Goal: Task Accomplishment & Management: Manage account settings

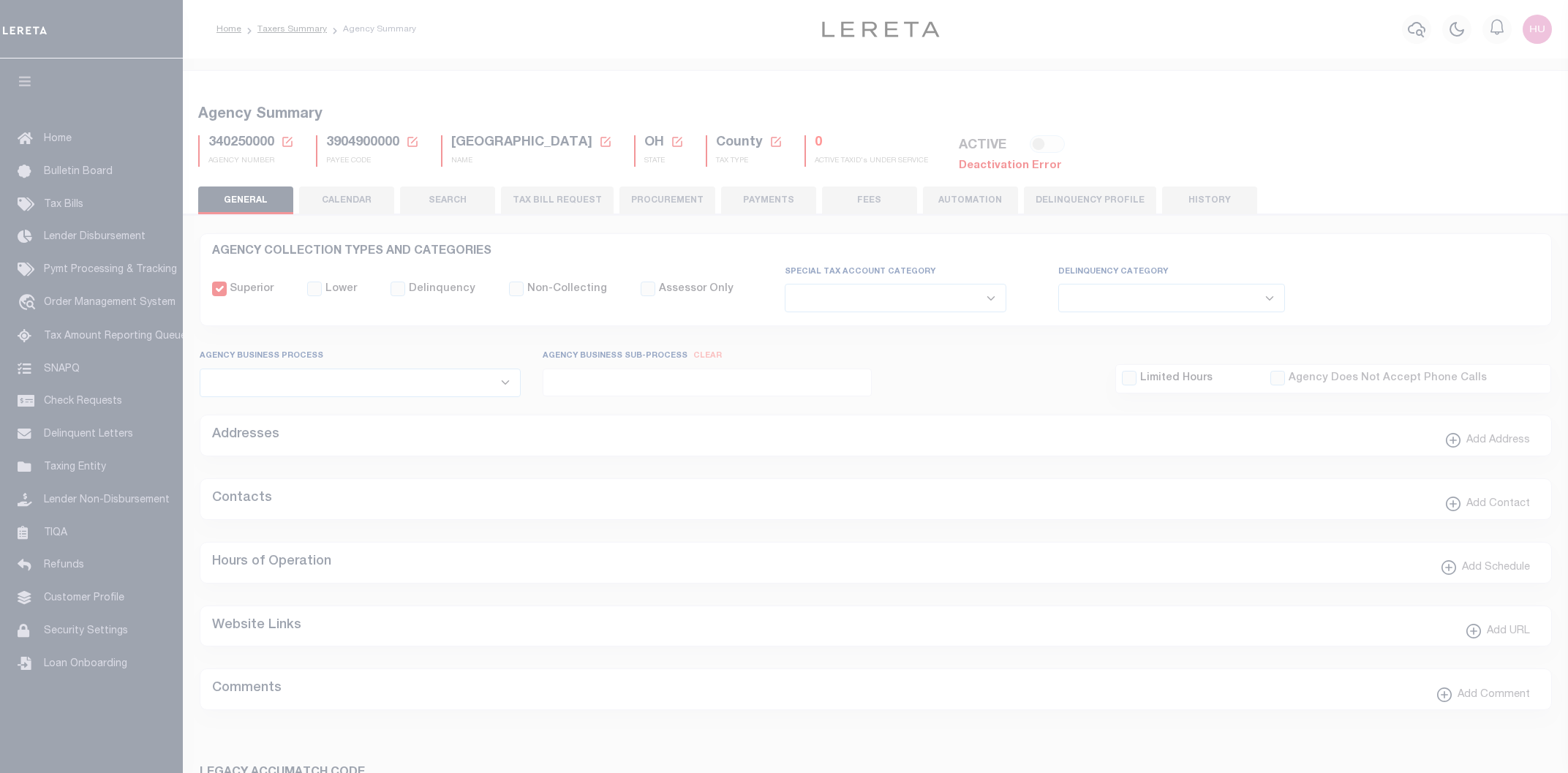
select select
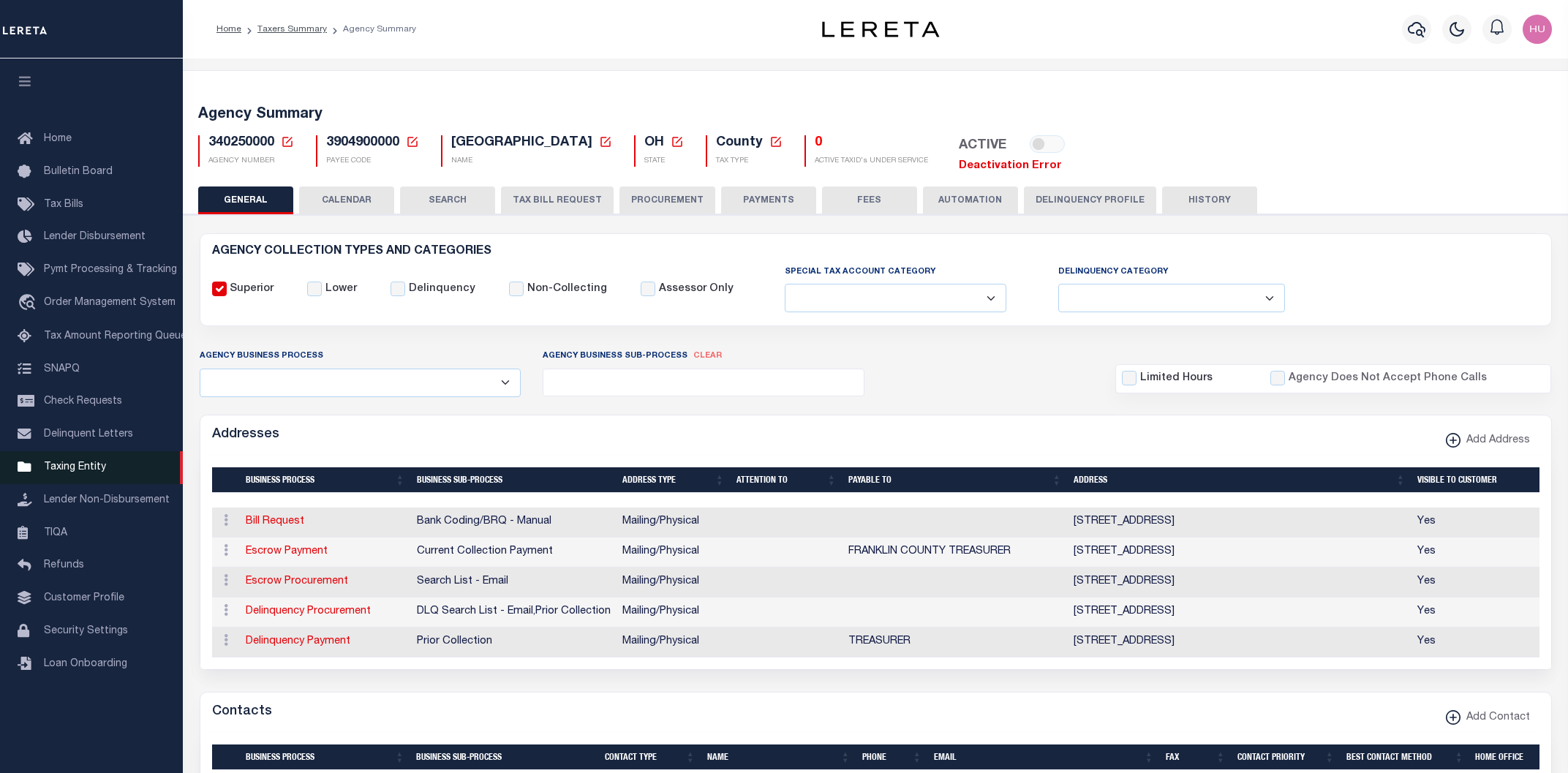
click at [79, 469] on link "Taxing Entity" at bounding box center [91, 467] width 182 height 33
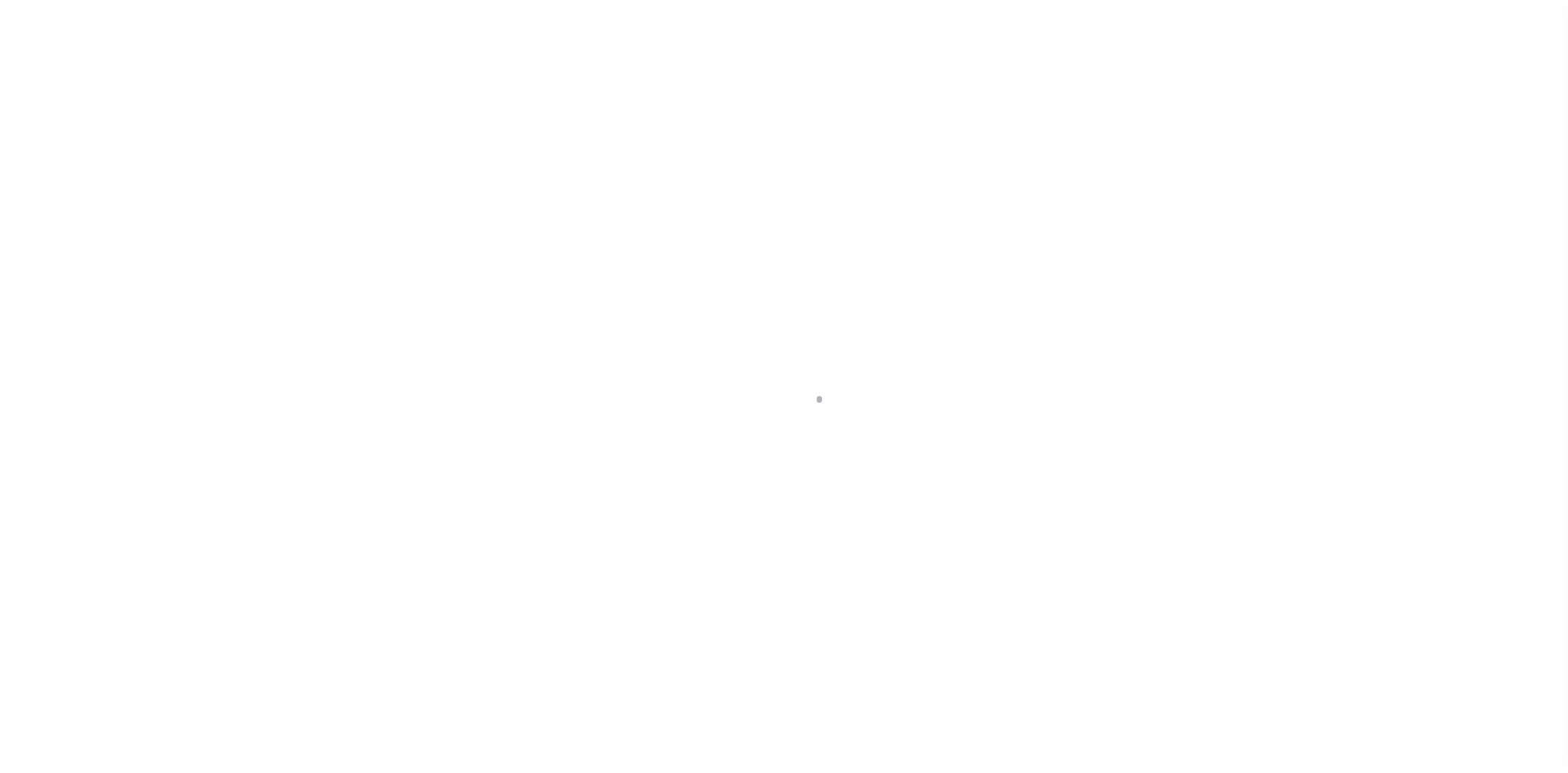
select select
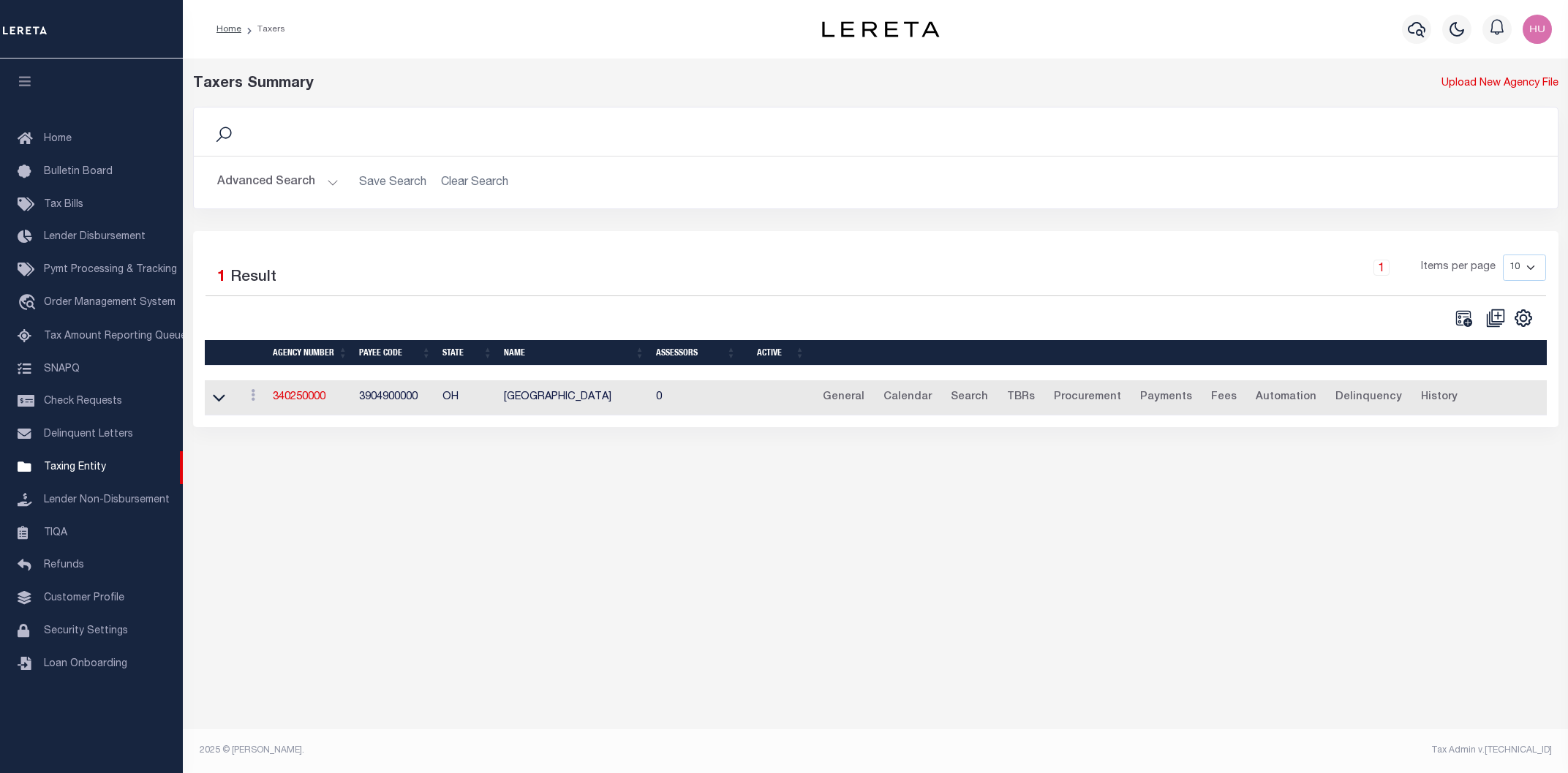
click at [276, 176] on button "Advanced Search" at bounding box center [278, 182] width 121 height 29
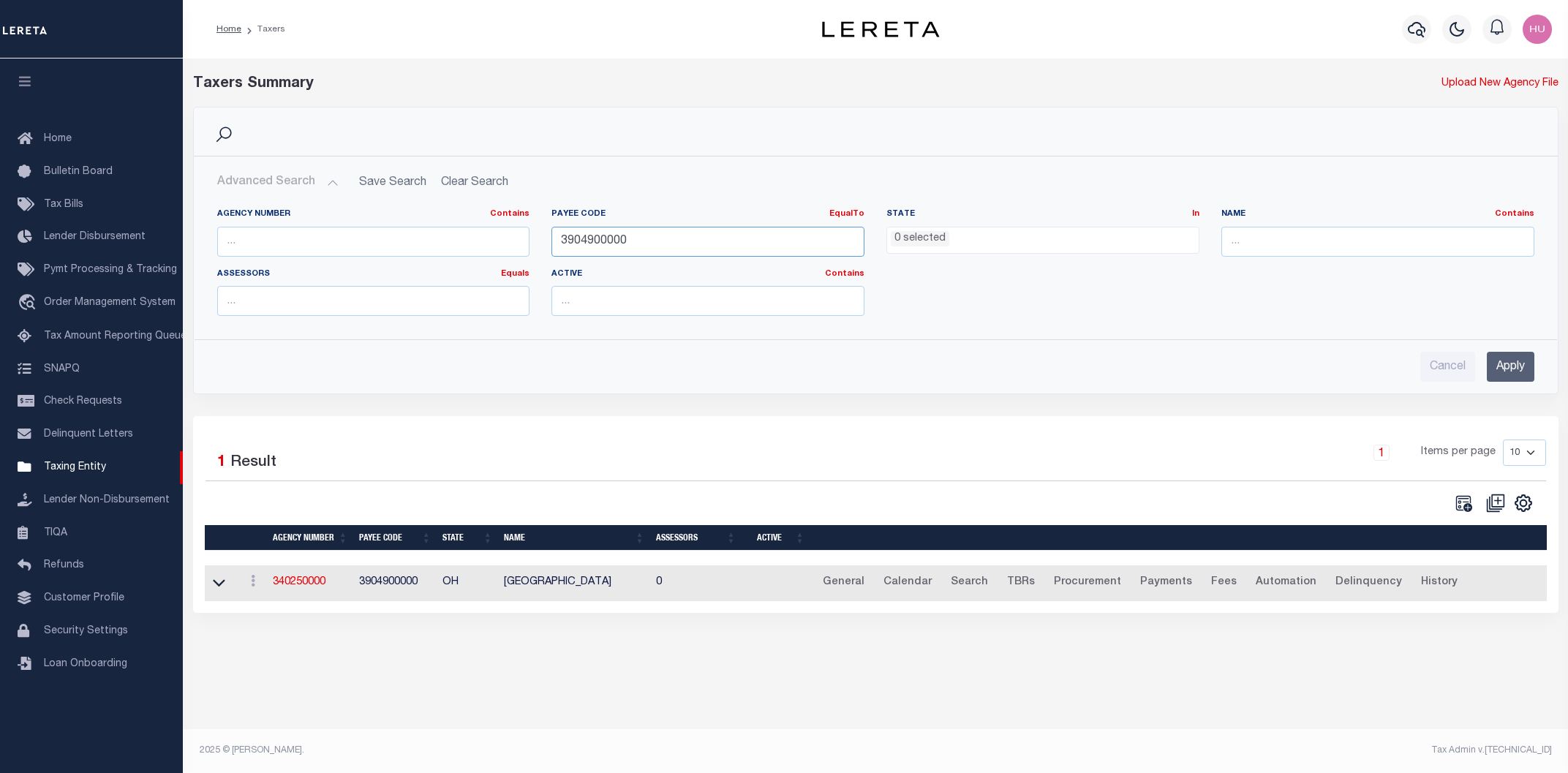
click at [580, 238] on input "3904900000" at bounding box center [707, 242] width 313 height 30
paste input "22033"
type input "2203300000"
click at [1510, 363] on input "Apply" at bounding box center [1510, 367] width 48 height 30
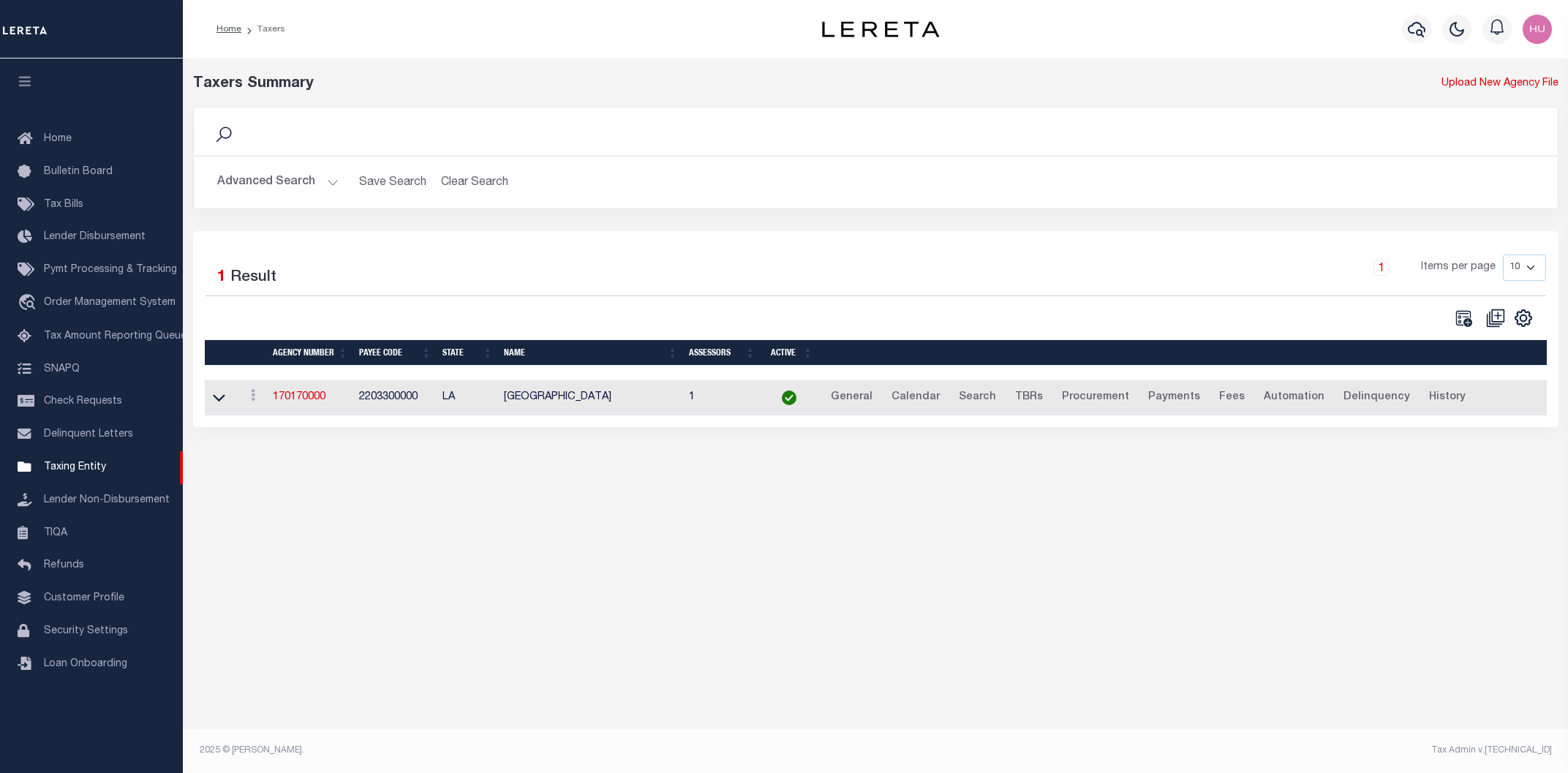
click at [392, 401] on td "2203300000" at bounding box center [395, 397] width 83 height 36
copy td "2203300000"
click at [316, 399] on link "170170000" at bounding box center [299, 397] width 53 height 11
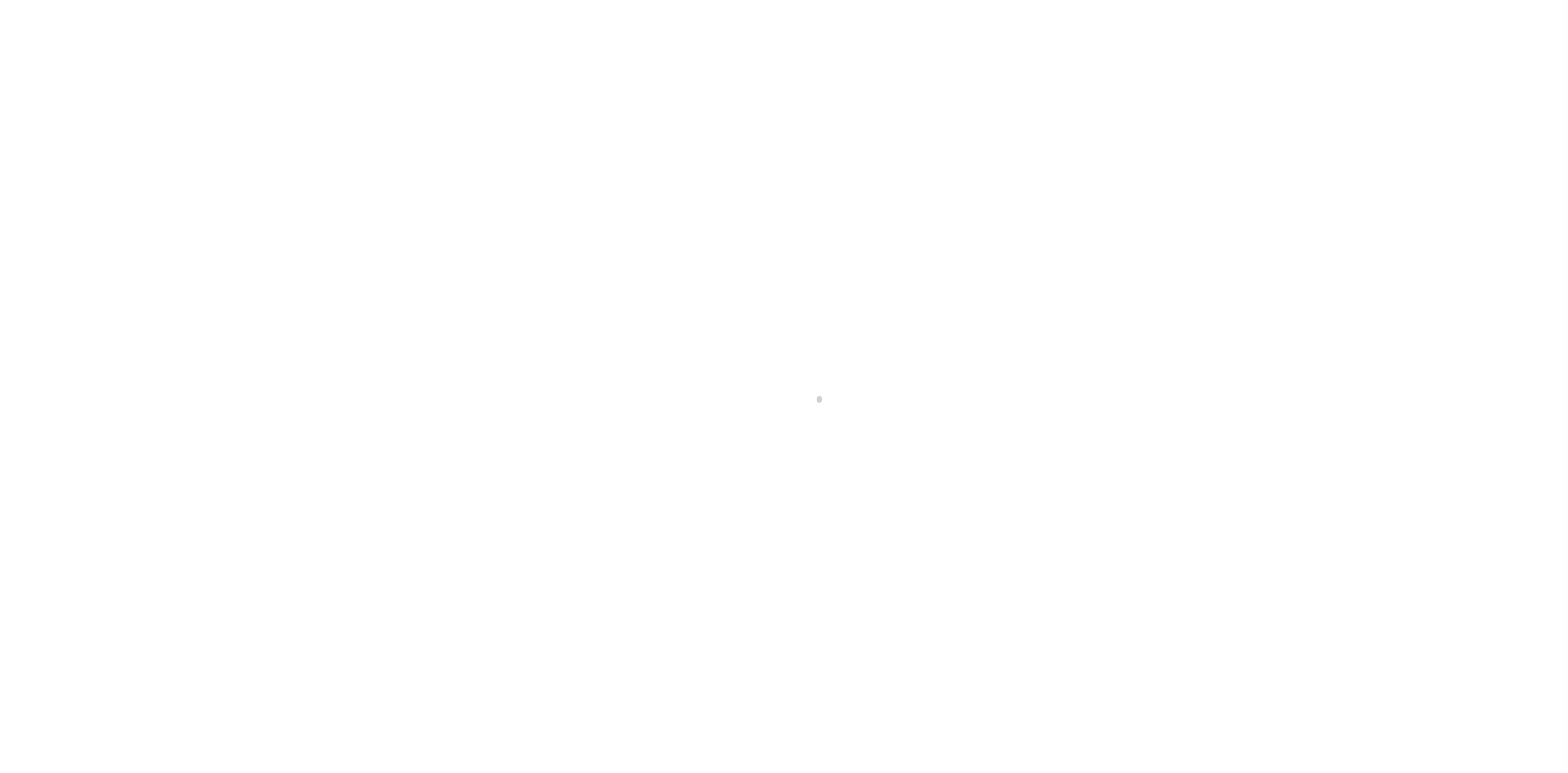
select select
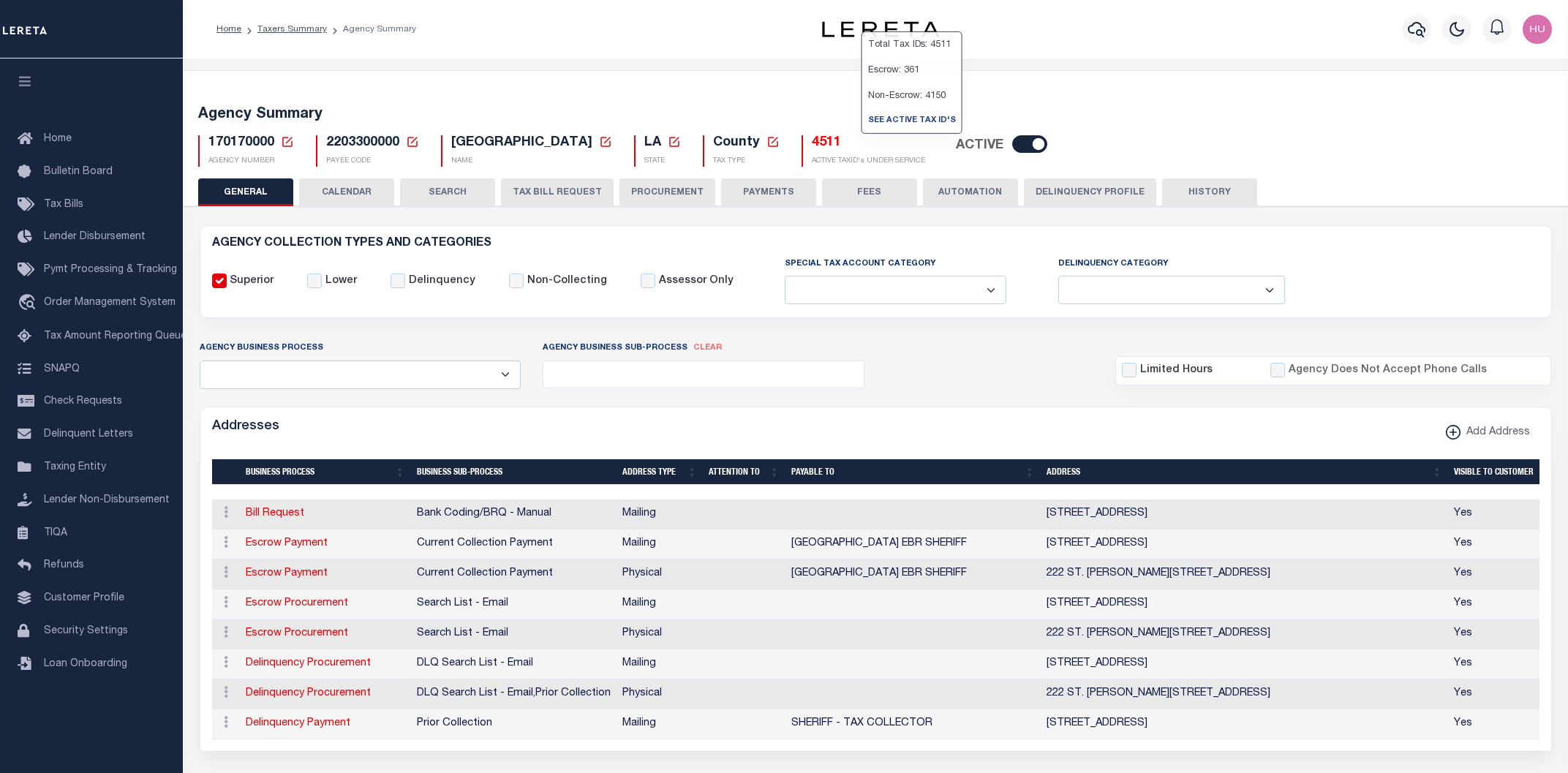
click at [861, 145] on h5 "4511" at bounding box center [868, 143] width 114 height 16
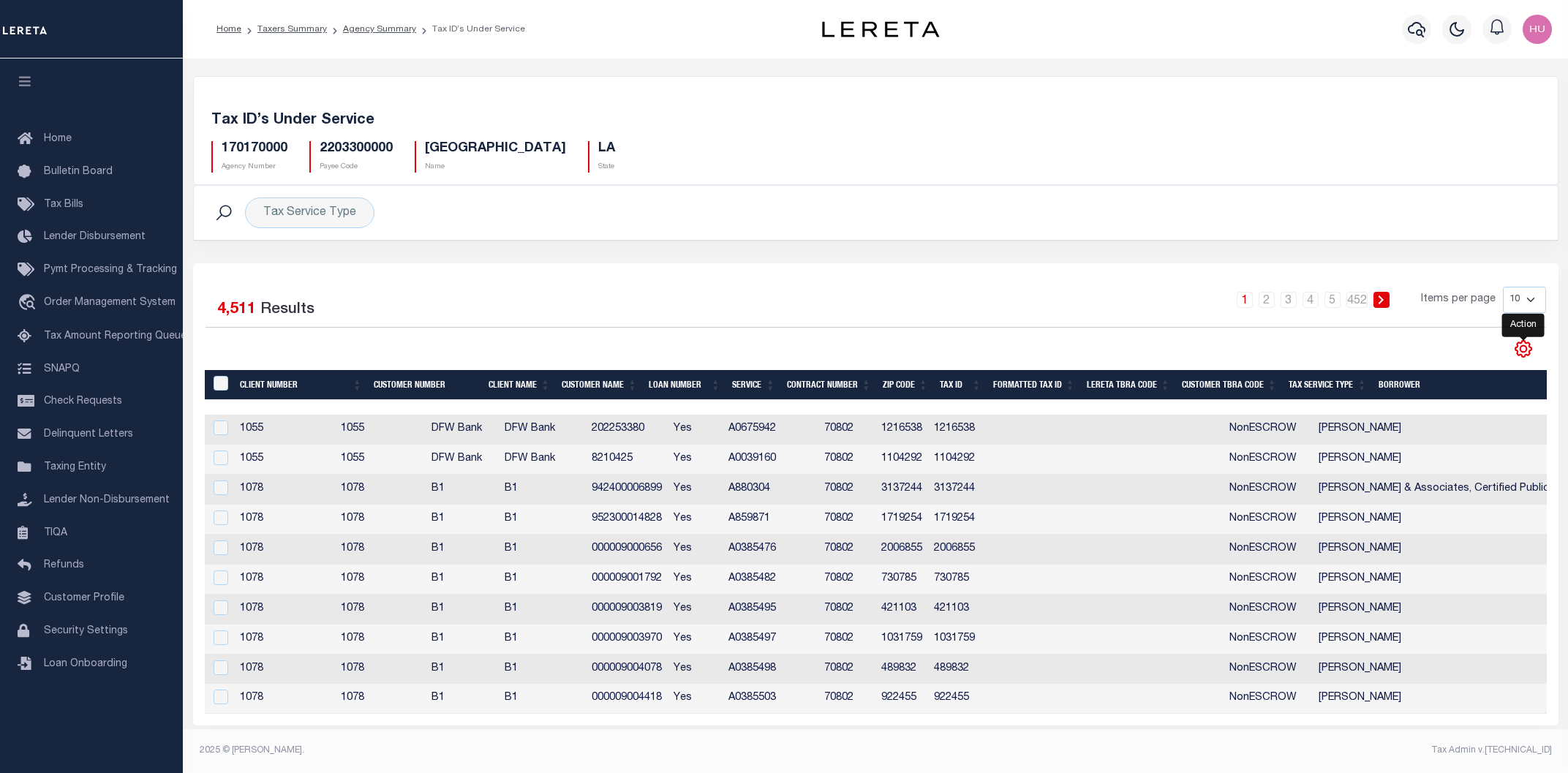
click at [1521, 348] on icon "" at bounding box center [1523, 348] width 19 height 19
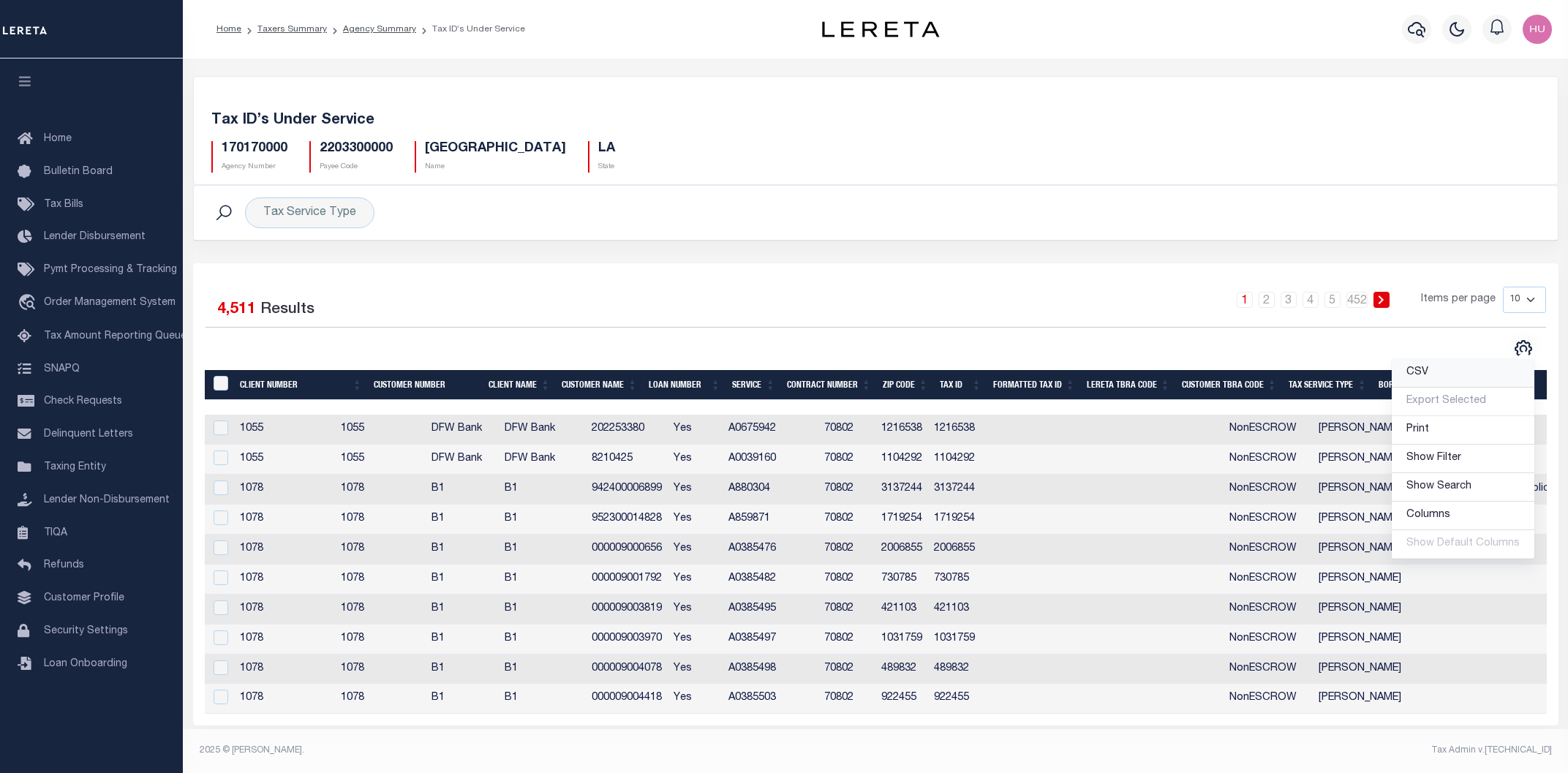
click at [1443, 377] on link "CSV" at bounding box center [1463, 373] width 142 height 29
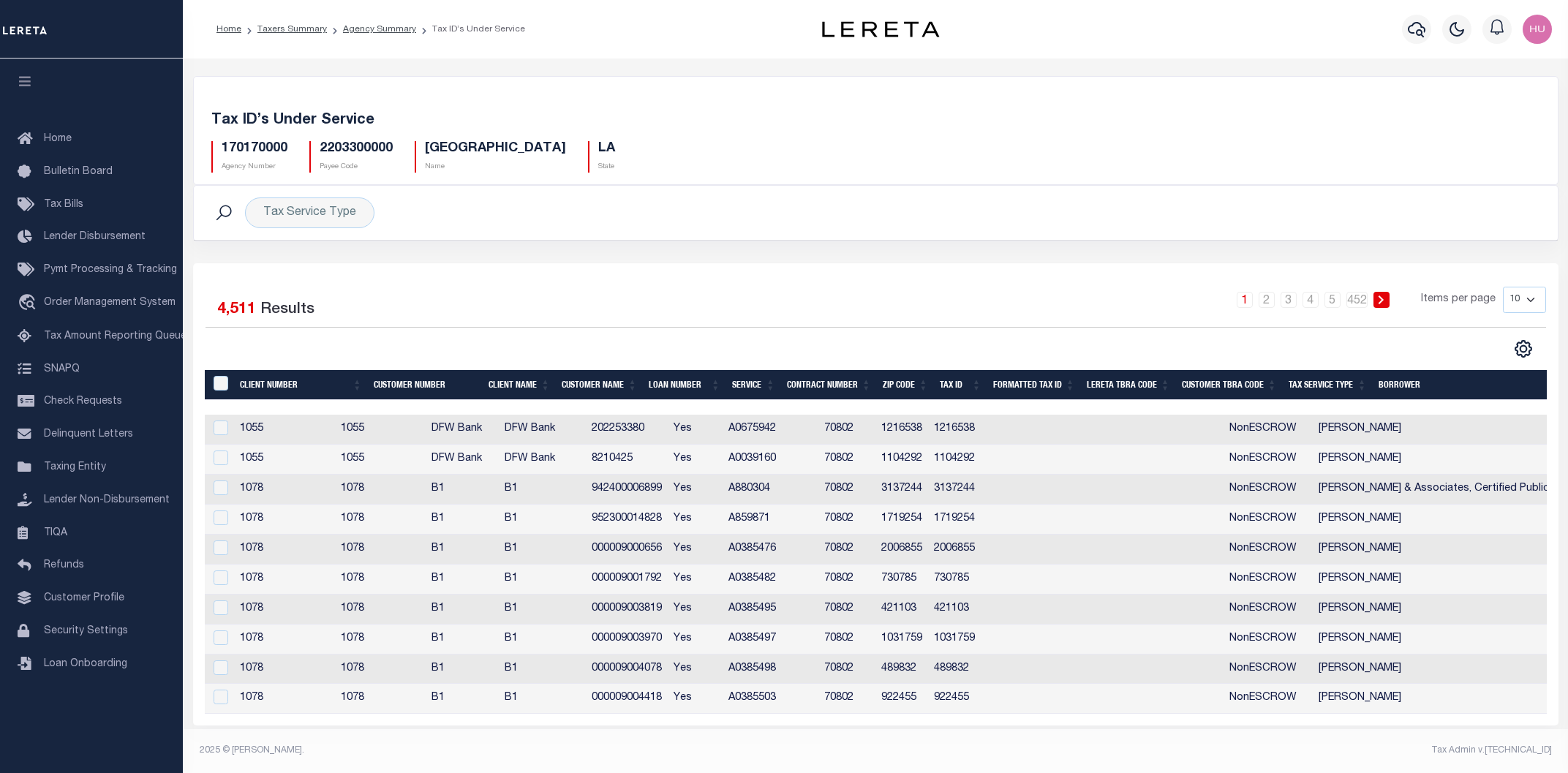
click at [878, 105] on div "Tax ID’s Under Service 170170000 Agency Number 2203300000 Payee Code EAST BATON…" at bounding box center [875, 139] width 1364 height 90
drag, startPoint x: 390, startPoint y: 148, endPoint x: 320, endPoint y: 148, distance: 70.0
click at [320, 148] on h5 "2203300000" at bounding box center [356, 148] width 73 height 16
copy h5 "2203300000"
click at [373, 27] on link "Agency Summary" at bounding box center [379, 30] width 73 height 9
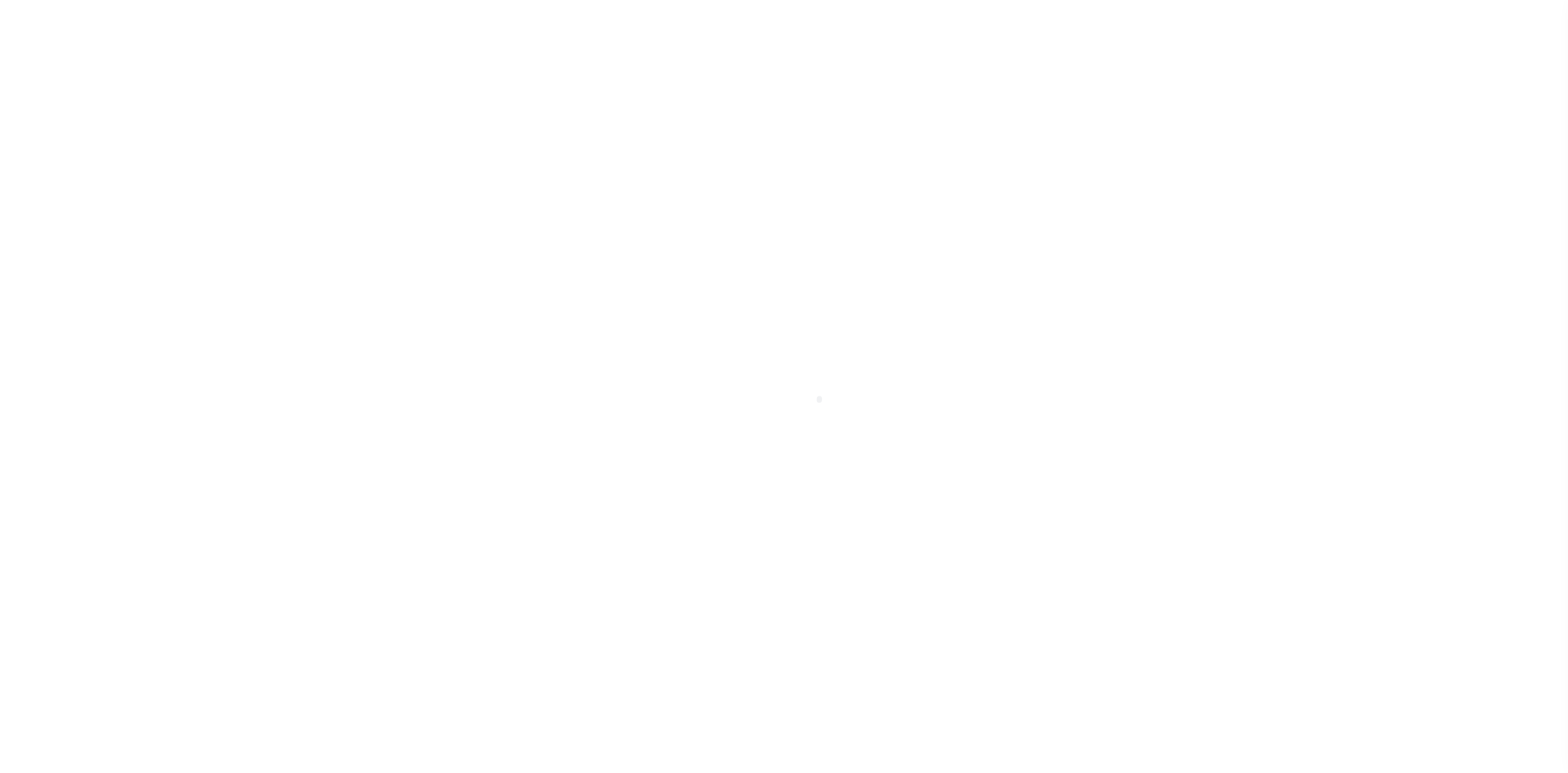
select select
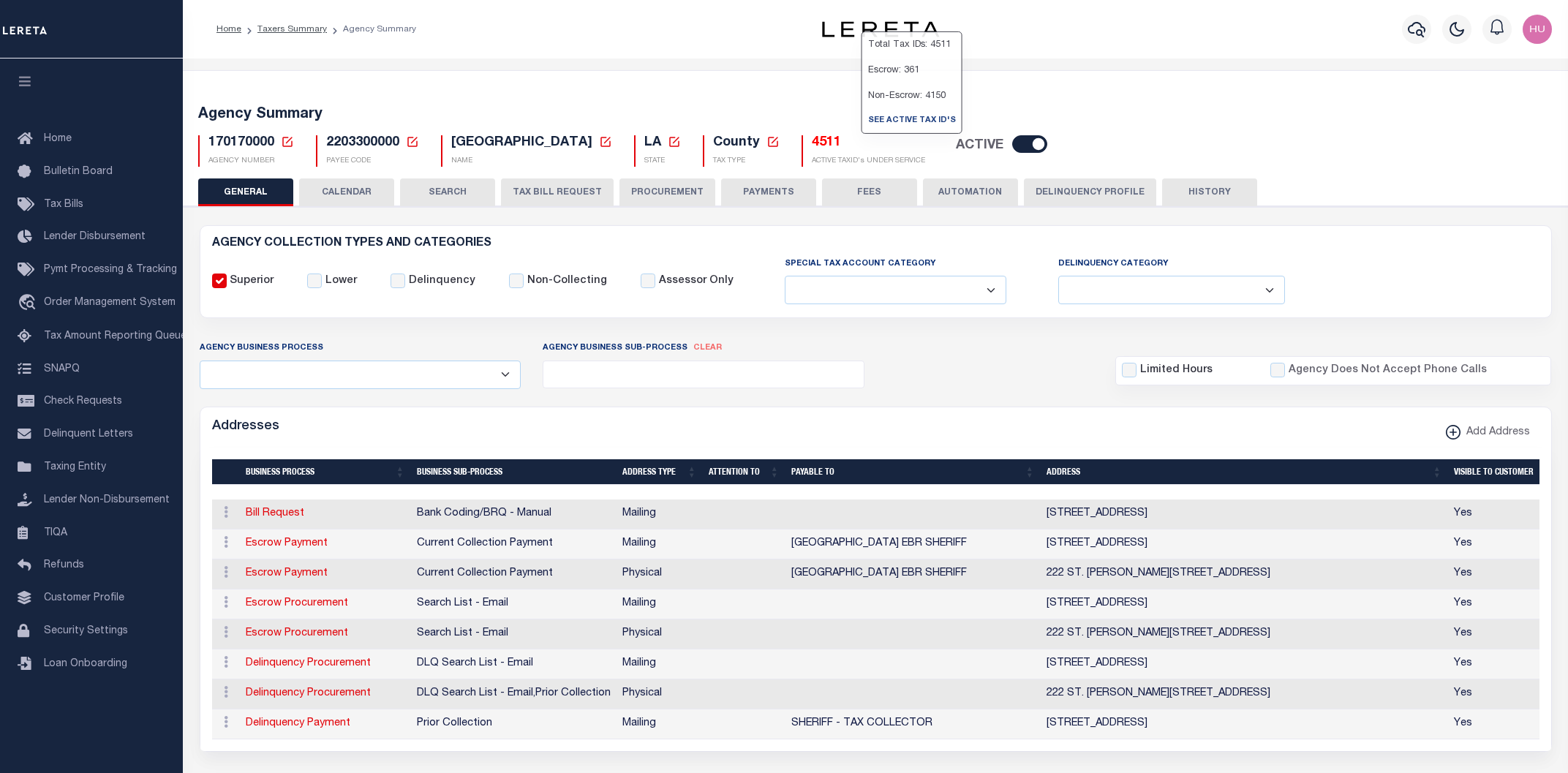
click at [868, 146] on h5 "4511" at bounding box center [868, 143] width 114 height 16
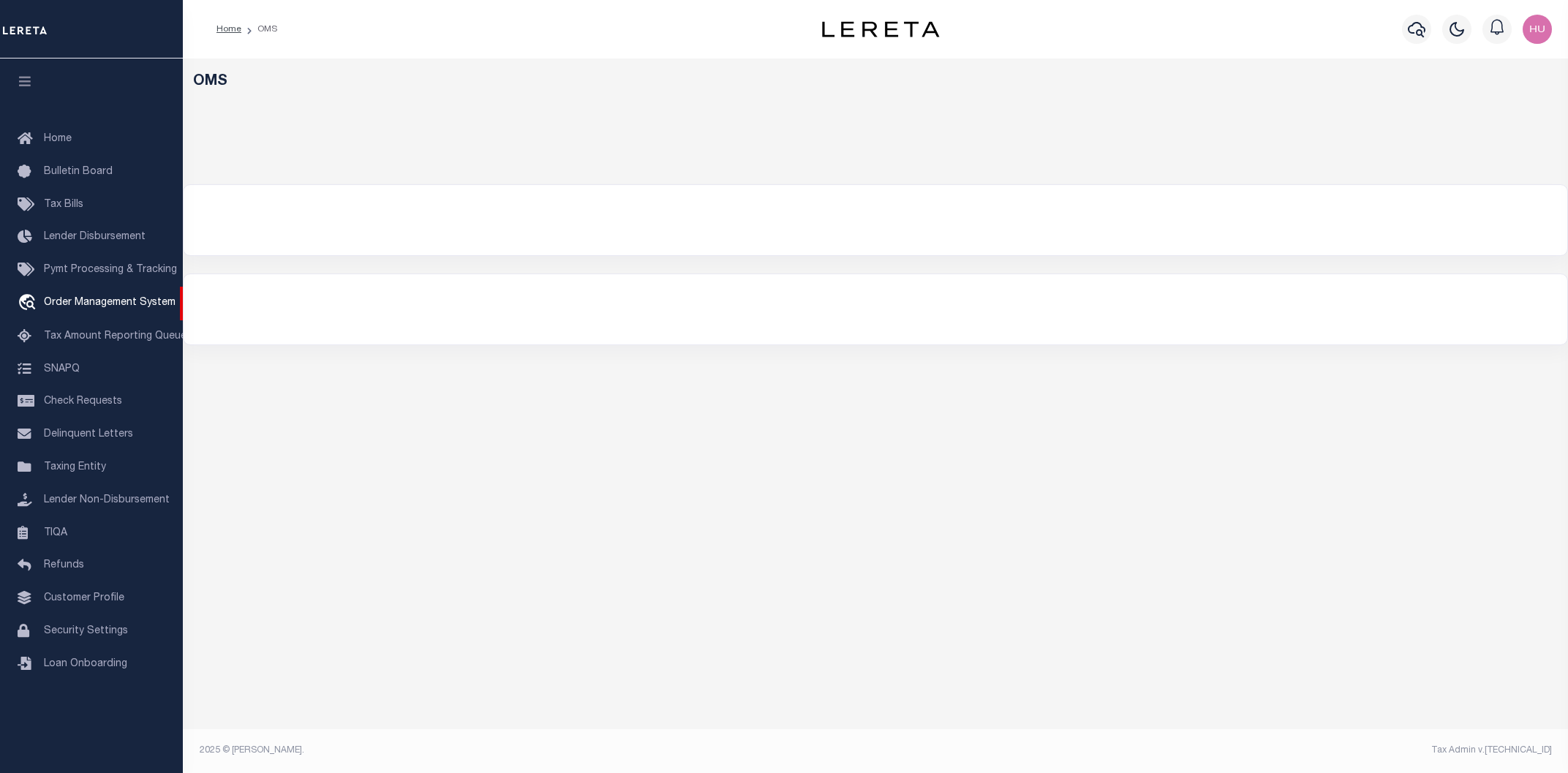
select select "200"
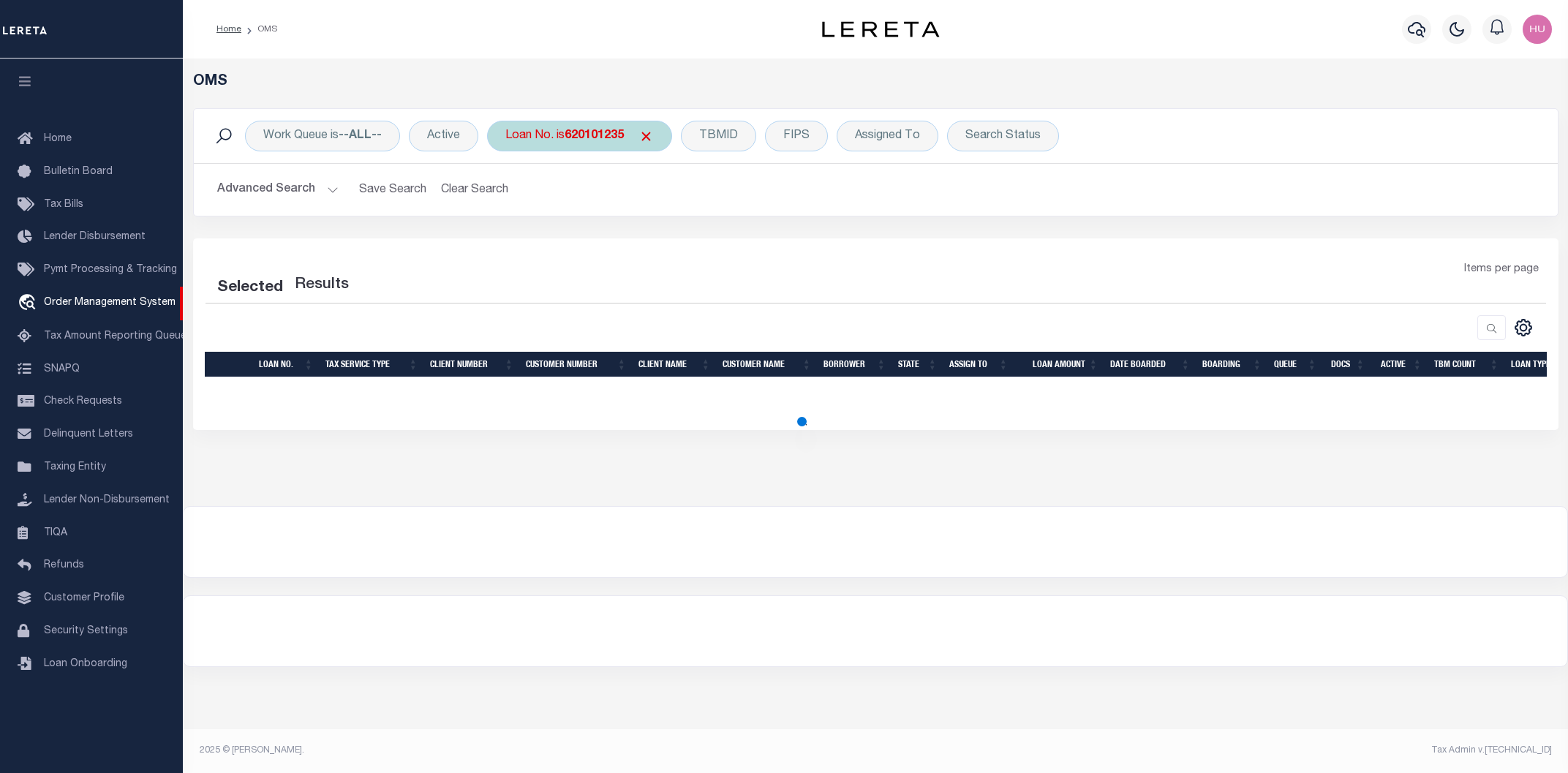
select select "200"
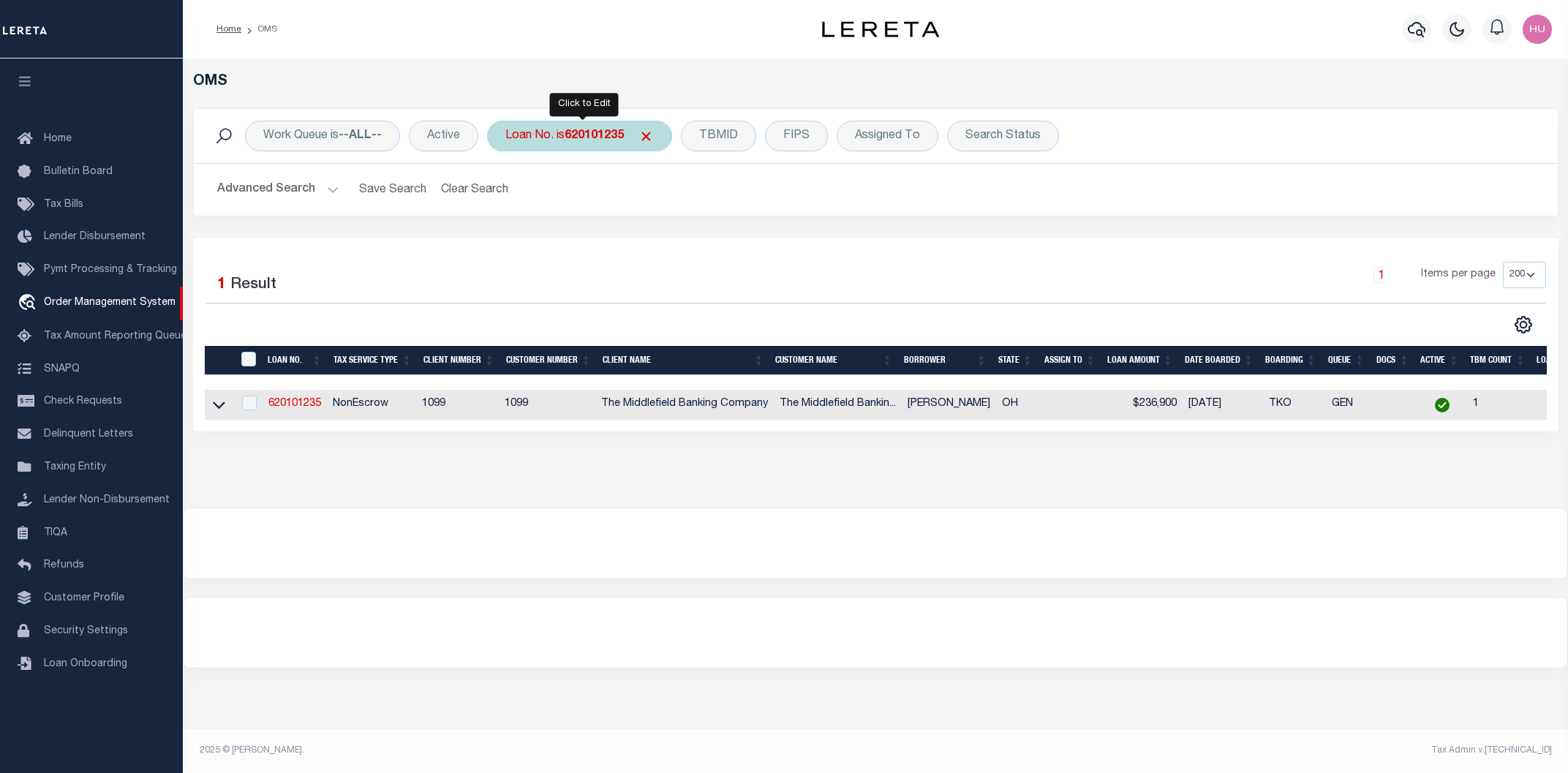
click at [662, 135] on div "Loan No. is 620101235" at bounding box center [579, 136] width 185 height 31
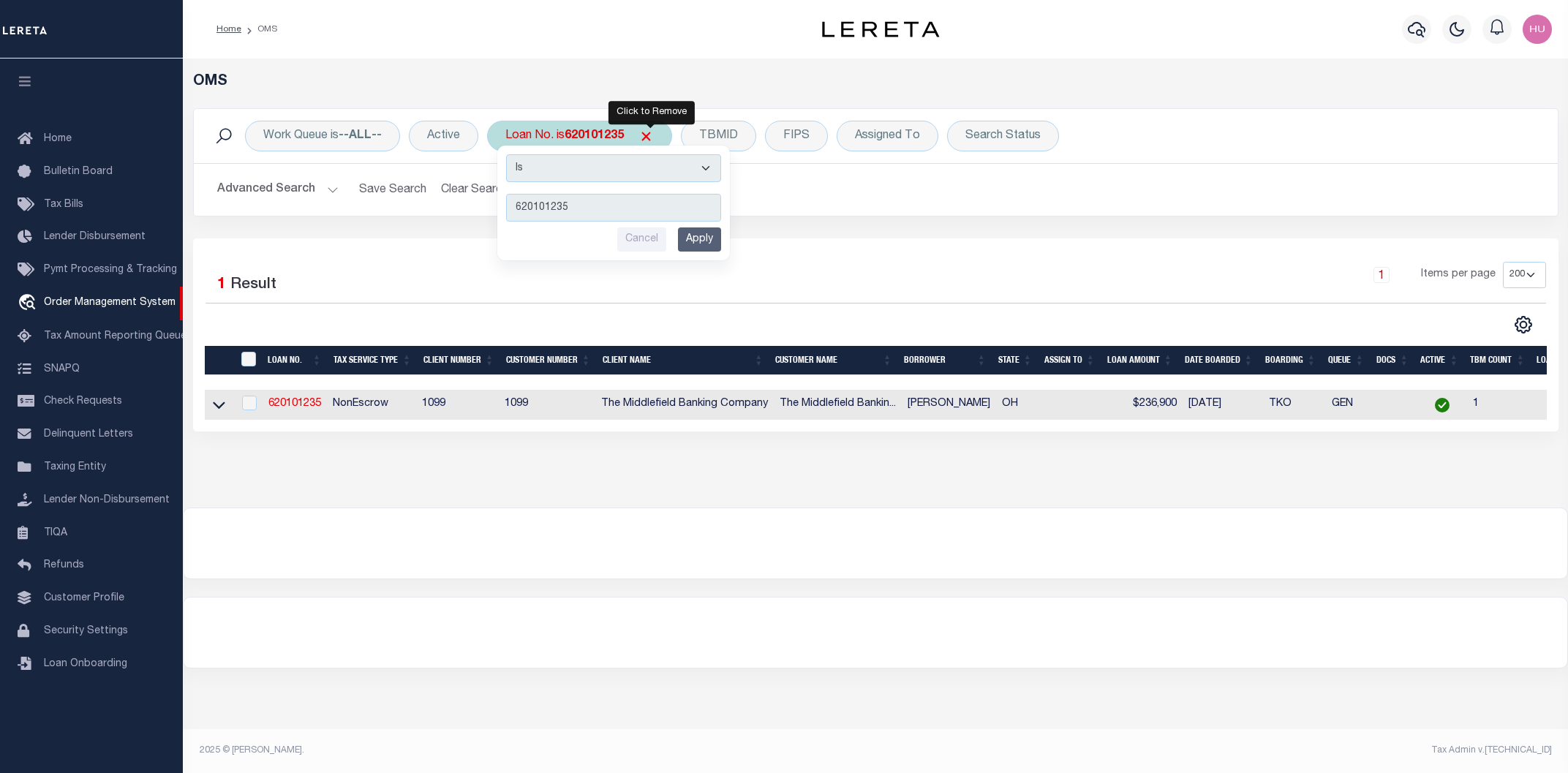
click at [650, 139] on span "Click to Remove" at bounding box center [646, 136] width 15 height 15
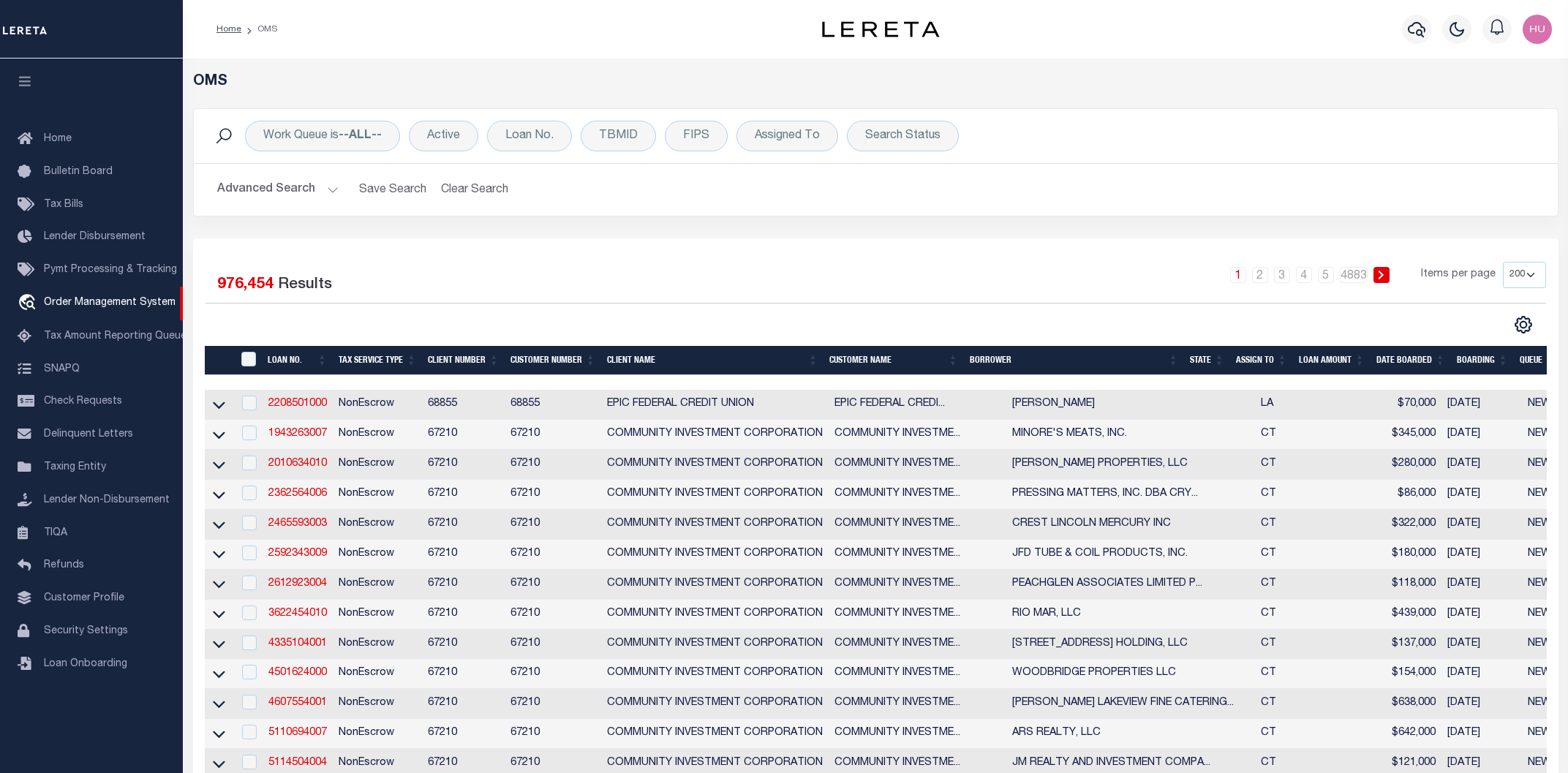
click at [576, 131] on div "Work Queue is --ALL-- Active Loan No. TBMID FIPS Assigned To Search Status Sear…" at bounding box center [875, 136] width 1340 height 31
click at [559, 134] on div "Loan No." at bounding box center [529, 136] width 85 height 31
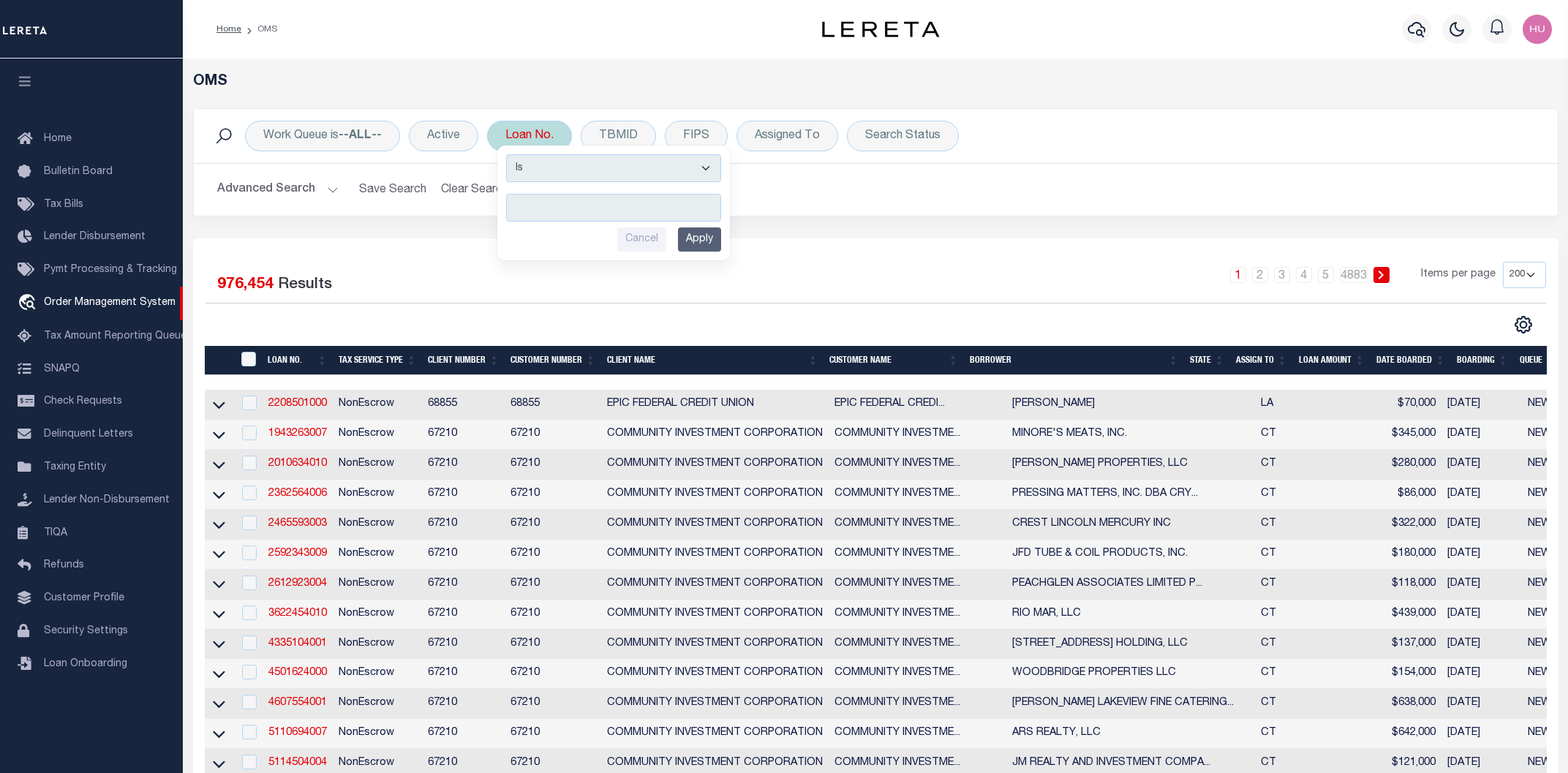
type input "942400006899"
click at [706, 235] on input "Apply" at bounding box center [699, 239] width 43 height 24
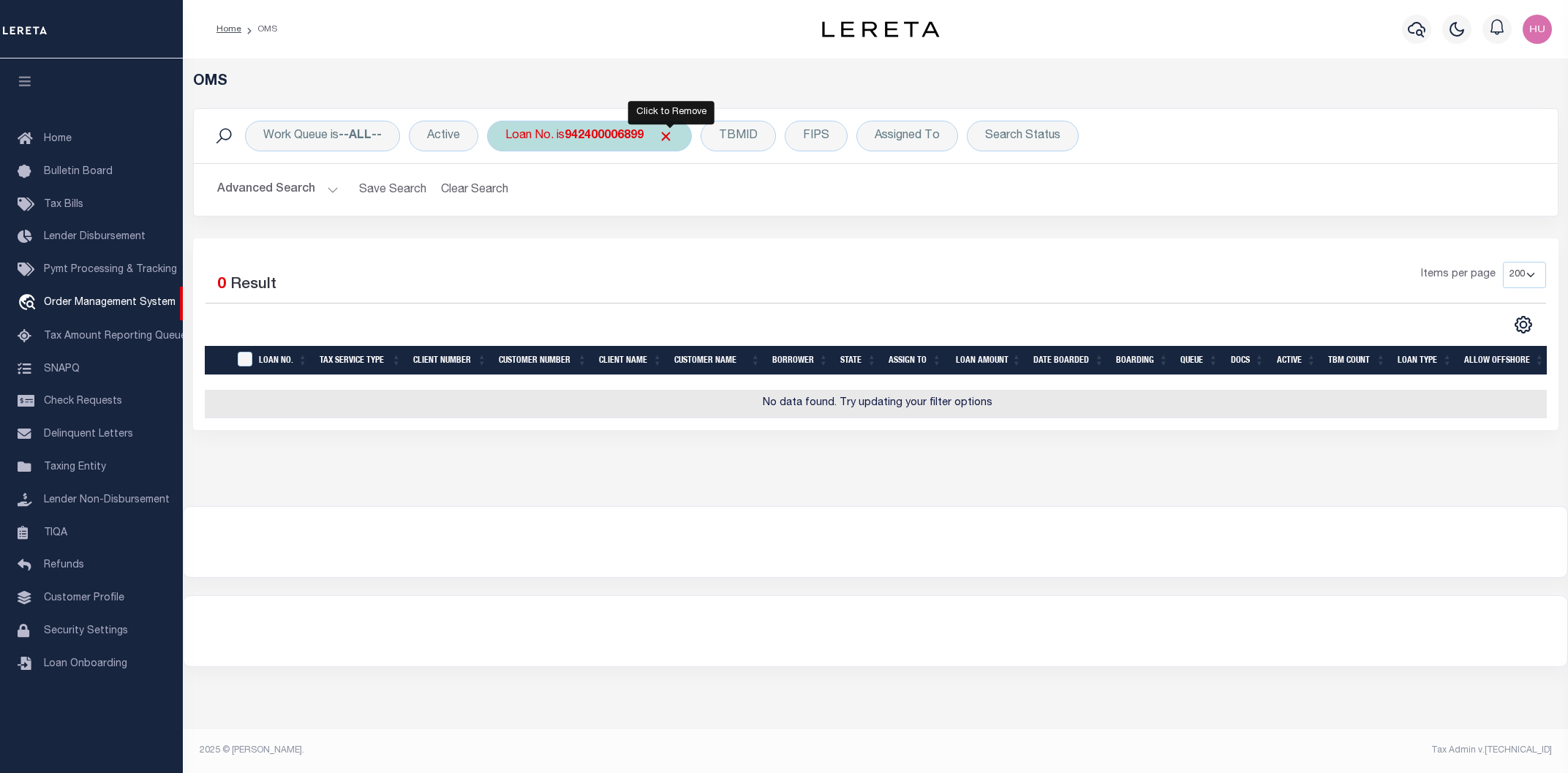
click at [670, 136] on span "Click to Remove" at bounding box center [666, 136] width 15 height 15
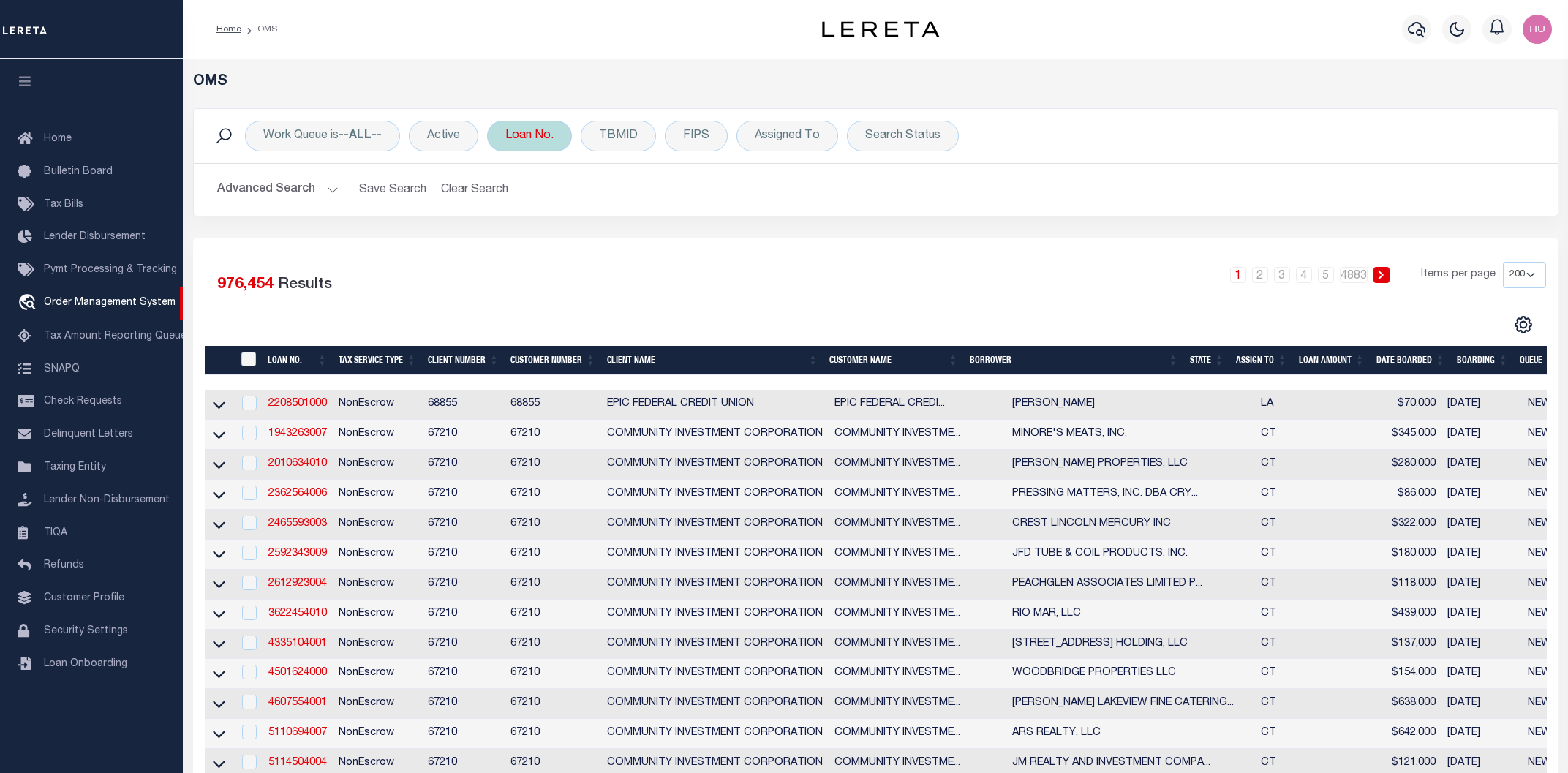
click at [541, 136] on div "Loan No." at bounding box center [529, 136] width 85 height 31
type input "952300014828"
click at [700, 239] on input "Apply" at bounding box center [699, 239] width 43 height 24
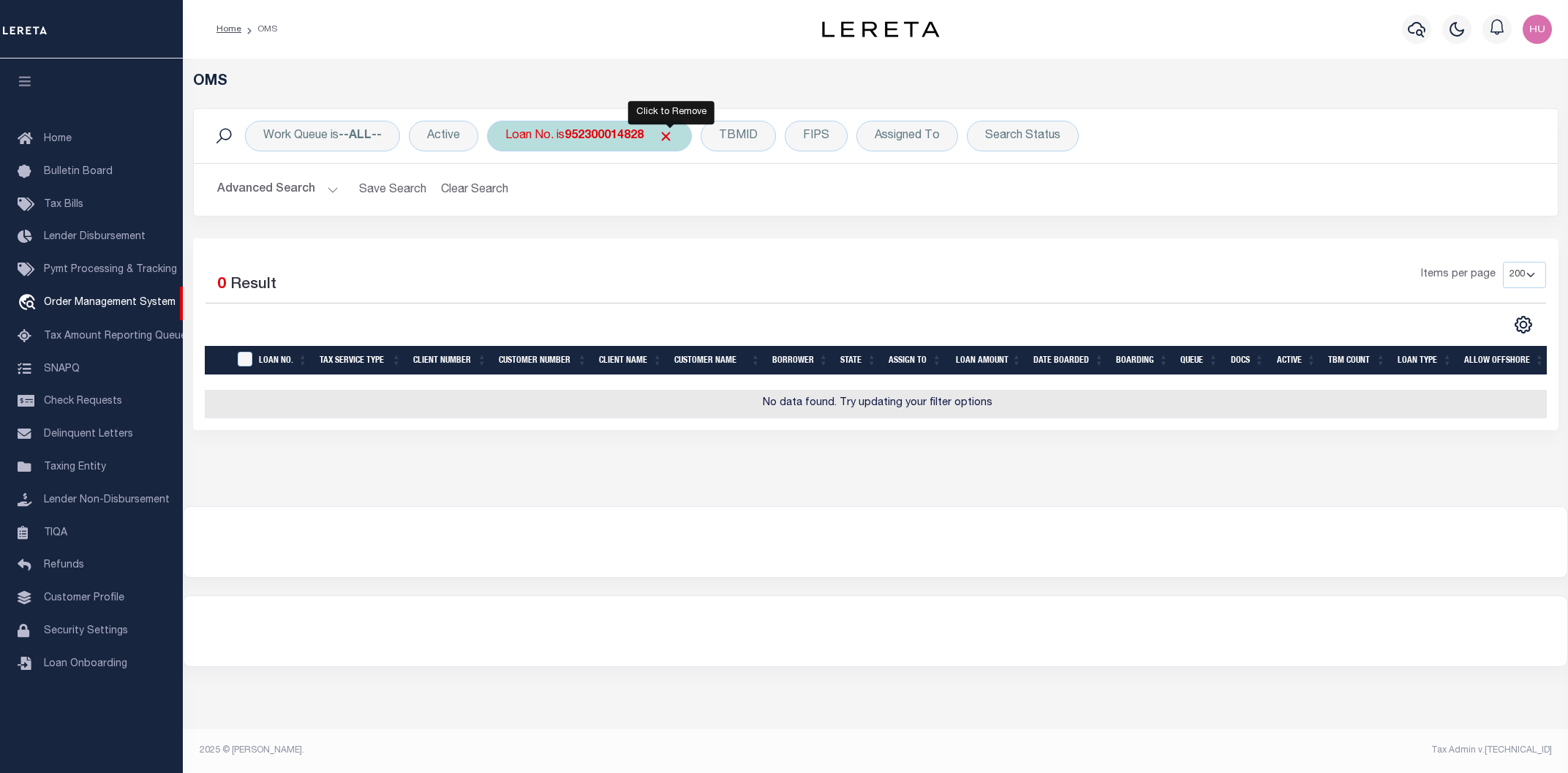
click at [666, 139] on span "Click to Remove" at bounding box center [666, 136] width 15 height 15
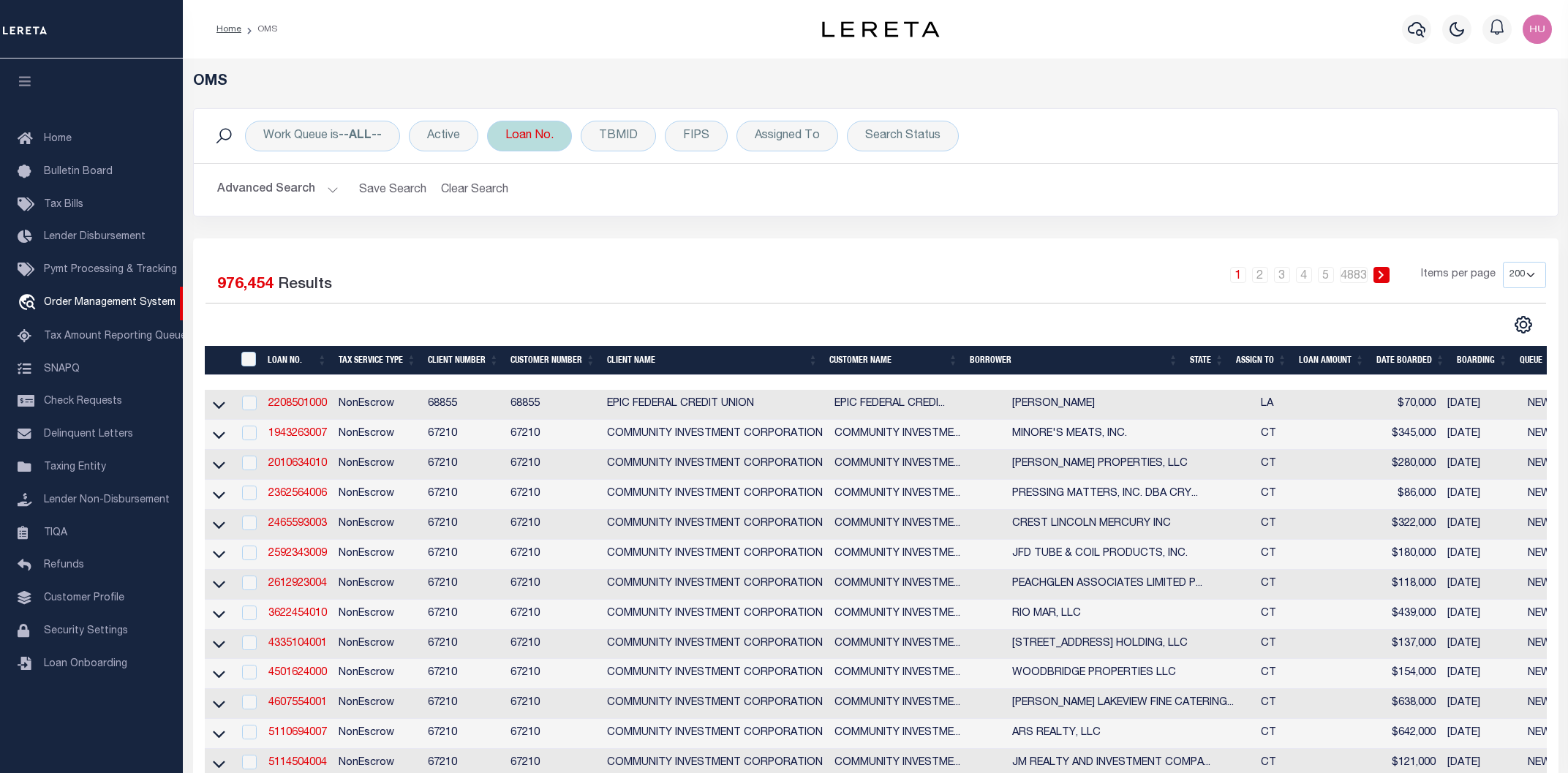
click at [536, 136] on div "Loan No." at bounding box center [529, 136] width 85 height 31
type input "000009000656"
click at [711, 234] on input "Apply" at bounding box center [699, 239] width 43 height 24
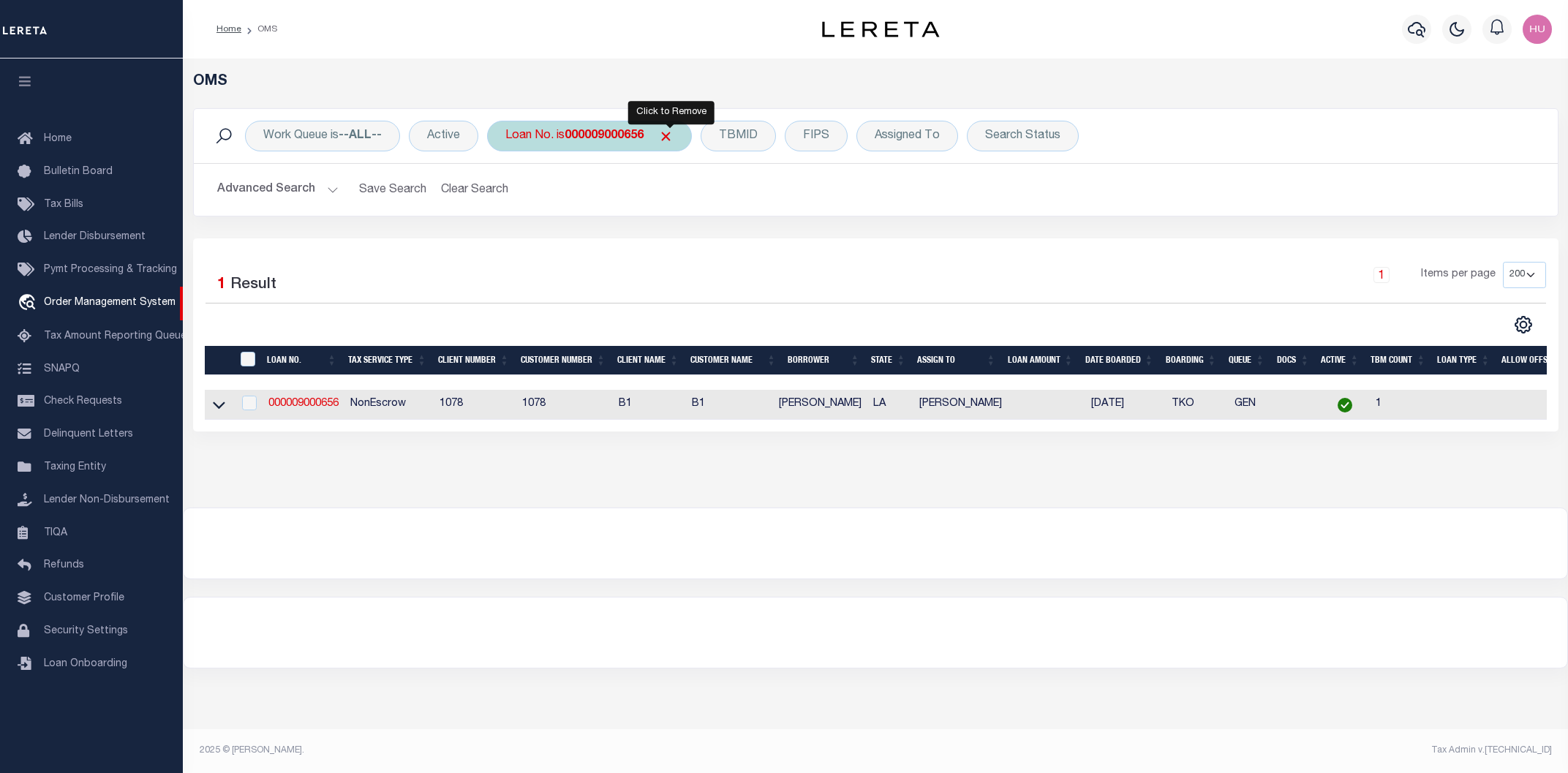
click at [674, 136] on span "Click to Remove" at bounding box center [666, 136] width 15 height 15
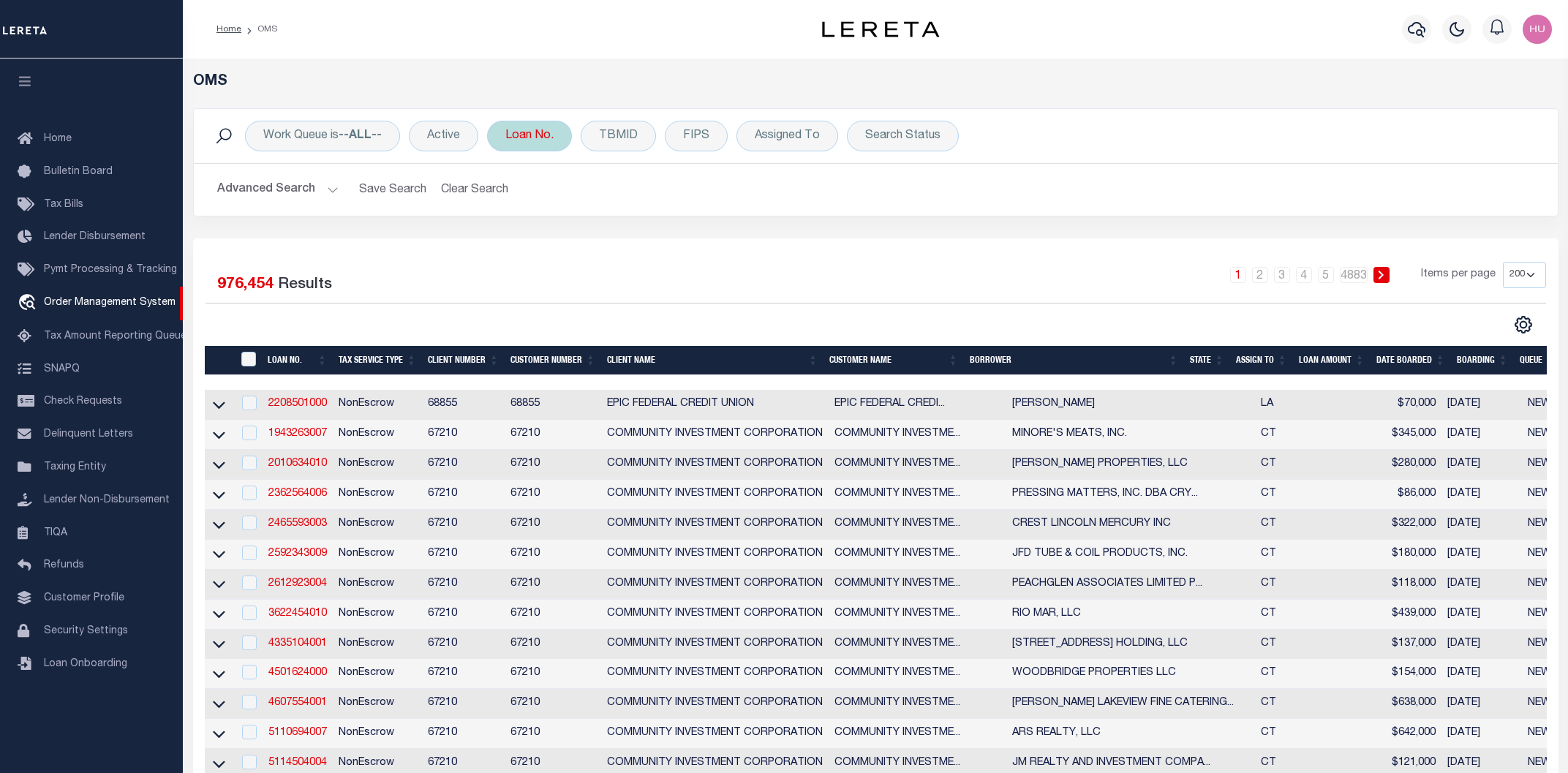
click at [529, 136] on div "Loan No." at bounding box center [529, 136] width 85 height 31
type input "000009001792"
click at [713, 246] on input "Apply" at bounding box center [699, 239] width 43 height 24
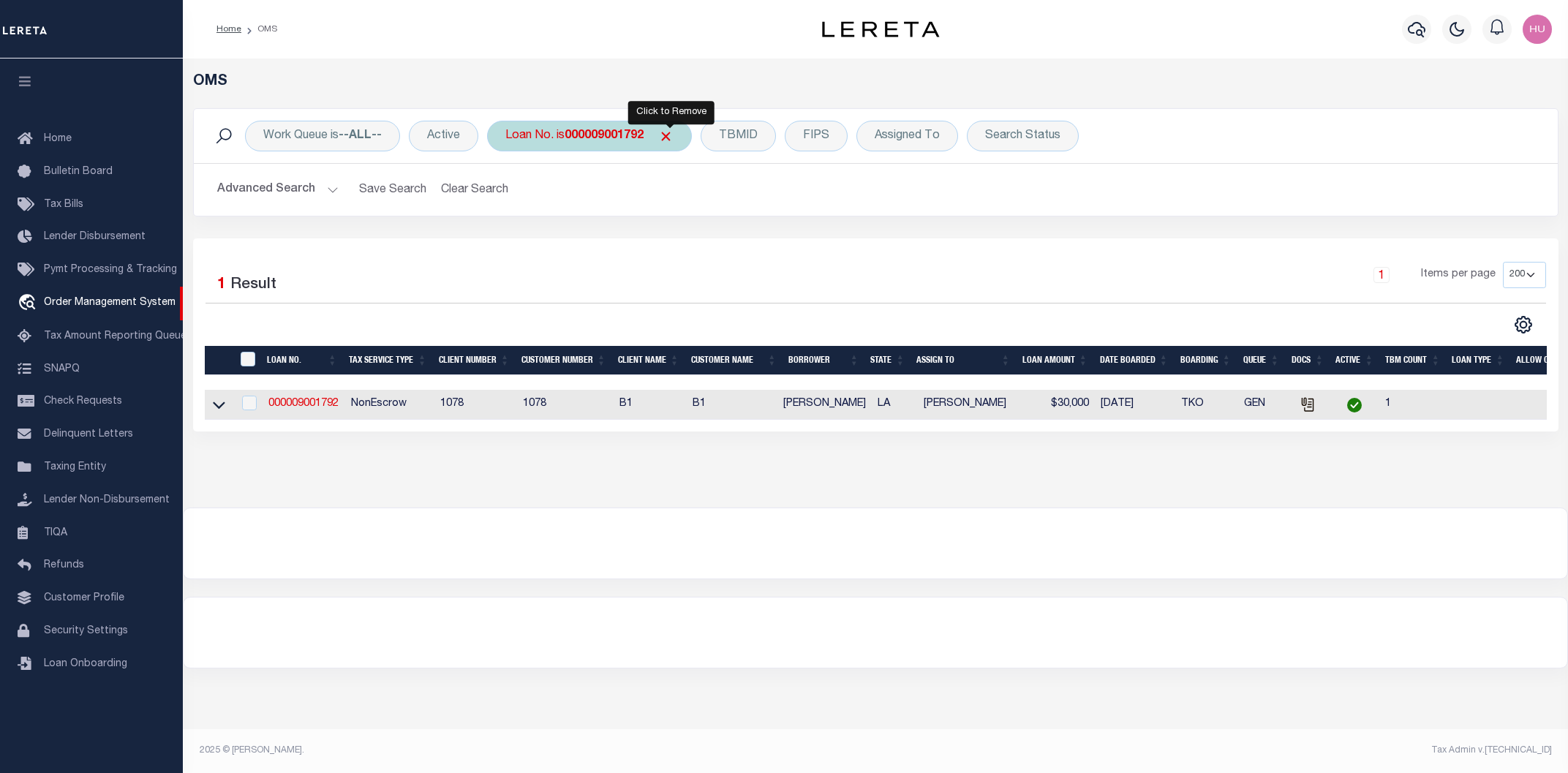
click at [671, 136] on span "Click to Remove" at bounding box center [666, 136] width 15 height 15
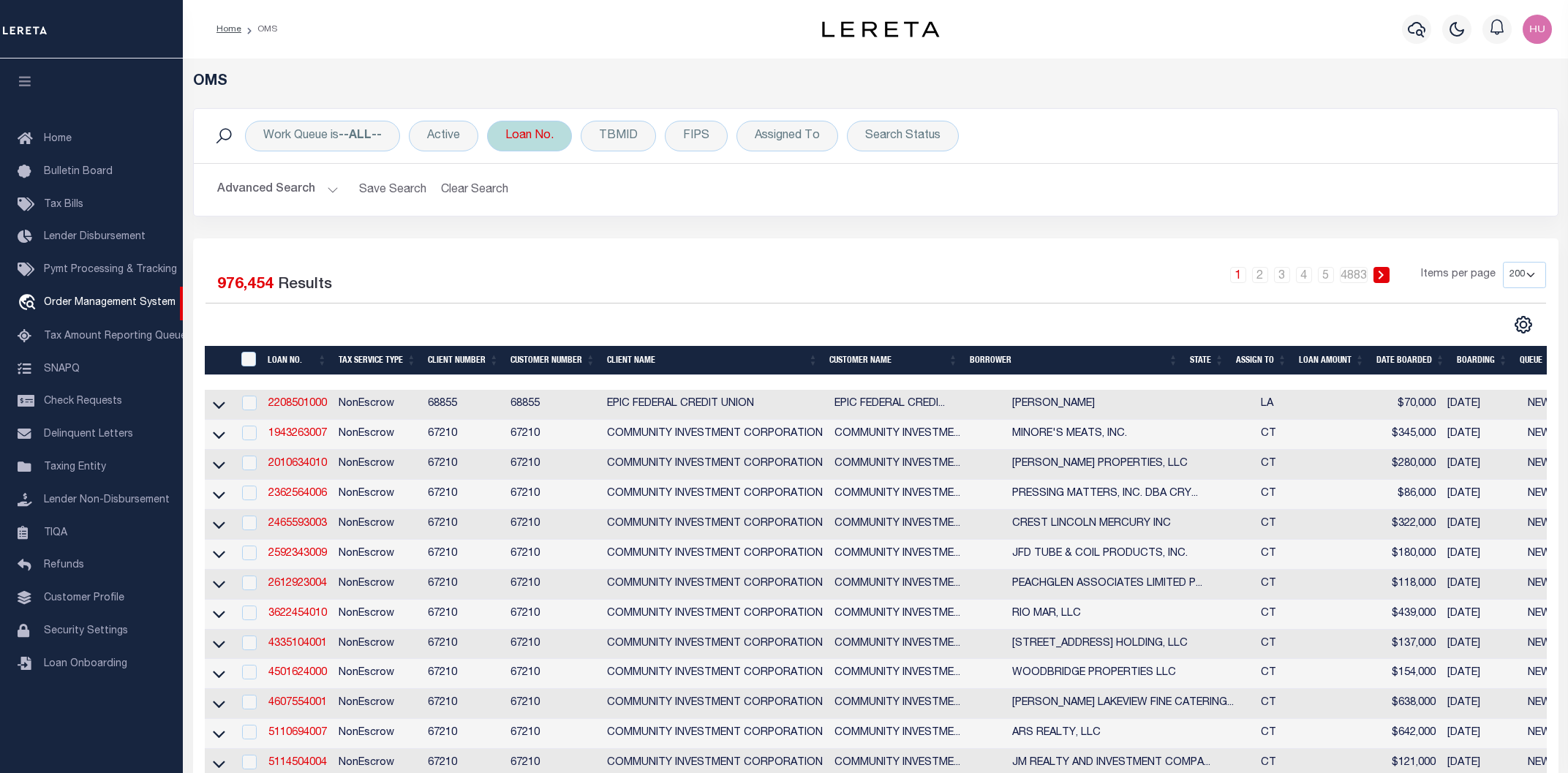
click at [522, 136] on div "Loan No." at bounding box center [529, 136] width 85 height 31
type input "000009003819"
click at [711, 244] on input "Apply" at bounding box center [699, 239] width 43 height 24
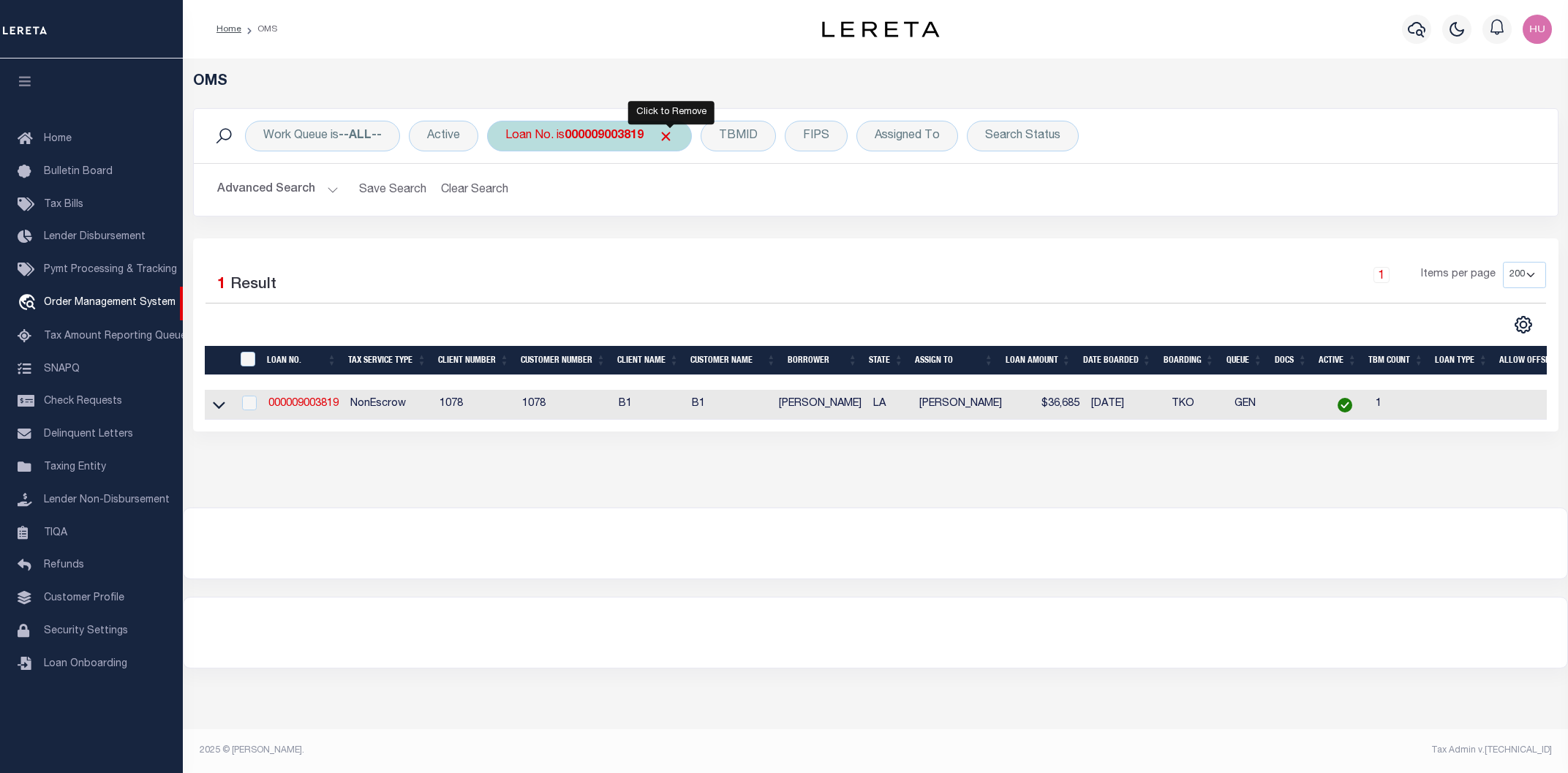
click at [668, 141] on span "Click to Remove" at bounding box center [666, 136] width 15 height 15
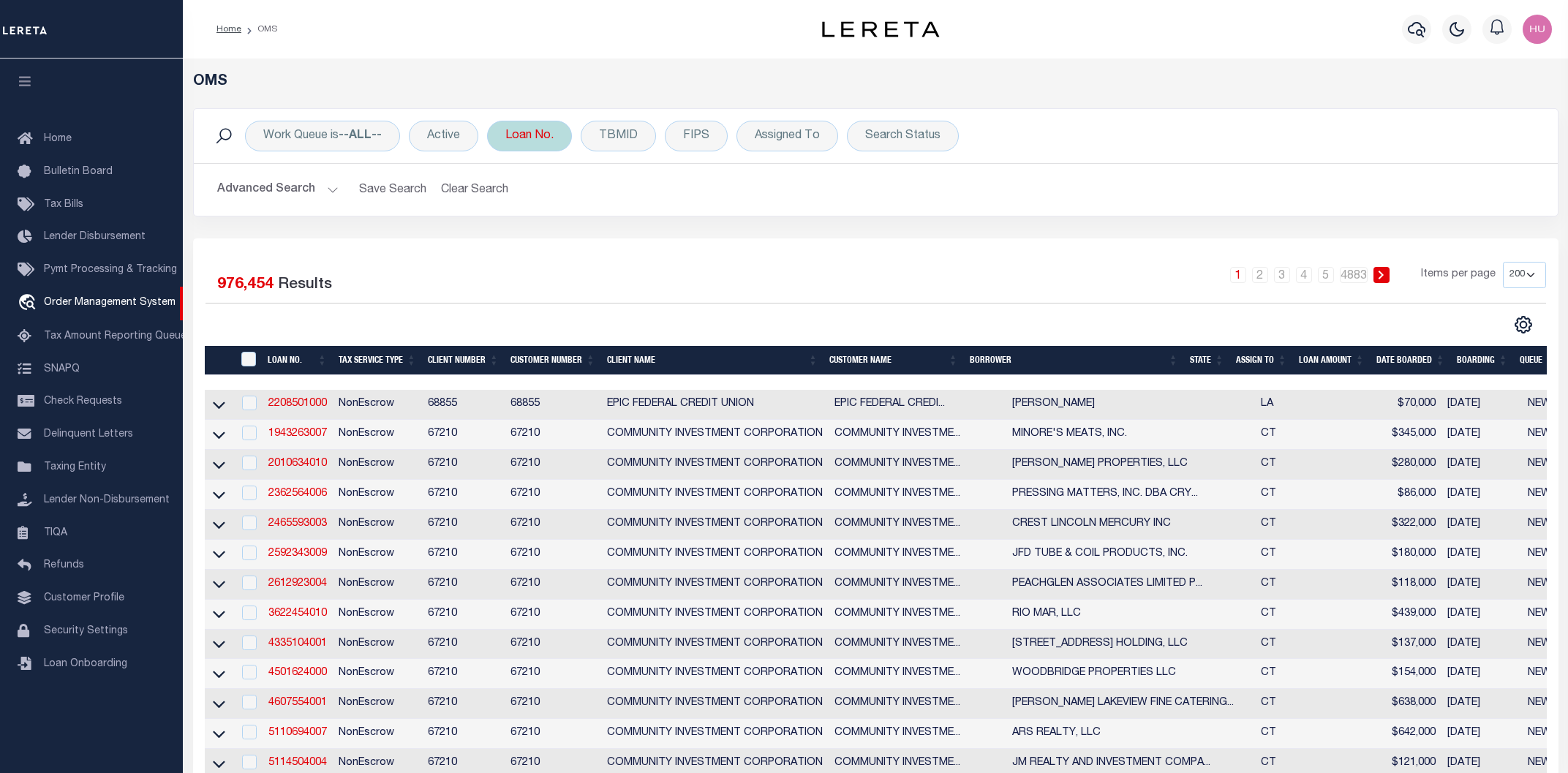
click at [527, 141] on div "Loan No." at bounding box center [529, 136] width 85 height 31
type input "000009003970"
click at [706, 245] on input "Apply" at bounding box center [699, 239] width 43 height 24
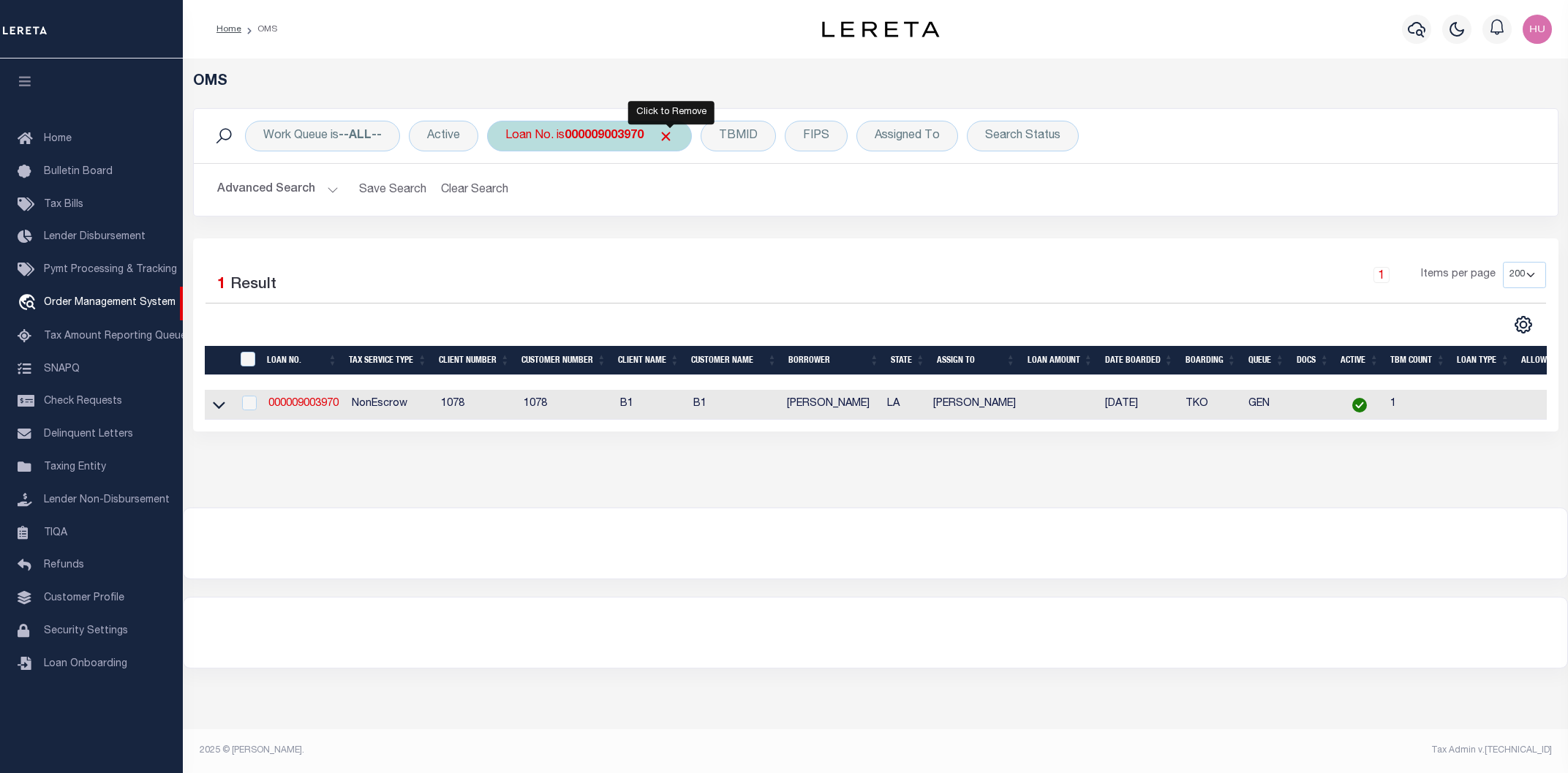
click at [674, 139] on span "Click to Remove" at bounding box center [666, 136] width 15 height 15
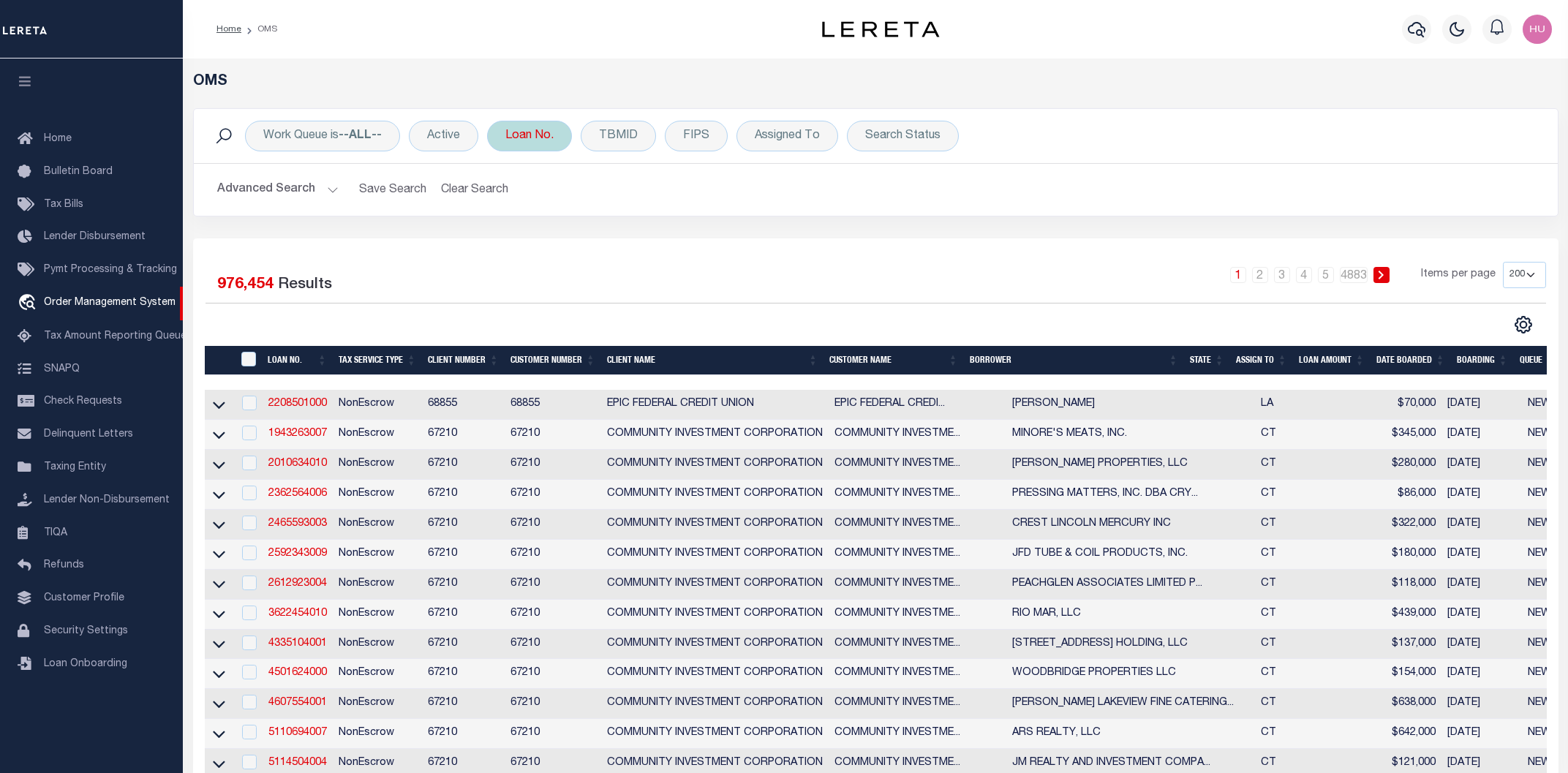
click at [540, 123] on div "Loan No." at bounding box center [529, 136] width 85 height 31
type input "000009001792"
click at [701, 251] on input "Apply" at bounding box center [699, 239] width 43 height 24
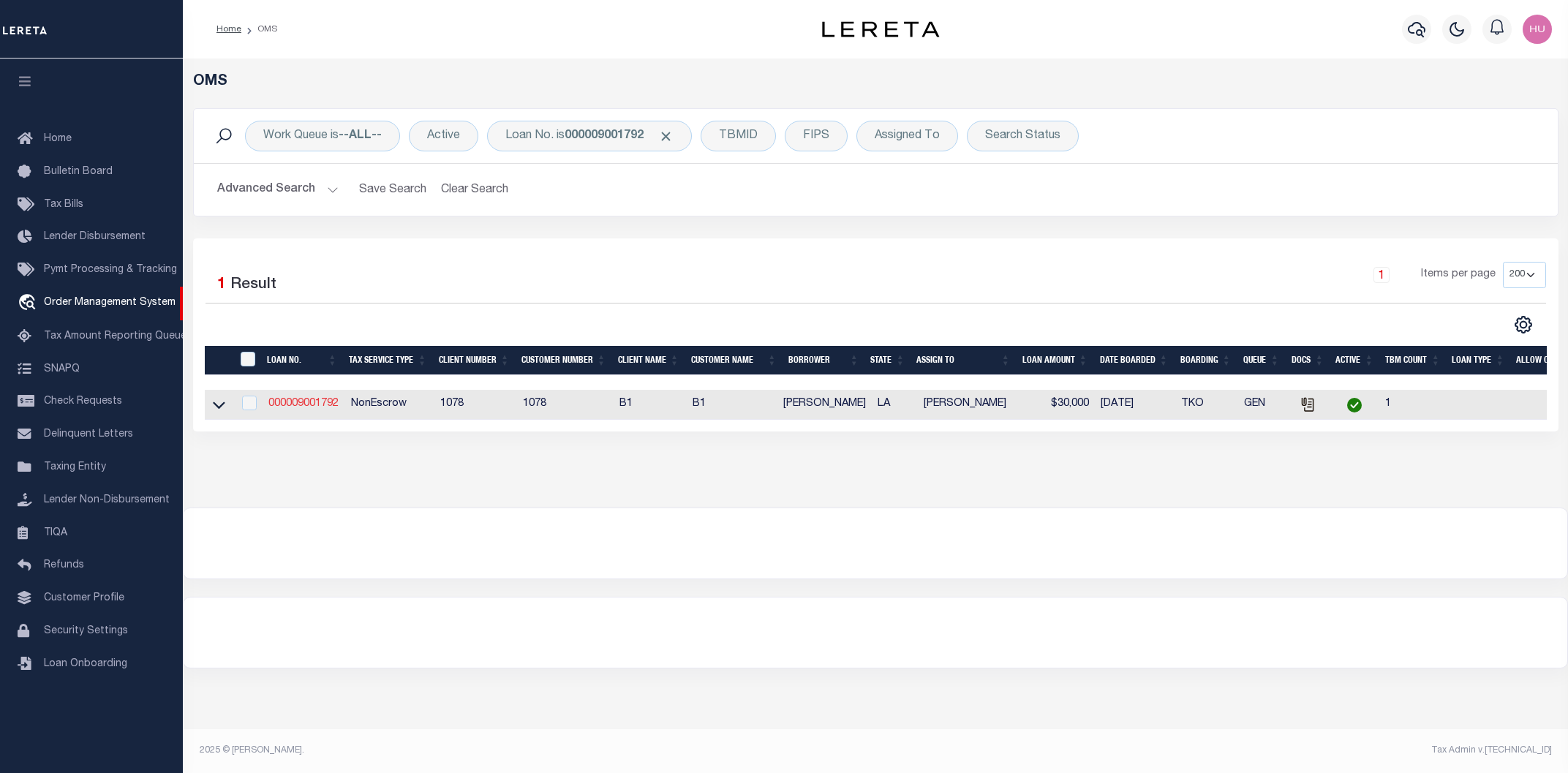
click at [320, 406] on link "000009001792" at bounding box center [303, 404] width 70 height 11
type input "000009001792"
type input "Strong, Ronnie"
select select
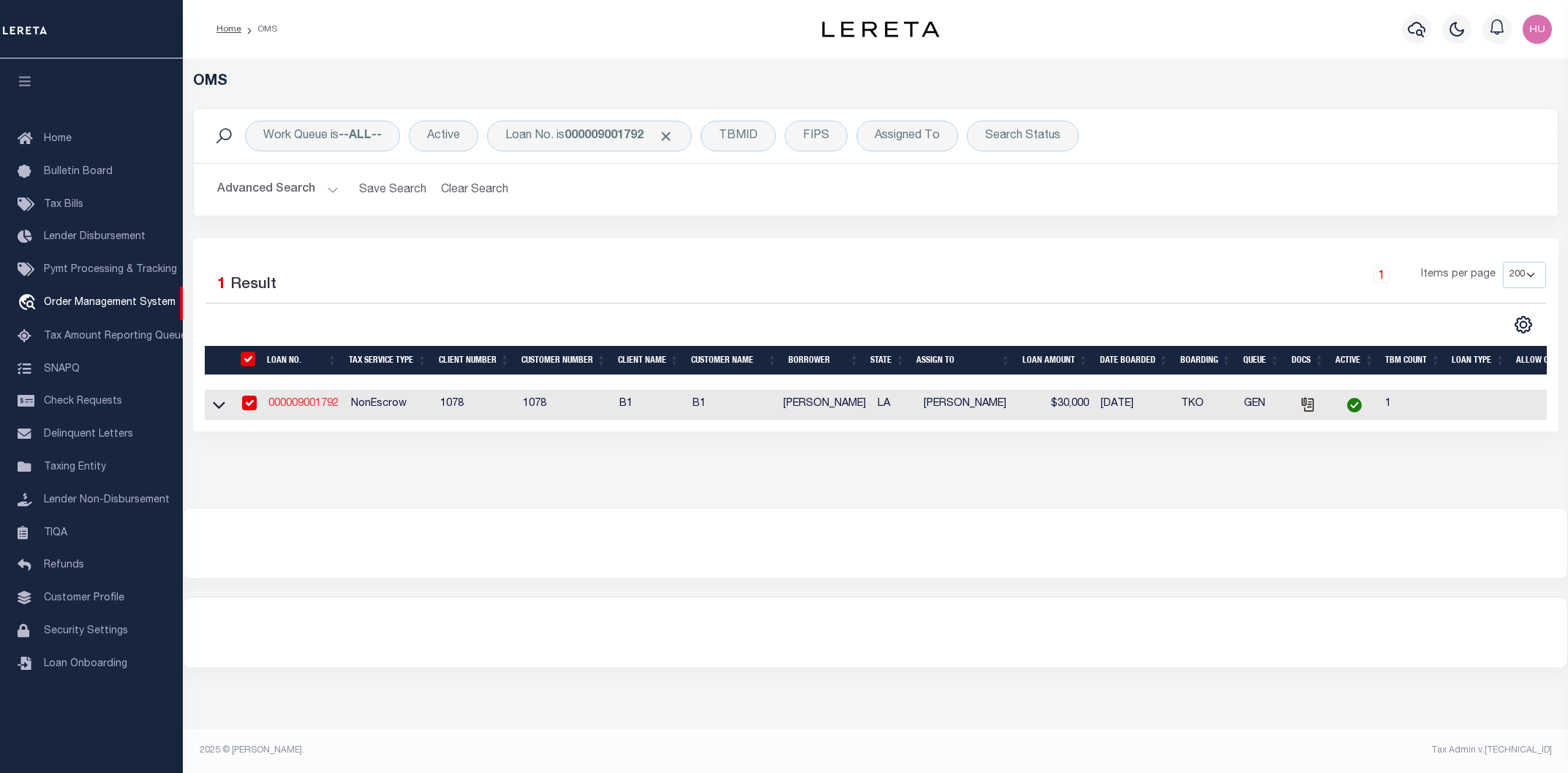
select select "NonEscrow"
select select "4432"
select select "474"
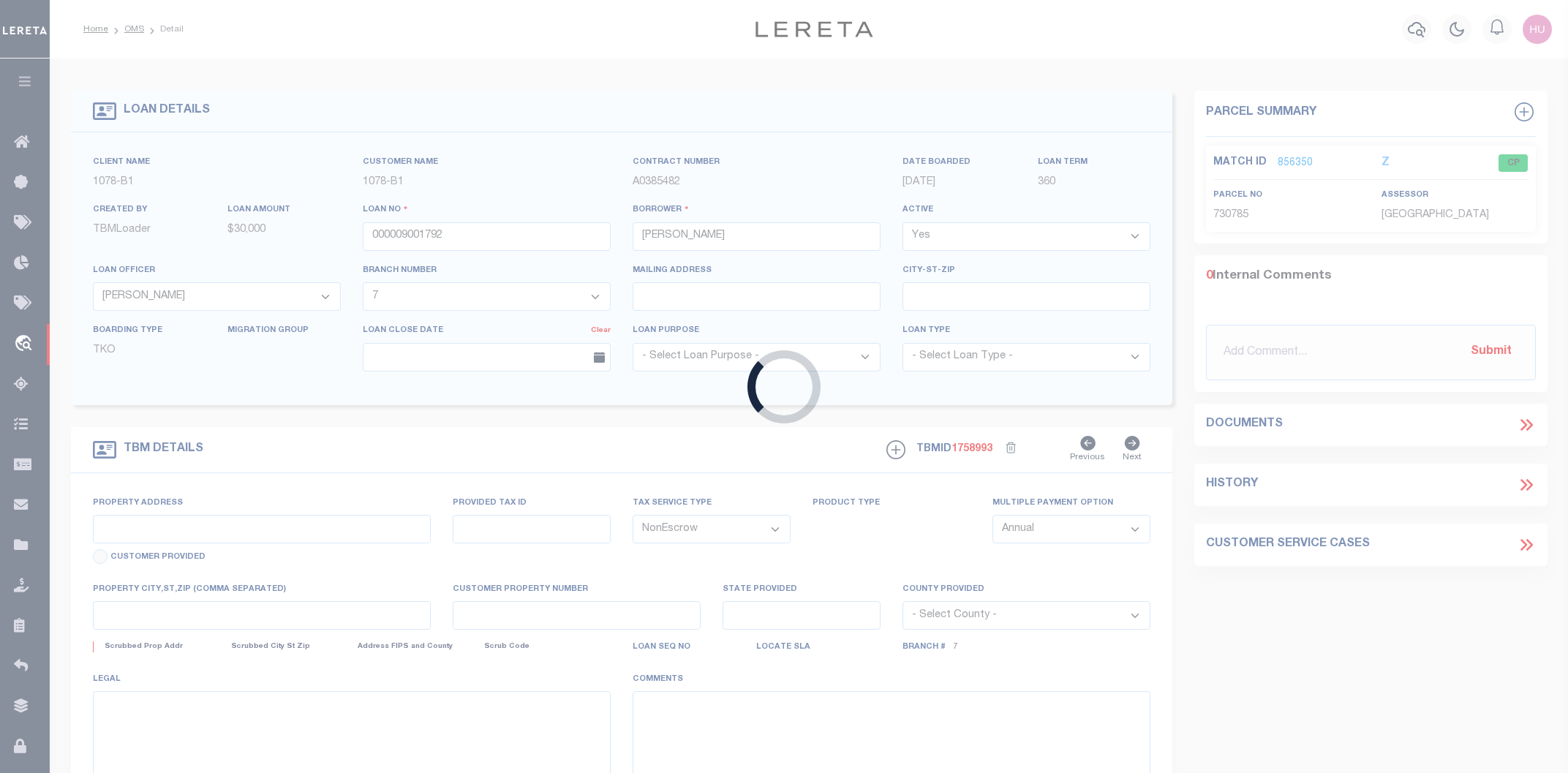
type input "12179 Greenwell Springs"
select select
type input "Port Hudson LA 99999-9999"
type input "LA"
select select "East Baton Rouge"
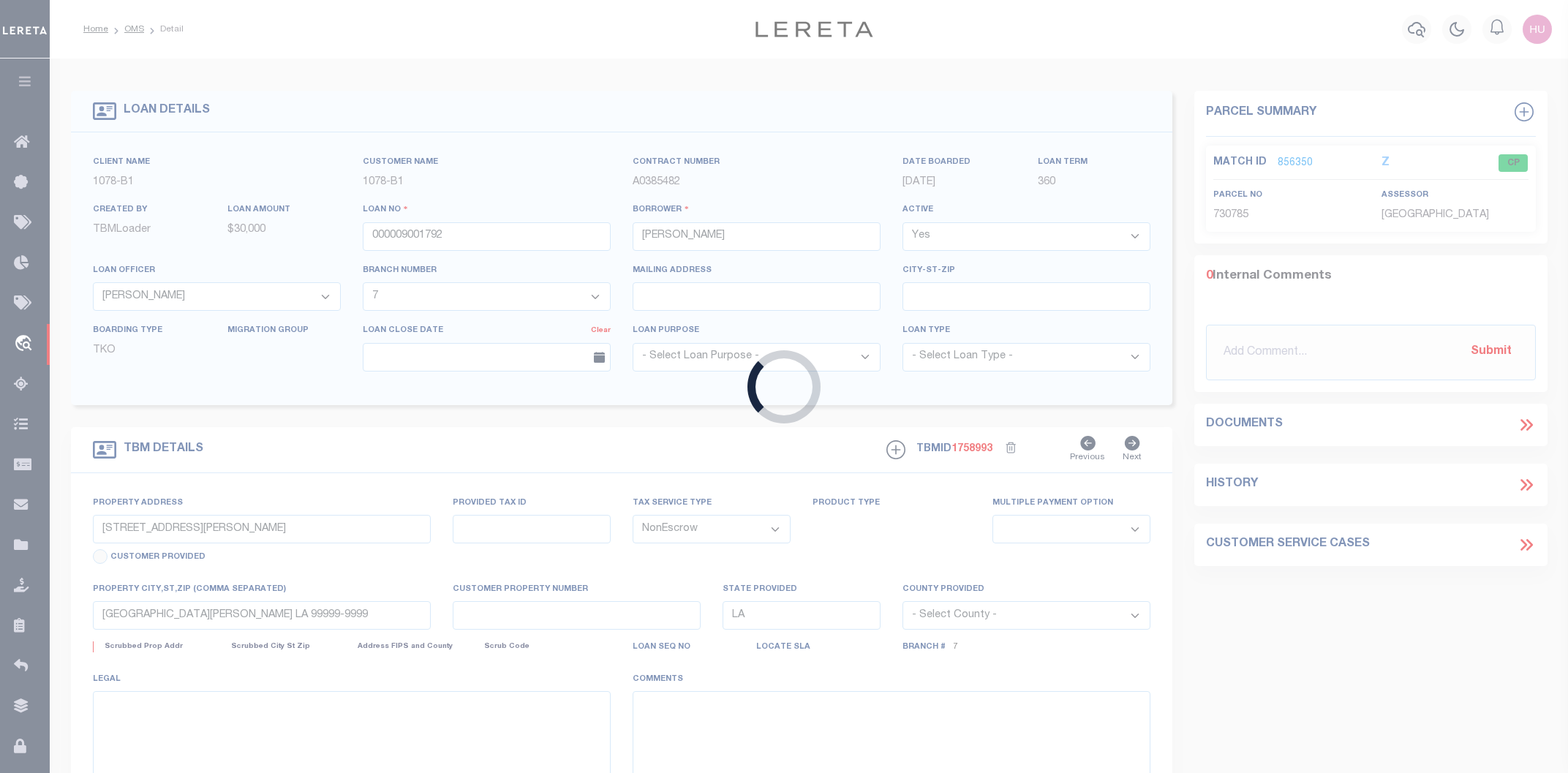
type textarea "See Mtg"
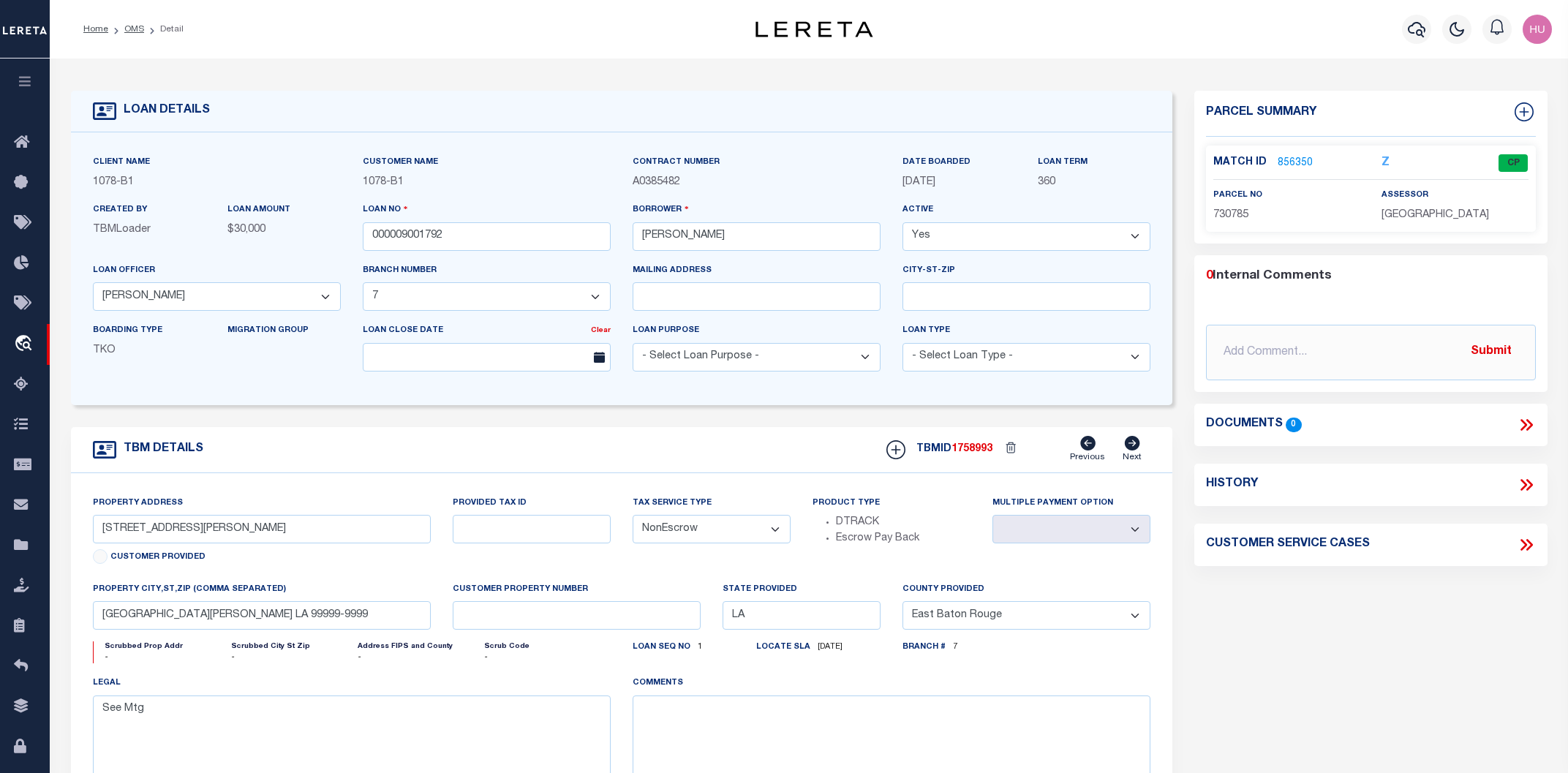
click at [1306, 163] on link "856350" at bounding box center [1295, 164] width 35 height 15
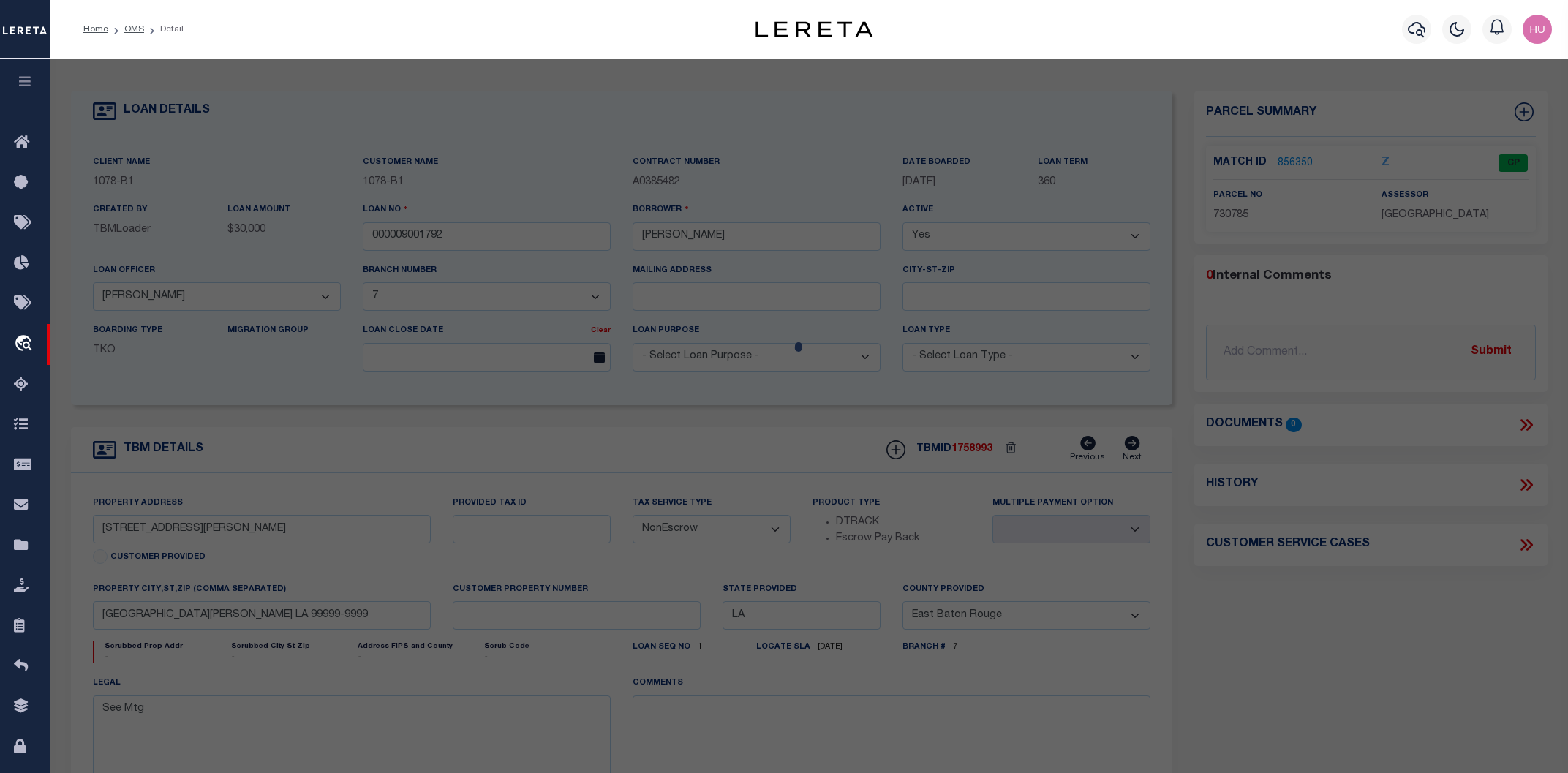
checkbox input "false"
select select "CP"
type input "STRONG, RONNIE JAMES & MARCIA TULLIA STRONG"
type textarea "Matched on legal description from document attached."
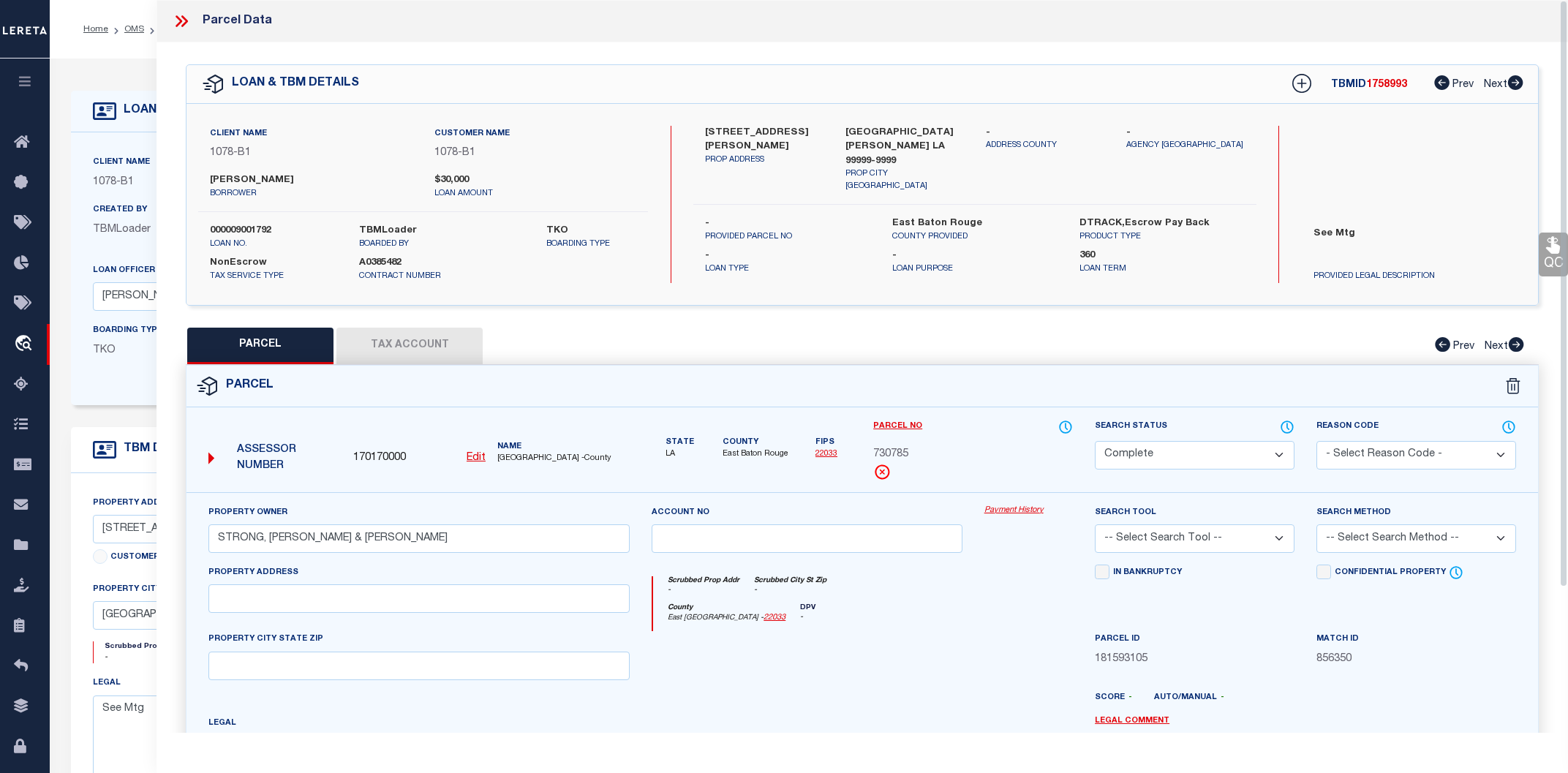
click at [433, 351] on button "Tax Account" at bounding box center [409, 346] width 146 height 36
select select "100"
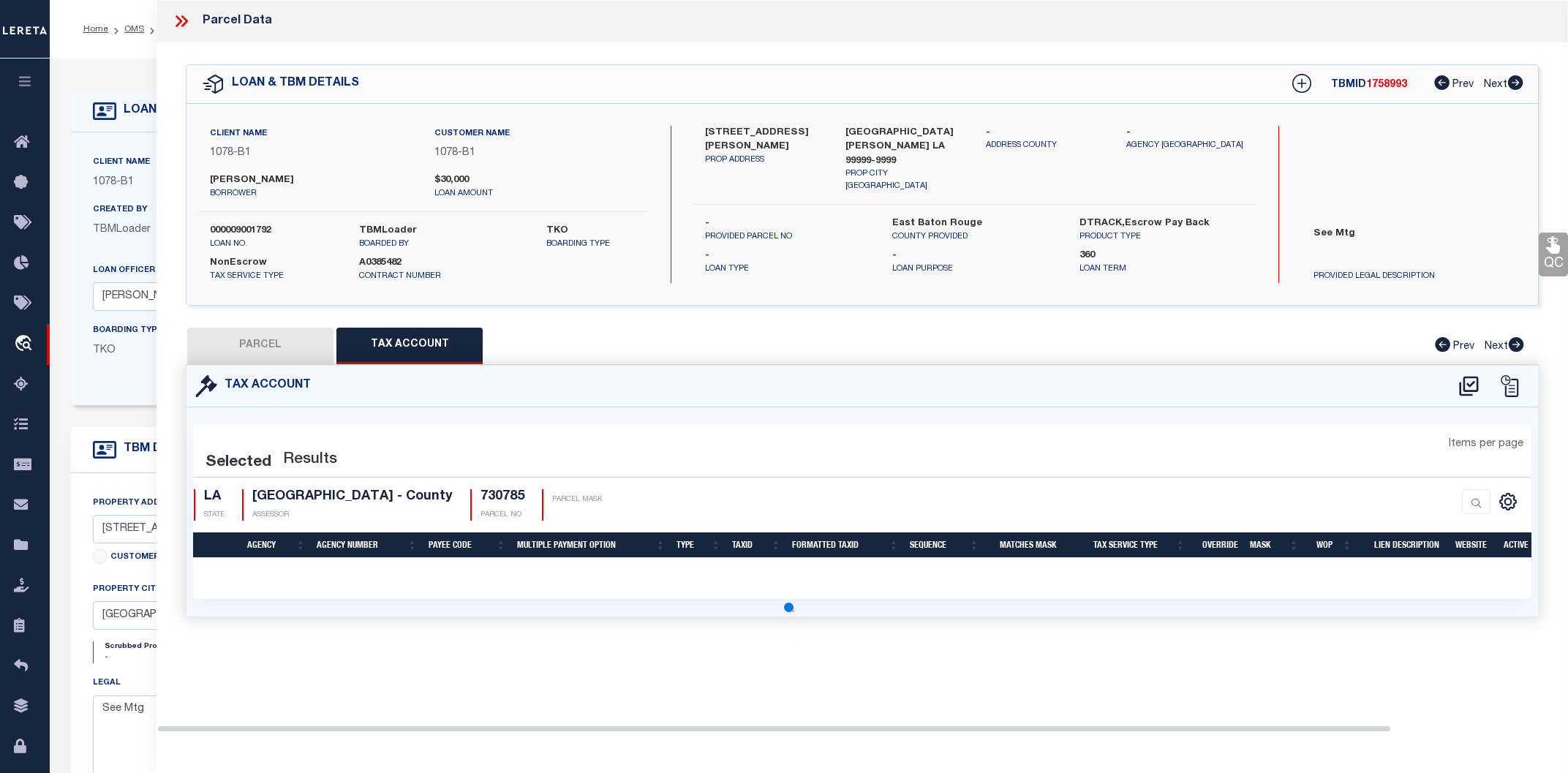
select select "100"
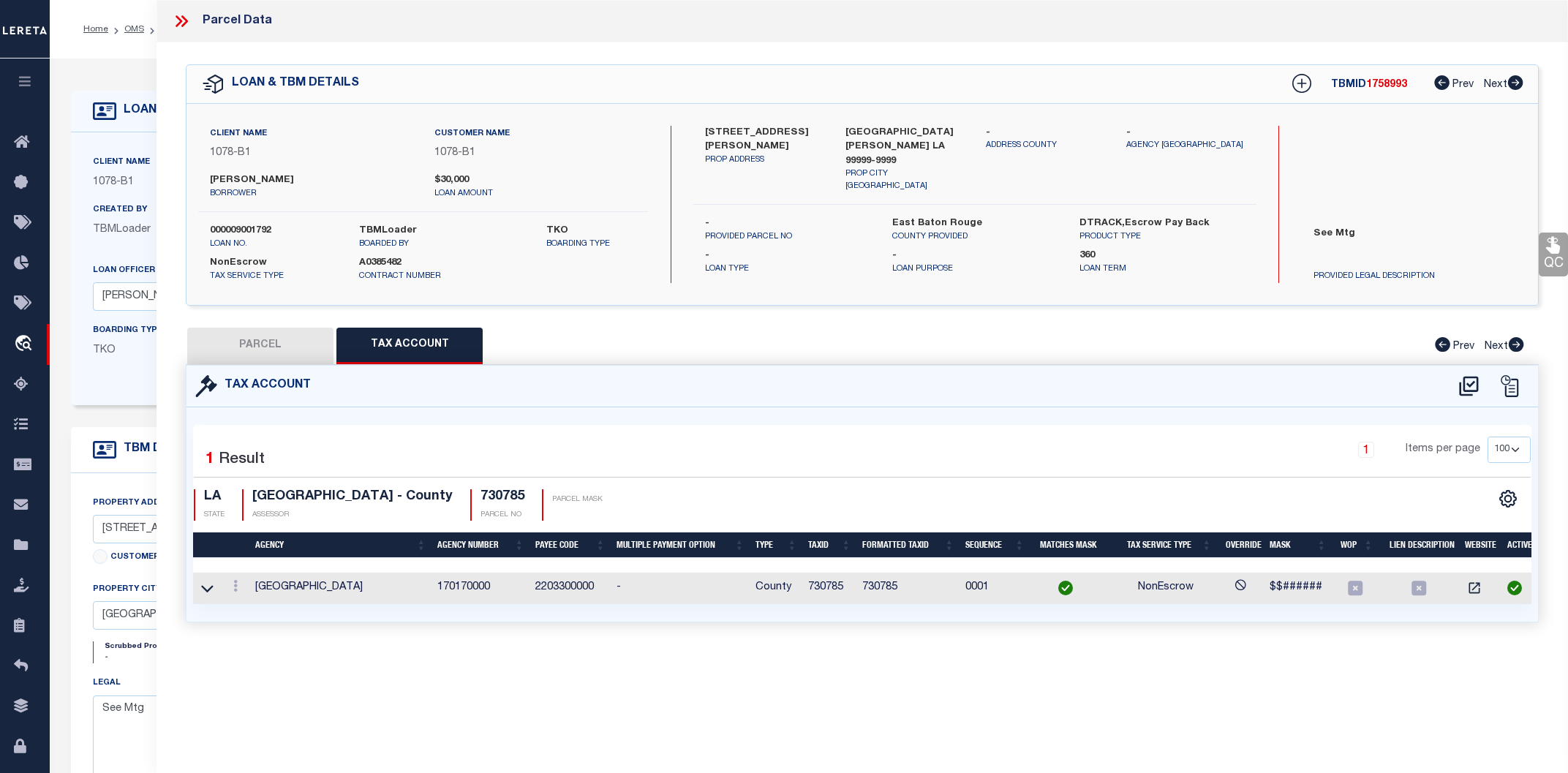
scroll to position [0, 5]
click at [306, 344] on button "PARCEL" at bounding box center [260, 346] width 146 height 36
select select "AS"
checkbox input "false"
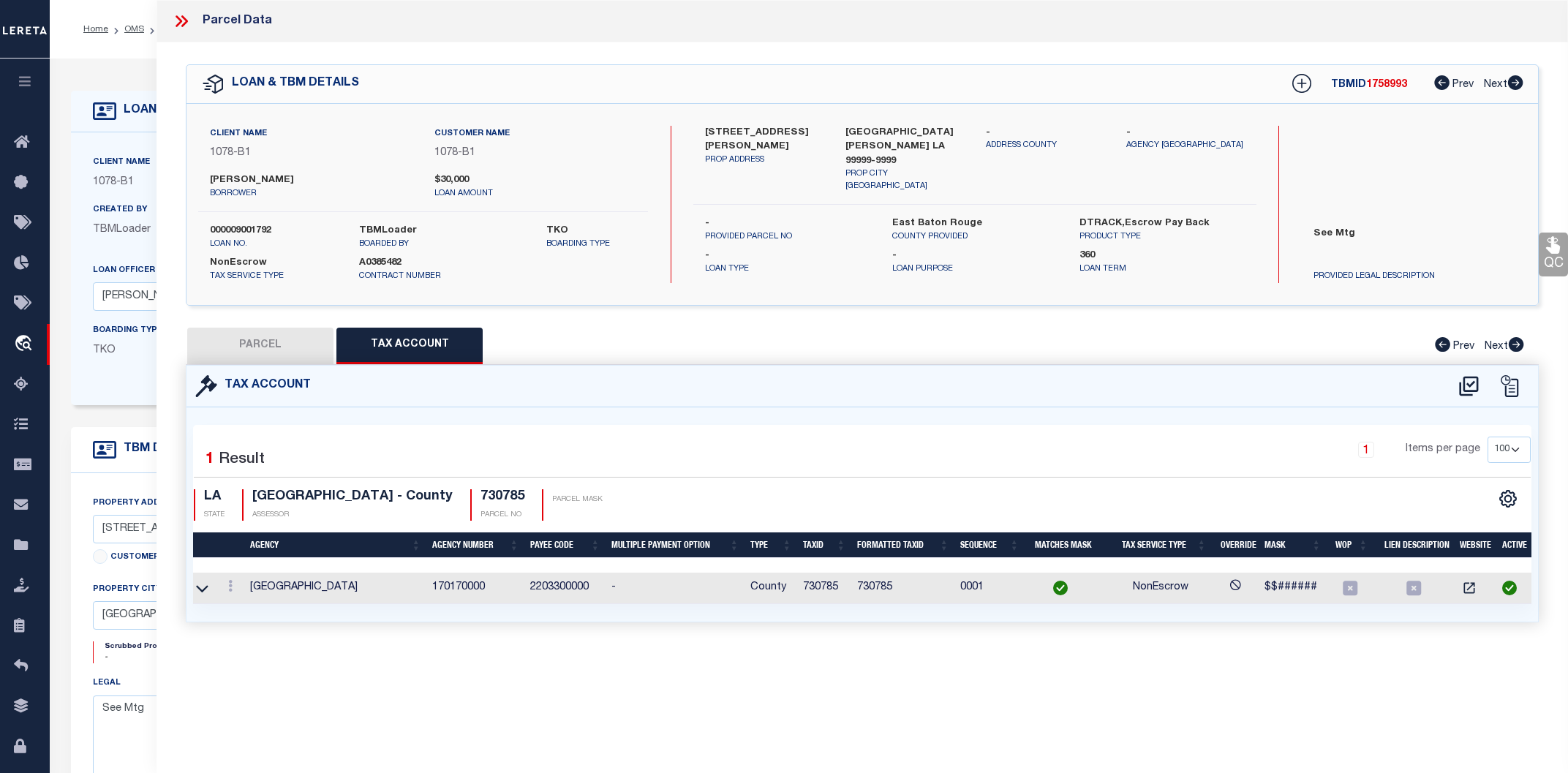
select select "CP"
type input "STRONG, RONNIE JAMES & MARCIA TULLIA STRONG"
type textarea "Matched on legal description from document attached."
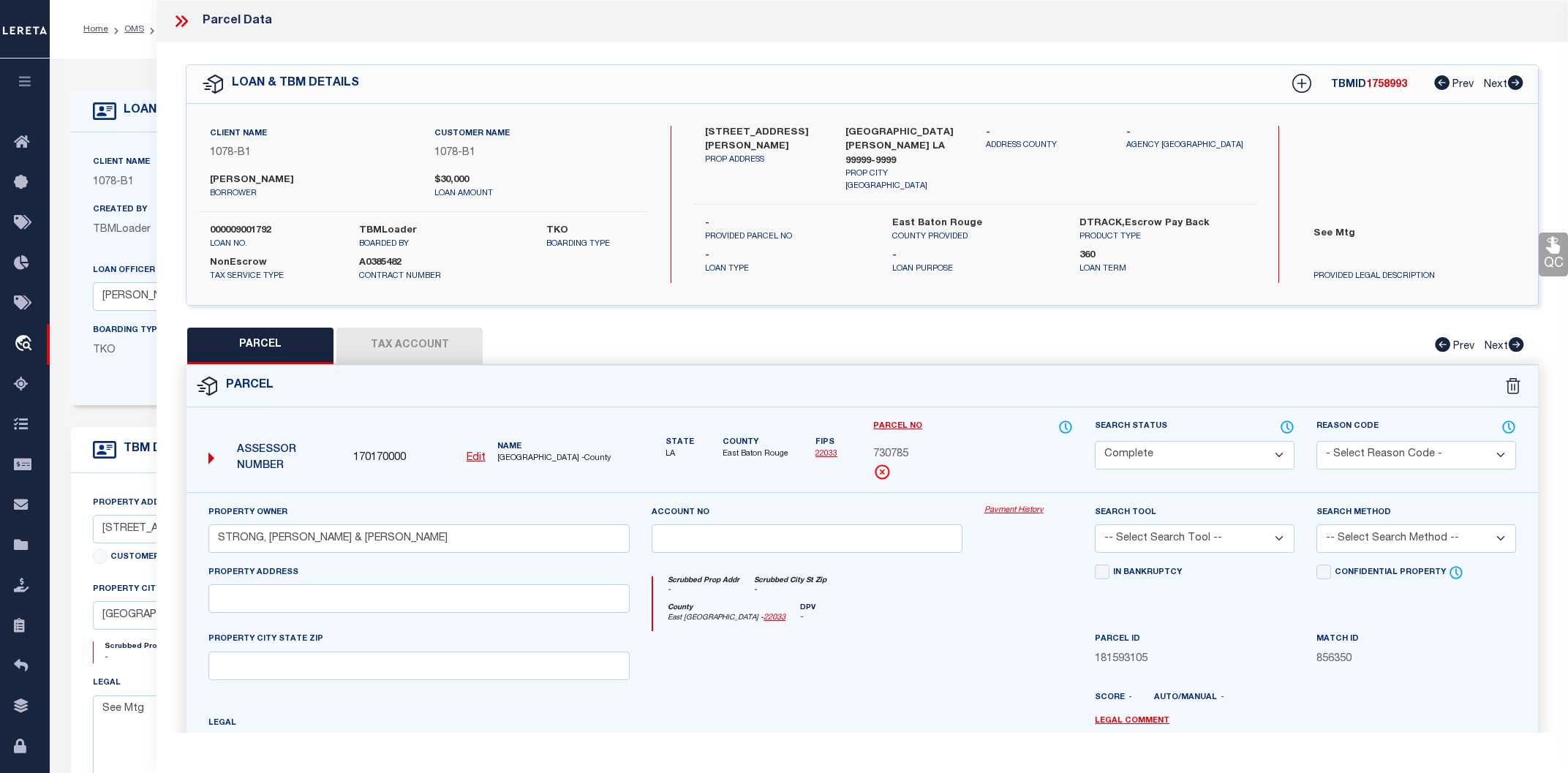
click at [1010, 503] on div "Property Owner STRONG, RONNIE JAMES & MARCIA TULLIA STRONG Account no Payment H…" at bounding box center [862, 683] width 1351 height 382
click at [1011, 509] on link "Payment History" at bounding box center [1028, 510] width 89 height 12
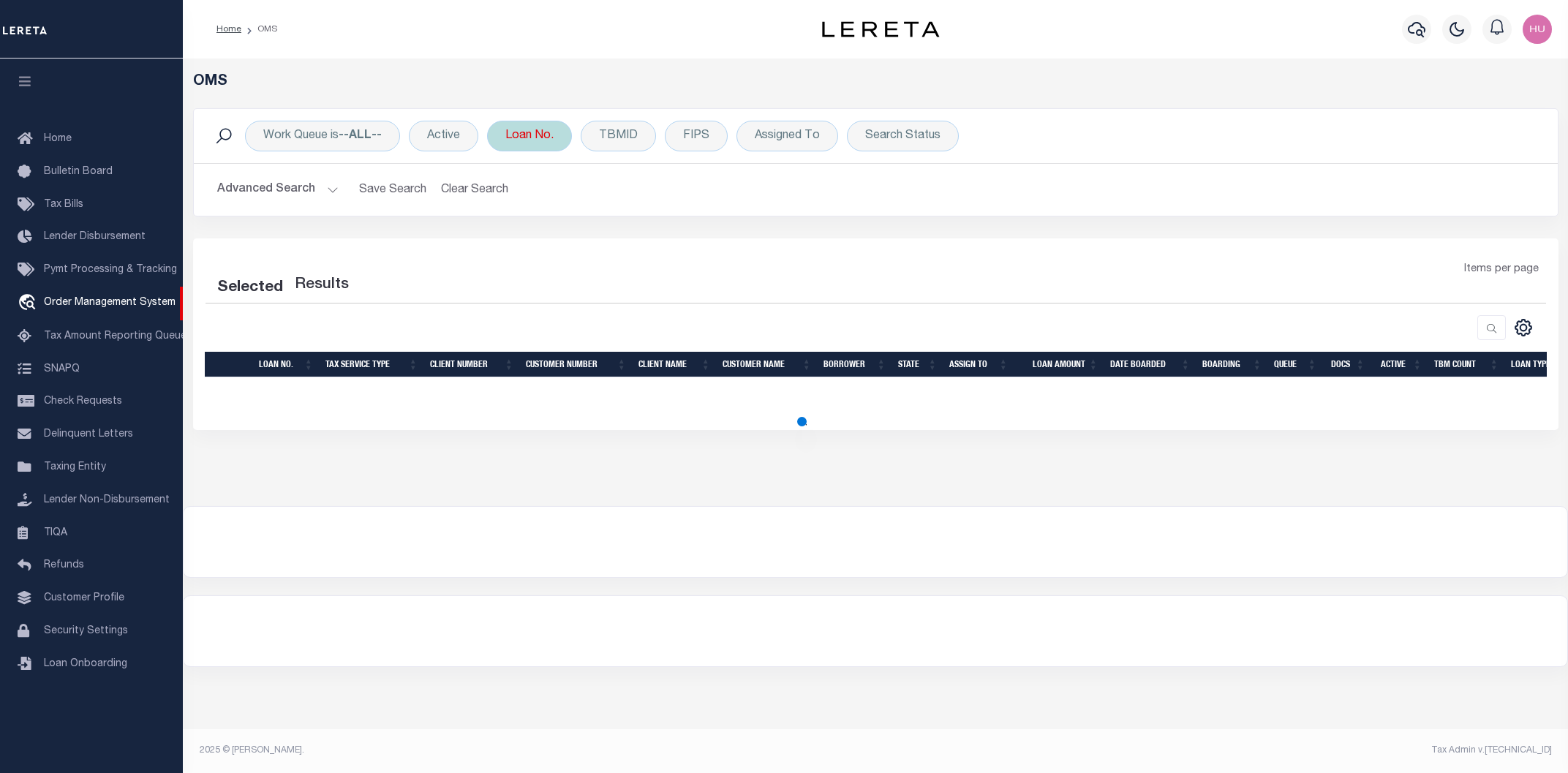
select select "200"
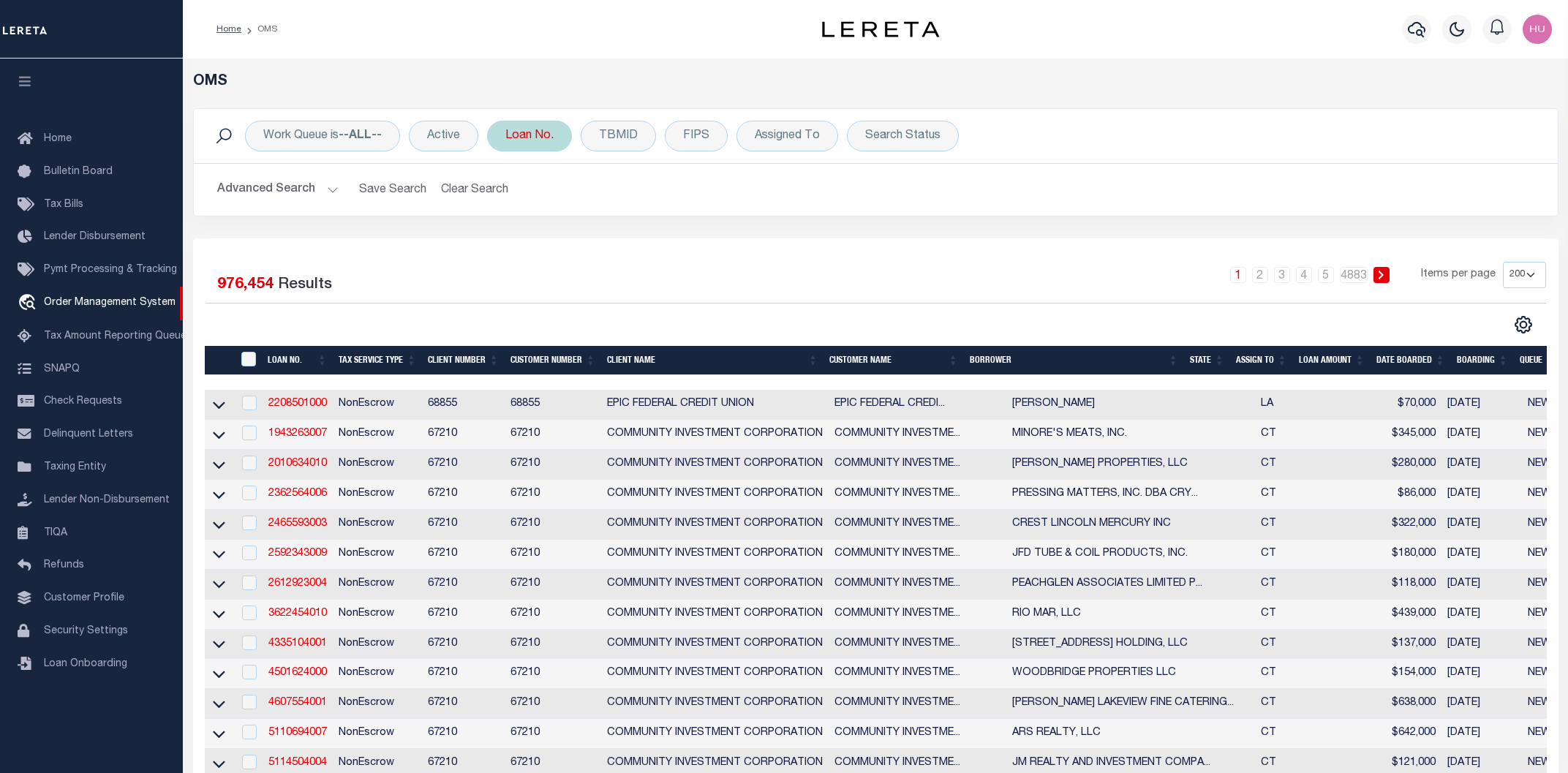
click at [524, 142] on div "Loan No." at bounding box center [529, 136] width 85 height 31
type input "000009003819"
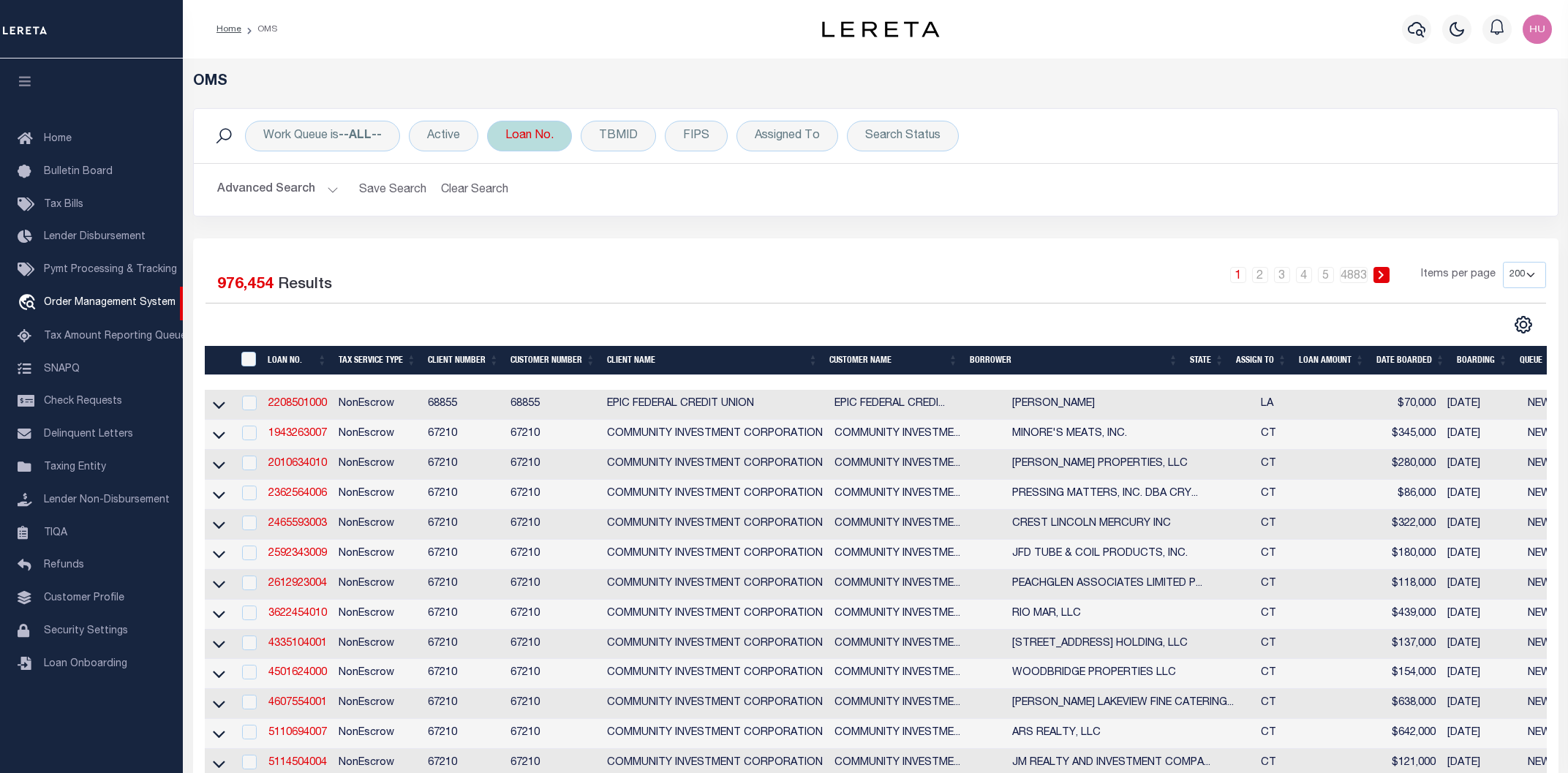
click at [550, 142] on div "Loan No. Is Contains 000009003819 Cancel Apply" at bounding box center [529, 136] width 85 height 31
type input "000009003819"
click at [700, 246] on input "Apply" at bounding box center [699, 239] width 43 height 24
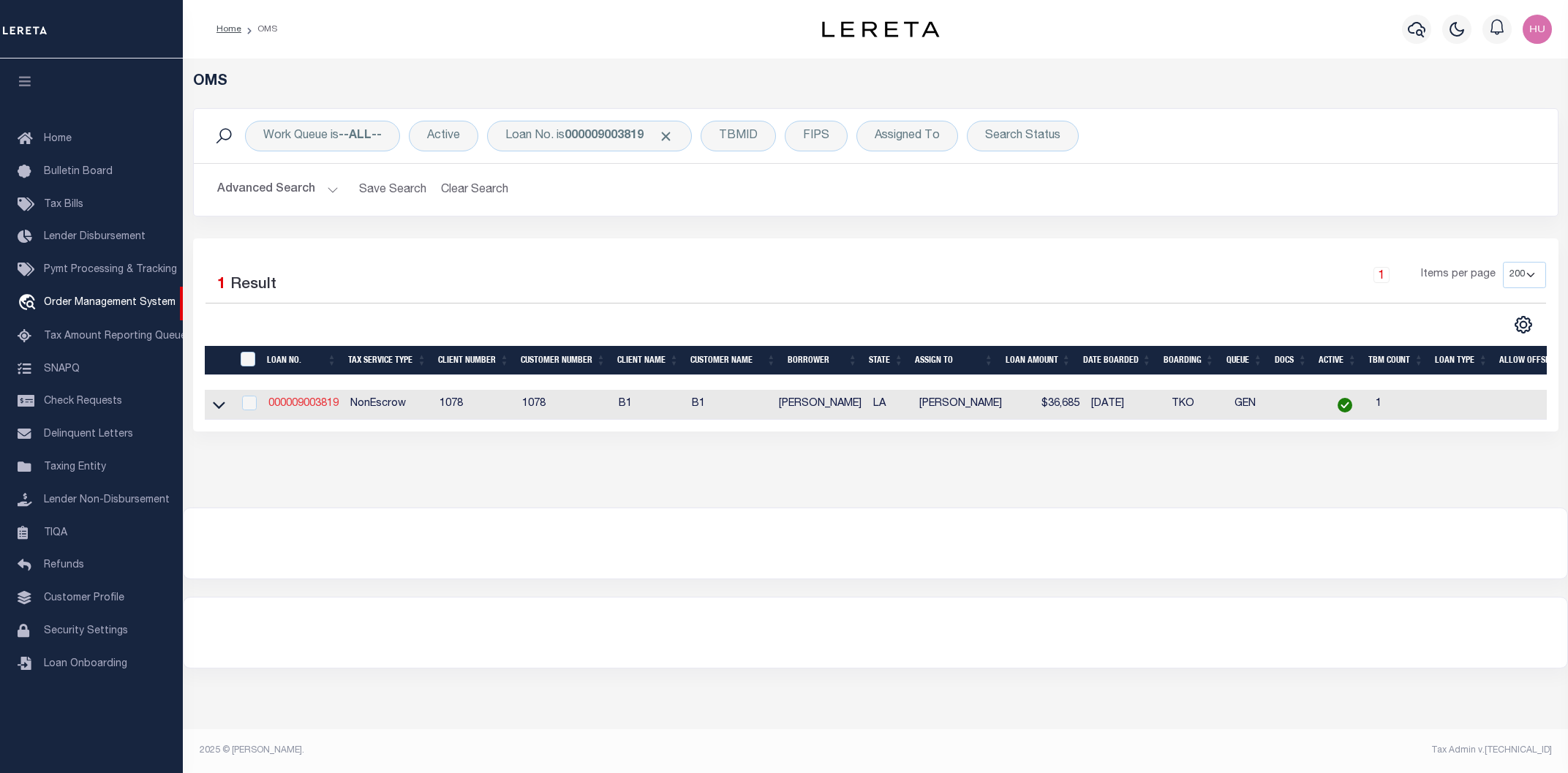
click at [310, 401] on link "000009003819" at bounding box center [303, 404] width 70 height 11
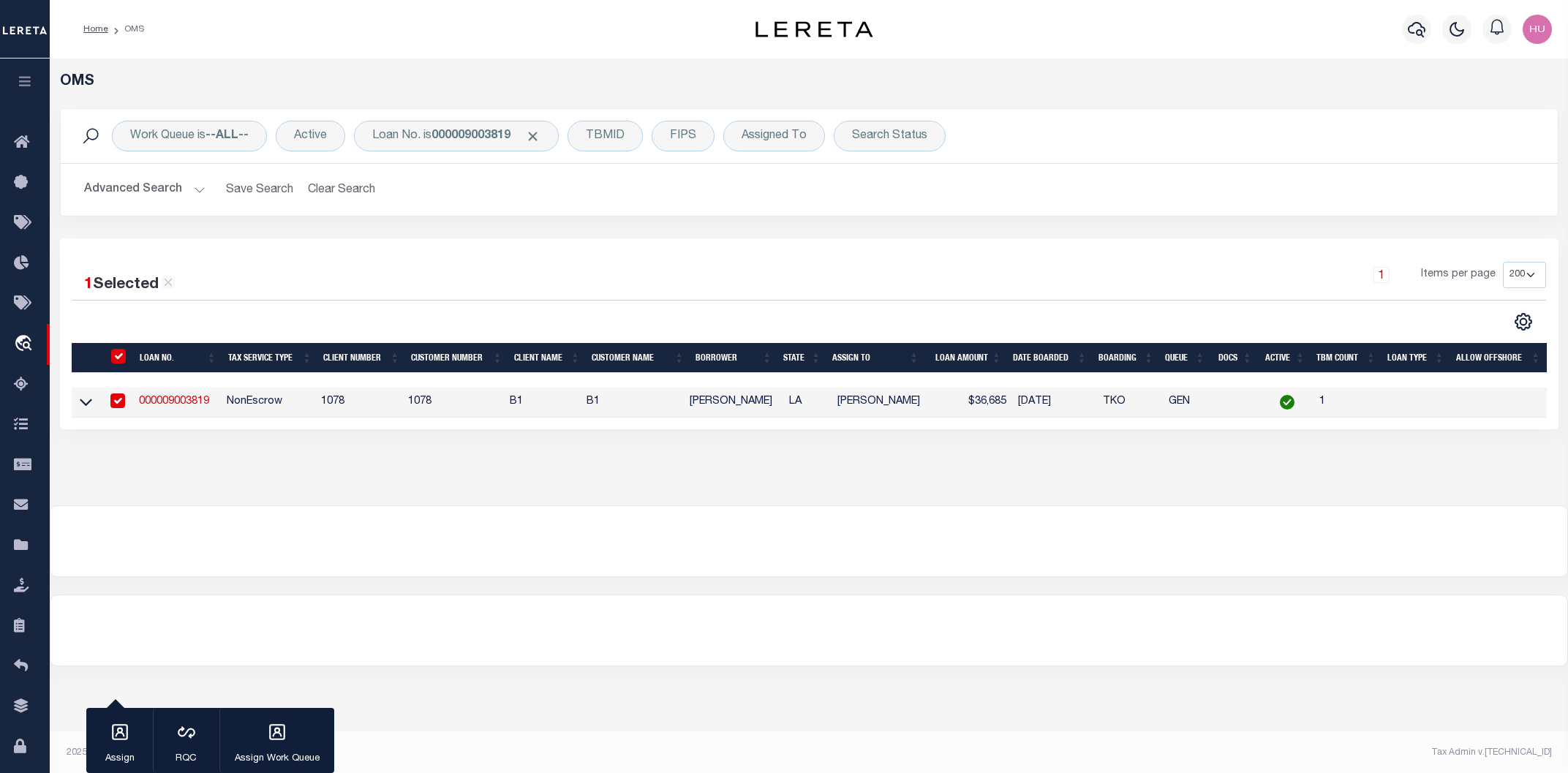
type input "000009003819"
type input "[PERSON_NAME]"
select select
select select "NonEscrow"
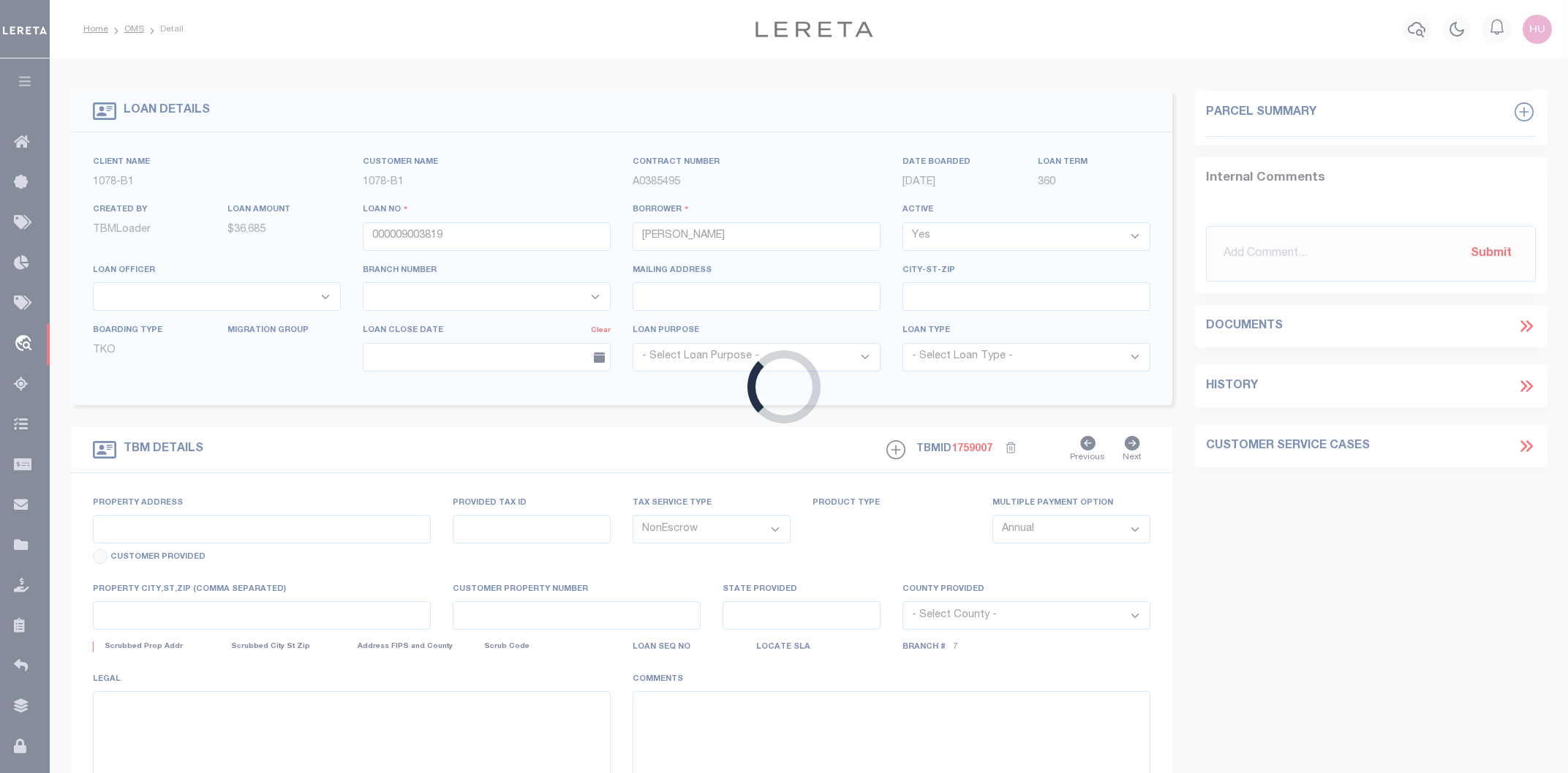
select select "3835"
select select "474"
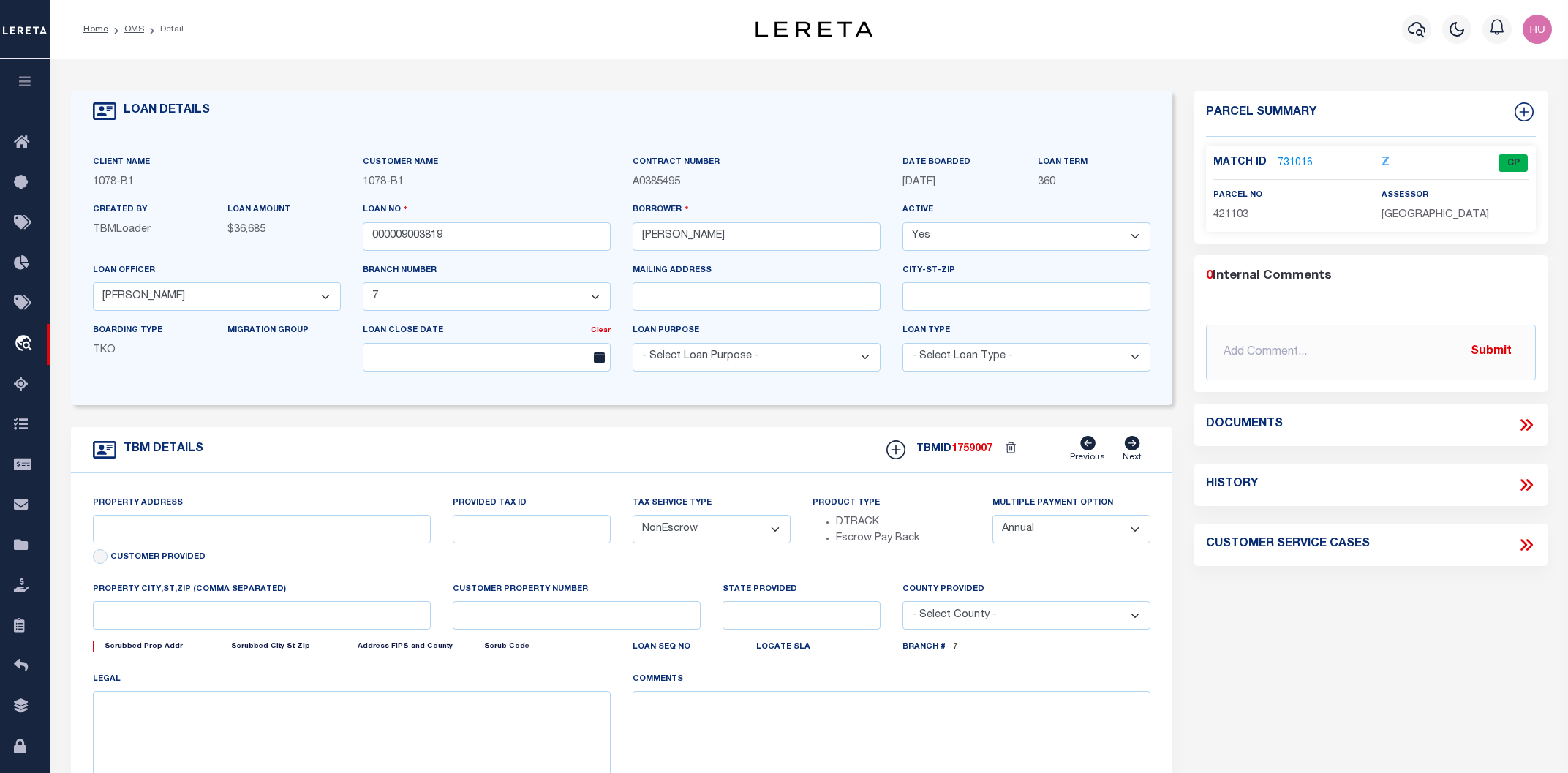
type input "10625 FLORIDA BLVD UNIT 6,"
select select
type input "BATON ROUGE LA 70815"
type input "LA"
select select "East Baton Rouge"
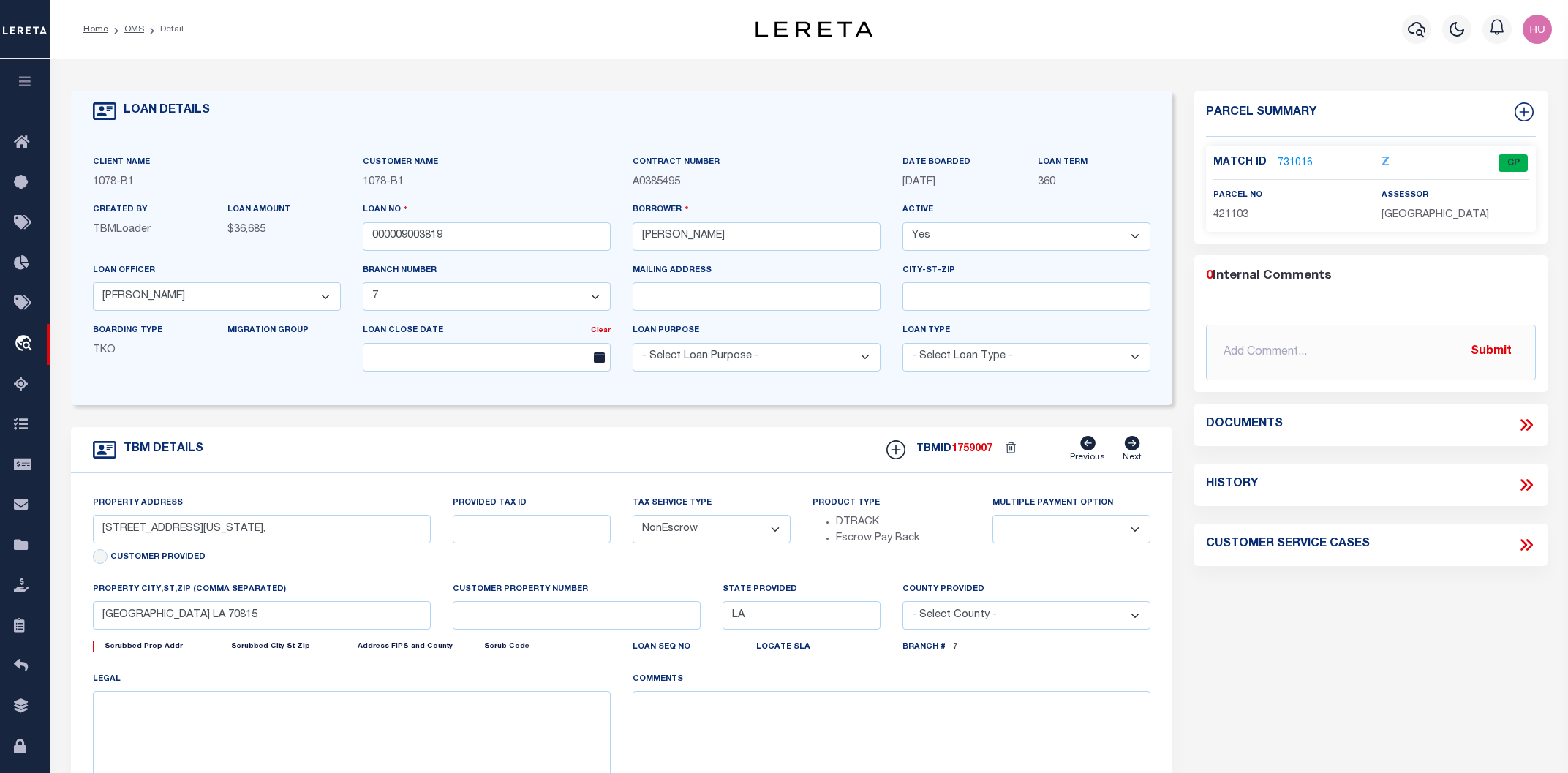
type textarea "Unit 6 Florida Vista A Condo Development"
click at [1301, 161] on link "731016" at bounding box center [1295, 164] width 35 height 15
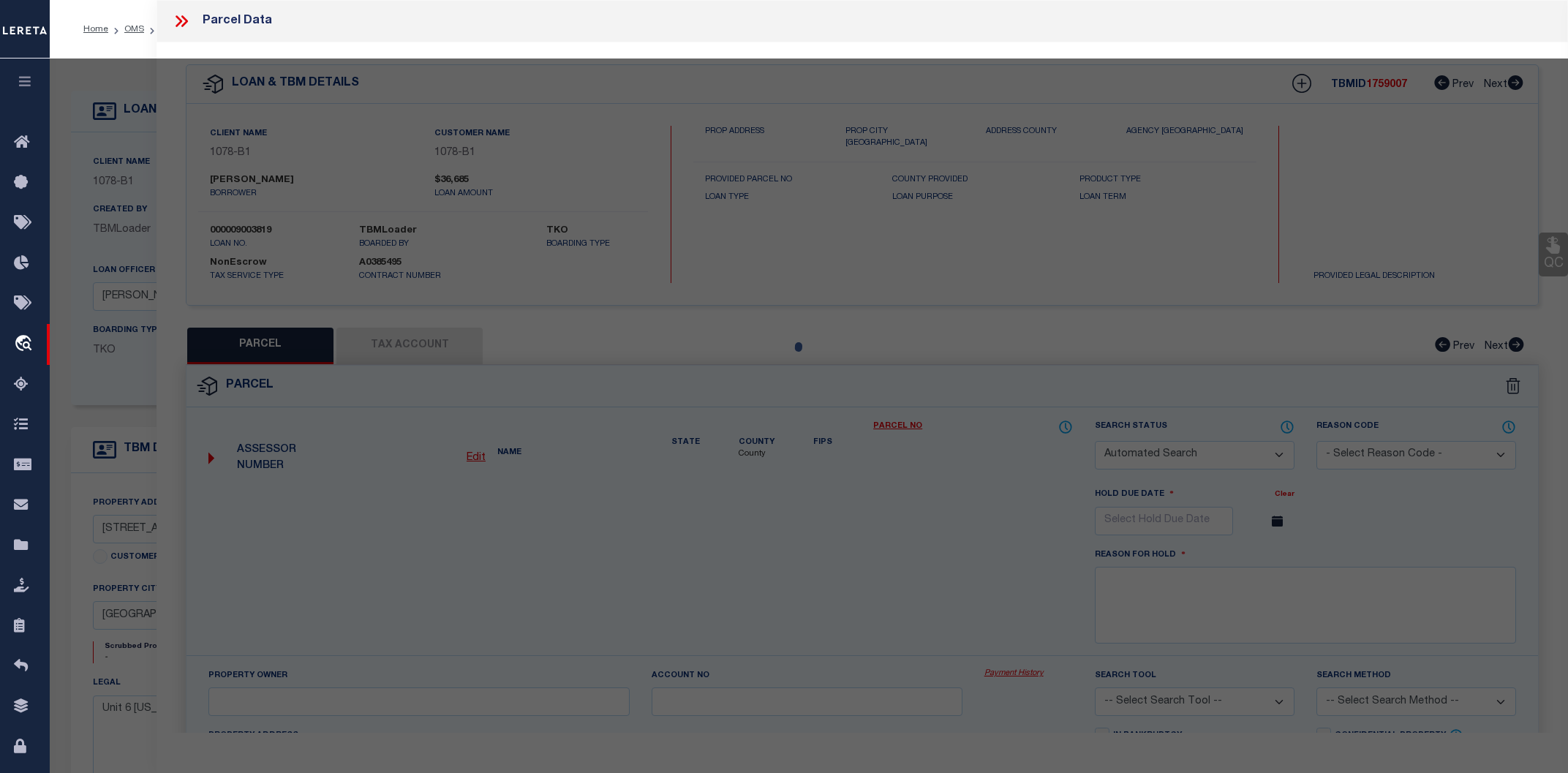
checkbox input "false"
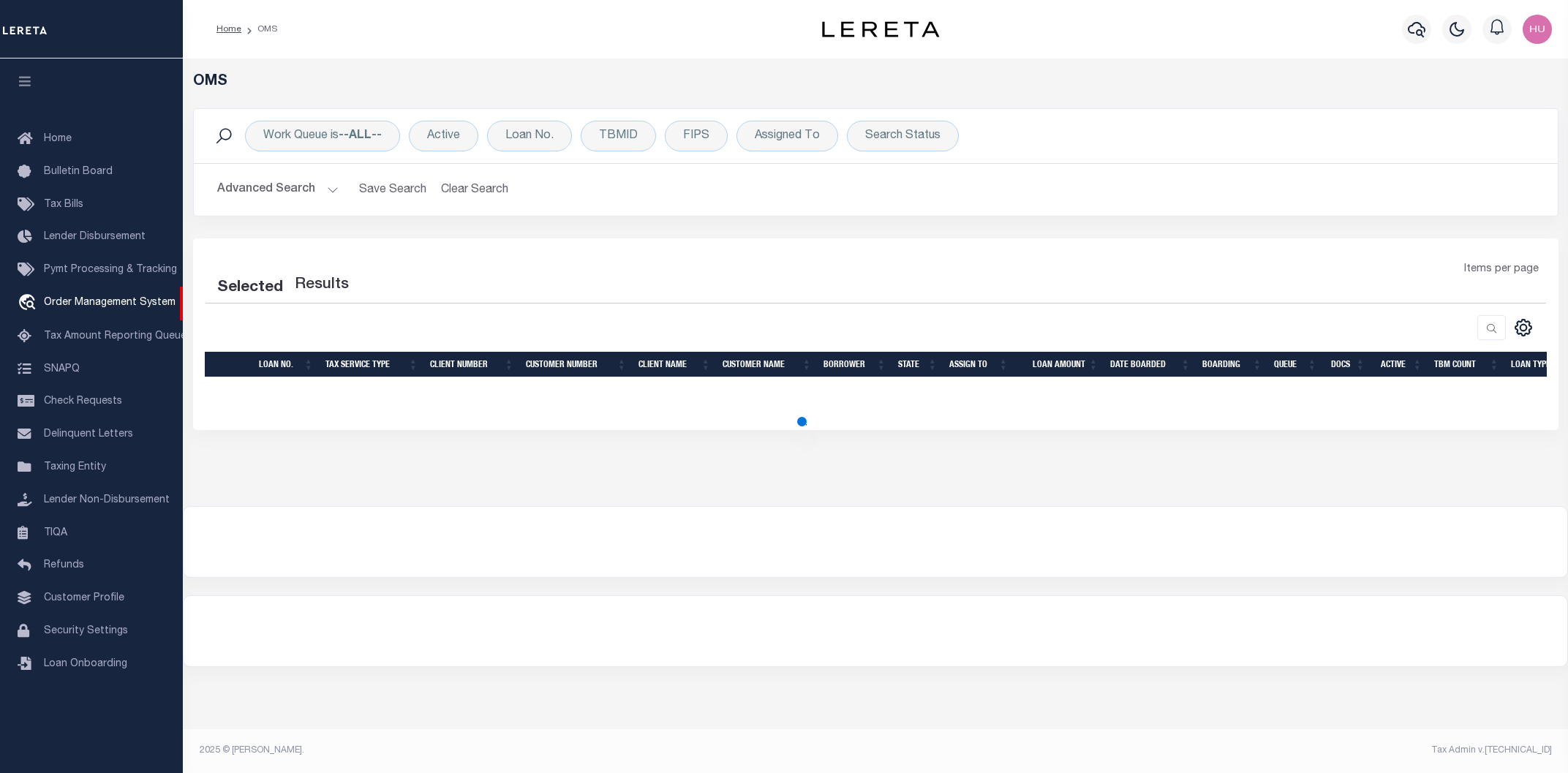
select select "200"
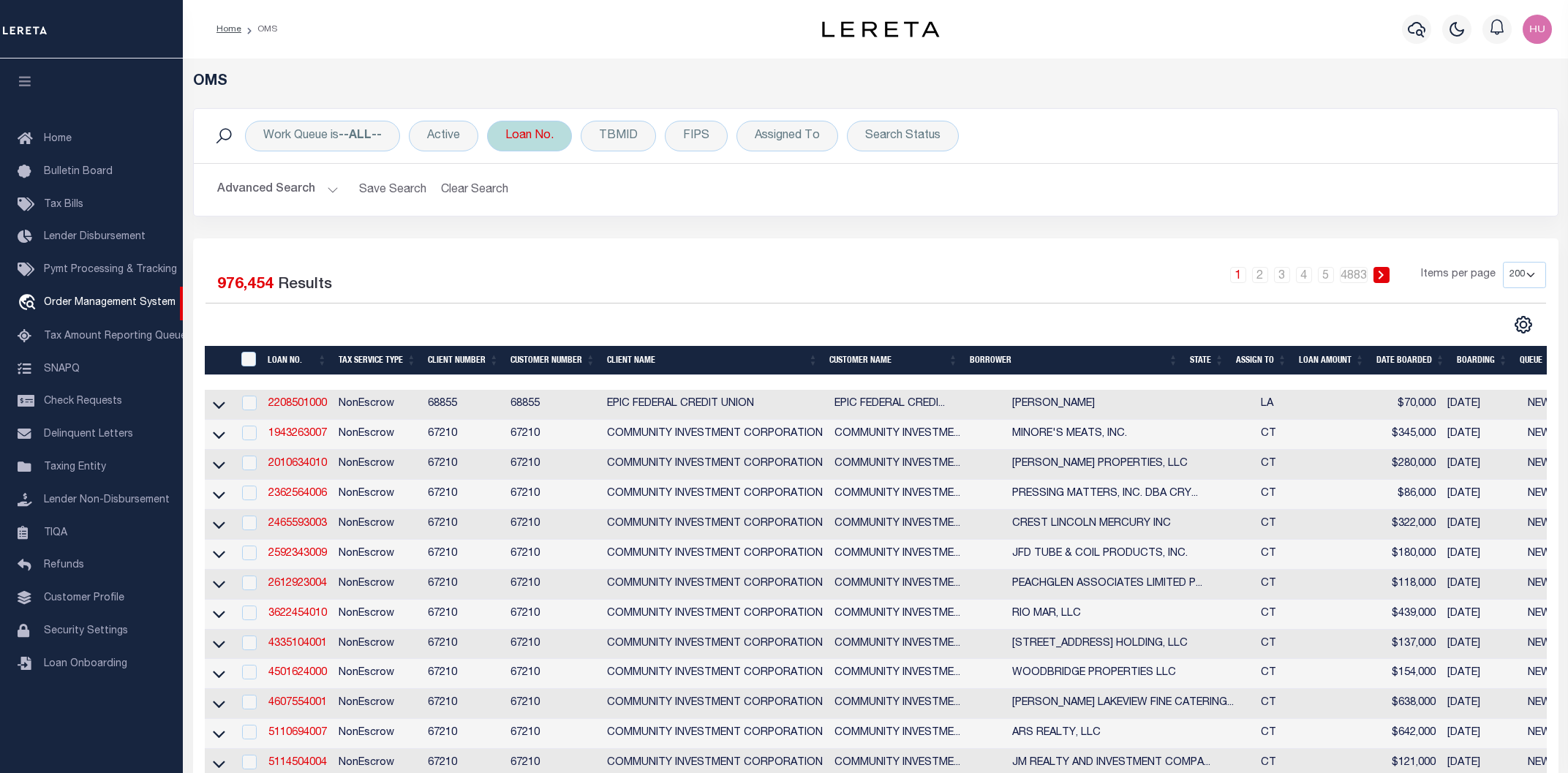
click at [531, 136] on div "Loan No." at bounding box center [529, 136] width 85 height 31
click at [699, 239] on input "Apply" at bounding box center [699, 239] width 43 height 24
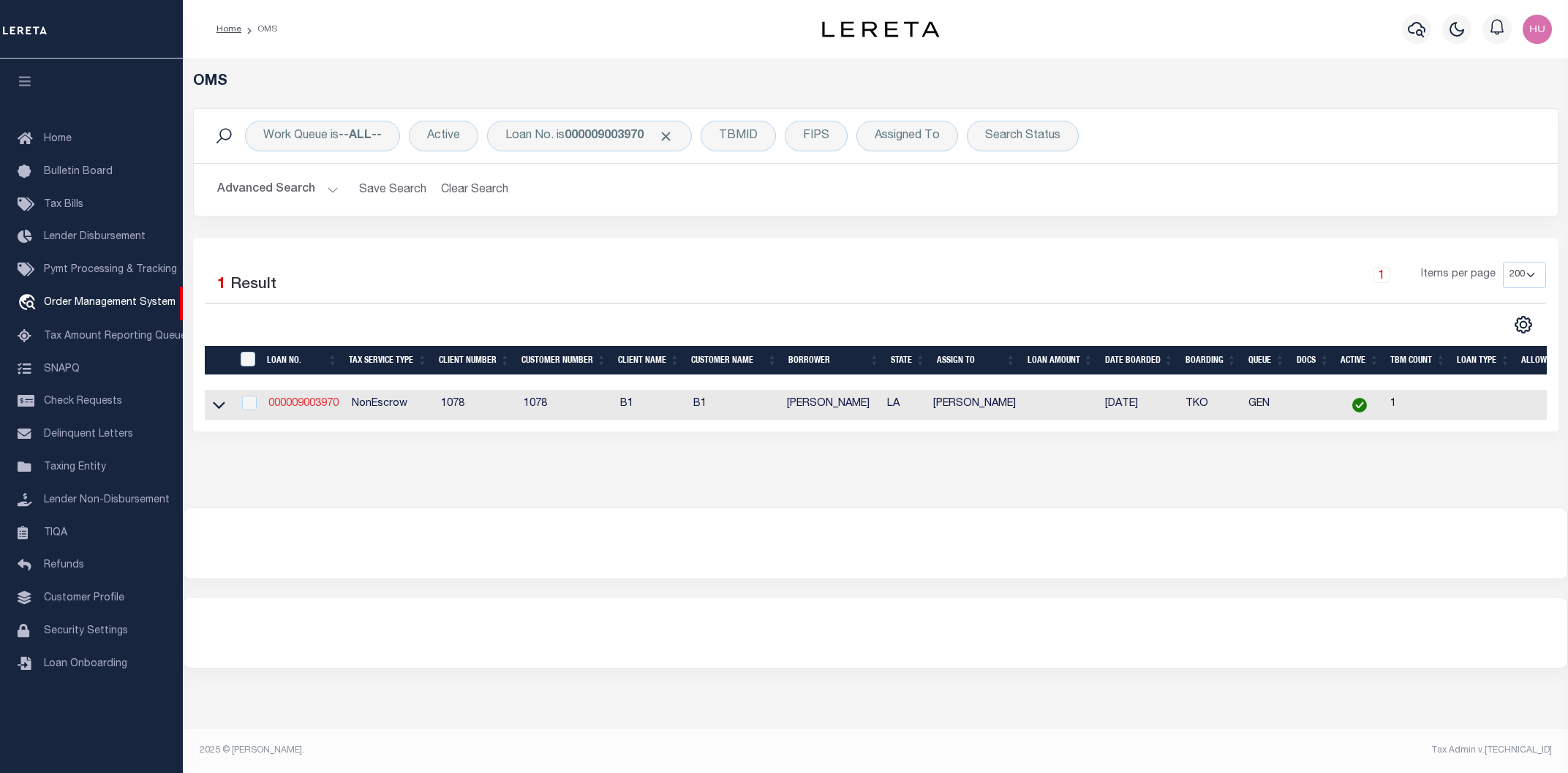
click at [329, 405] on link "000009003970" at bounding box center [303, 404] width 70 height 11
type input "000009003970"
type input "[PERSON_NAME]"
select select
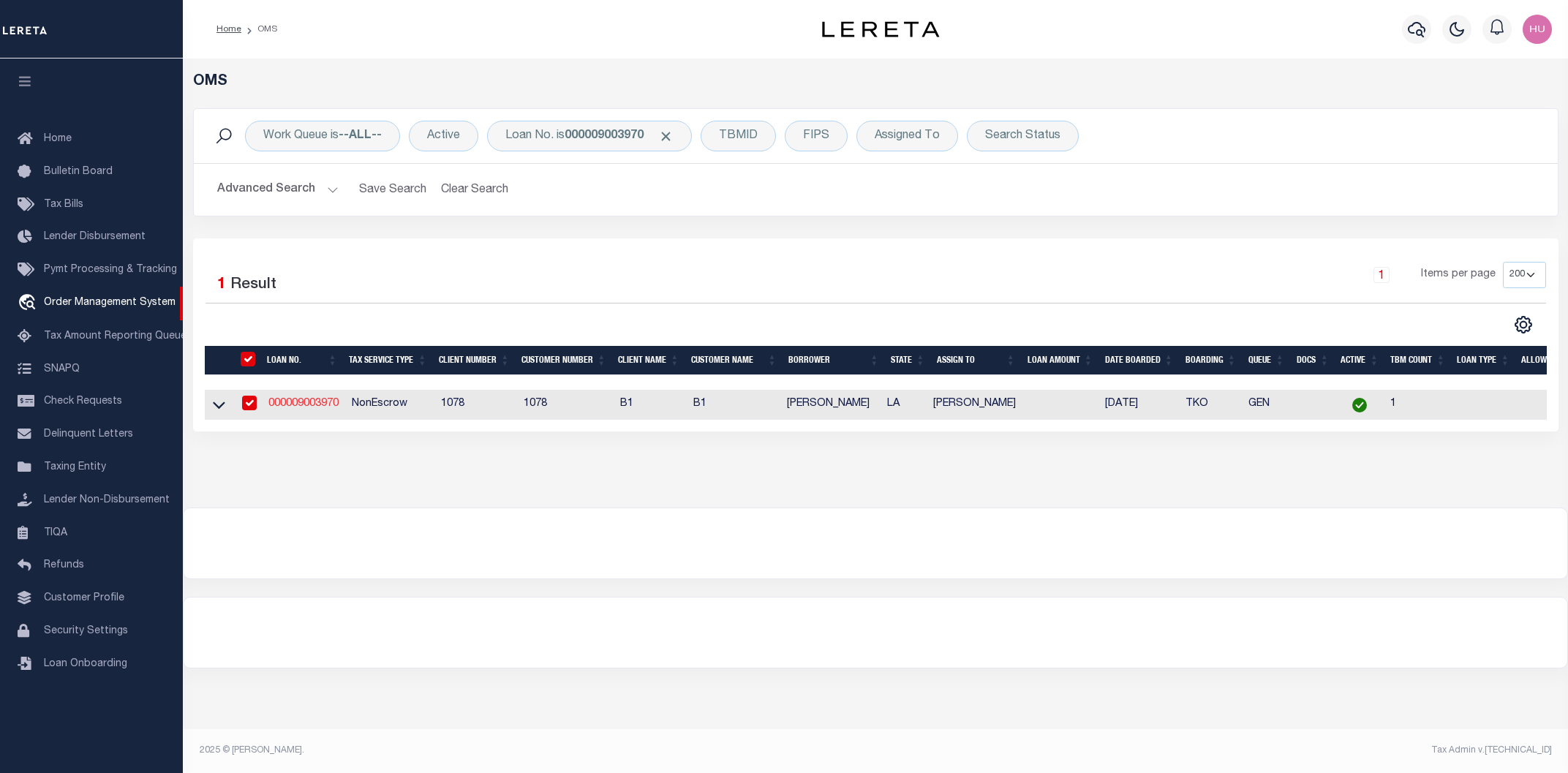
select select "NonEscrow"
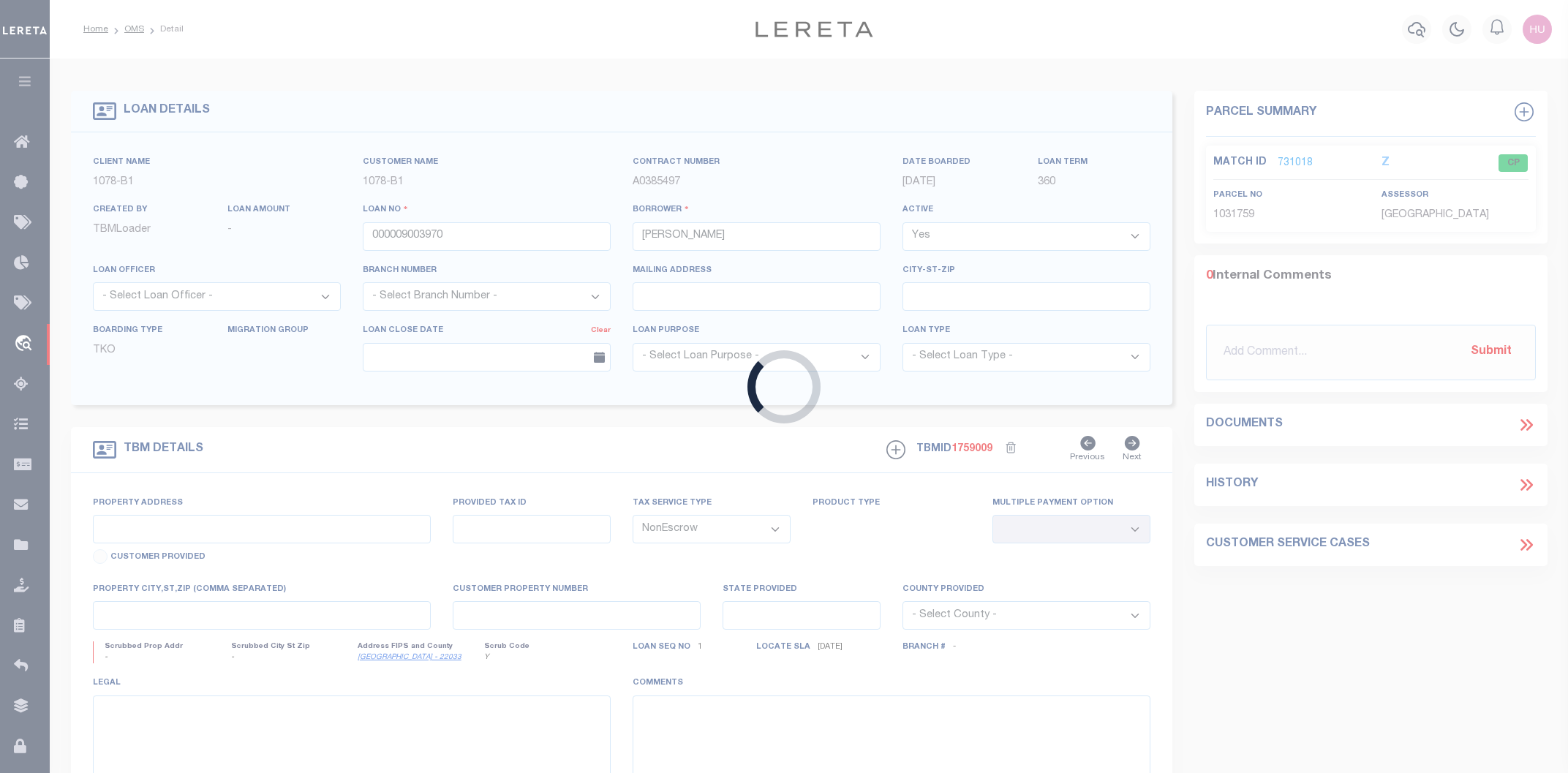
select select "477"
type input "[STREET_ADDRESS]"
type input "01031759"
select select
type input "Baton Rouge LA 70815-9999"
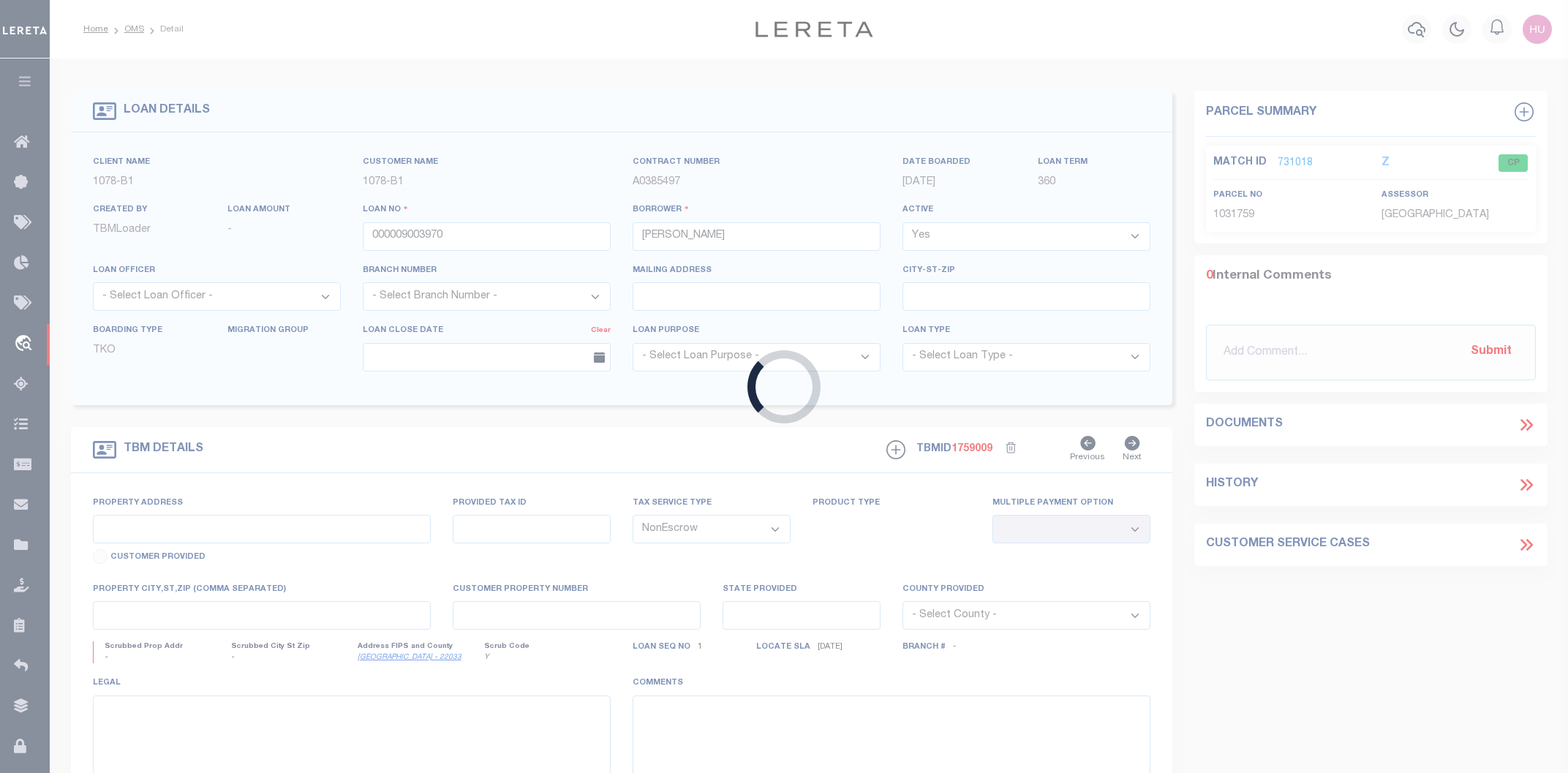
type input "LA"
select select "East Baton Rouge"
type textarea "Lot 1315, [GEOGRAPHIC_DATA]"
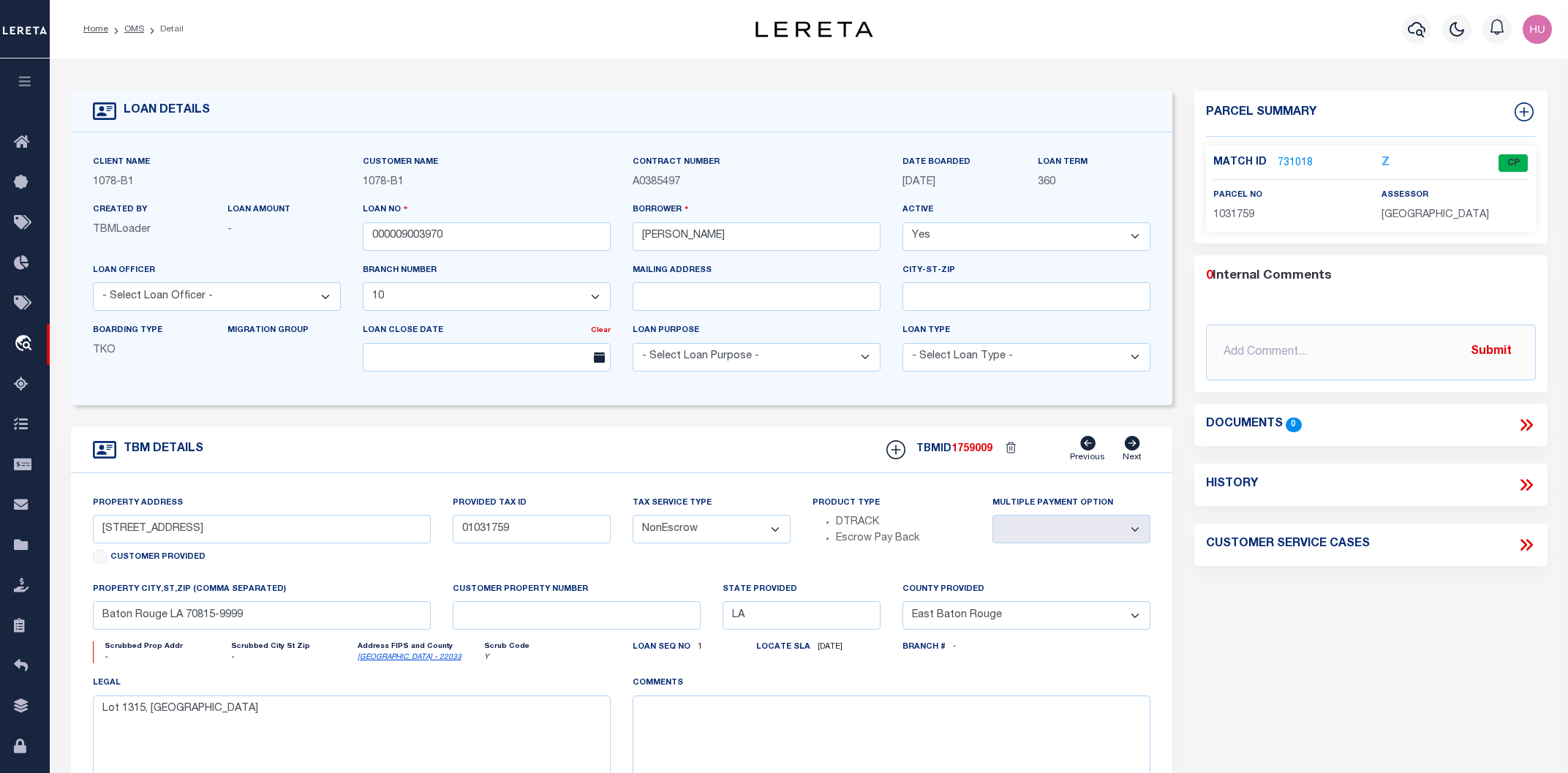
click at [1306, 158] on link "731018" at bounding box center [1295, 164] width 35 height 15
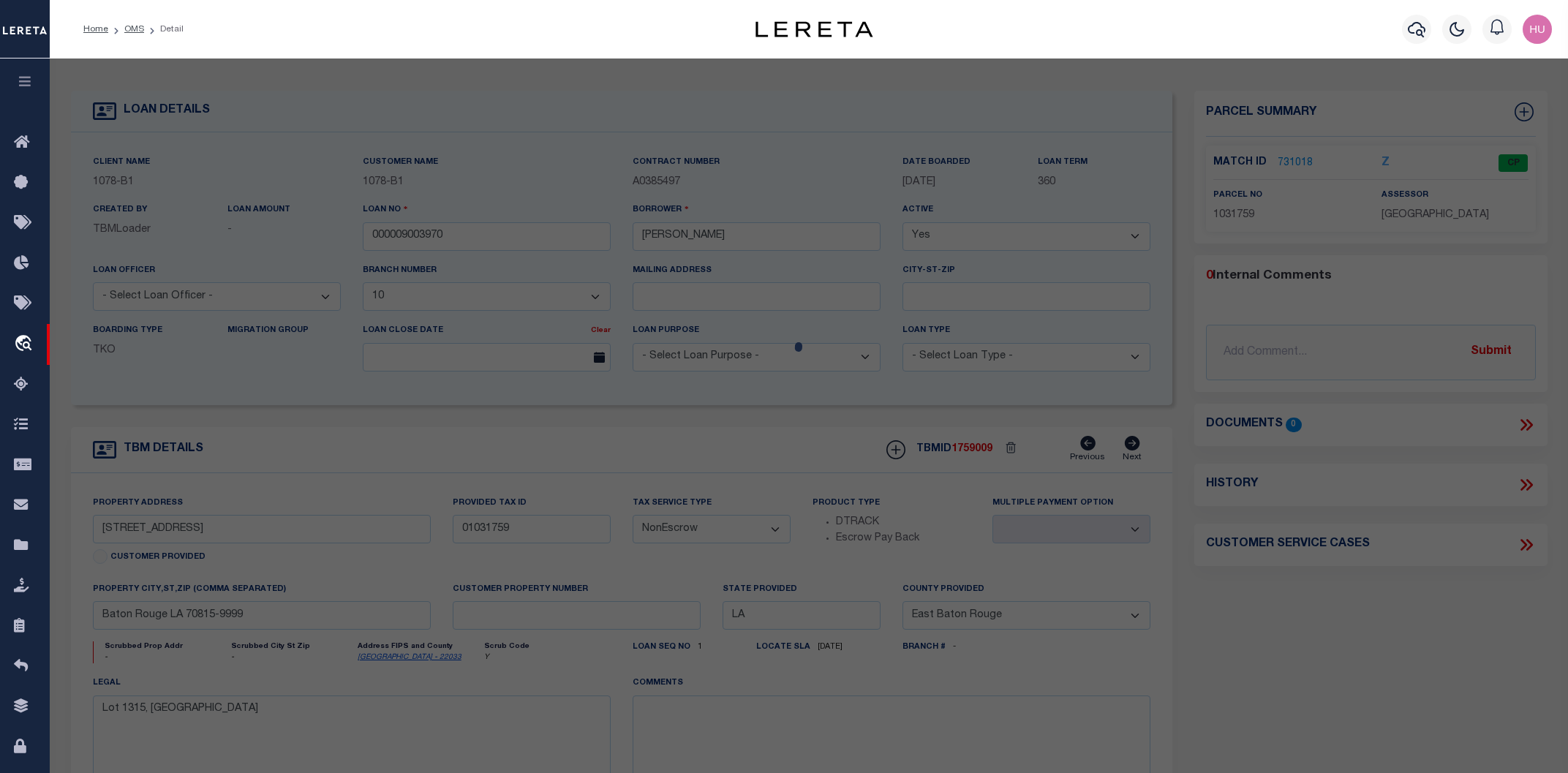
checkbox input "false"
select select "CP"
type input "[PERSON_NAME] & [PERSON_NAME]"
type input "[STREET_ADDRESS]"
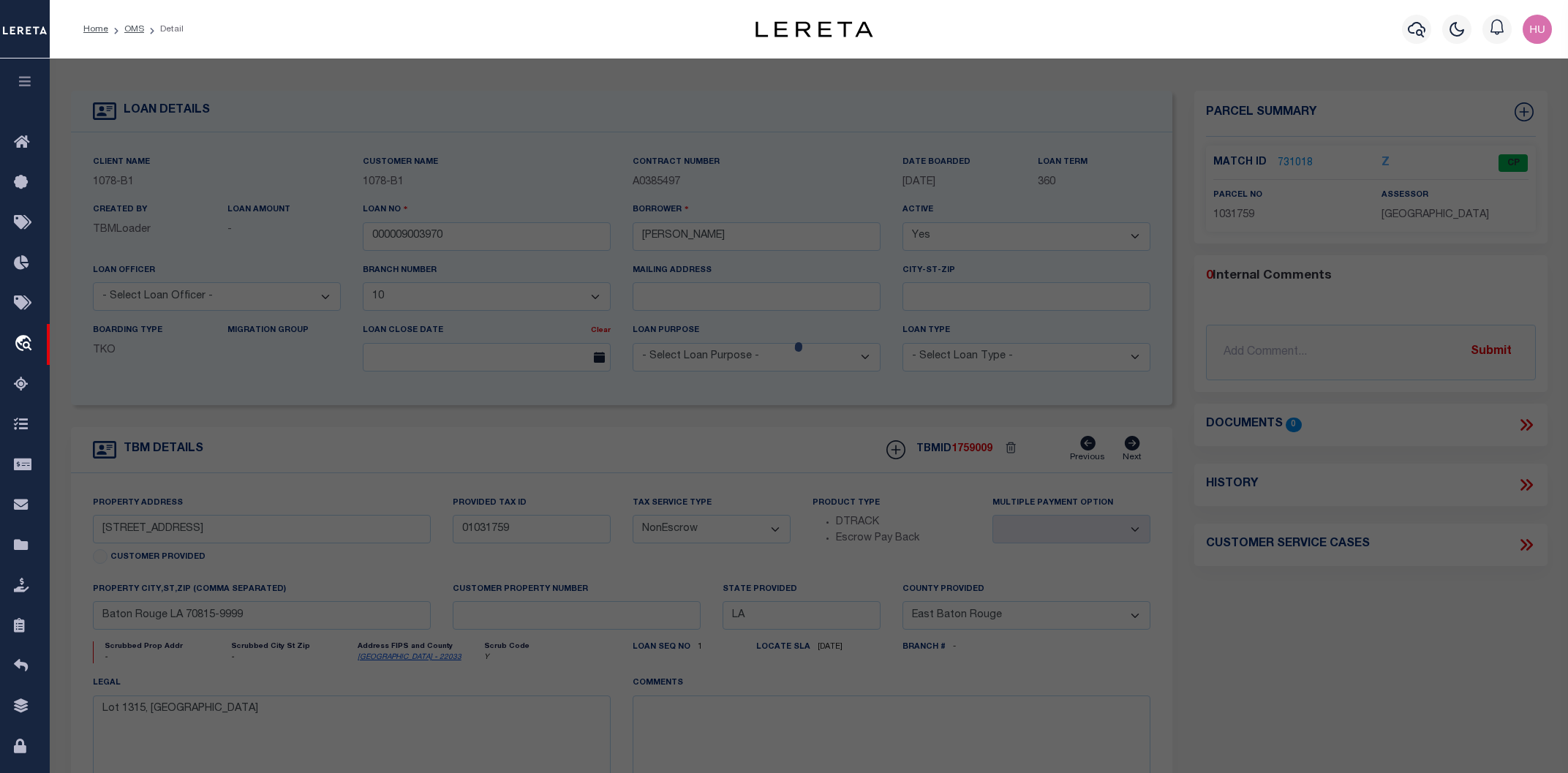
type input "LA"
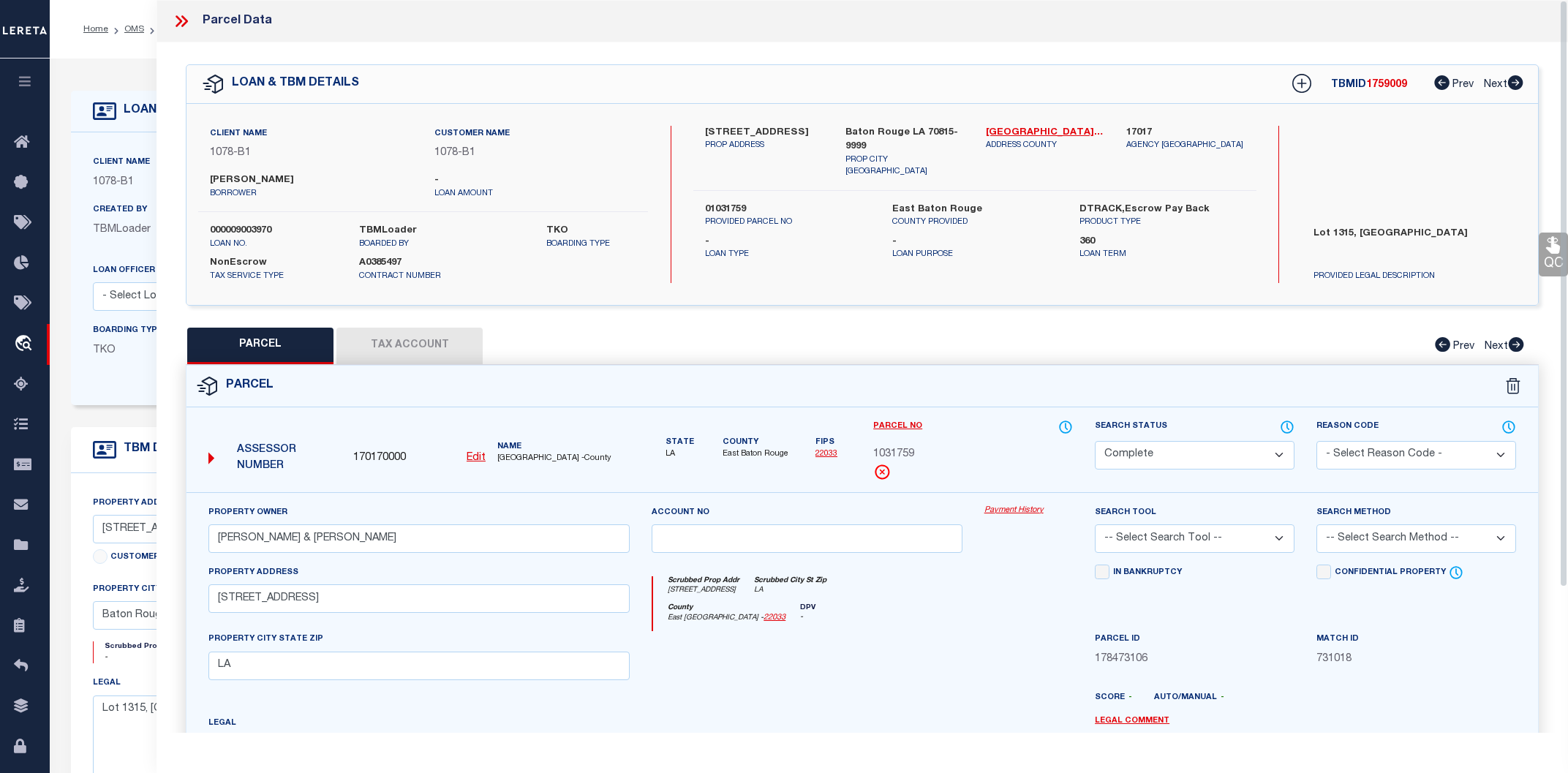
click at [427, 345] on button "Tax Account" at bounding box center [409, 346] width 146 height 36
select select "100"
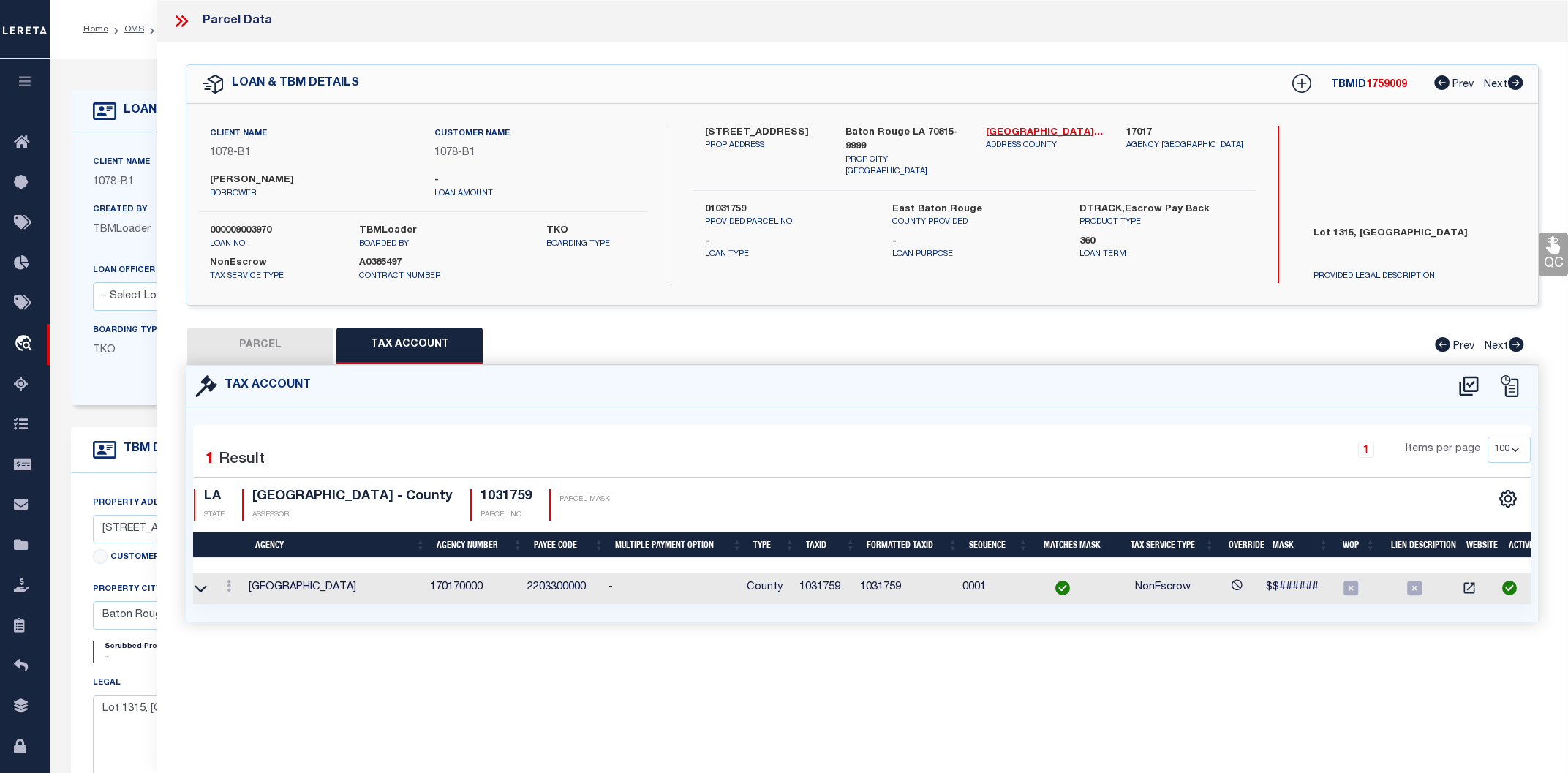
scroll to position [0, 8]
click at [307, 351] on button "PARCEL" at bounding box center [260, 346] width 146 height 36
select select "AS"
checkbox input "false"
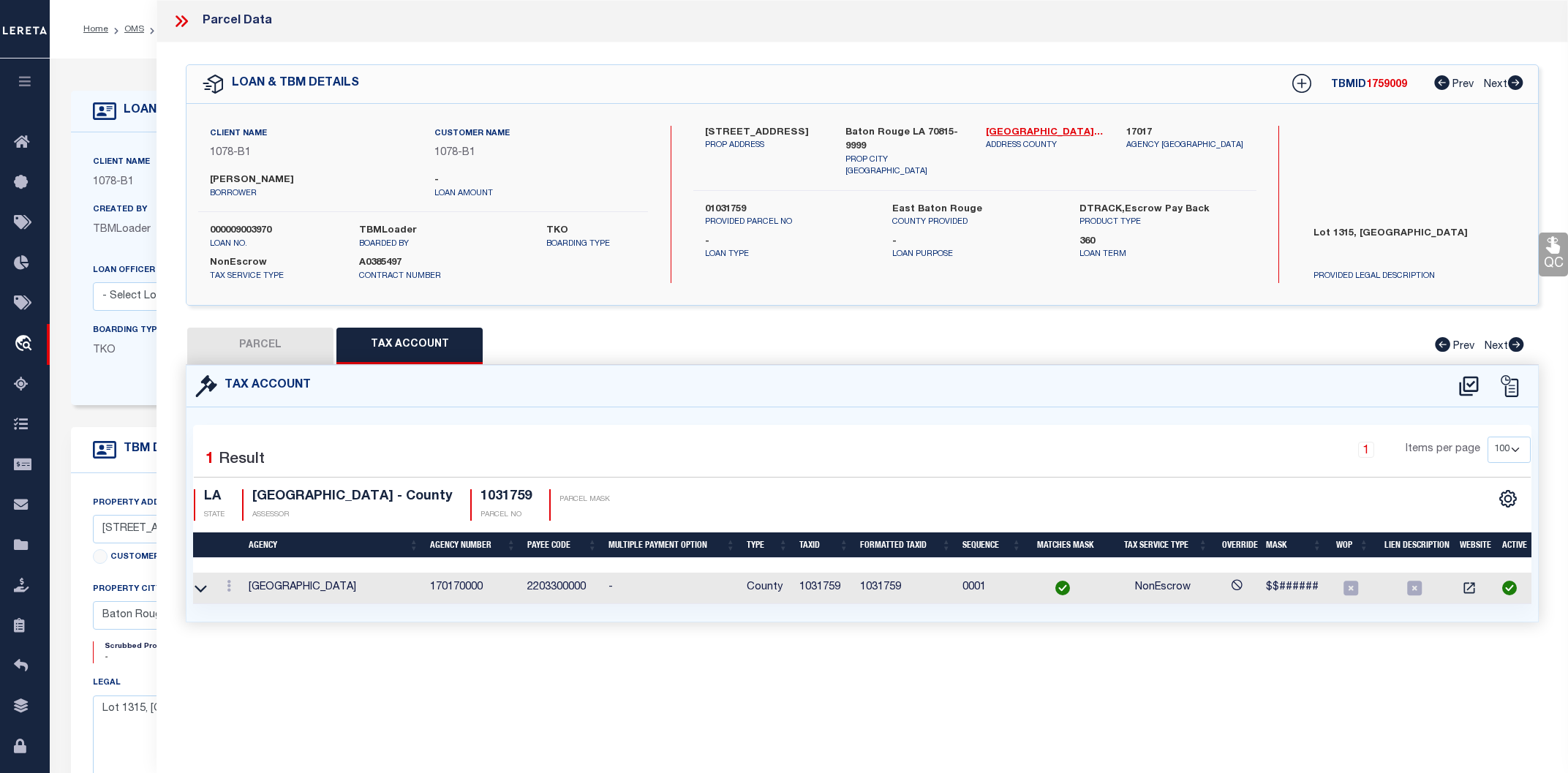
select select "CP"
type input "[PERSON_NAME] & [PERSON_NAME]"
type input "[STREET_ADDRESS]"
type input "LA"
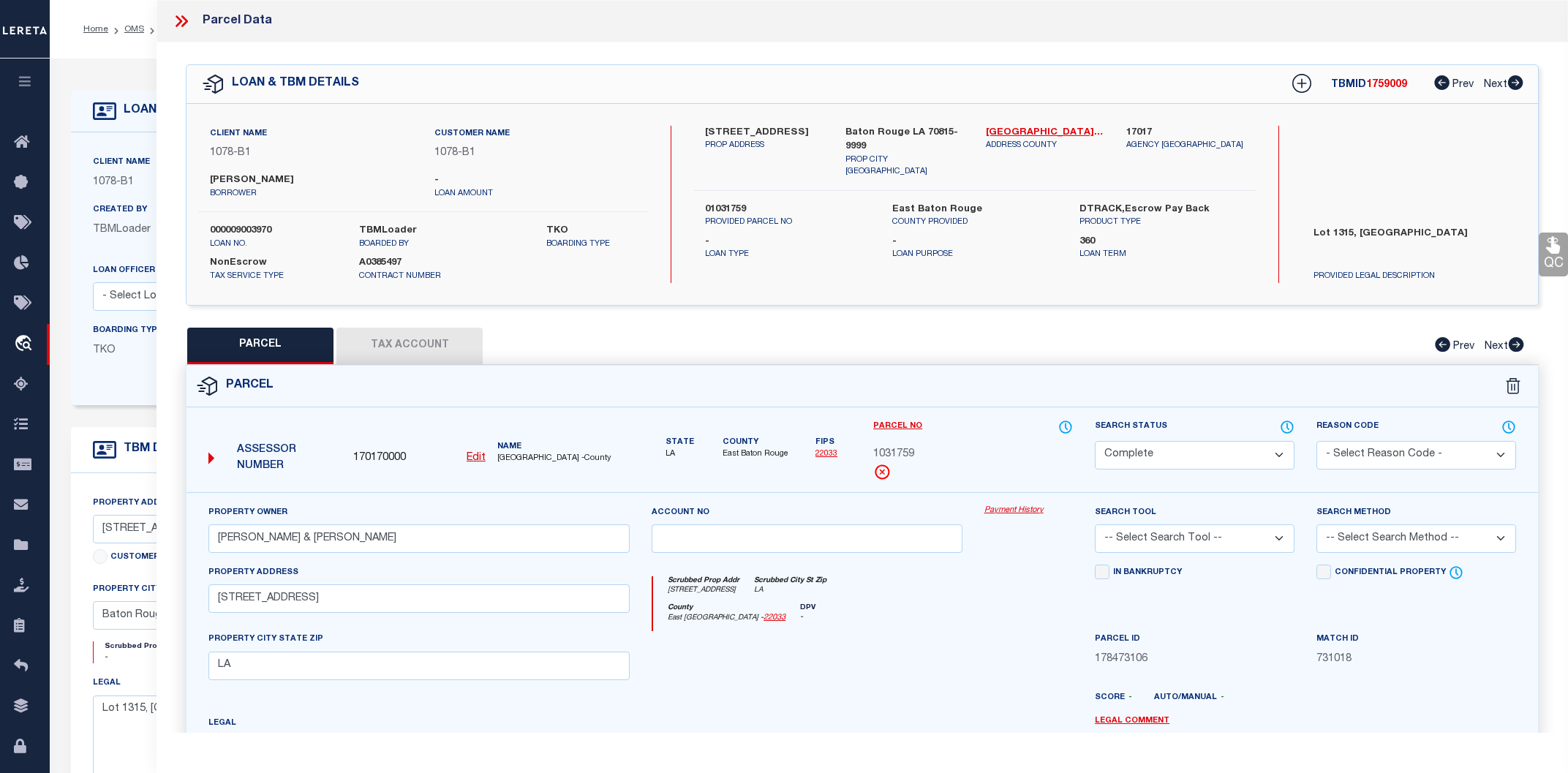
click at [1002, 510] on link "Payment History" at bounding box center [1028, 510] width 89 height 12
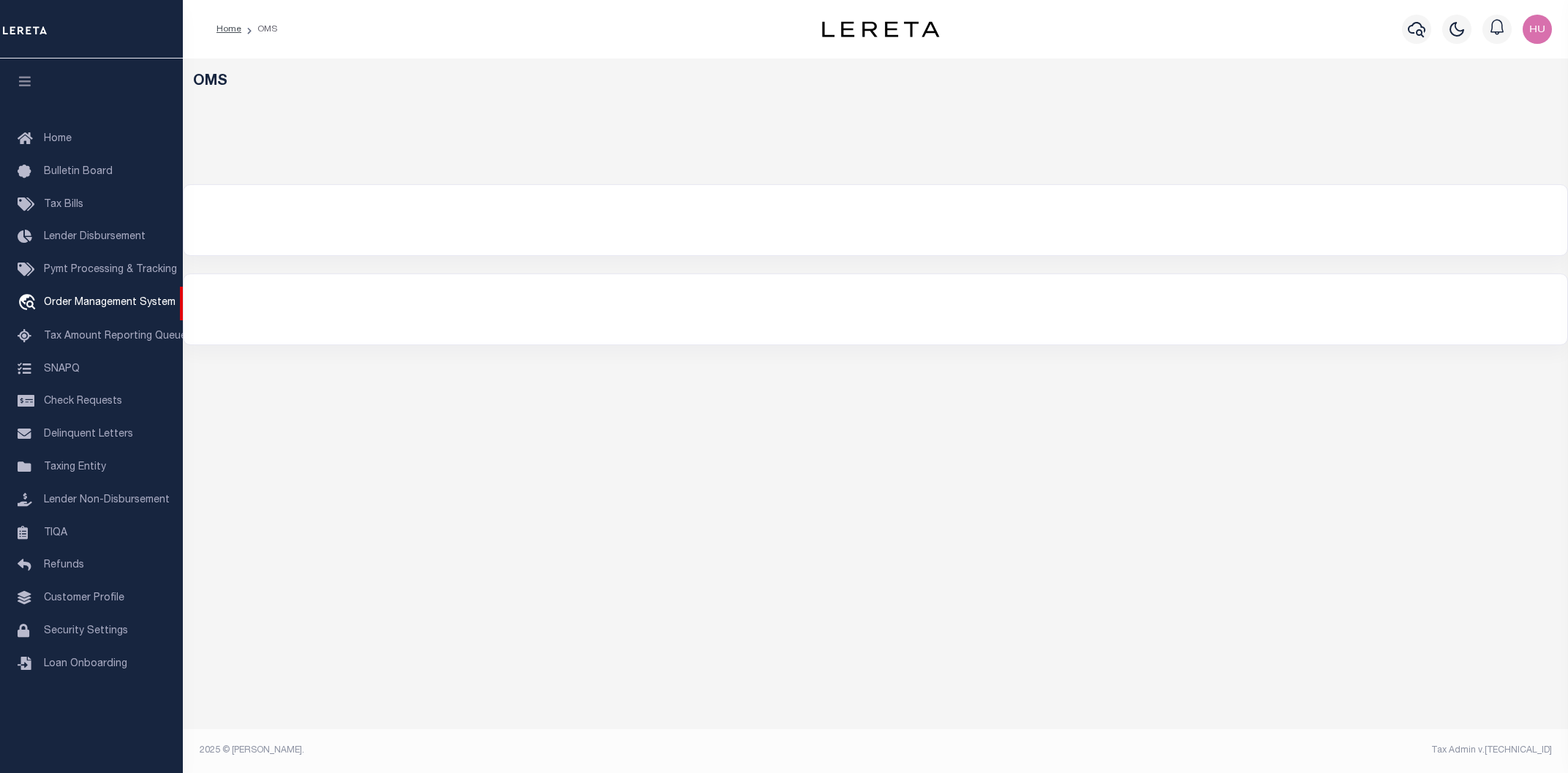
select select "200"
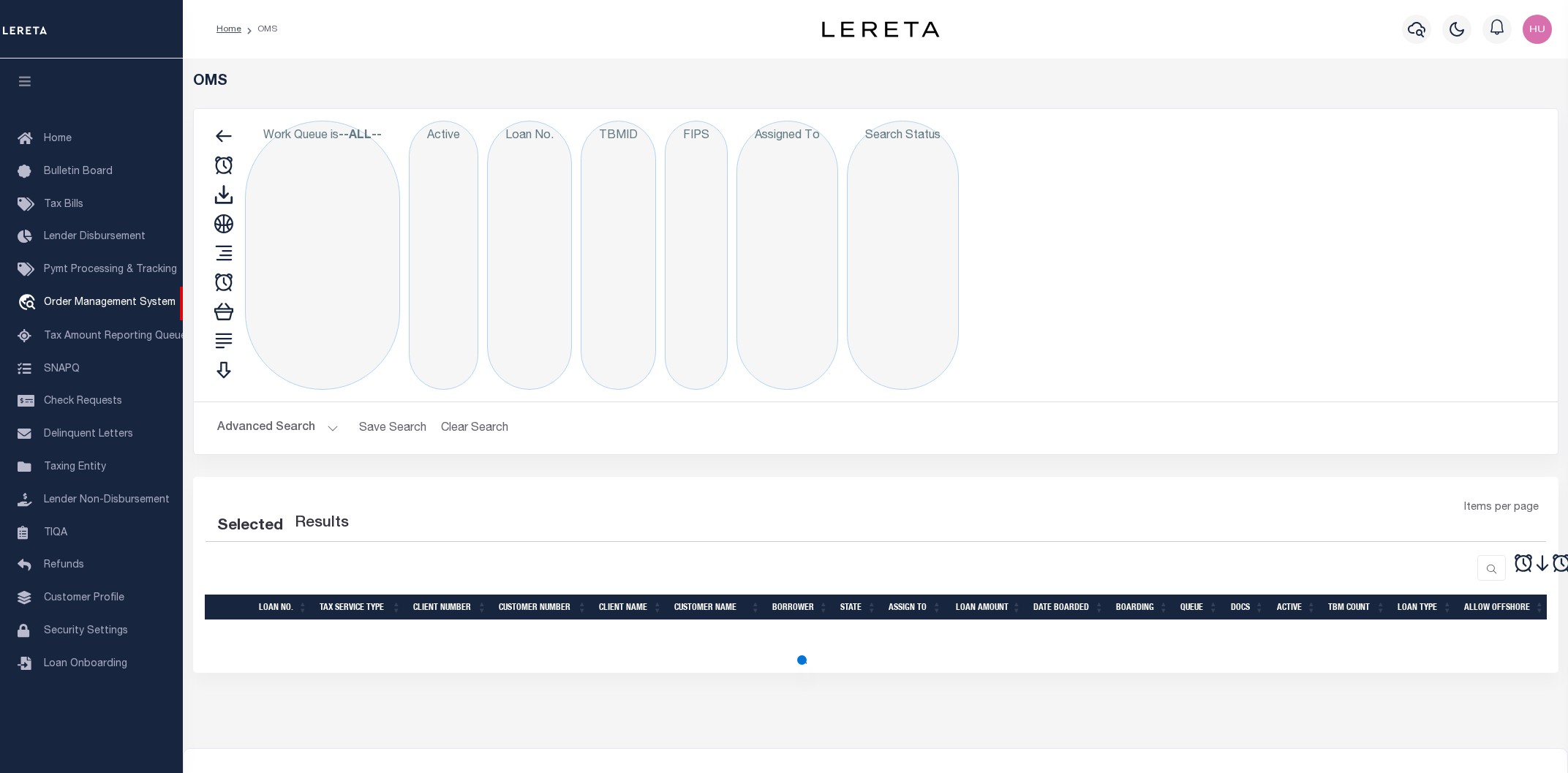
select select "200"
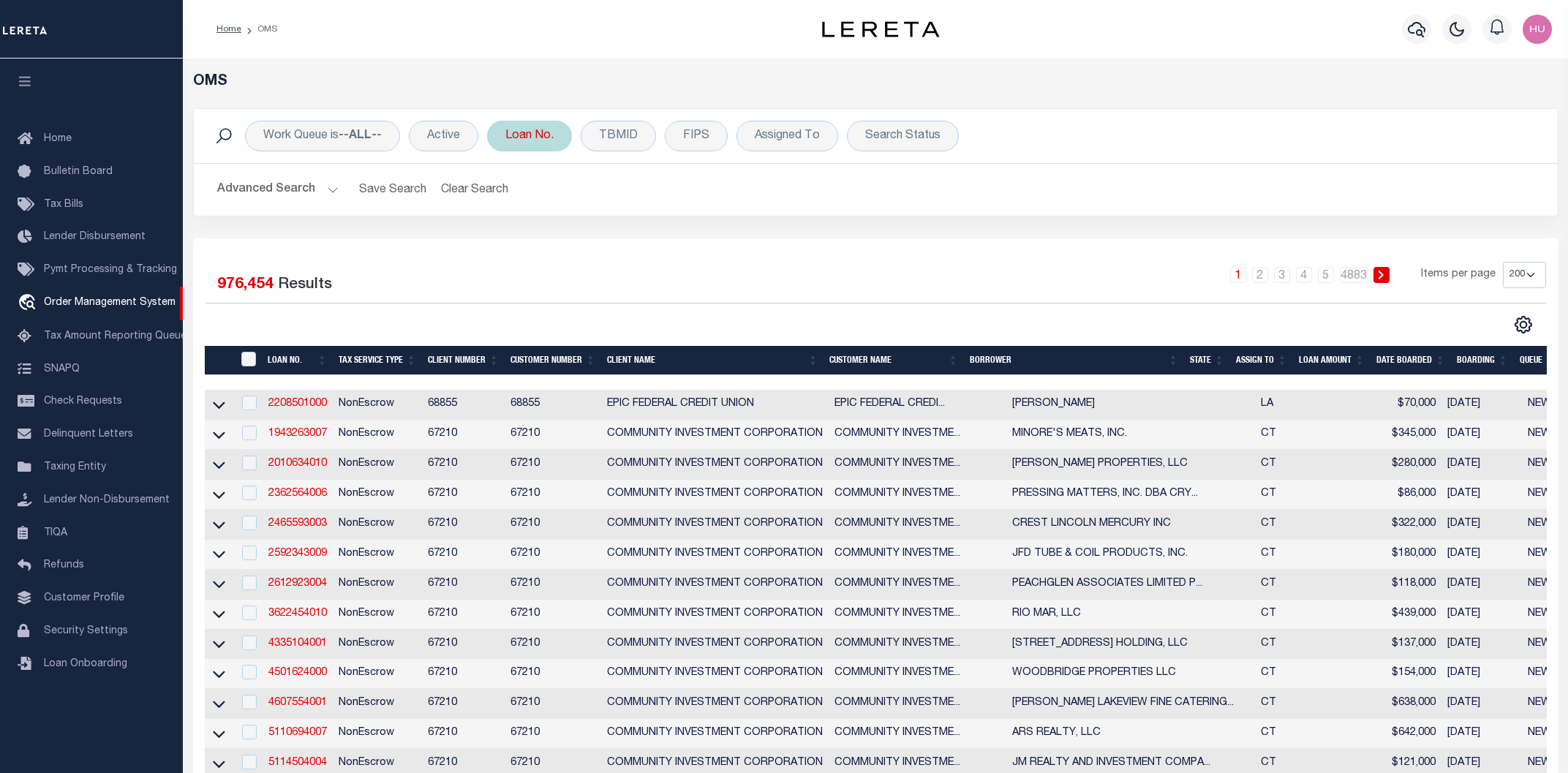
click at [531, 133] on div "Loan No." at bounding box center [529, 136] width 85 height 31
type input "000009004078"
click at [714, 256] on div "Is Contains 000009004078 Cancel Apply" at bounding box center [613, 203] width 232 height 115
click at [713, 246] on input "Apply" at bounding box center [699, 239] width 43 height 24
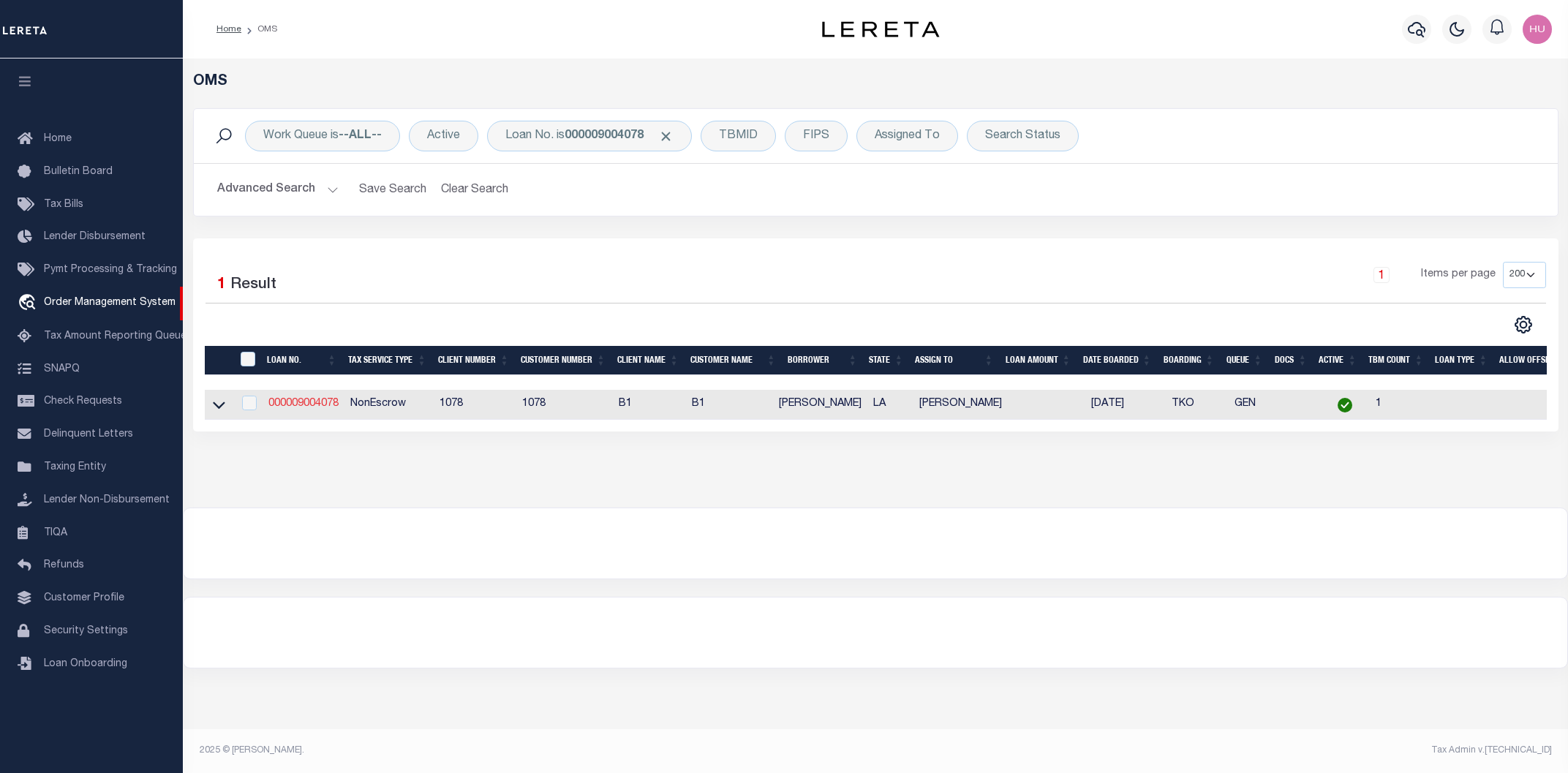
click at [323, 409] on link "000009004078" at bounding box center [303, 404] width 70 height 11
checkbox input "true"
type input "000009004078"
type input "[PERSON_NAME]"
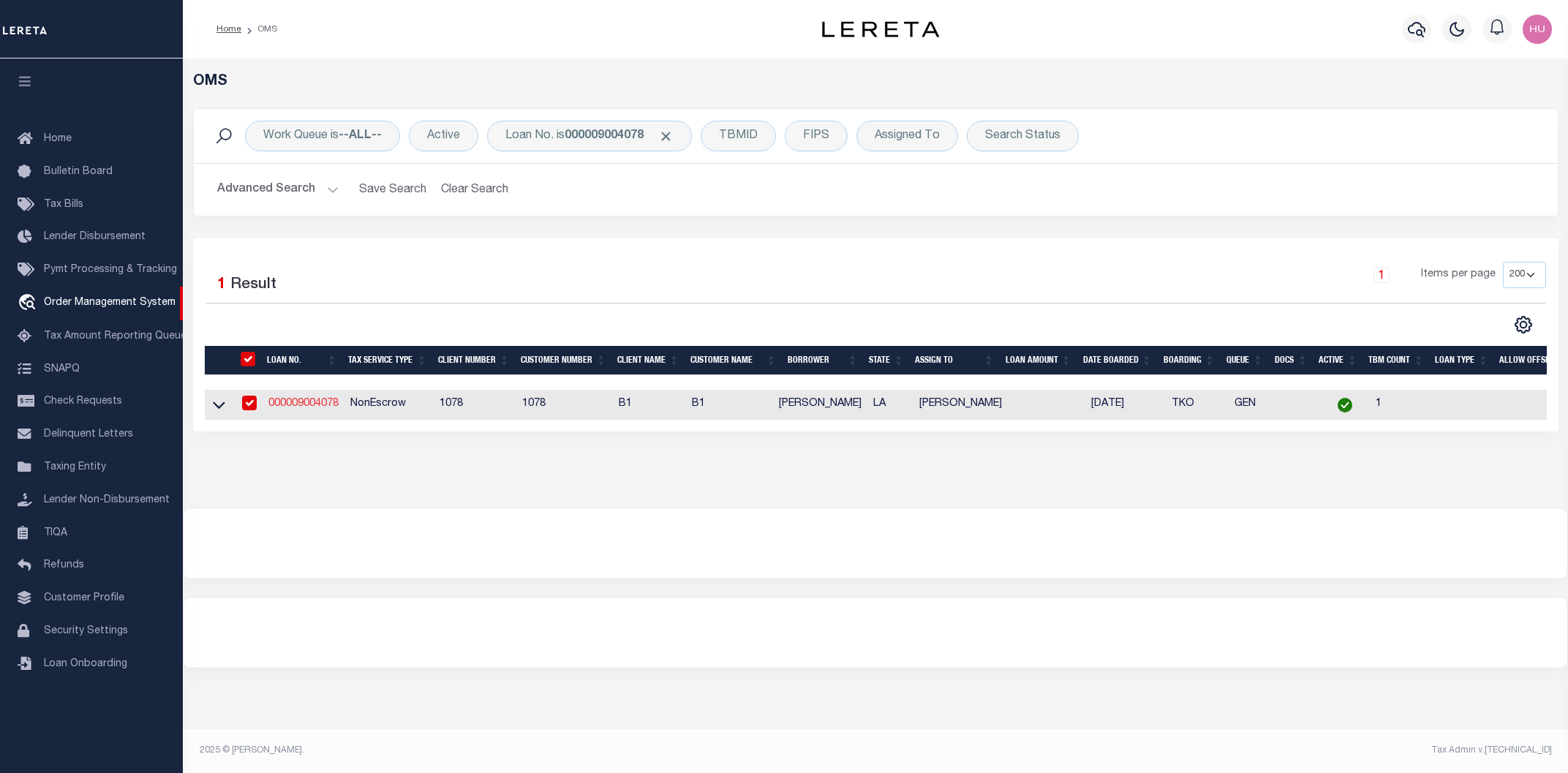
select select
select select "NonEscrow"
select select "479"
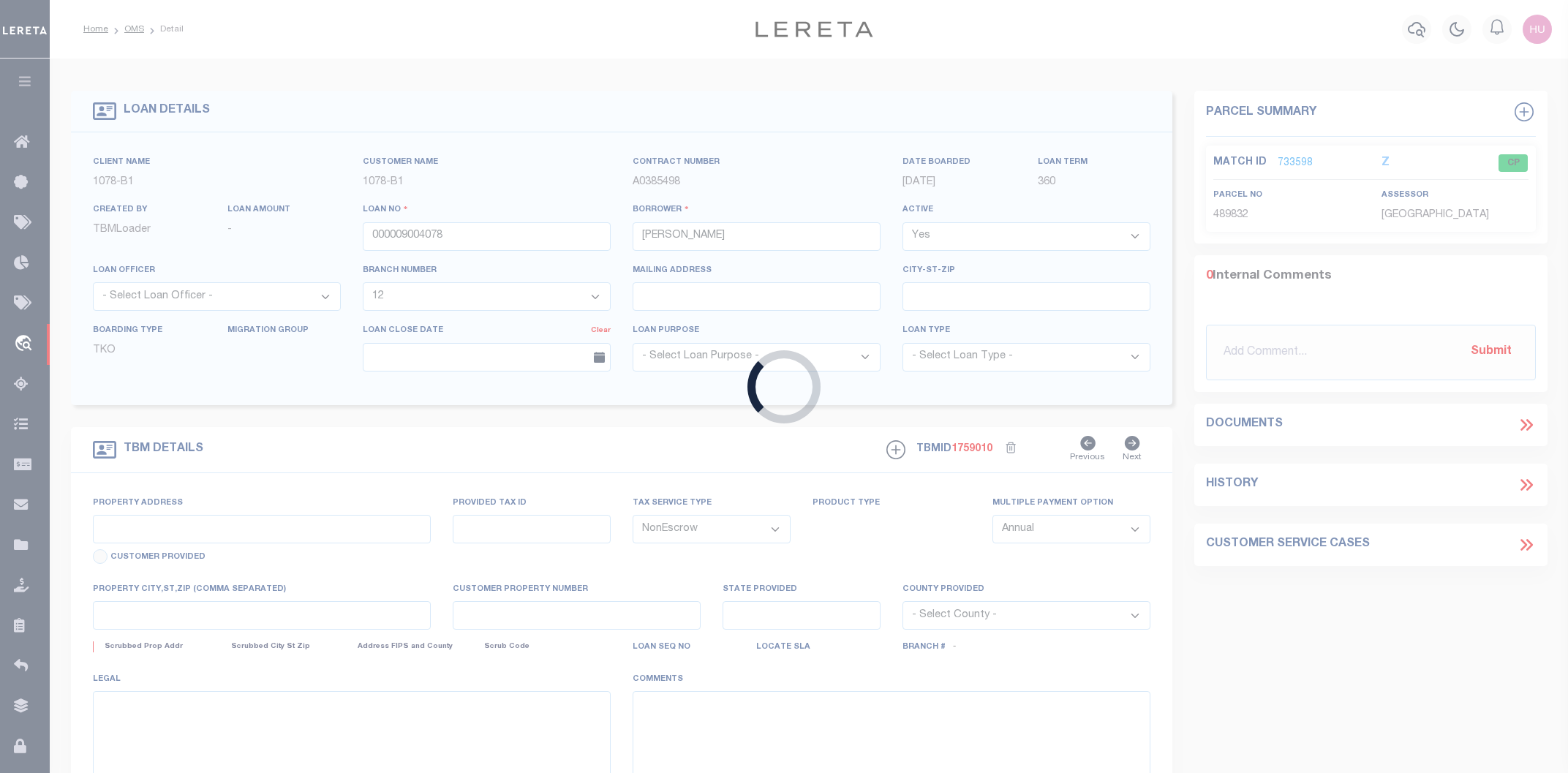
type input "643 HILLGATE PLACE"
type input "00489832"
select select
type input "BATON ROUGE LA 70808-9999"
type input "LA"
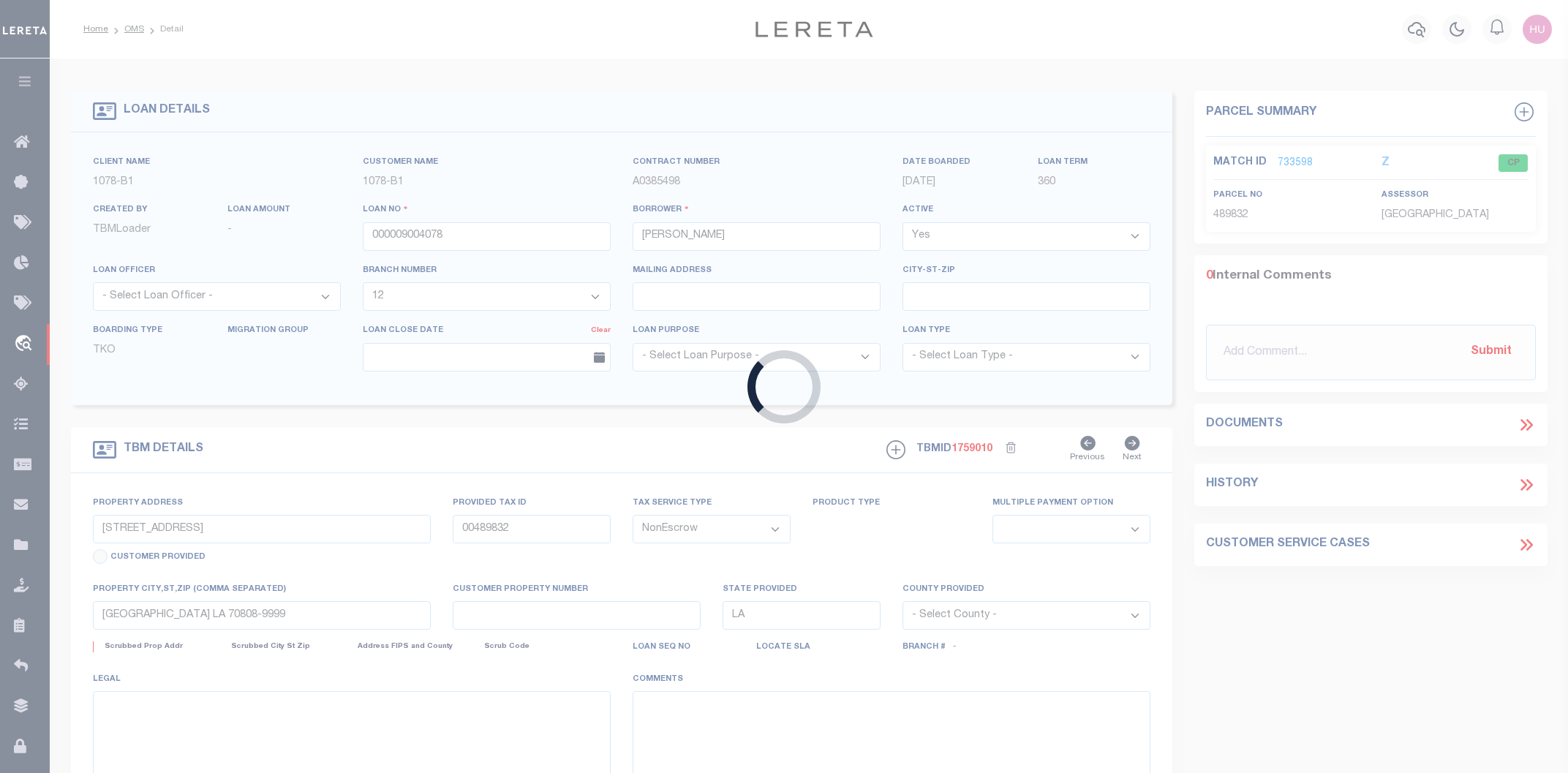
select select "East Baton Rouge"
type textarea "Lot 153, Woodgate SD"
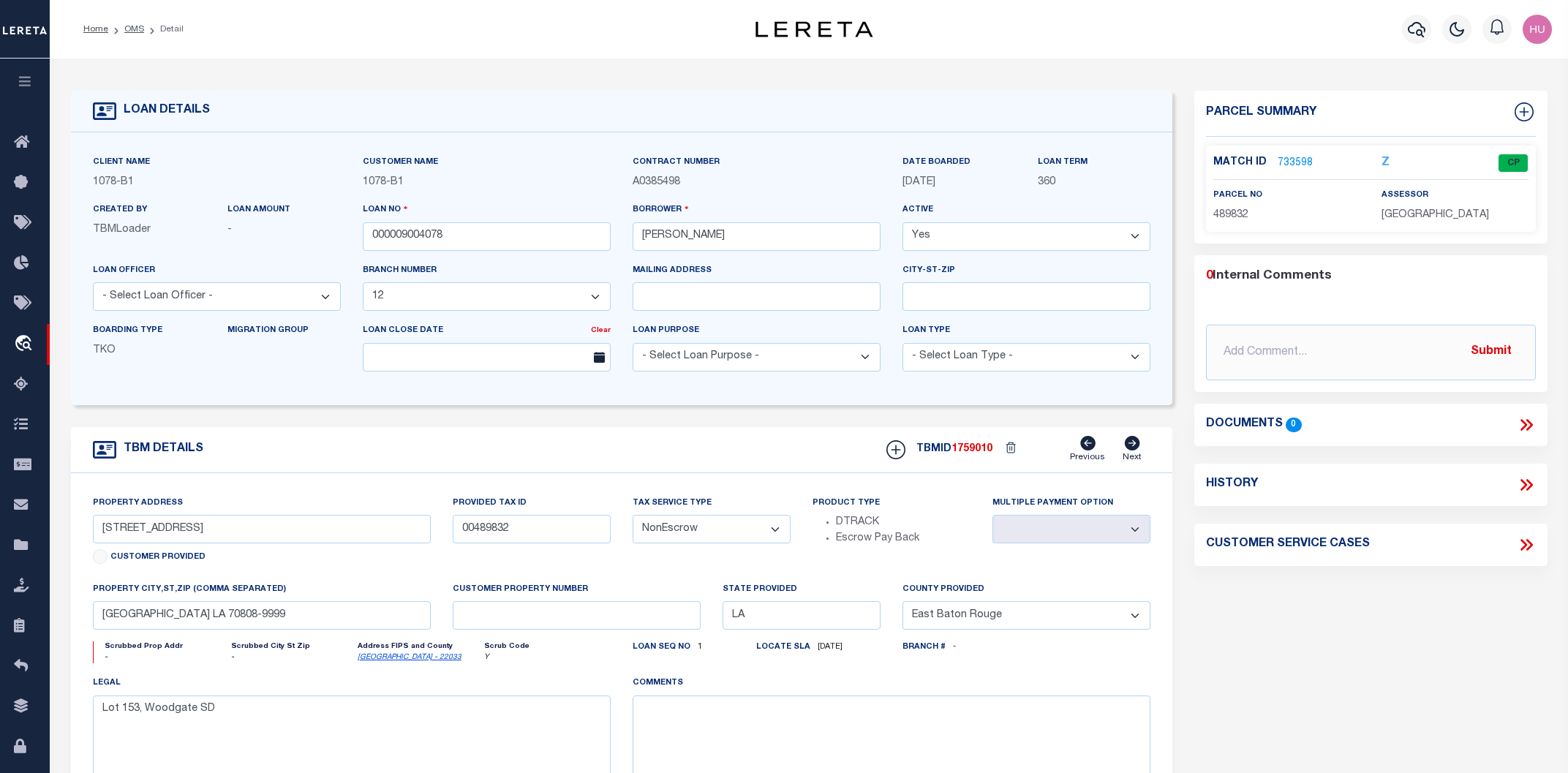
click at [1309, 156] on link "733598" at bounding box center [1295, 164] width 35 height 15
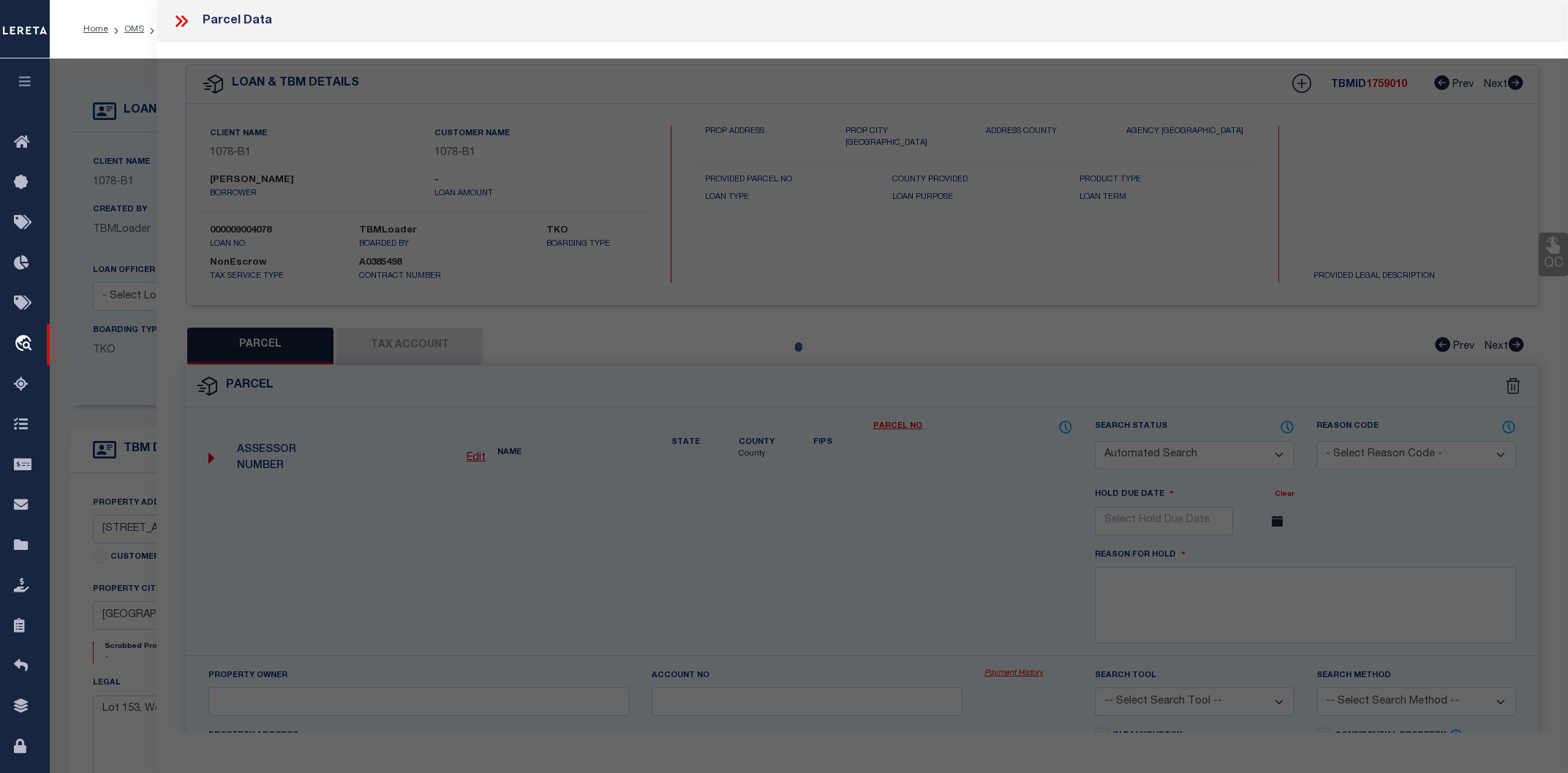
checkbox input "false"
select select "CP"
type input "HENDRICK, NEAL DOUGLAS & KATHY DENISE STEVENS HENDRICK"
type input "643 HILLGATE PLACE"
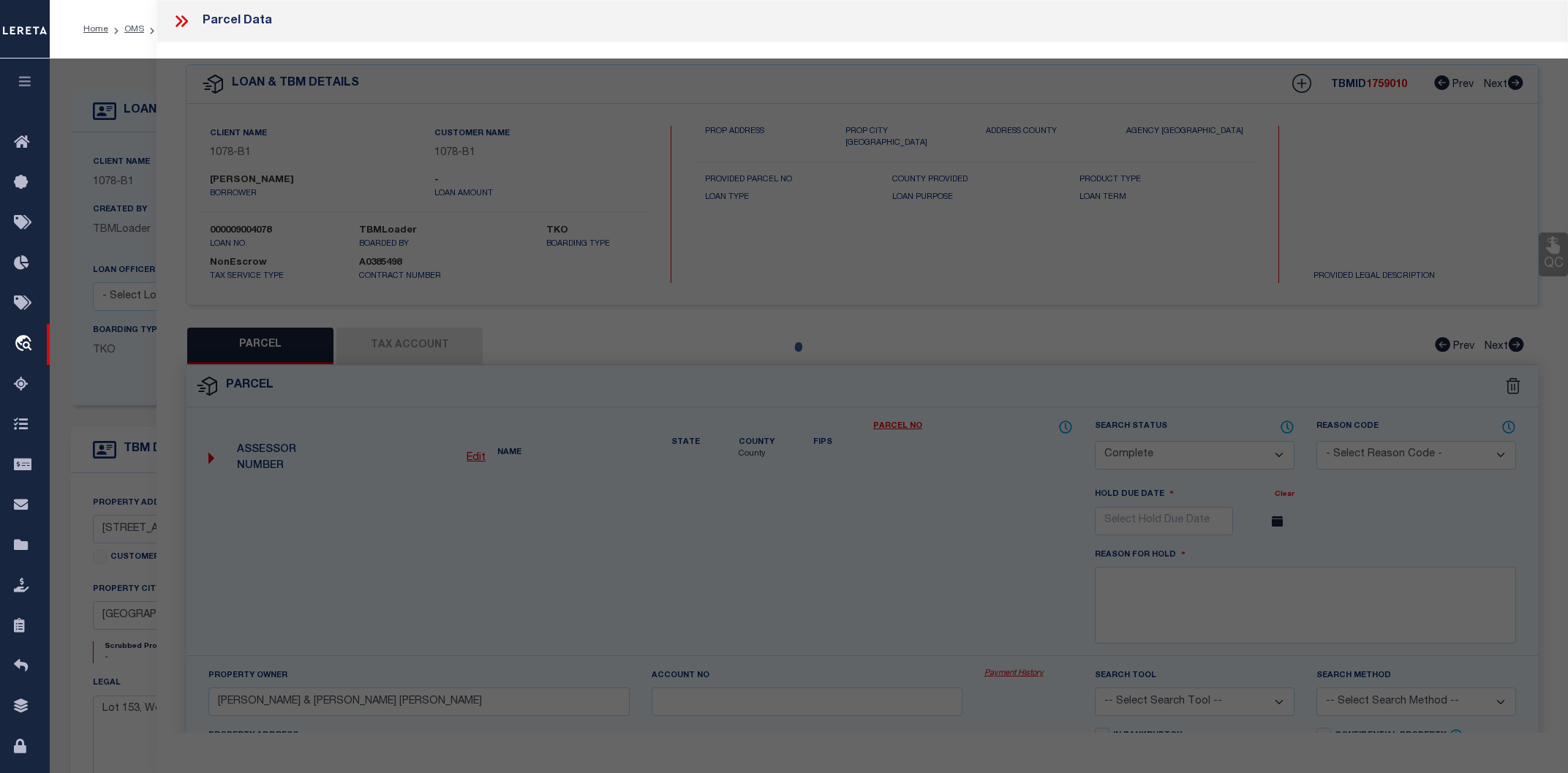
type input "LA"
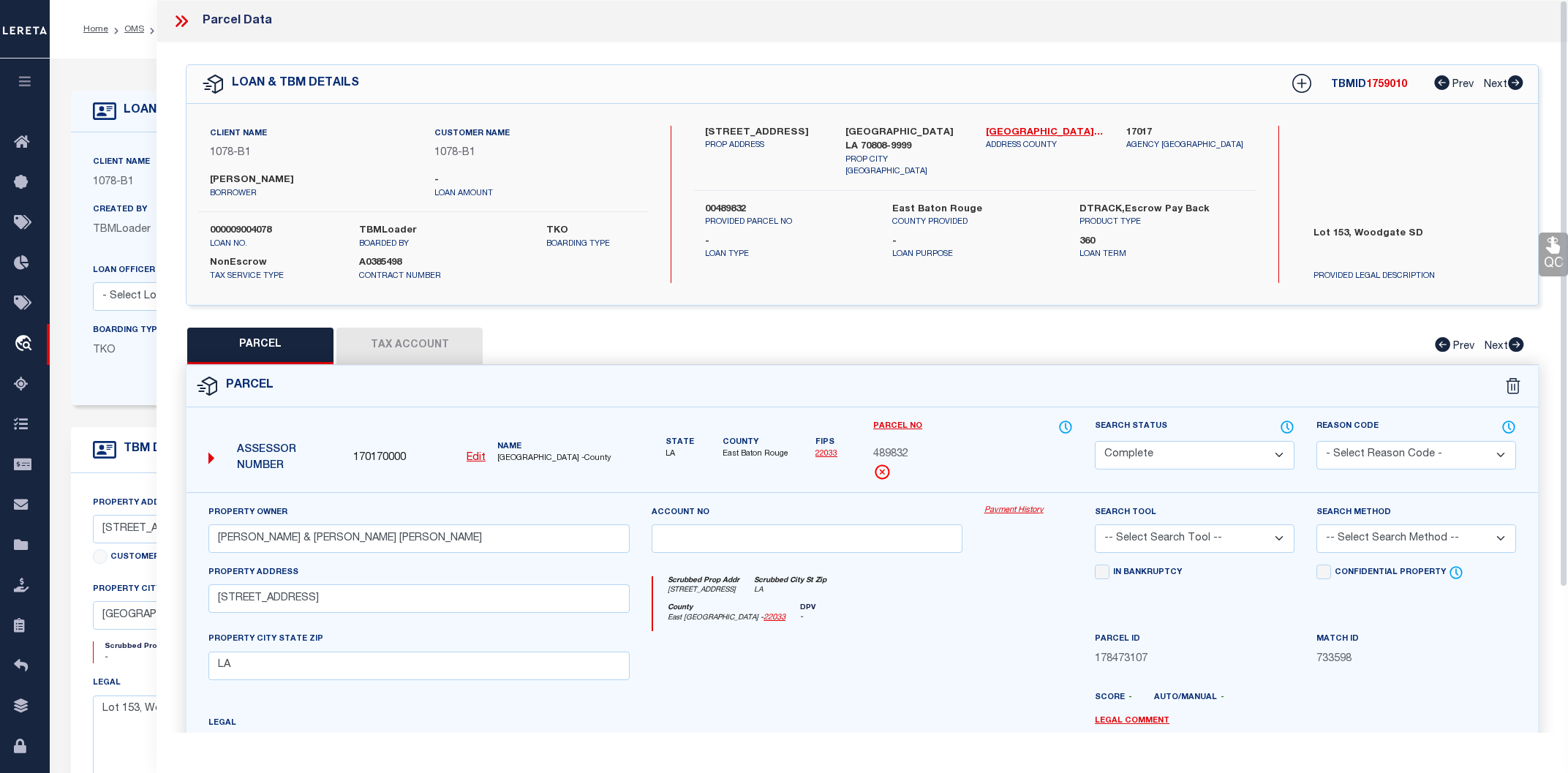
click at [438, 348] on button "Tax Account" at bounding box center [409, 346] width 146 height 36
select select "100"
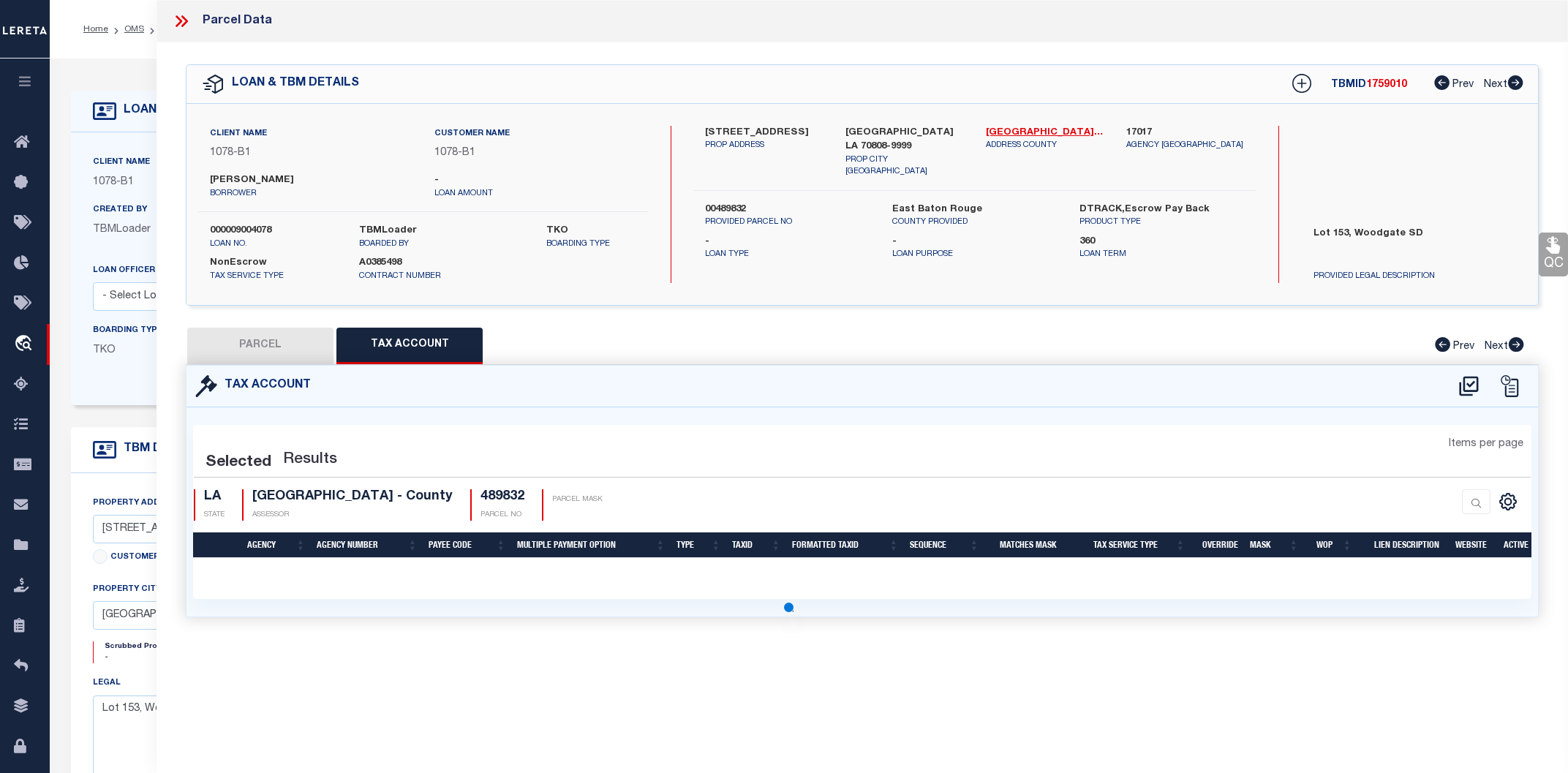
select select "100"
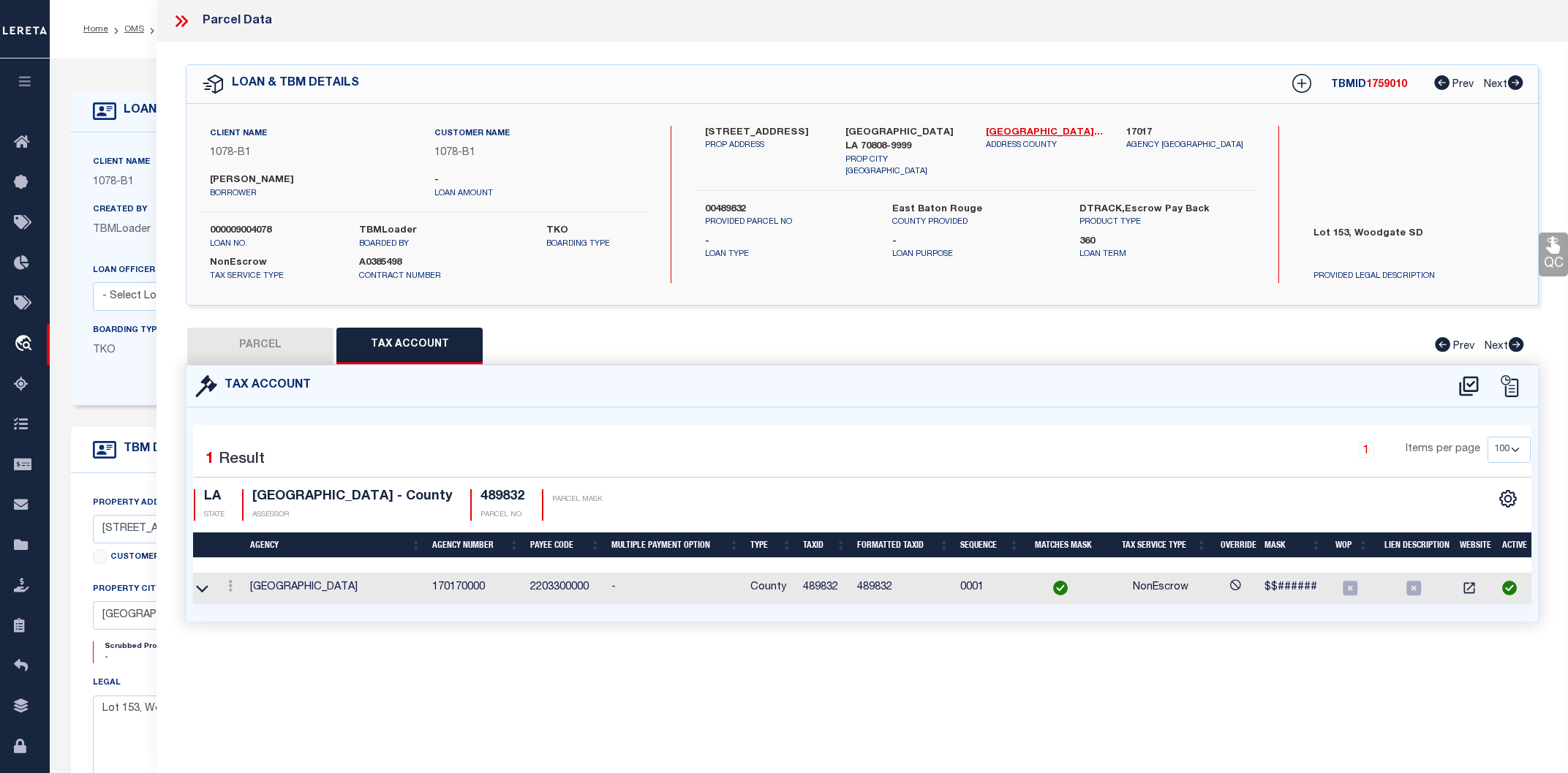
scroll to position [0, 5]
click at [293, 348] on button "PARCEL" at bounding box center [260, 346] width 146 height 36
select select "AS"
checkbox input "false"
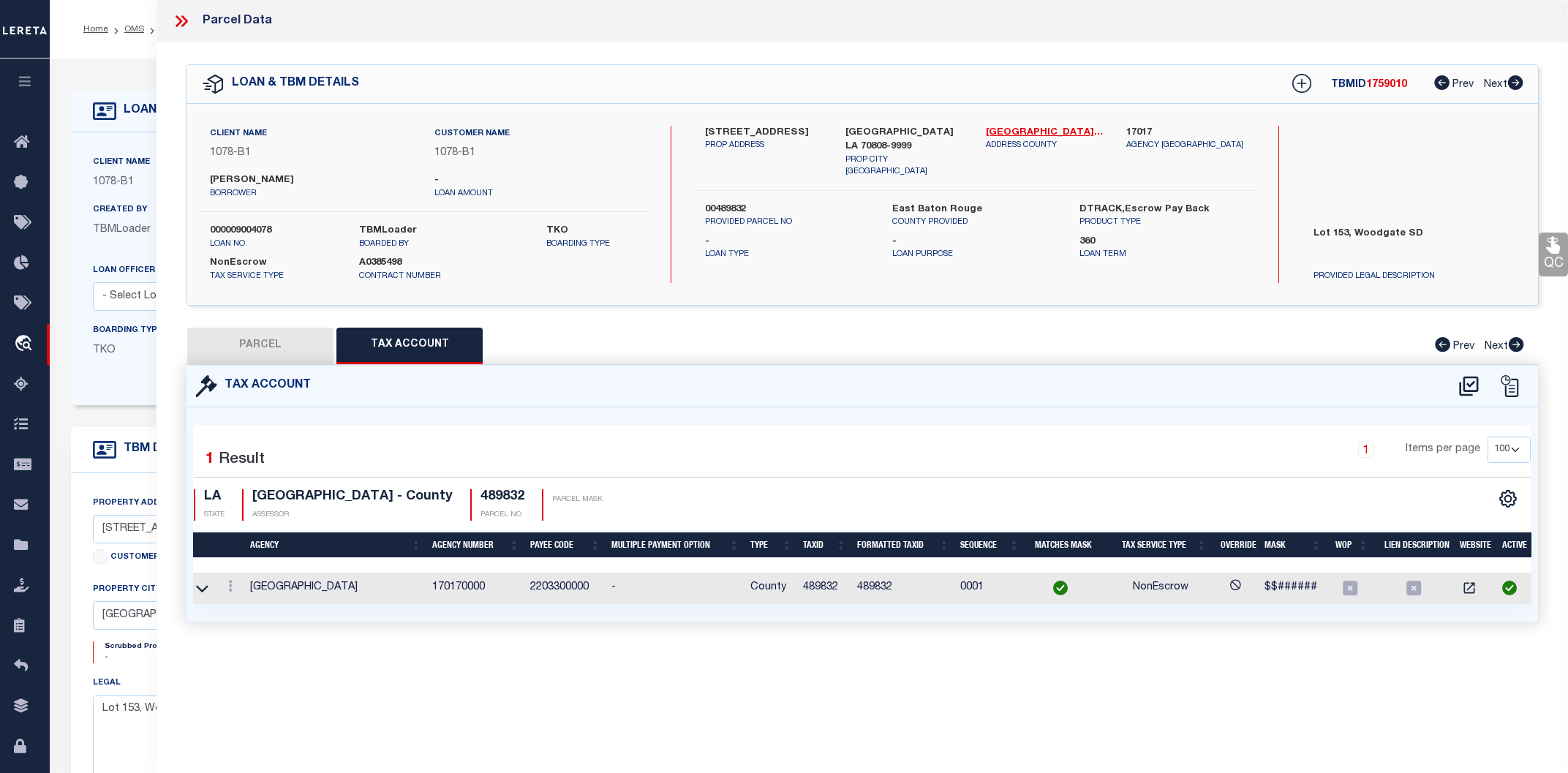
select select "CP"
type input "HENDRICK, NEAL DOUGLAS & KATHY DENISE STEVENS HENDRICK"
type input "643 HILLGATE PLACE"
type input "LA"
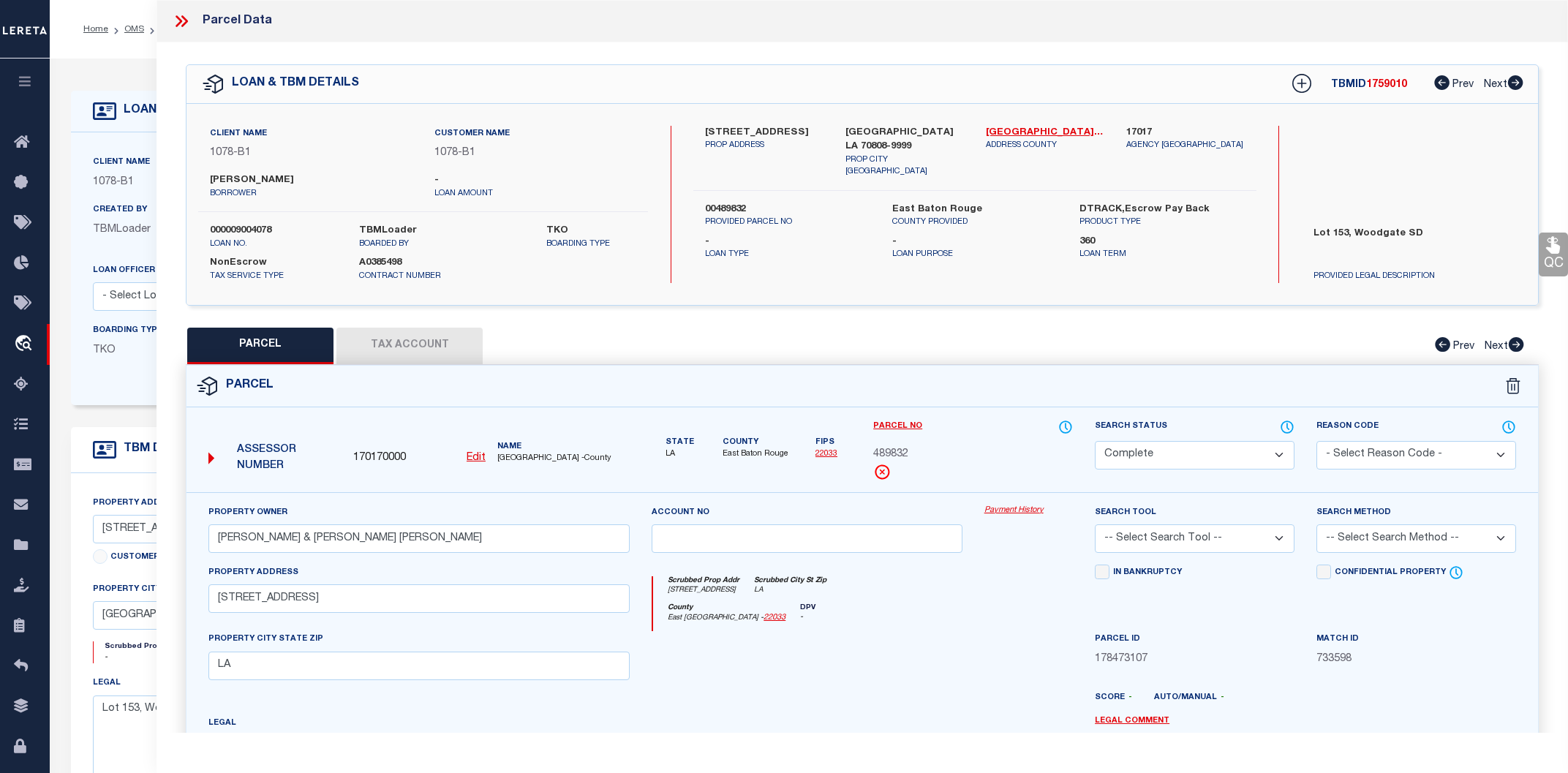
click at [998, 510] on link "Payment History" at bounding box center [1028, 510] width 89 height 12
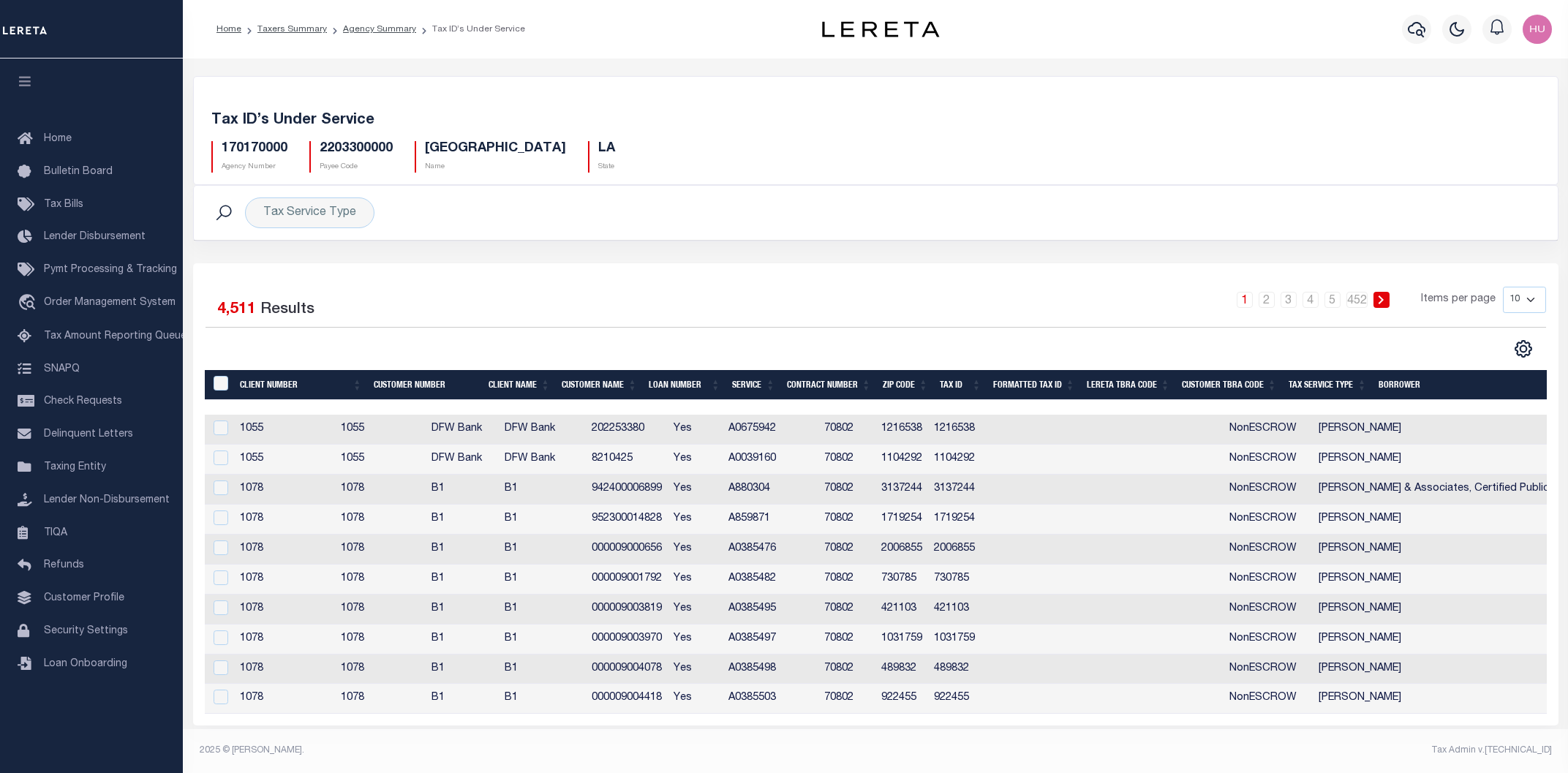
click at [669, 490] on td "942400006899" at bounding box center [627, 490] width 83 height 30
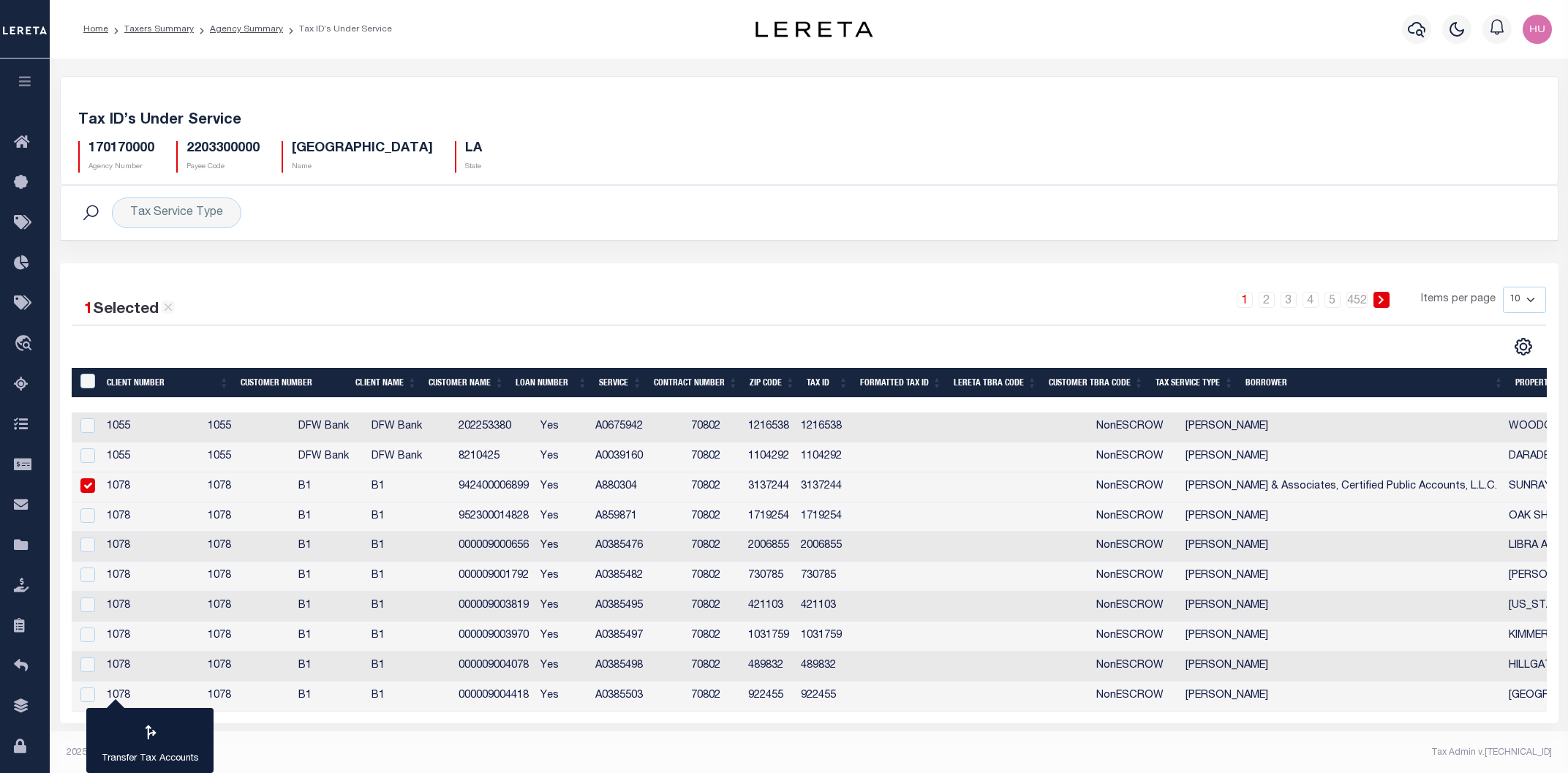
click at [535, 490] on td "942400006899" at bounding box center [494, 488] width 83 height 30
checkbox input "false"
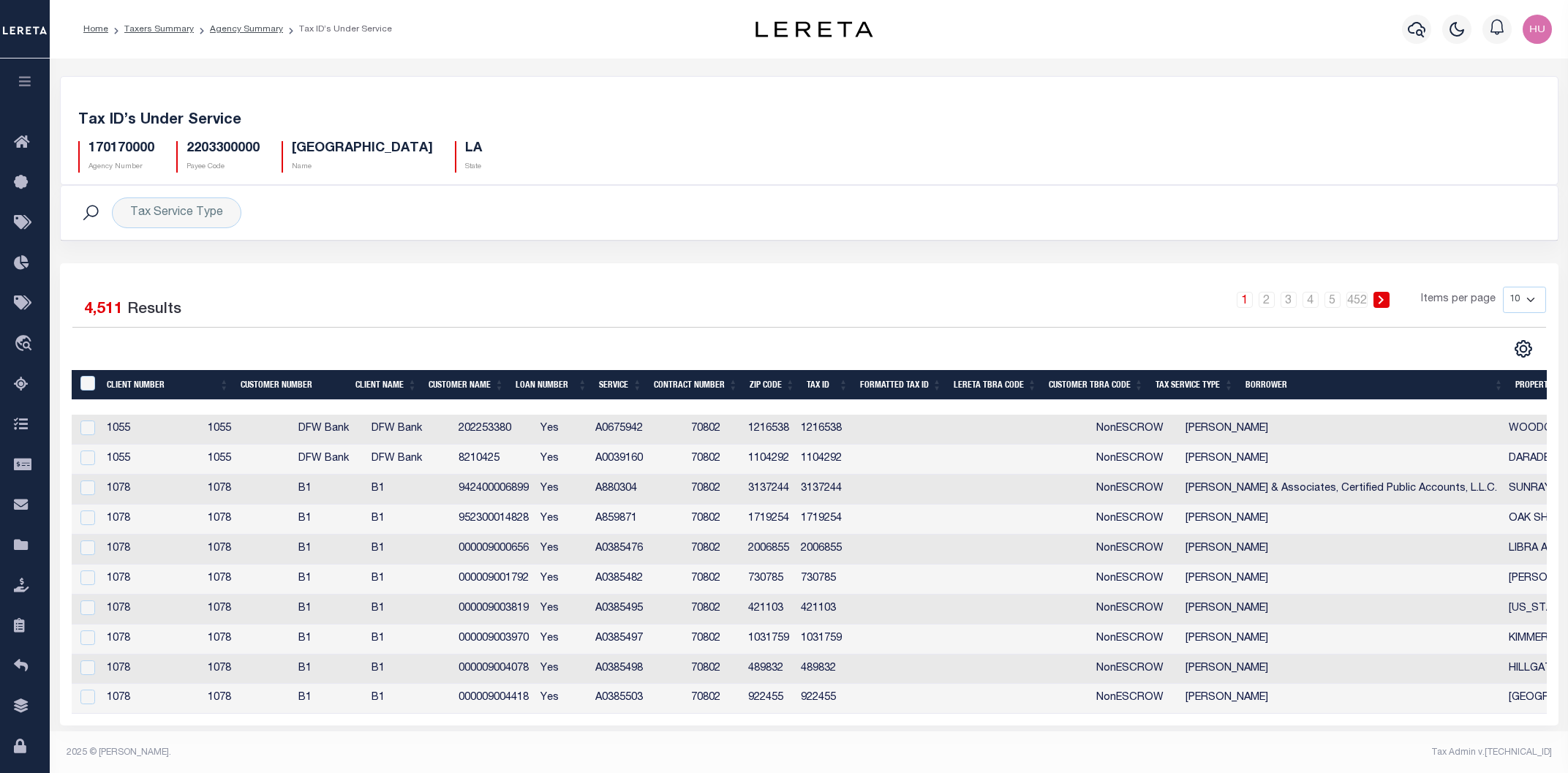
copy td "942400006899"
click at [535, 522] on td "952300014828" at bounding box center [494, 519] width 83 height 30
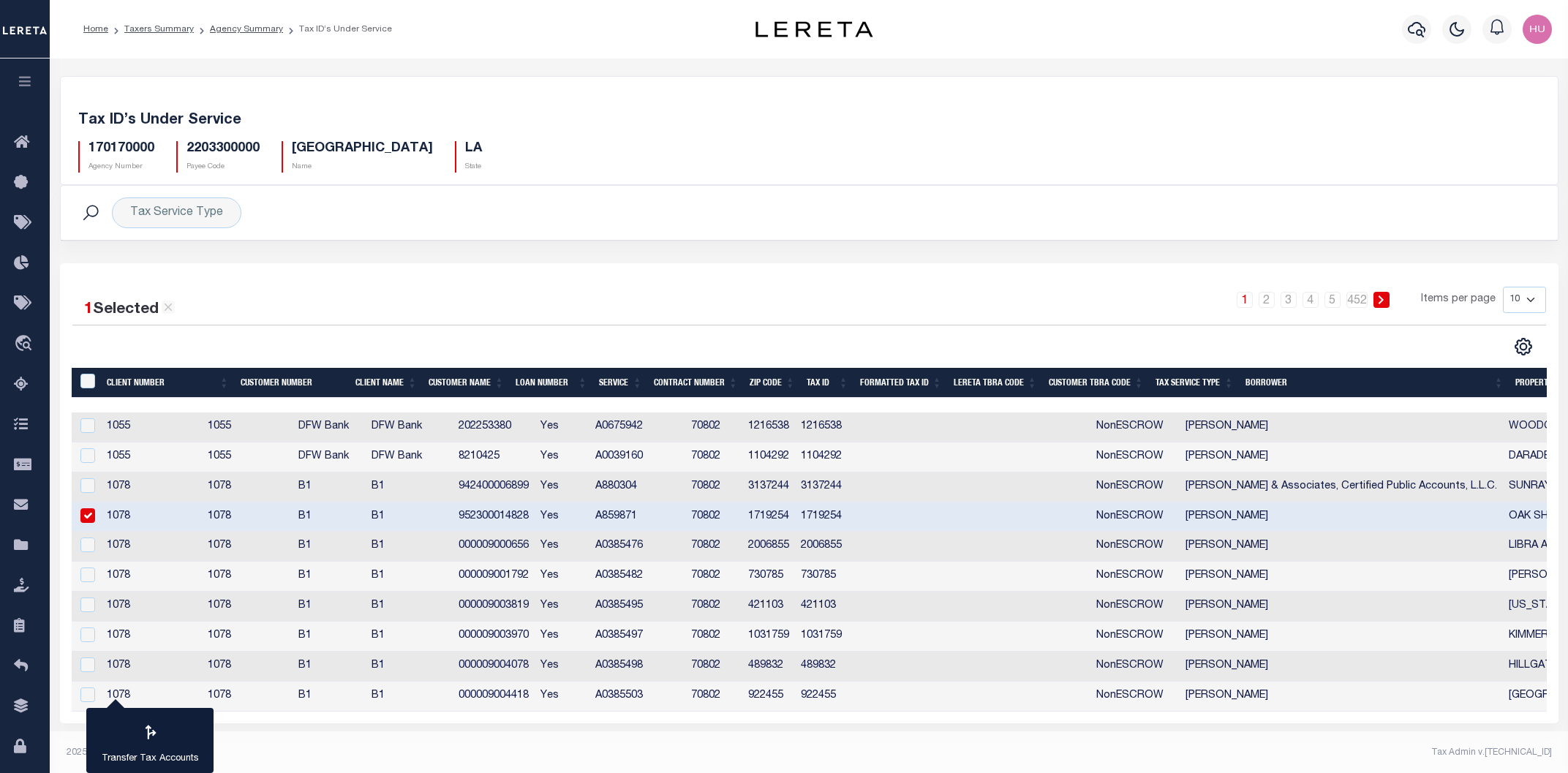
click at [535, 522] on td "952300014828" at bounding box center [494, 518] width 83 height 30
checkbox input "false"
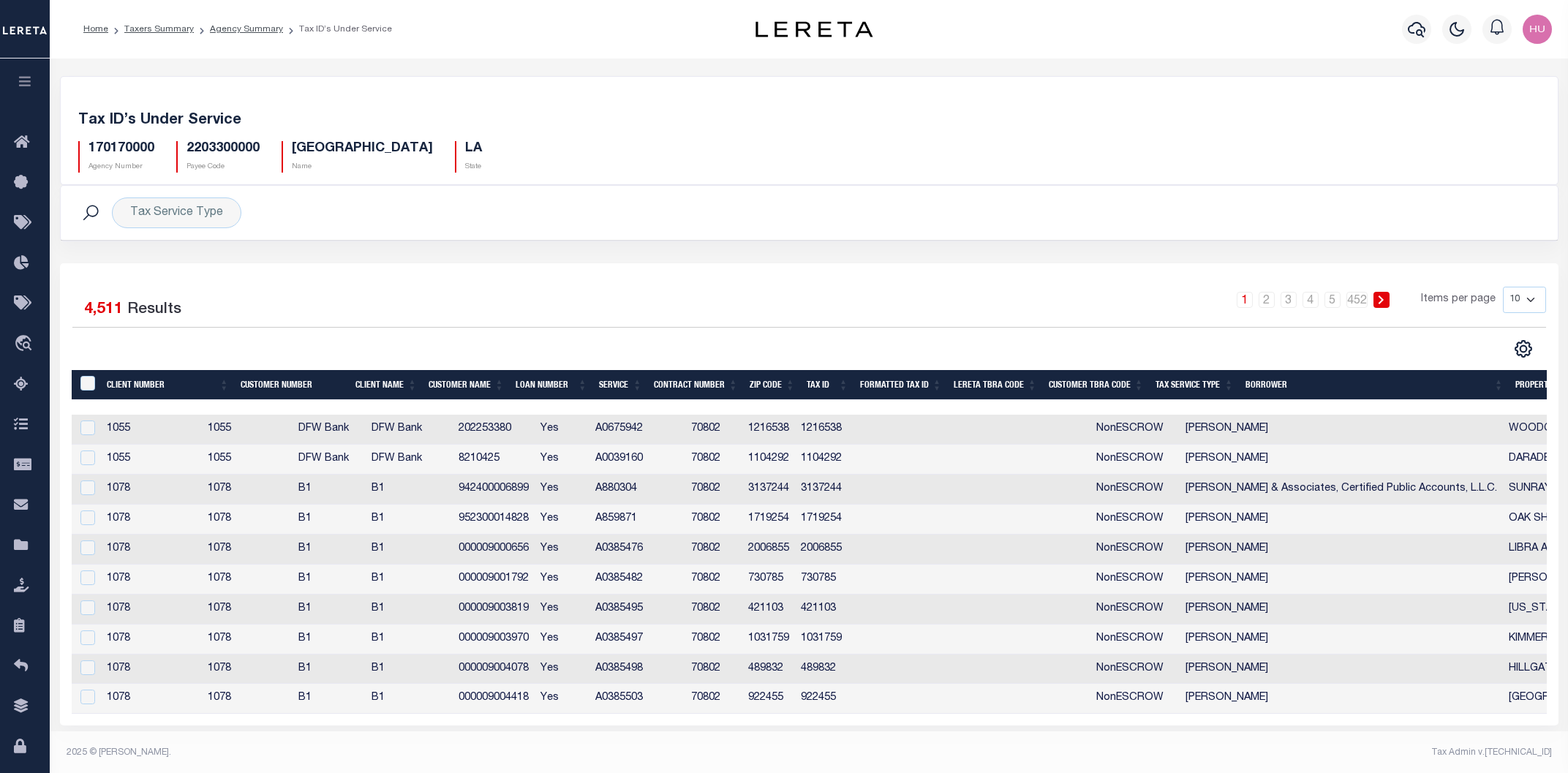
copy td "952300014828"
click at [535, 550] on td "000009000656" at bounding box center [494, 550] width 83 height 30
checkbox input "false"
copy td "000009000656"
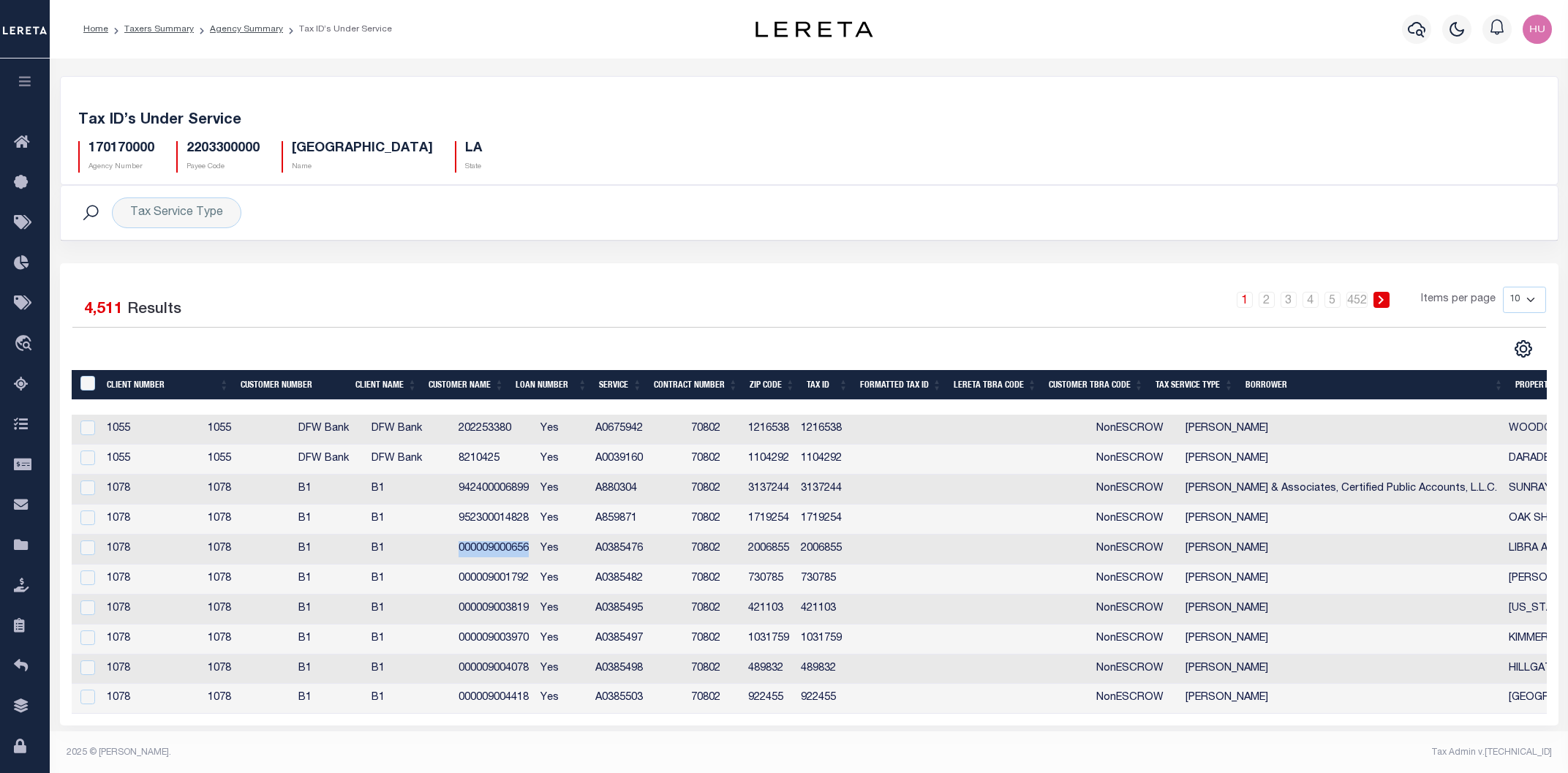
click at [535, 581] on td "000009001792" at bounding box center [494, 580] width 83 height 30
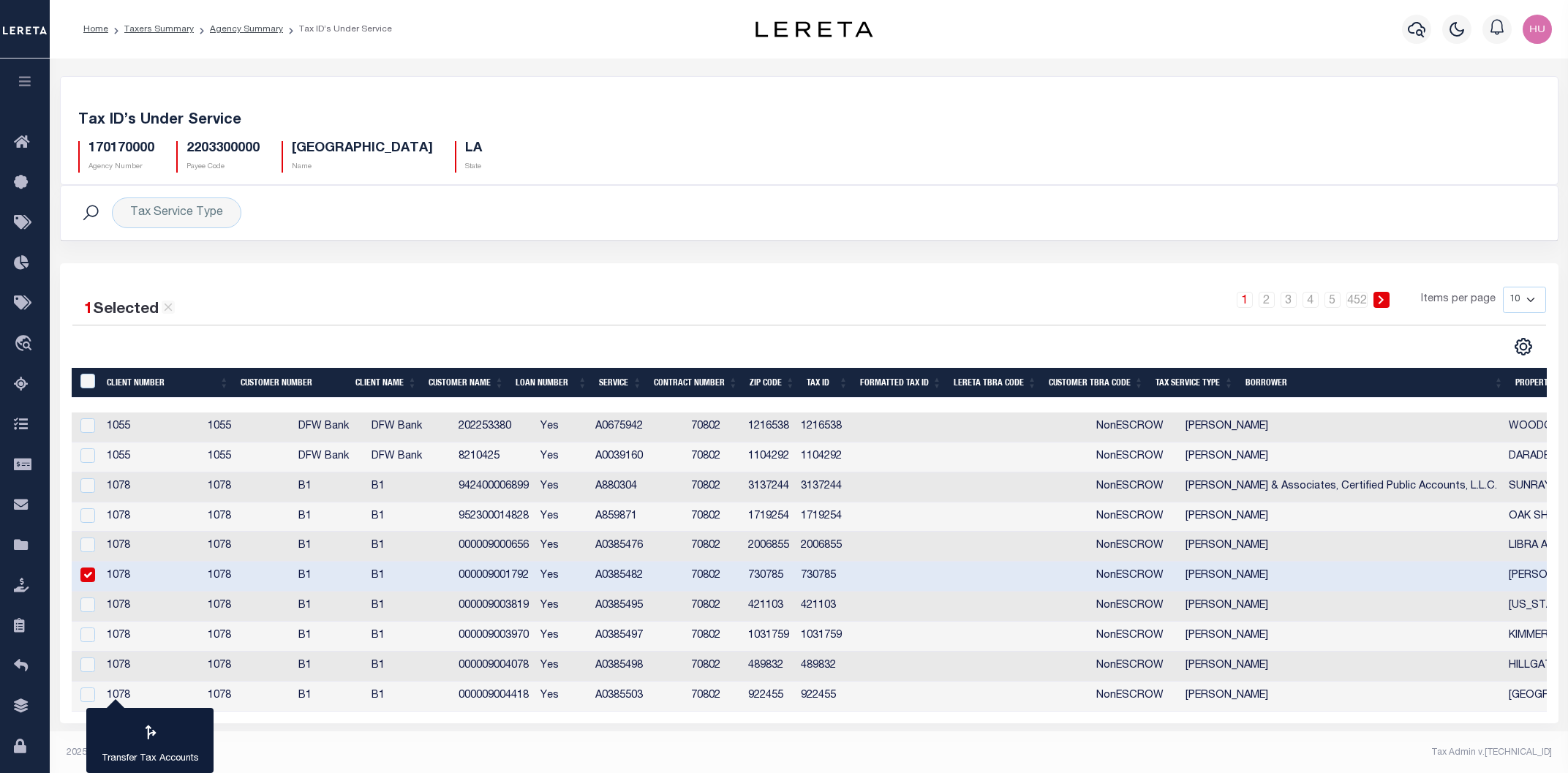
click at [535, 581] on td "000009001792" at bounding box center [494, 577] width 83 height 30
checkbox input "false"
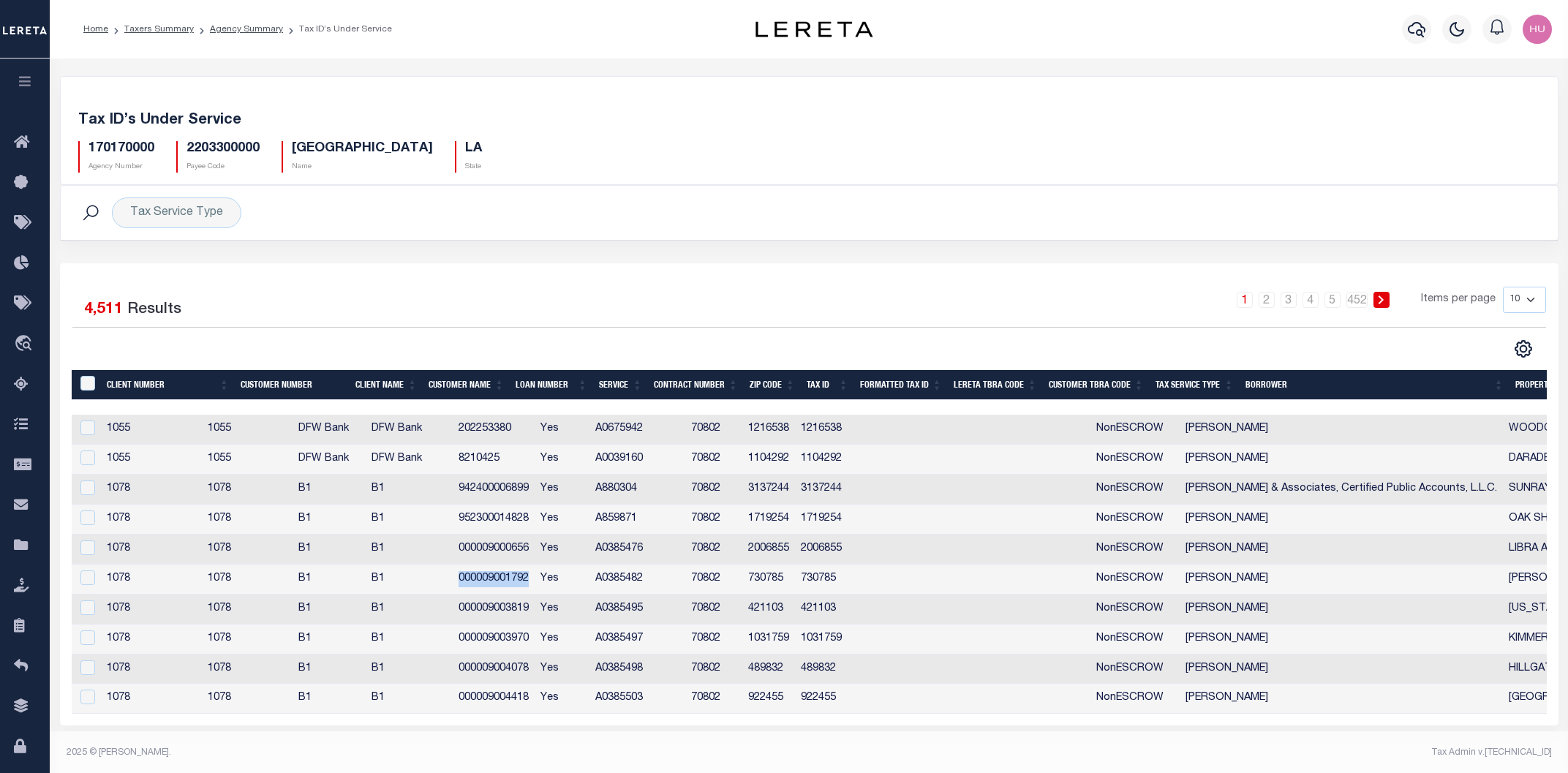
copy td "000009001792"
click at [535, 610] on td "000009003819" at bounding box center [494, 609] width 83 height 30
checkbox input "false"
copy td "000009003819"
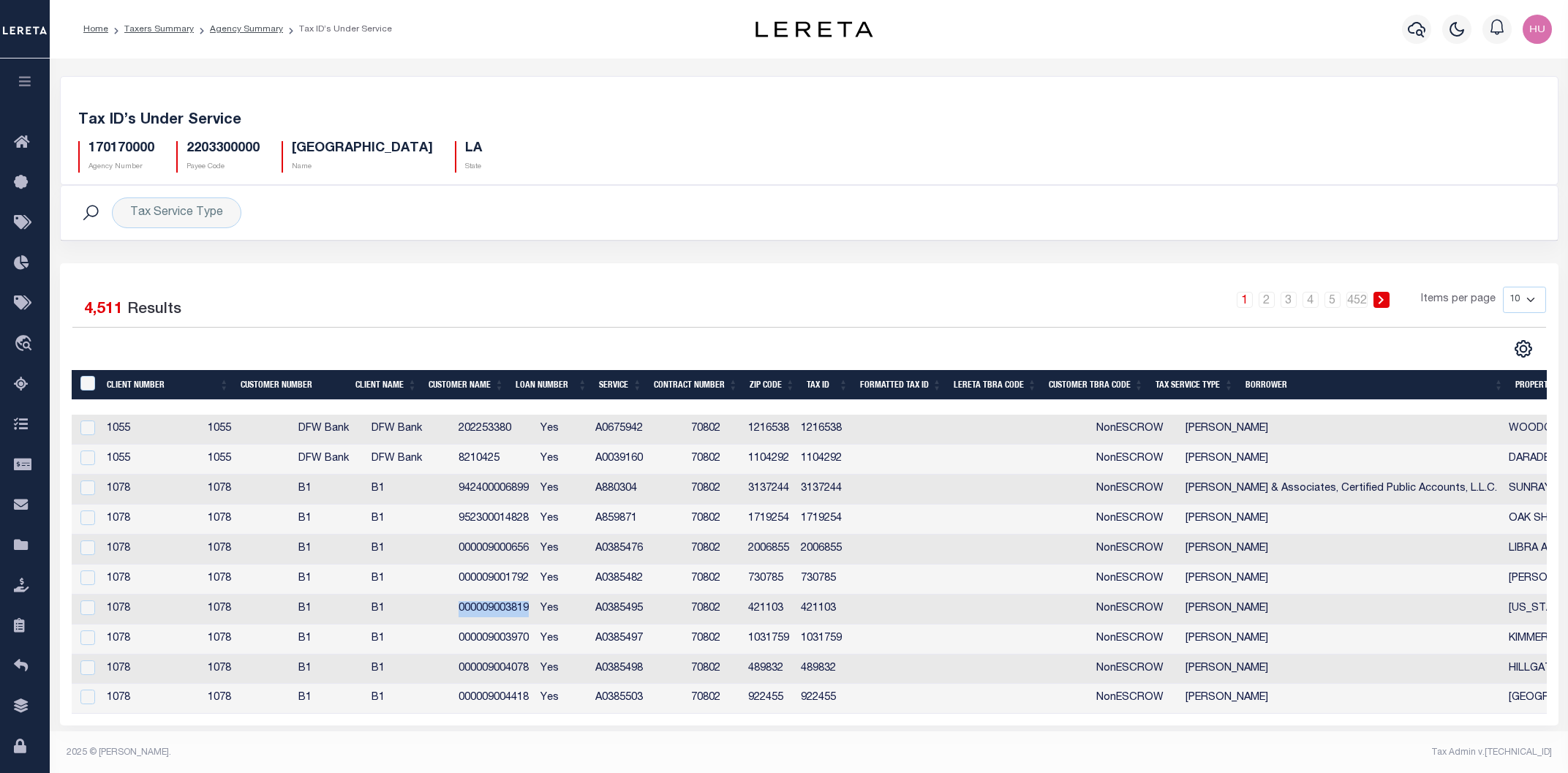
click at [535, 637] on td "000009003970" at bounding box center [494, 640] width 83 height 30
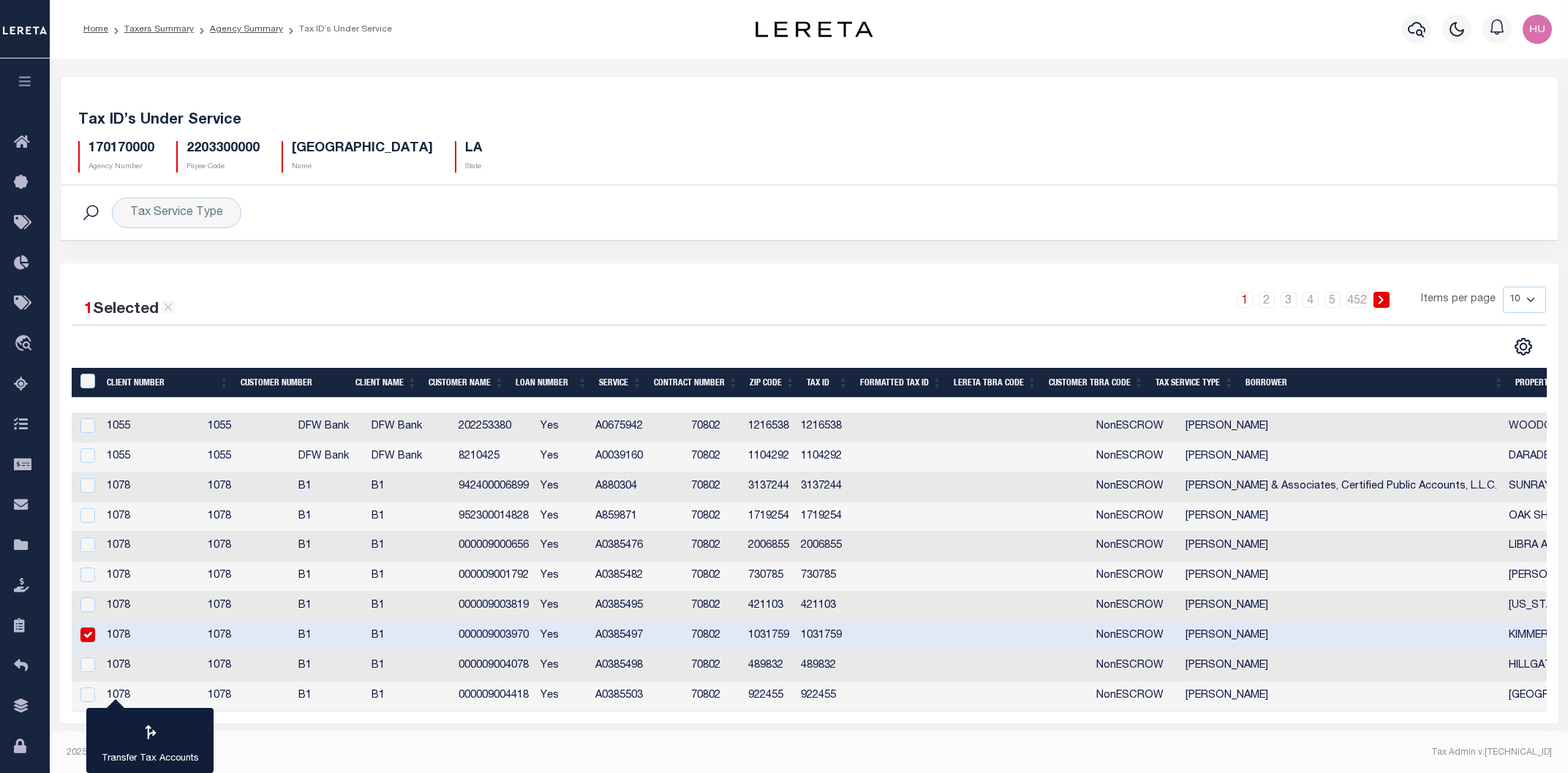
click at [535, 637] on td "000009003970" at bounding box center [494, 637] width 83 height 30
checkbox input "false"
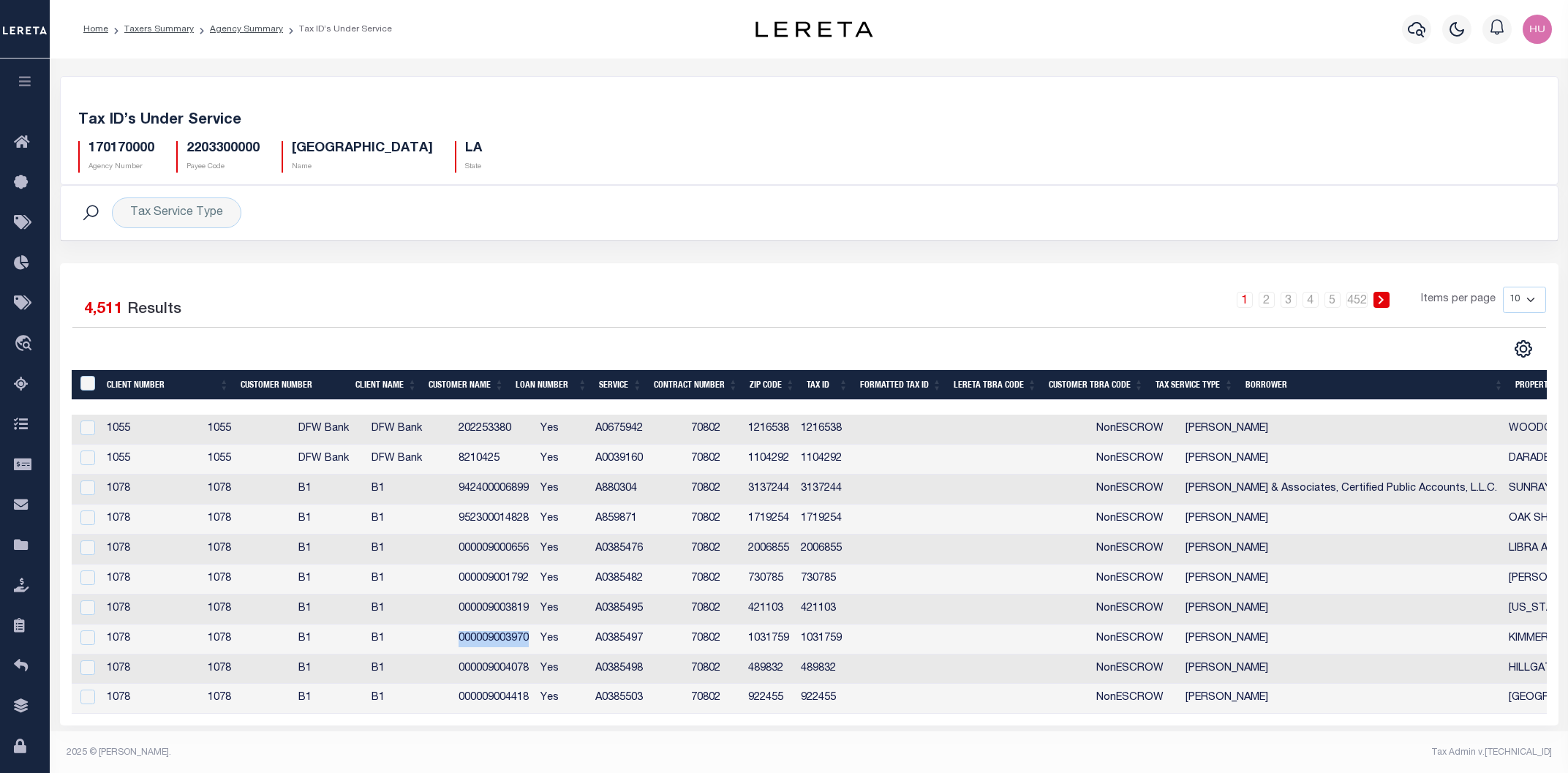
copy td "000009003970"
click at [672, 196] on div "Tax Service Type Search" at bounding box center [809, 212] width 1497 height 54
click at [243, 31] on link "Agency Summary" at bounding box center [246, 30] width 73 height 9
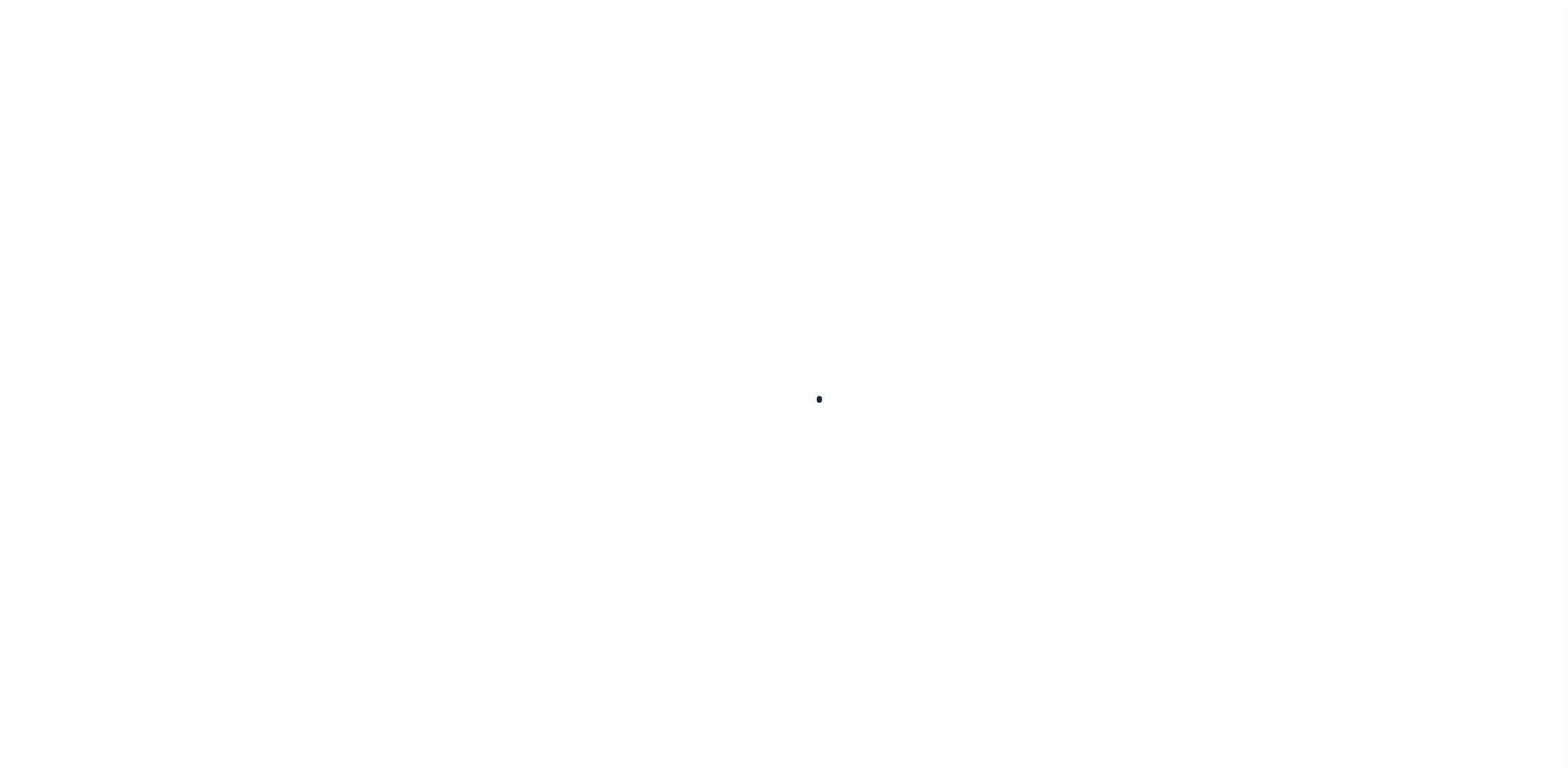
select select
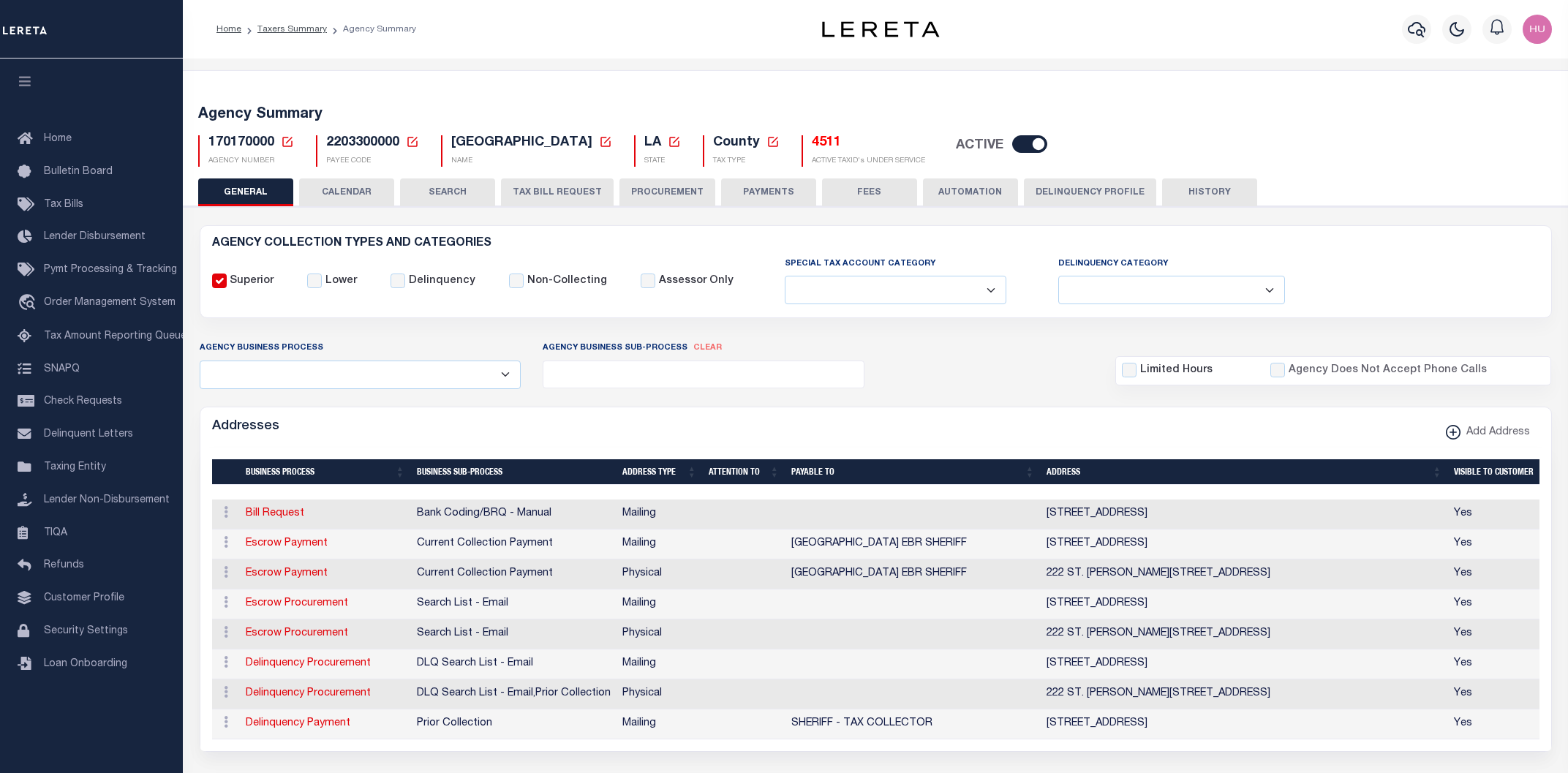
click at [872, 145] on h5 "4511" at bounding box center [868, 143] width 114 height 16
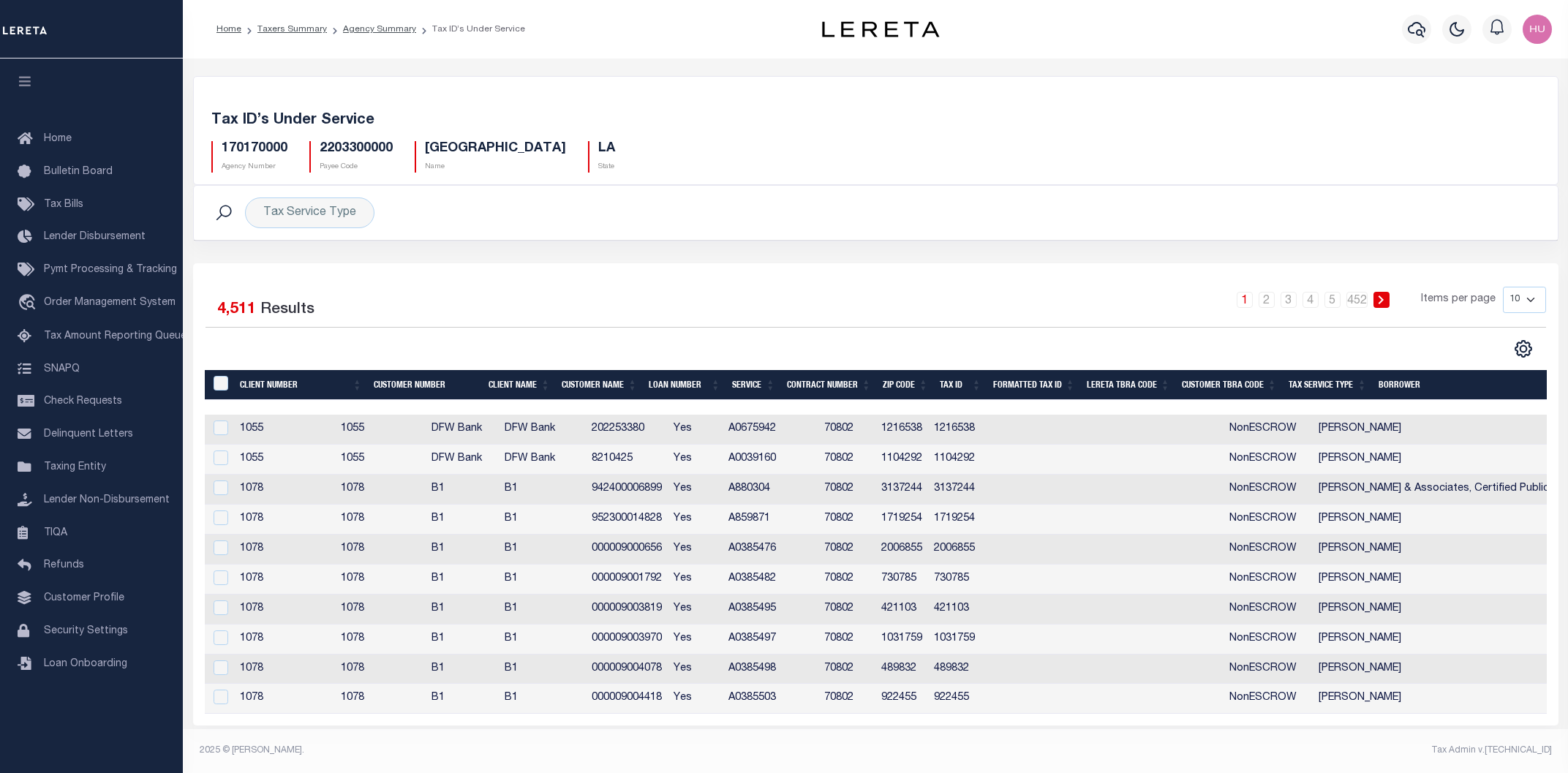
click at [669, 581] on td "000009001792" at bounding box center [627, 580] width 83 height 30
checkbox input "true"
click at [698, 581] on tr "1078 1078 B1 B1 000009001792 Yes A0385482 70802 730785 730785 NonESCROW Strong,…" at bounding box center [999, 580] width 1591 height 30
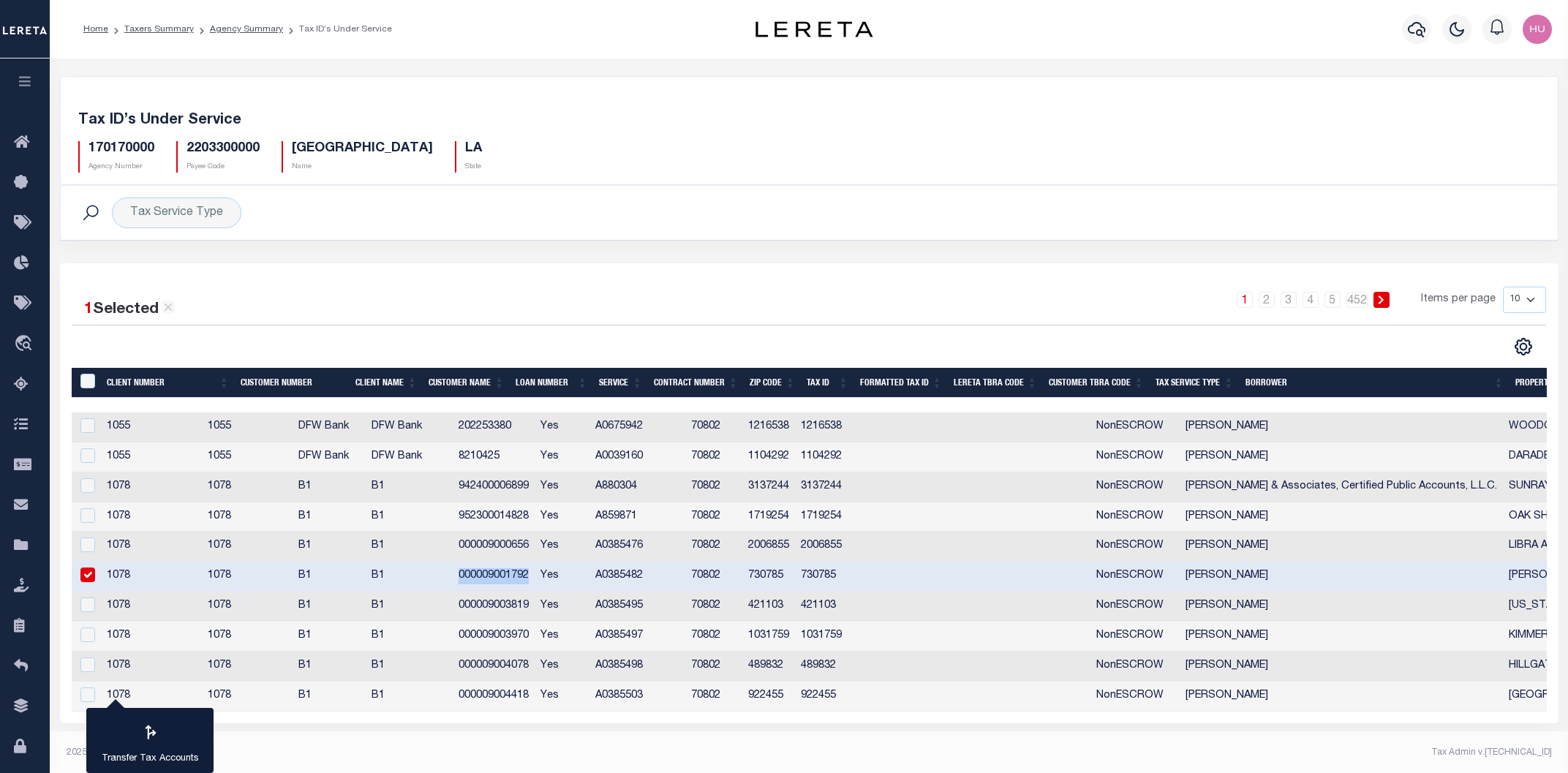
copy td "000009001792"
click at [535, 608] on td "000009003819" at bounding box center [494, 606] width 83 height 30
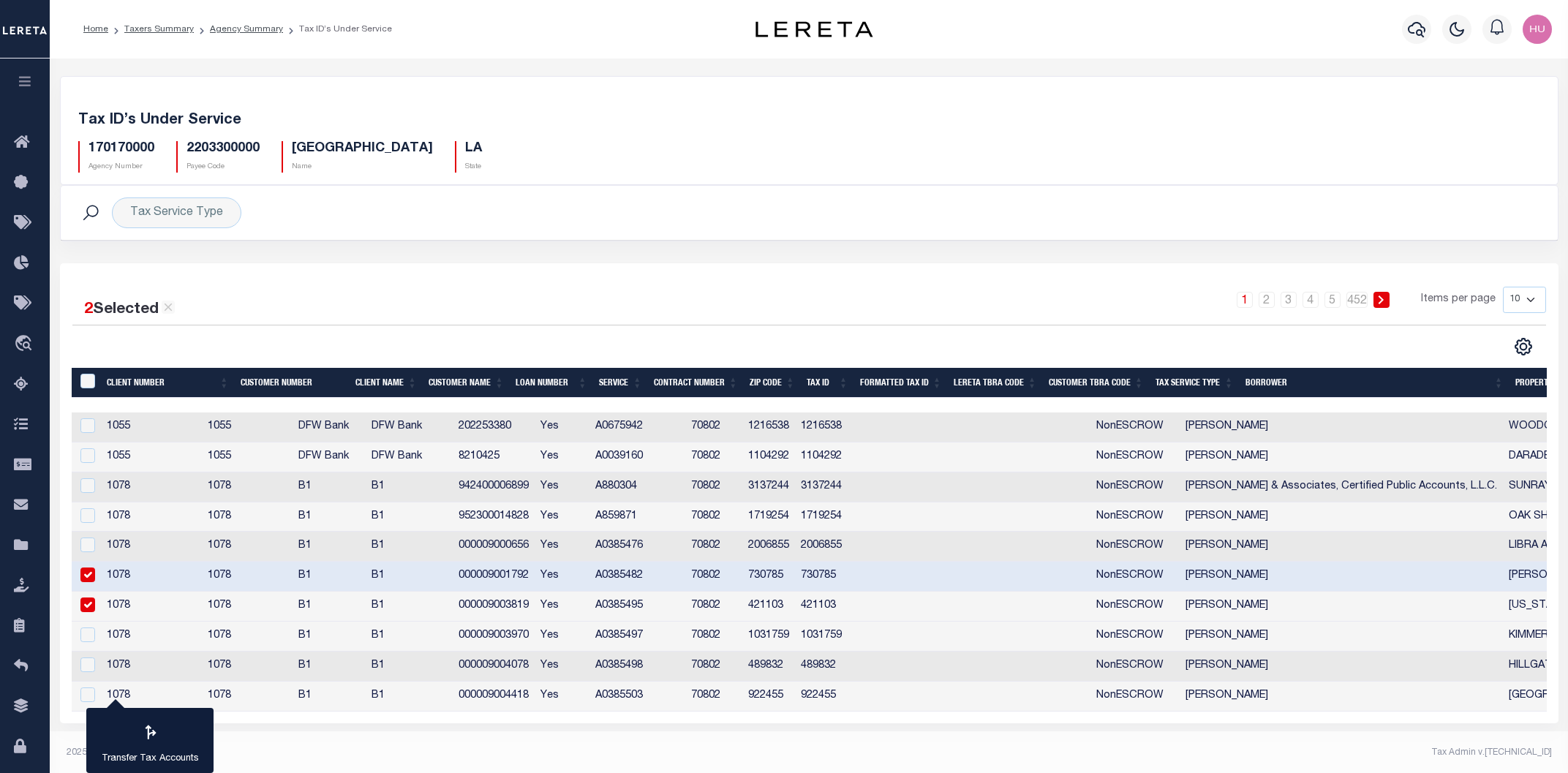
click at [535, 608] on td "000009003819" at bounding box center [494, 606] width 83 height 30
checkbox input "false"
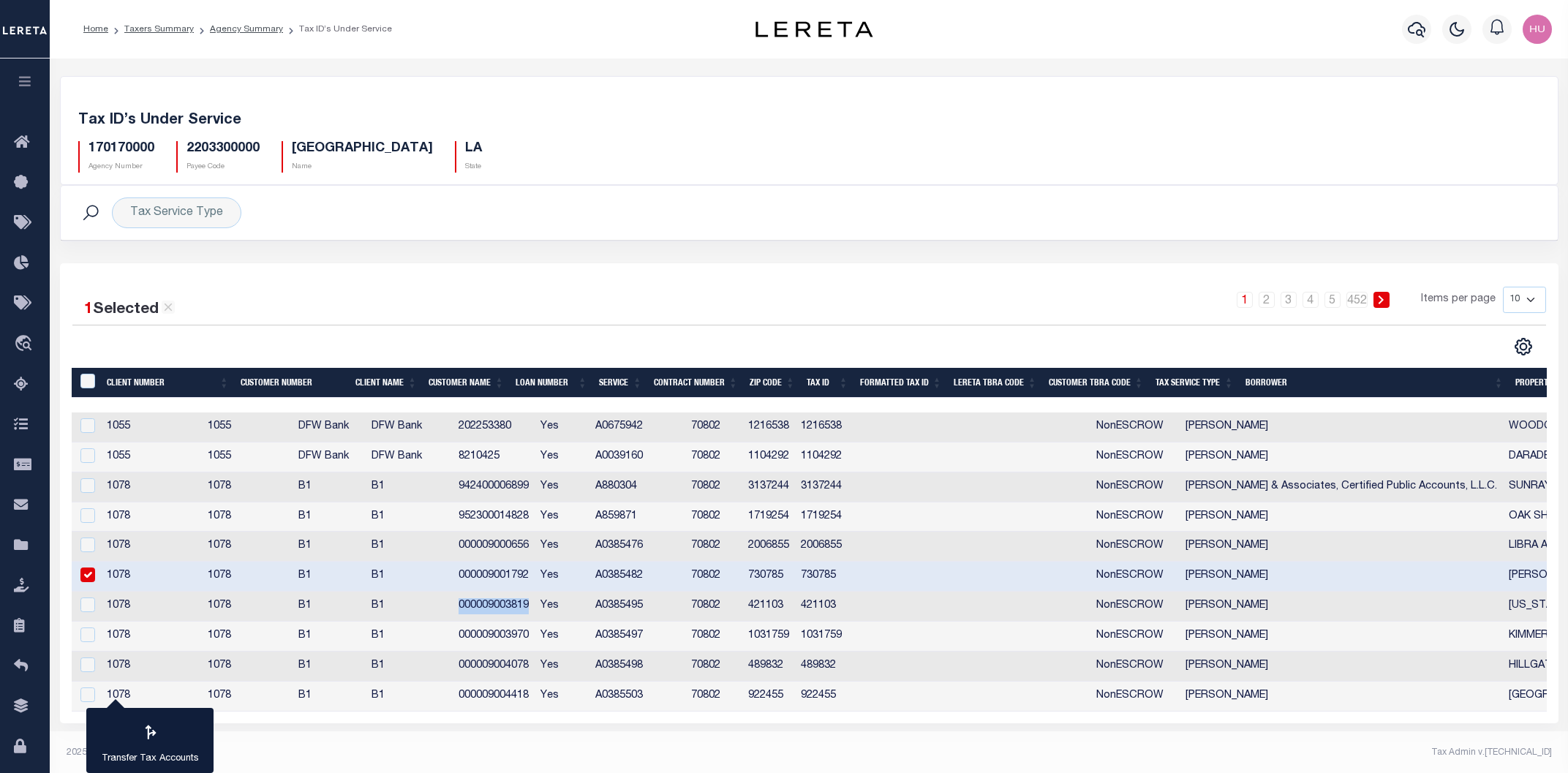
copy td "000009003819"
click at [535, 639] on td "000009003970" at bounding box center [494, 637] width 83 height 30
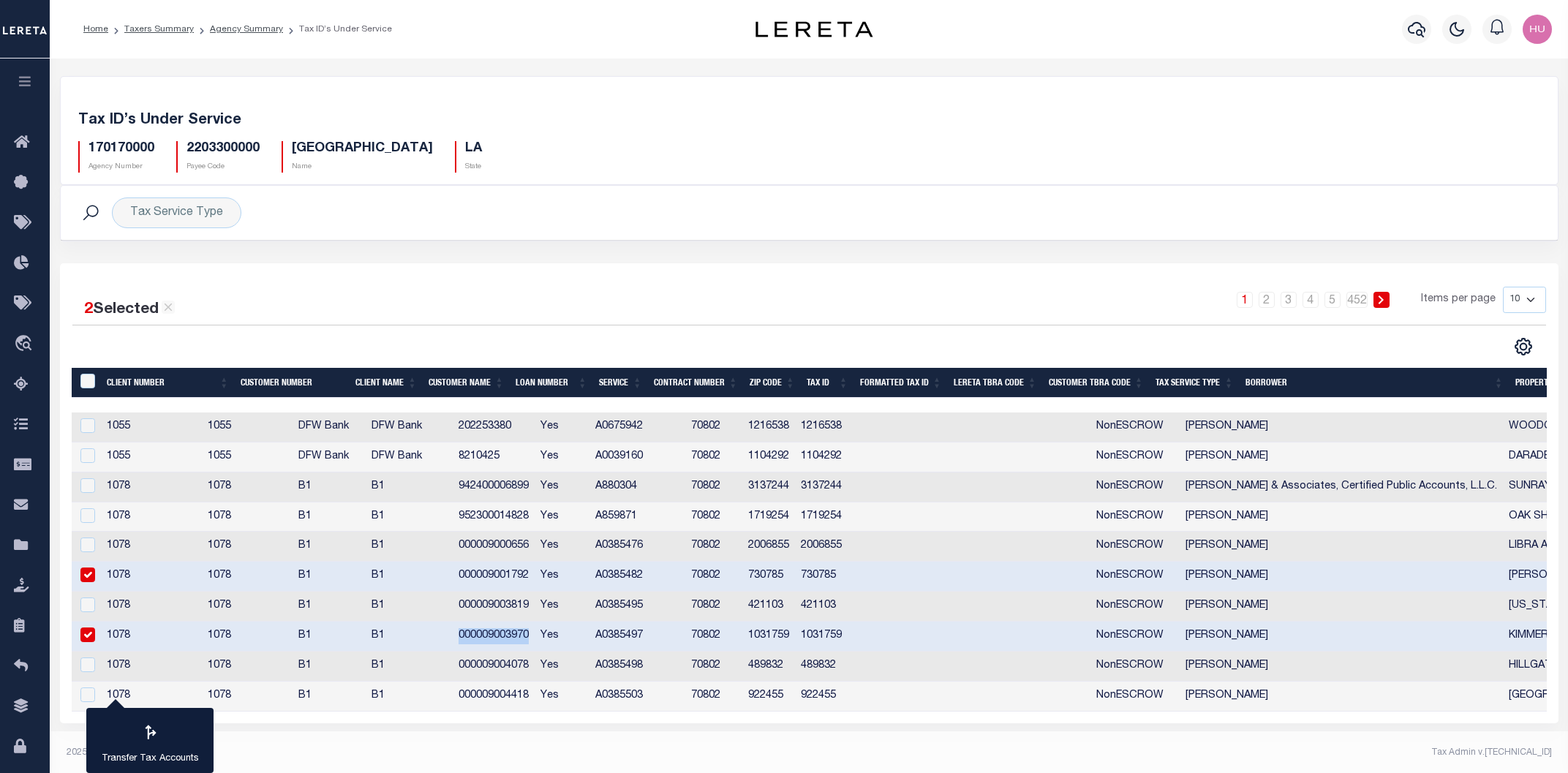
click at [535, 639] on td "000009003970" at bounding box center [494, 637] width 83 height 30
checkbox input "false"
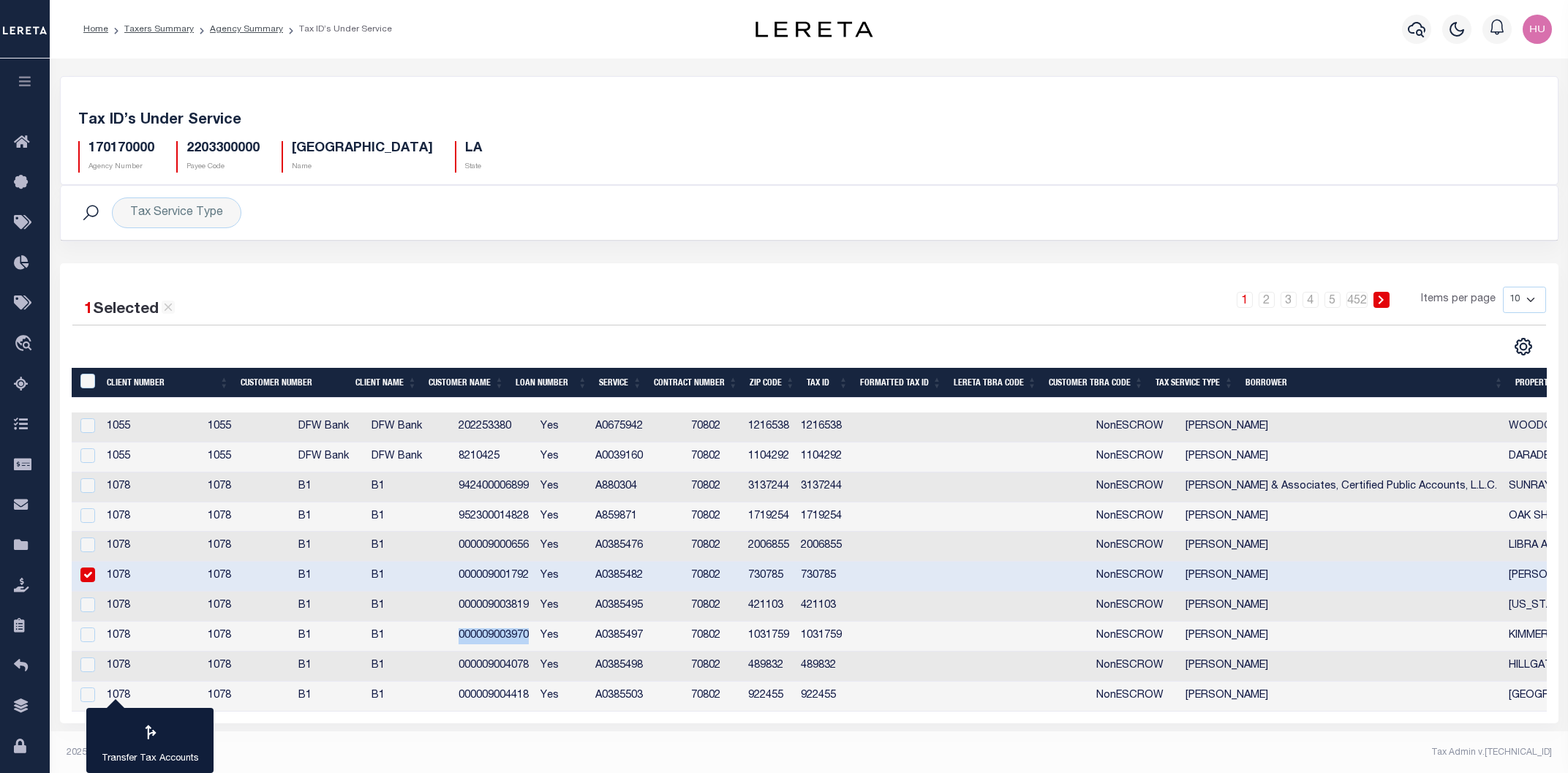
copy td "000009003970"
click at [535, 668] on td "000009004078" at bounding box center [494, 667] width 83 height 30
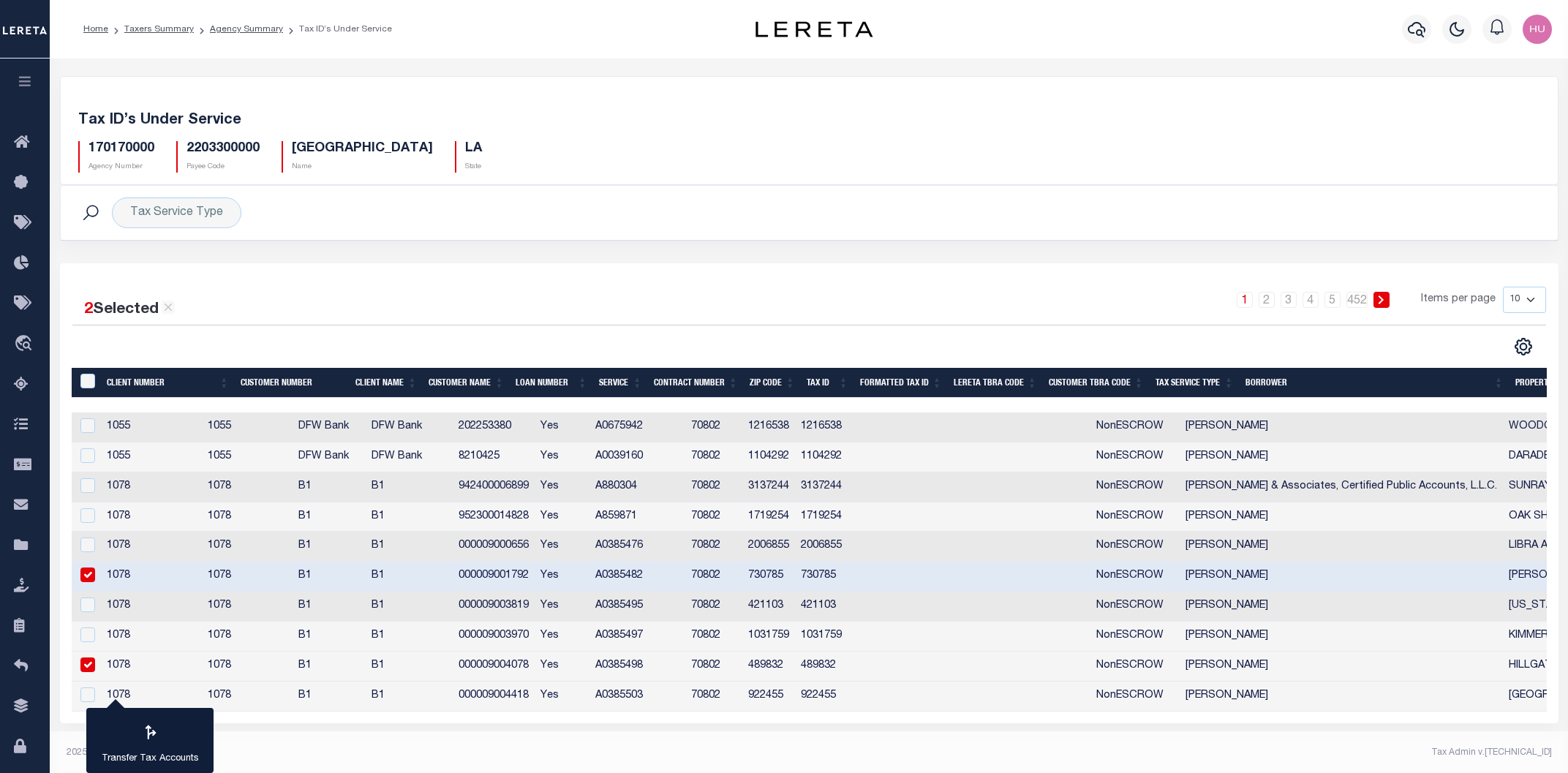
click at [535, 668] on td "000009004078" at bounding box center [494, 667] width 83 height 30
checkbox input "false"
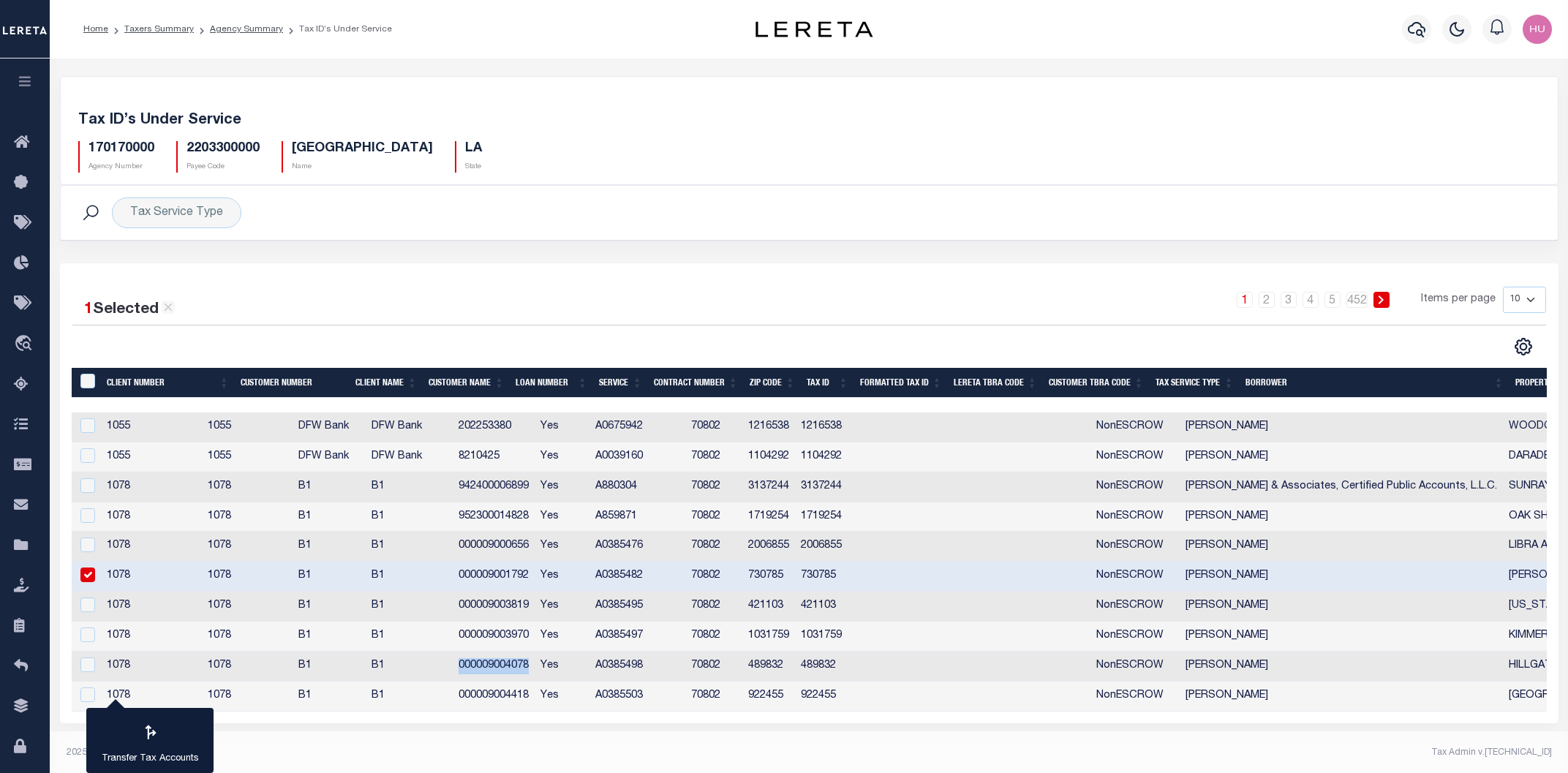
copy td "000009004078"
click at [226, 32] on link "Agency Summary" at bounding box center [246, 30] width 73 height 9
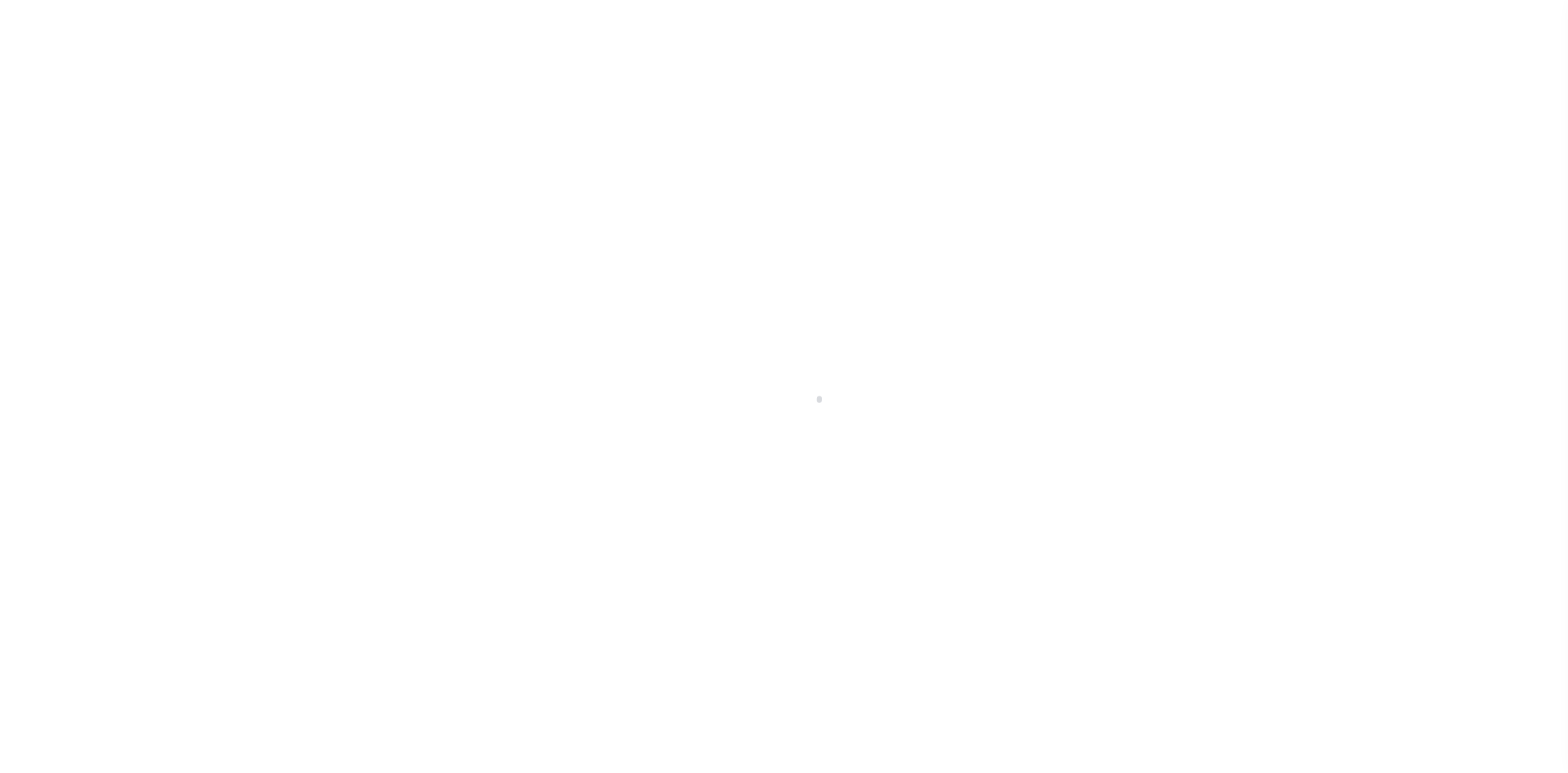
select select "3835"
select select "474"
select select "NonEscrow"
select select "East Baton Rouge"
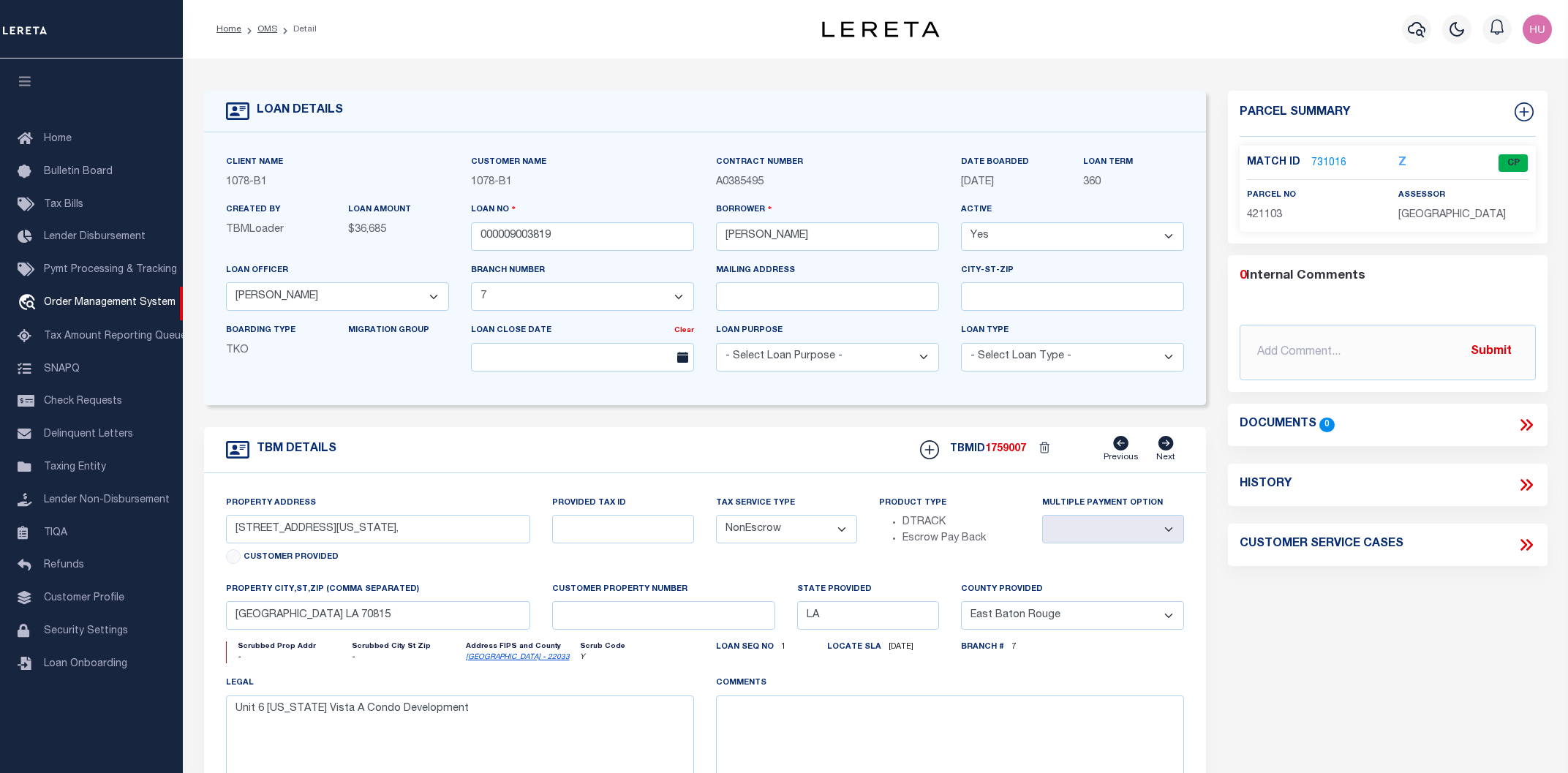
click at [1339, 162] on link "731016" at bounding box center [1329, 164] width 35 height 15
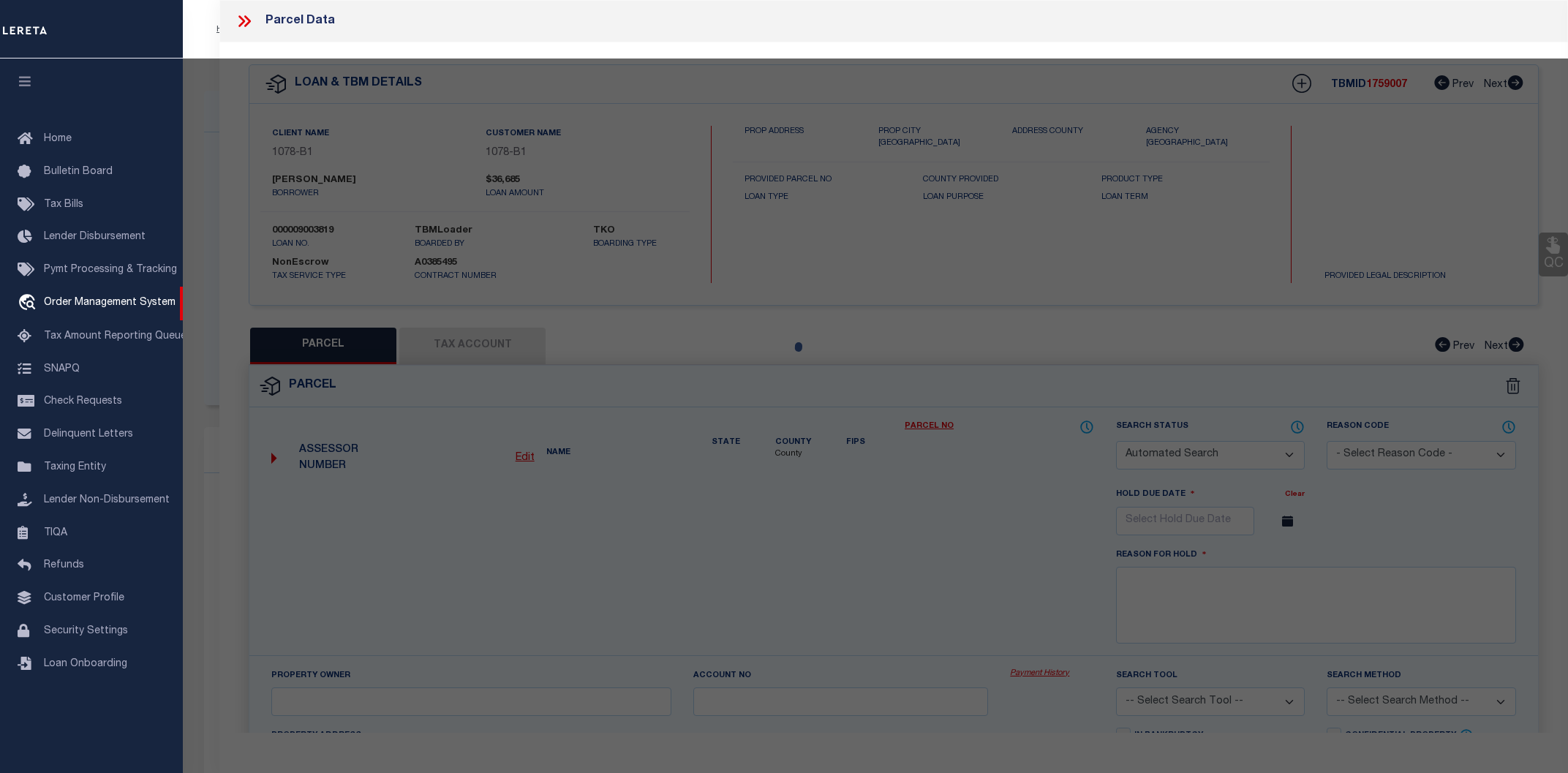
checkbox input "false"
select select "CP"
type input "SANFORD, ANNIE HIGGINTHBOTHAM"
type input "10625 FLORIDA BLVD. #6"
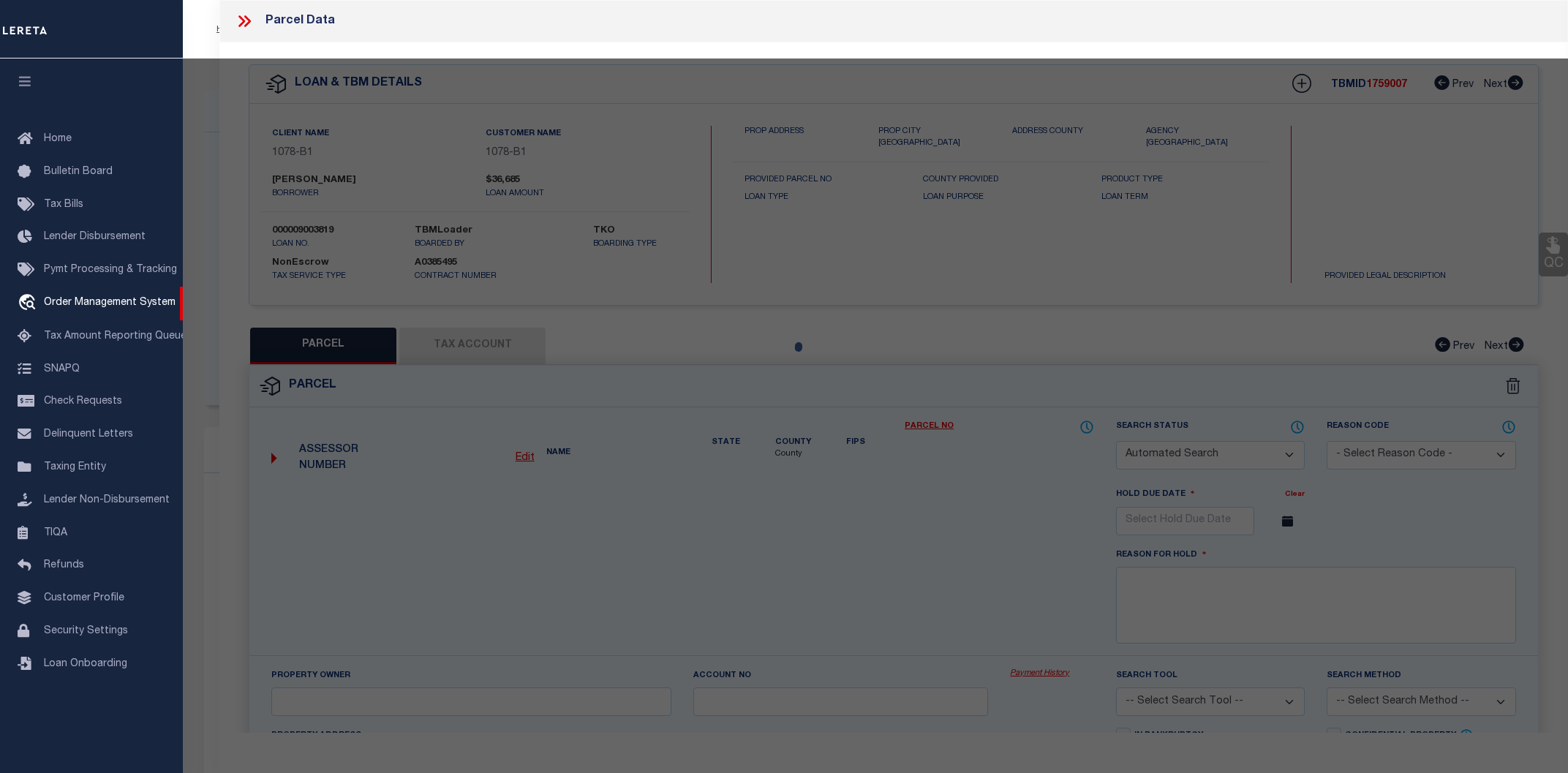
type input "LA"
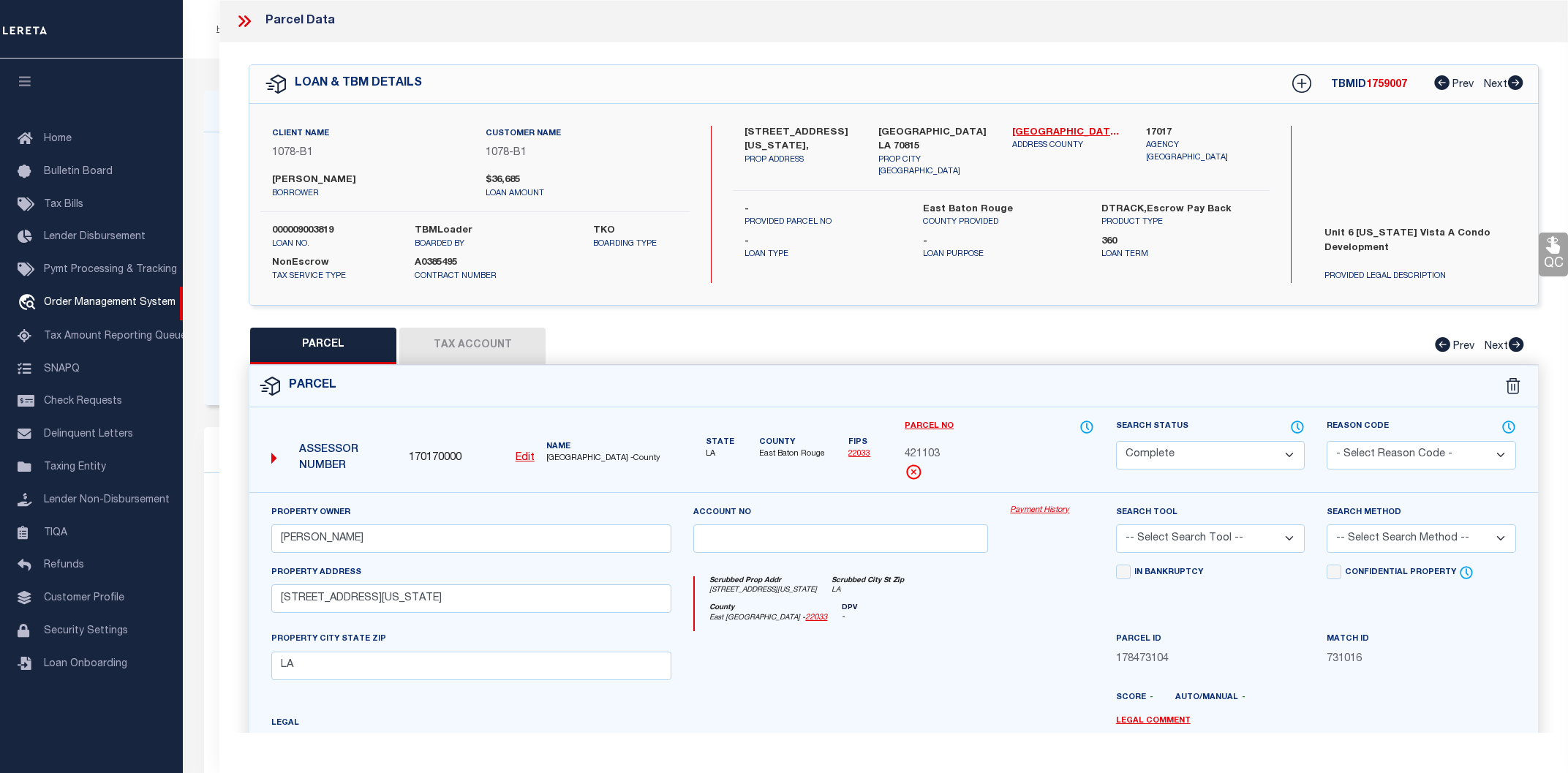
click at [511, 337] on button "Tax Account" at bounding box center [472, 346] width 146 height 36
select select "100"
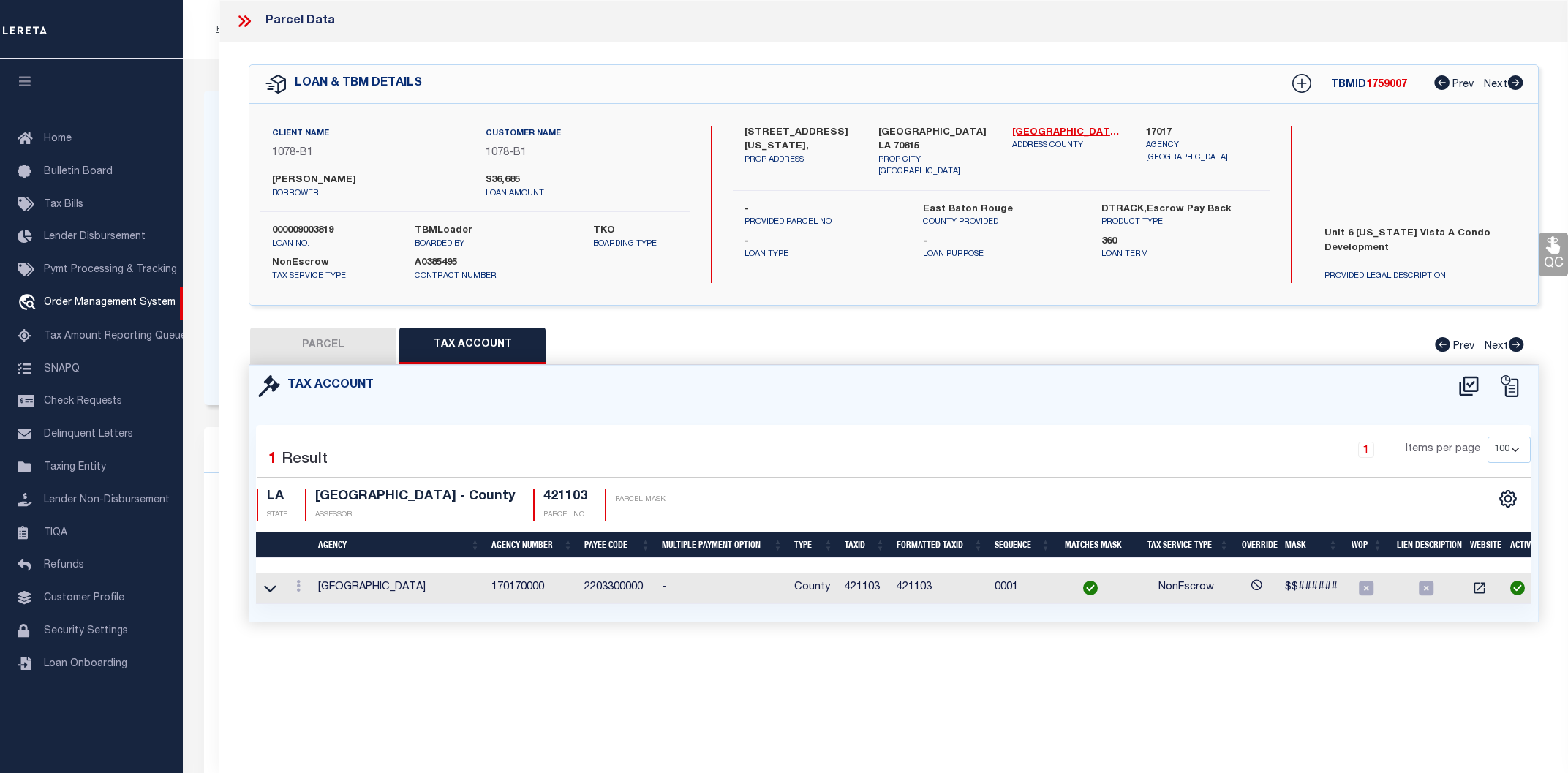
scroll to position [0, 8]
click at [335, 348] on button "PARCEL" at bounding box center [323, 346] width 146 height 36
select select "AS"
checkbox input "false"
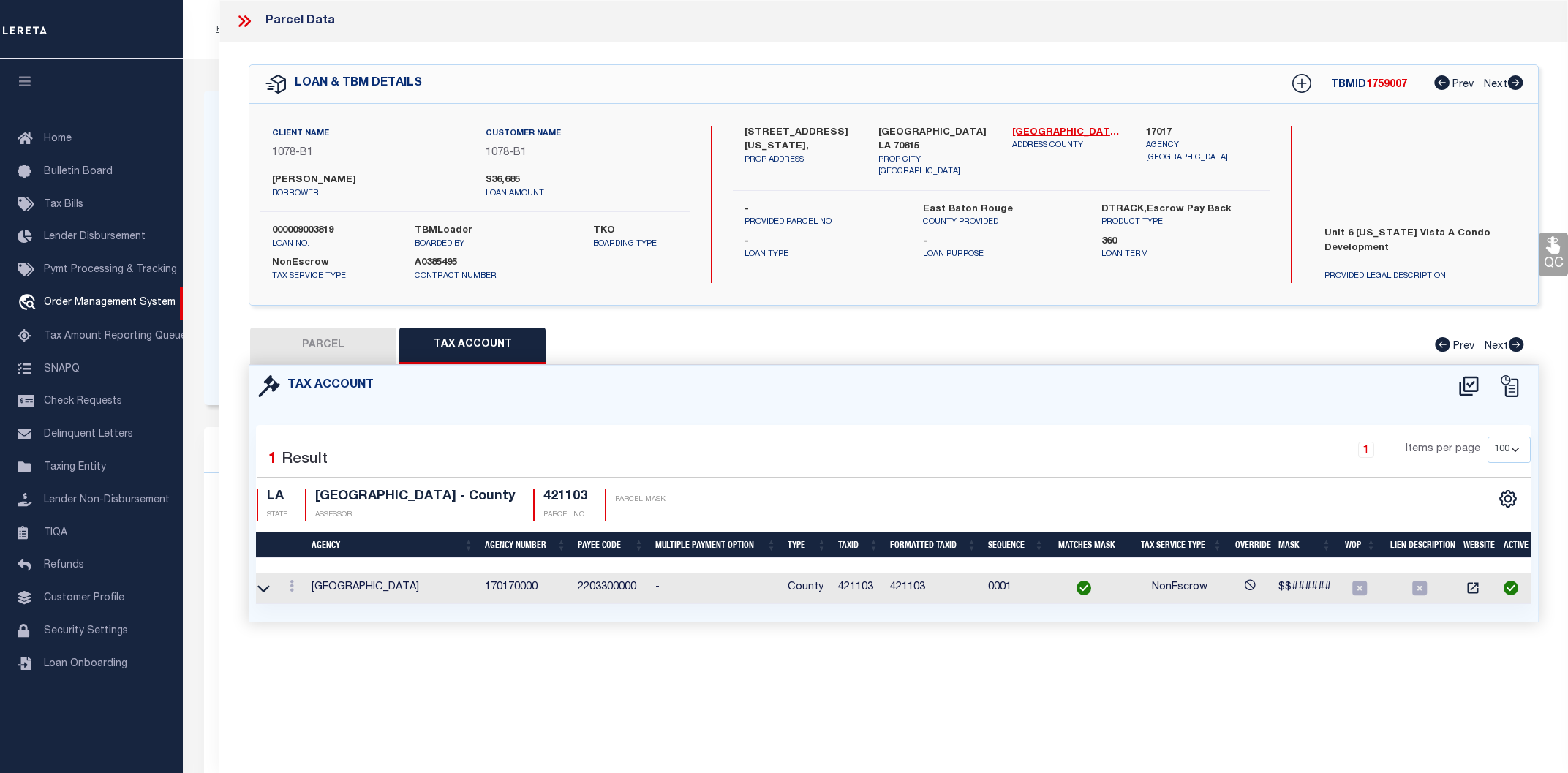
select select "CP"
type input "SANFORD, ANNIE HIGGINTHBOTHAM"
type input "10625 FLORIDA BLVD. #6"
type input "LA"
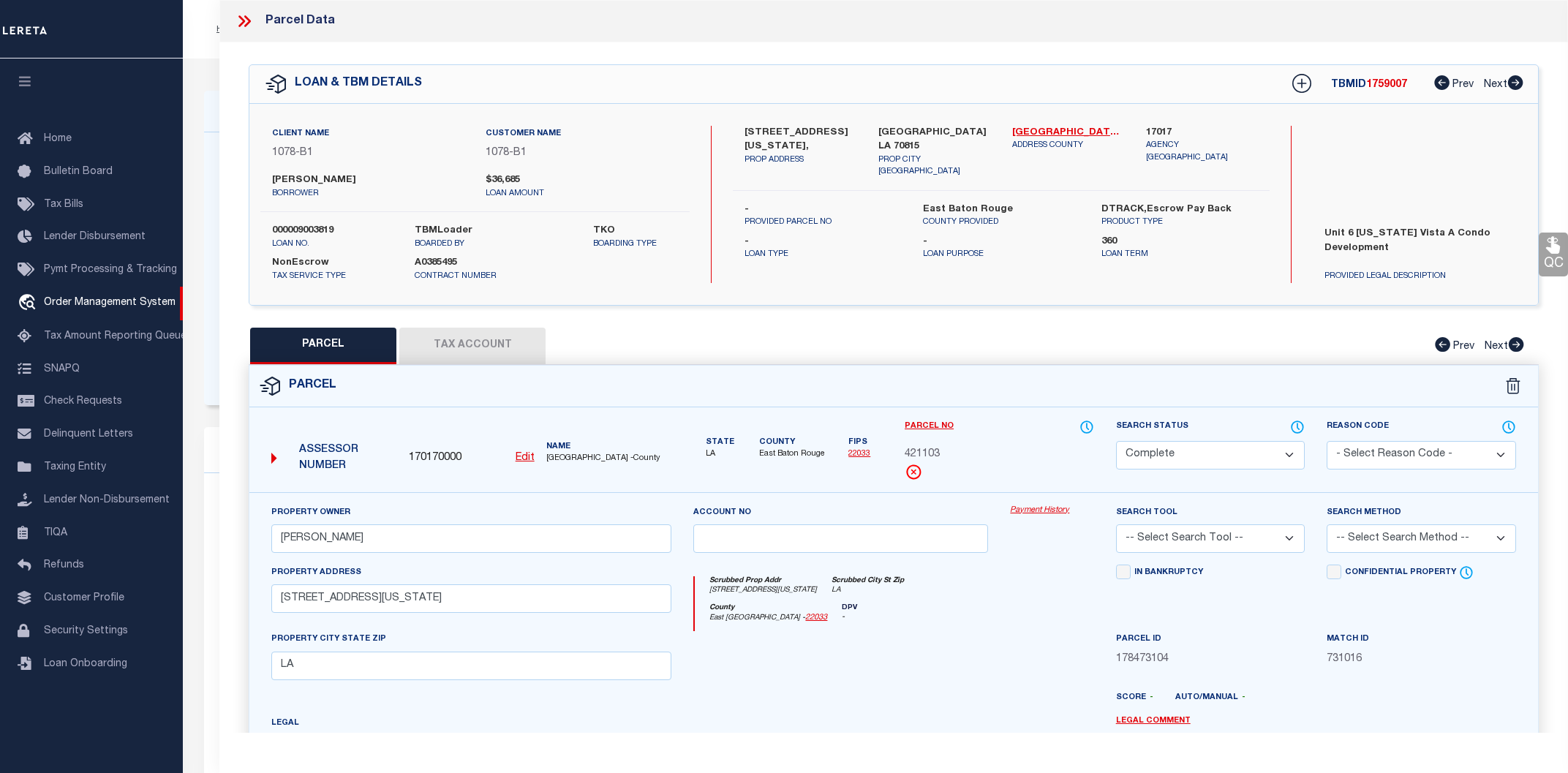
click at [1045, 508] on link "Payment History" at bounding box center [1052, 510] width 83 height 12
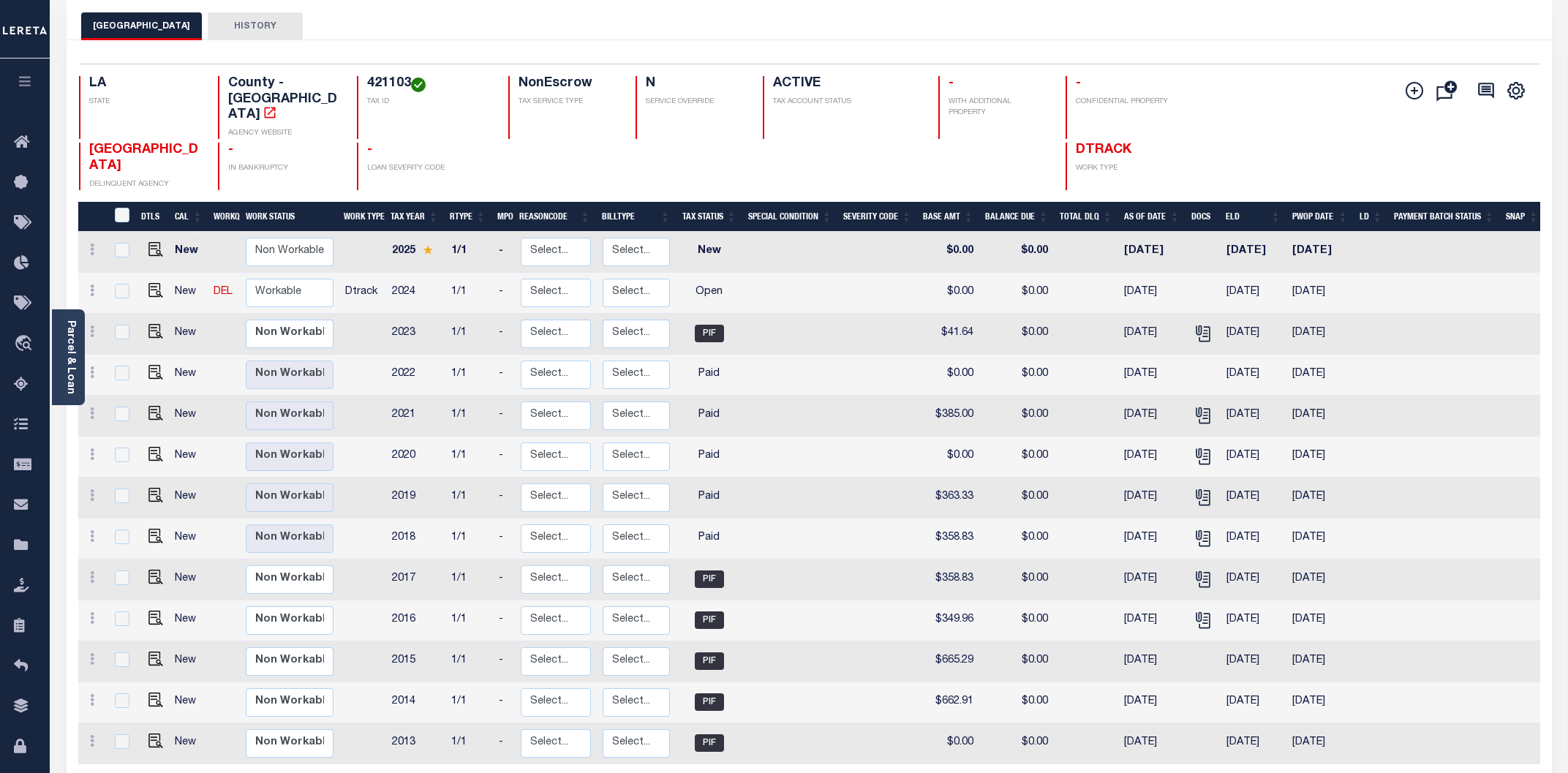
scroll to position [157, 0]
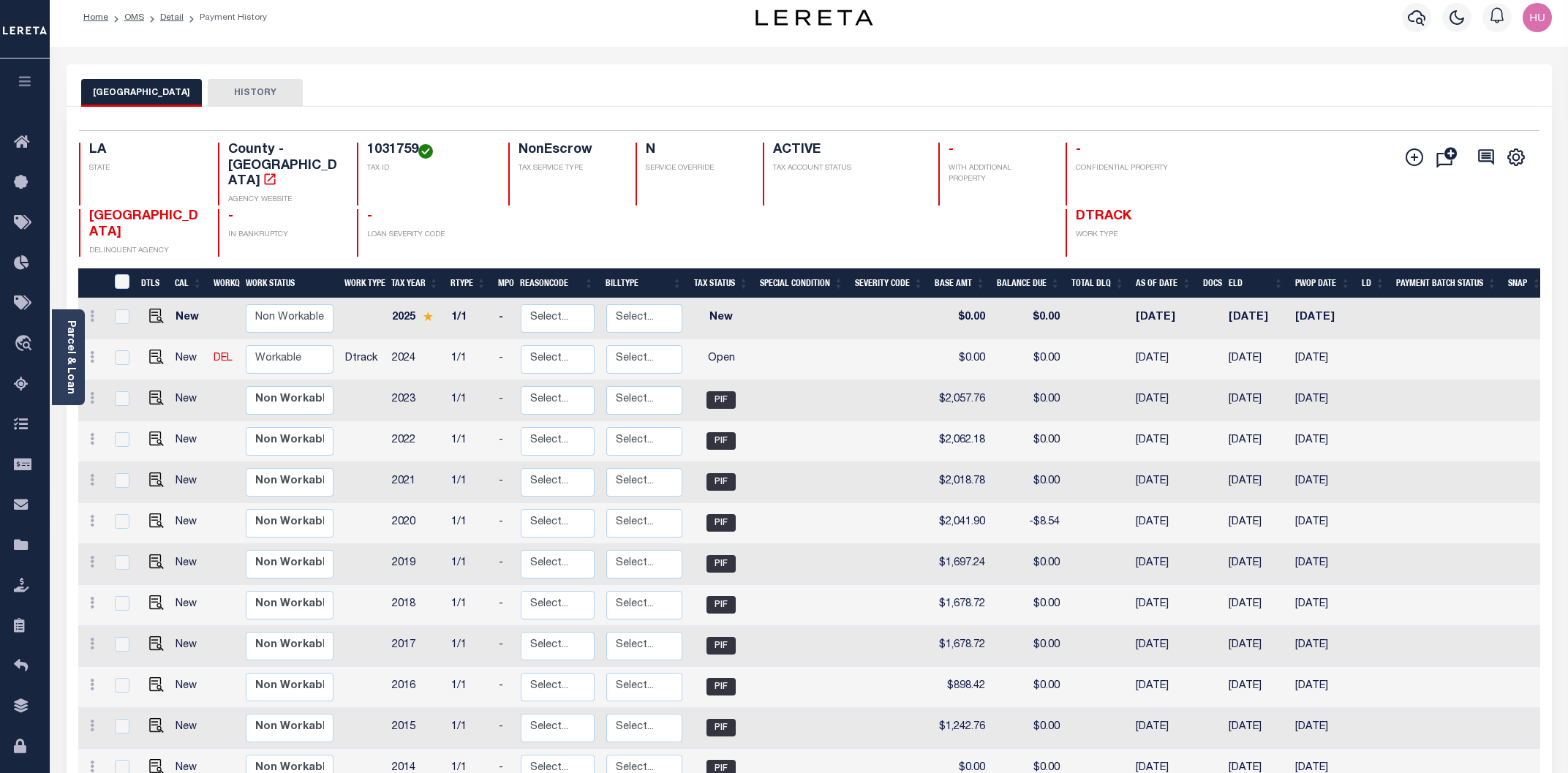
scroll to position [90, 0]
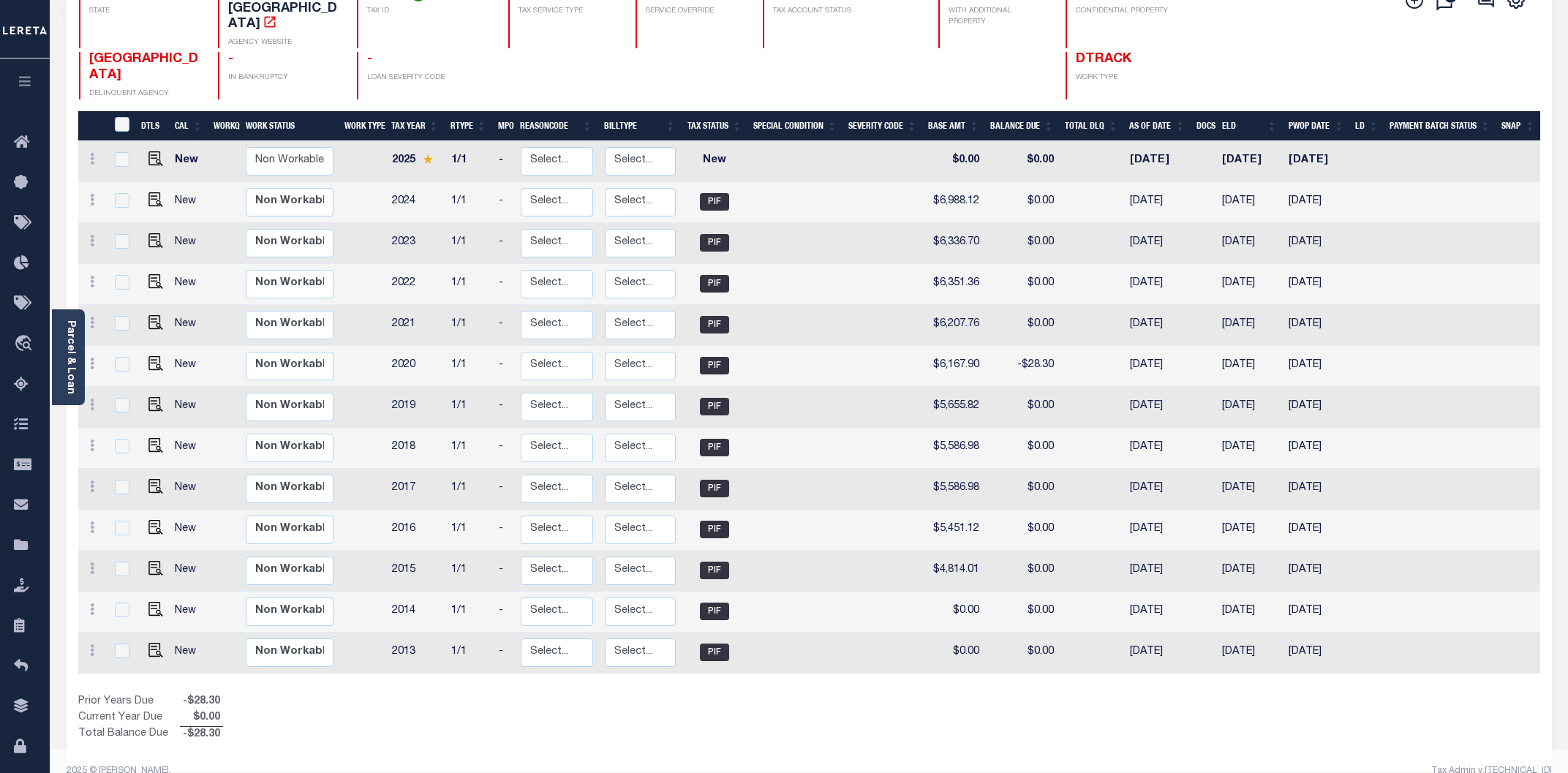
scroll to position [90, 0]
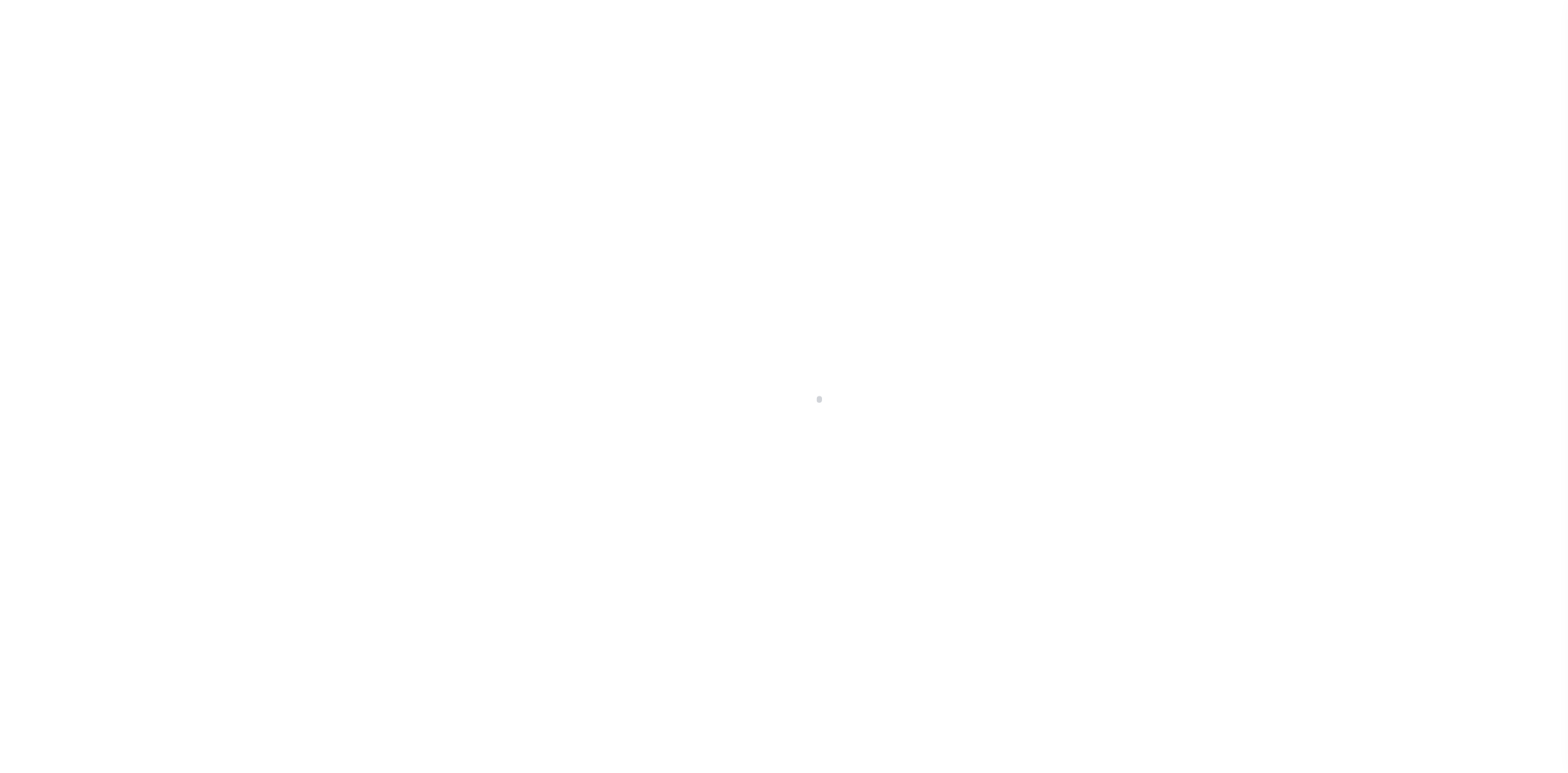
select select
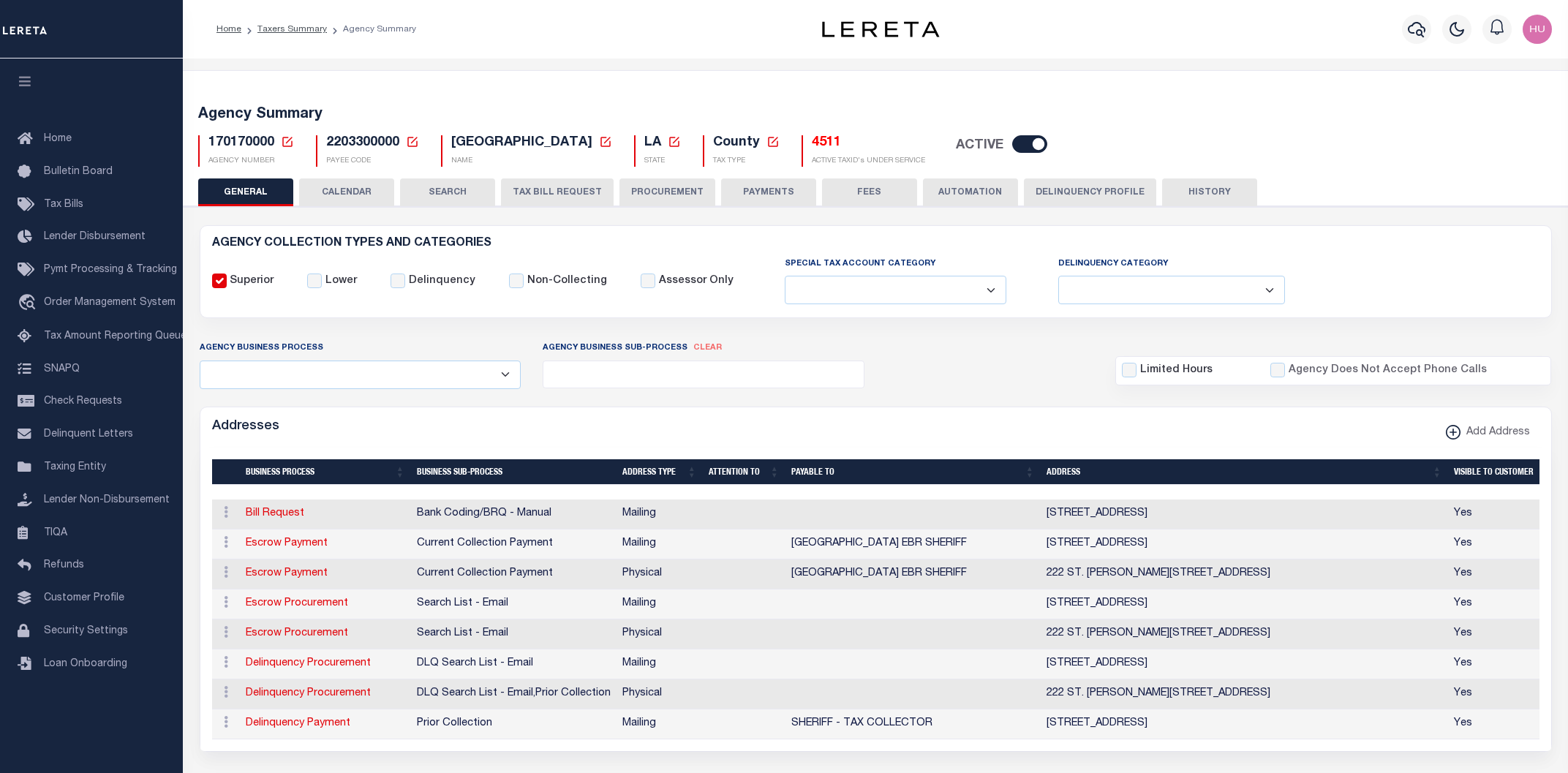
click at [1047, 144] on input "checkbox" at bounding box center [1030, 144] width 35 height 17
checkbox input "false"
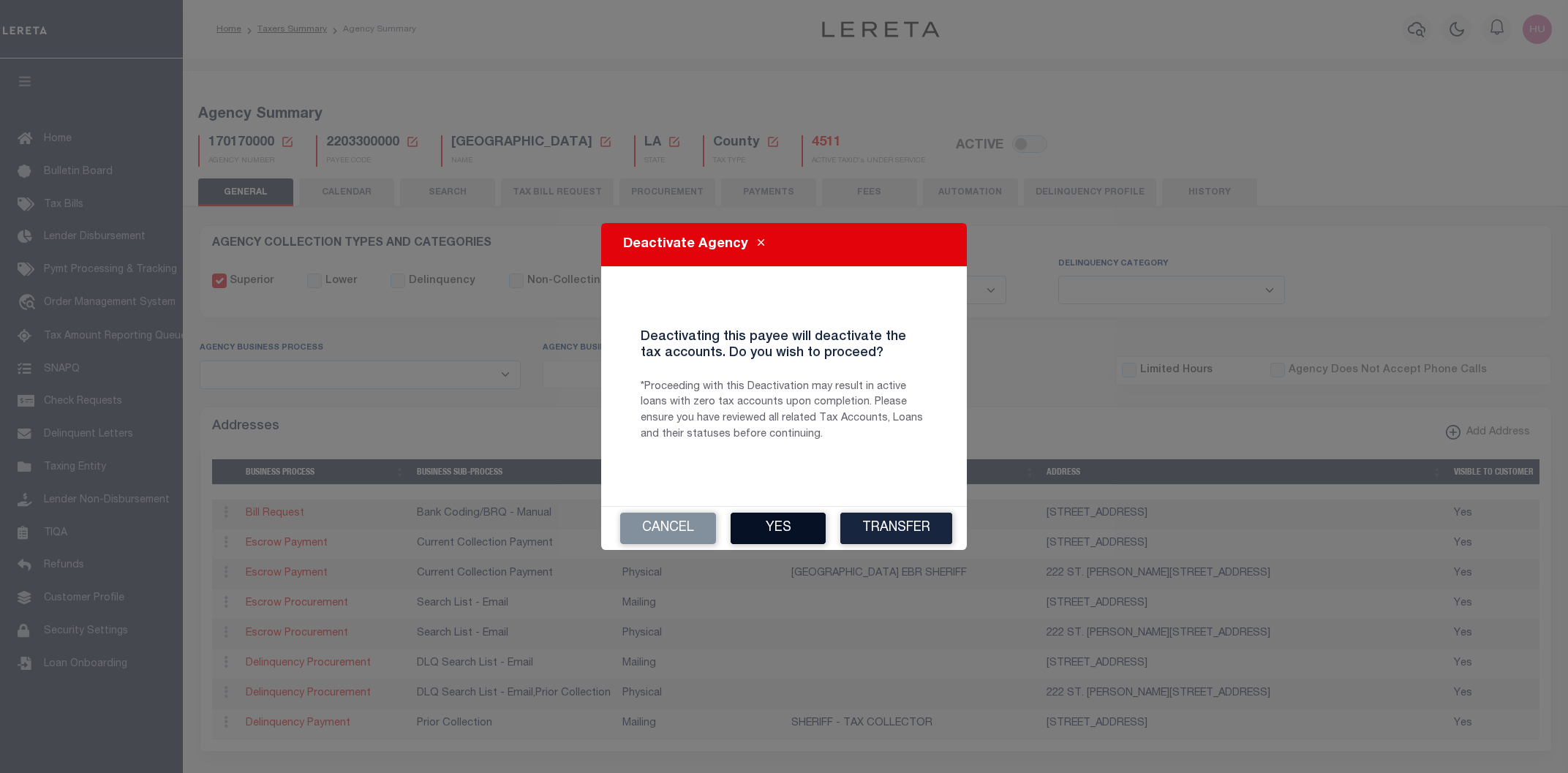
click at [769, 529] on button "Yes" at bounding box center [778, 528] width 95 height 32
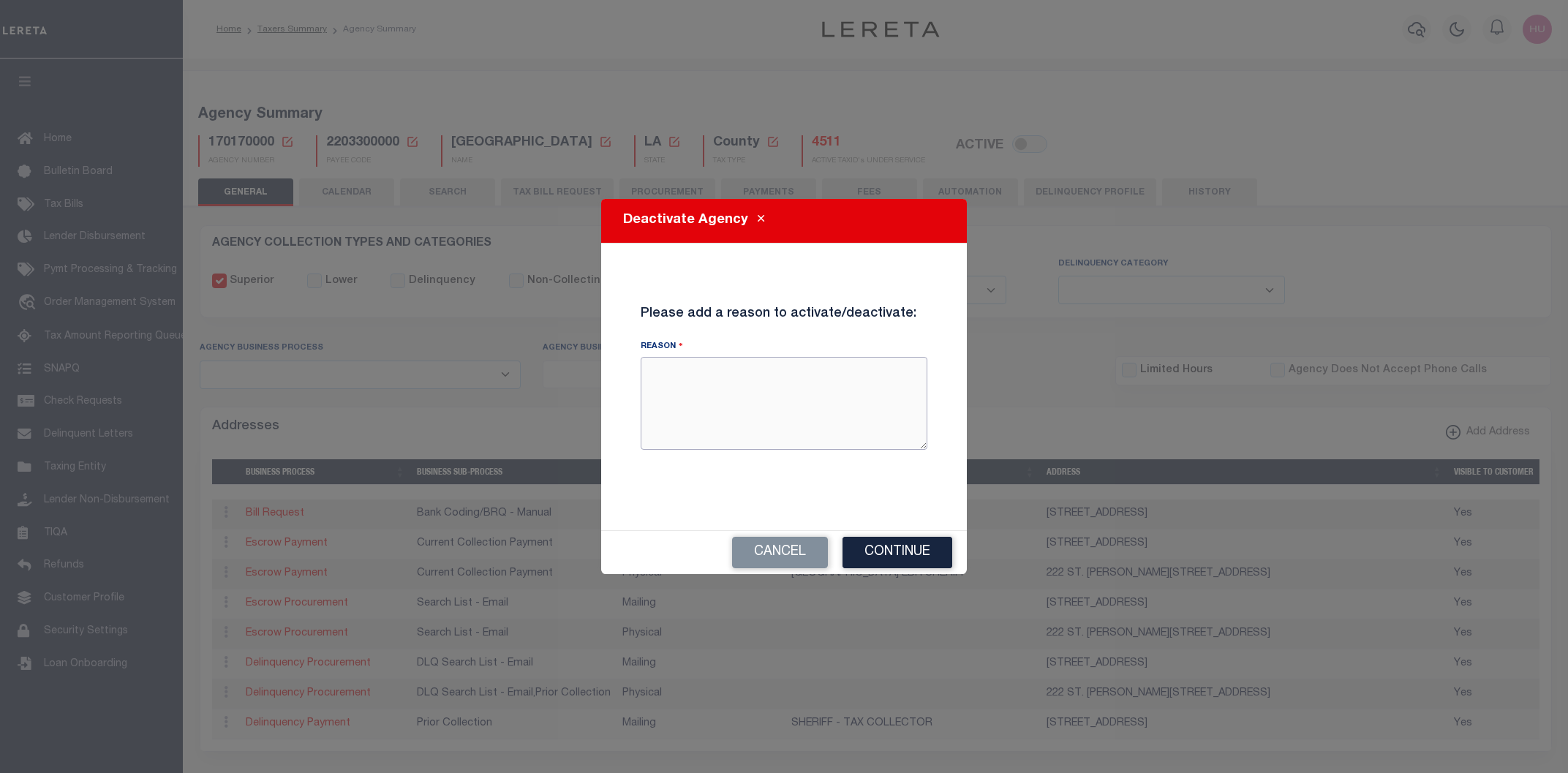
click at [779, 390] on textarea "Reason" at bounding box center [784, 403] width 287 height 92
type textarea "Test - Agency deactivation"
click at [882, 553] on button "Continue" at bounding box center [897, 553] width 110 height 32
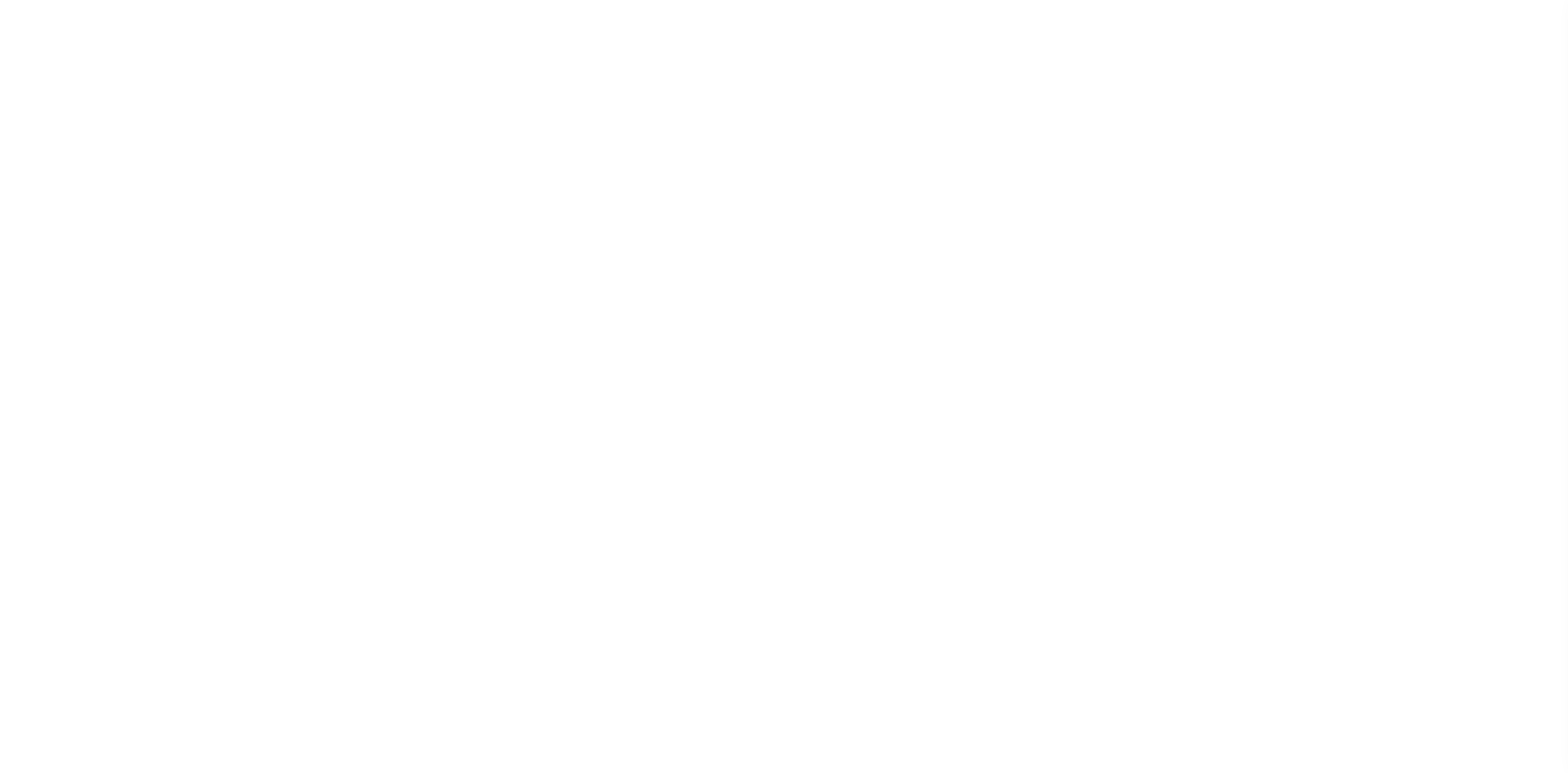
select select
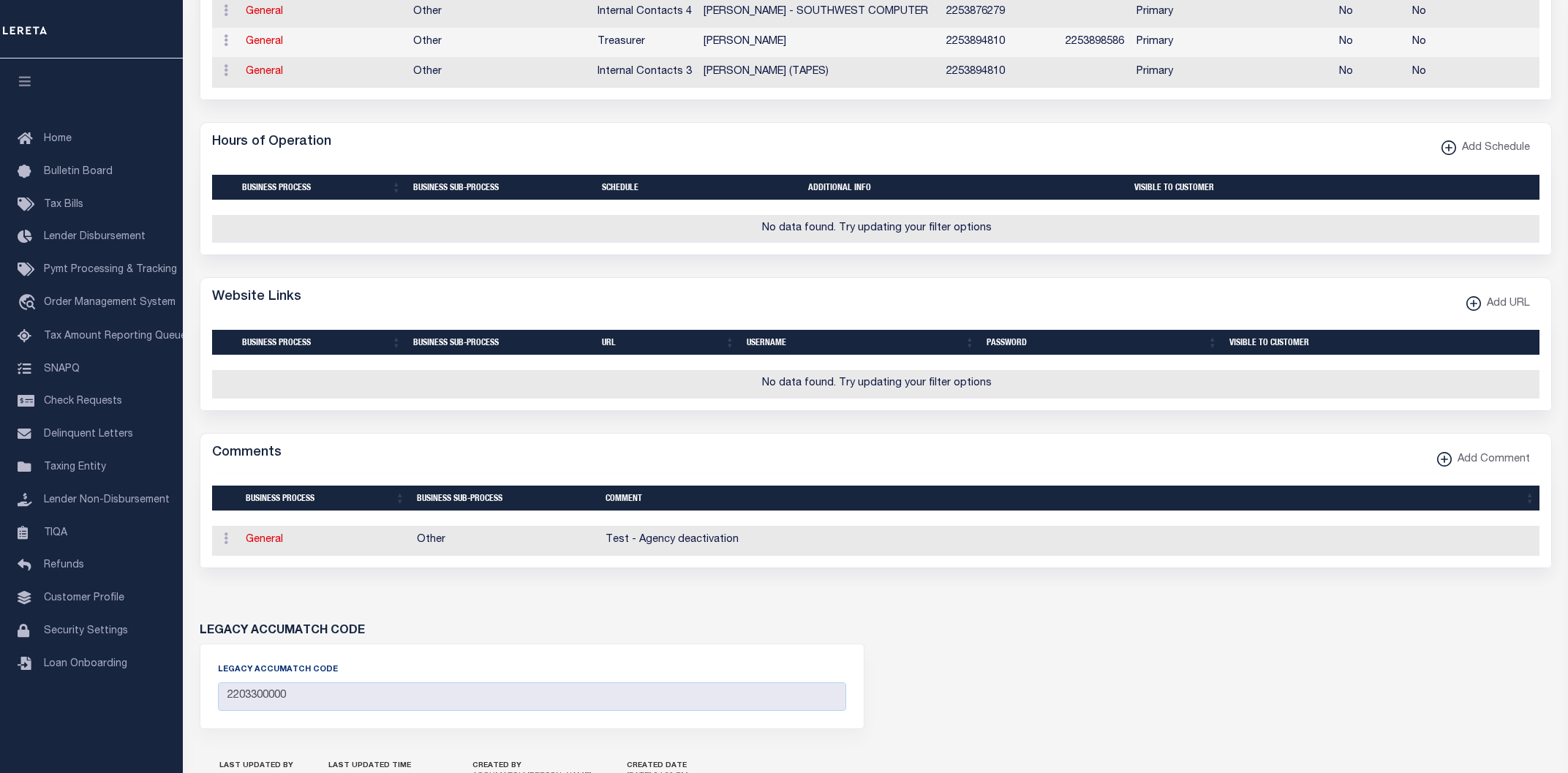
scroll to position [998, 0]
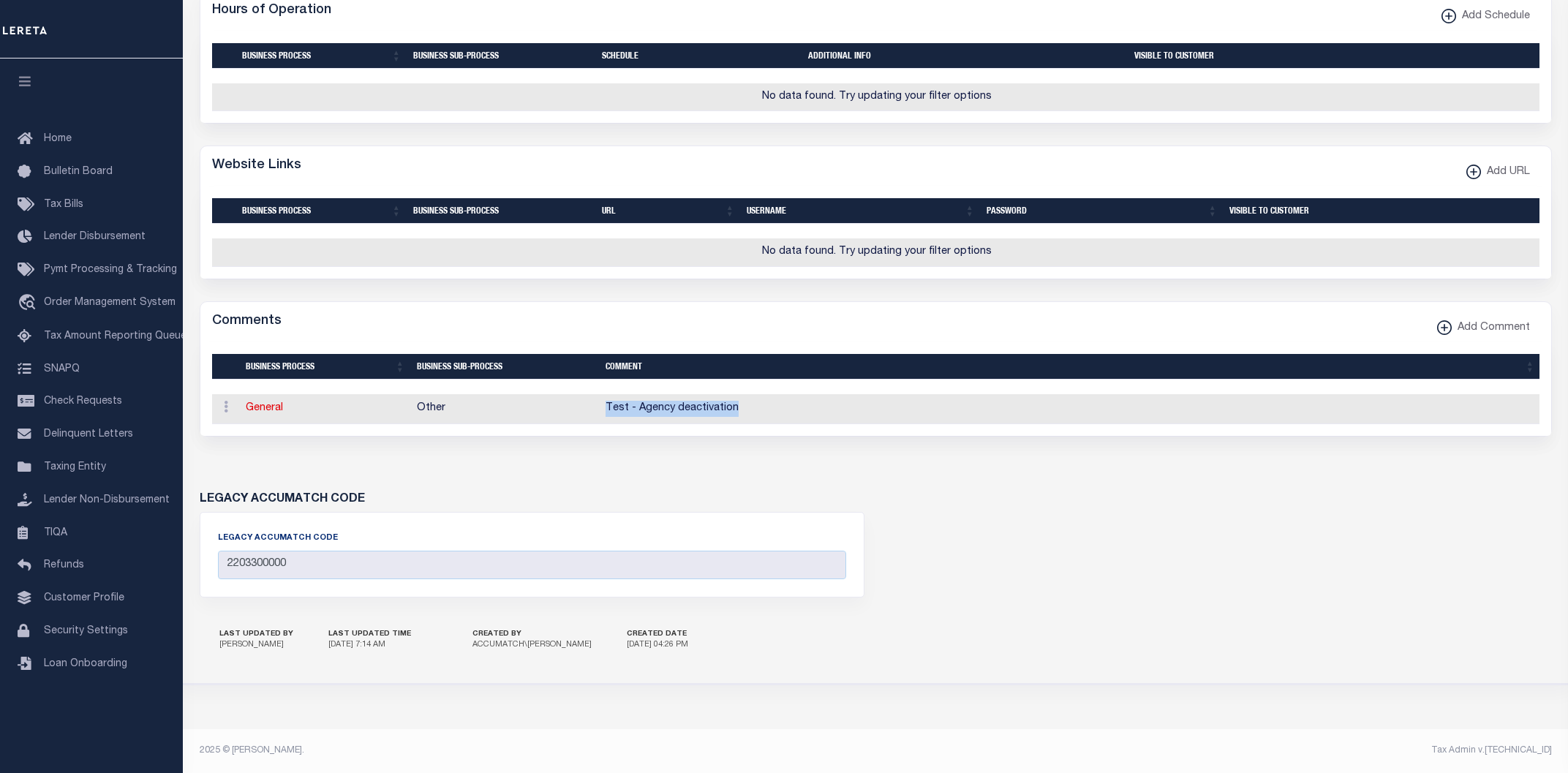
drag, startPoint x: 733, startPoint y: 415, endPoint x: 603, endPoint y: 415, distance: 130.0
click at [603, 415] on td "Test - Agency deactivation" at bounding box center [1070, 410] width 941 height 30
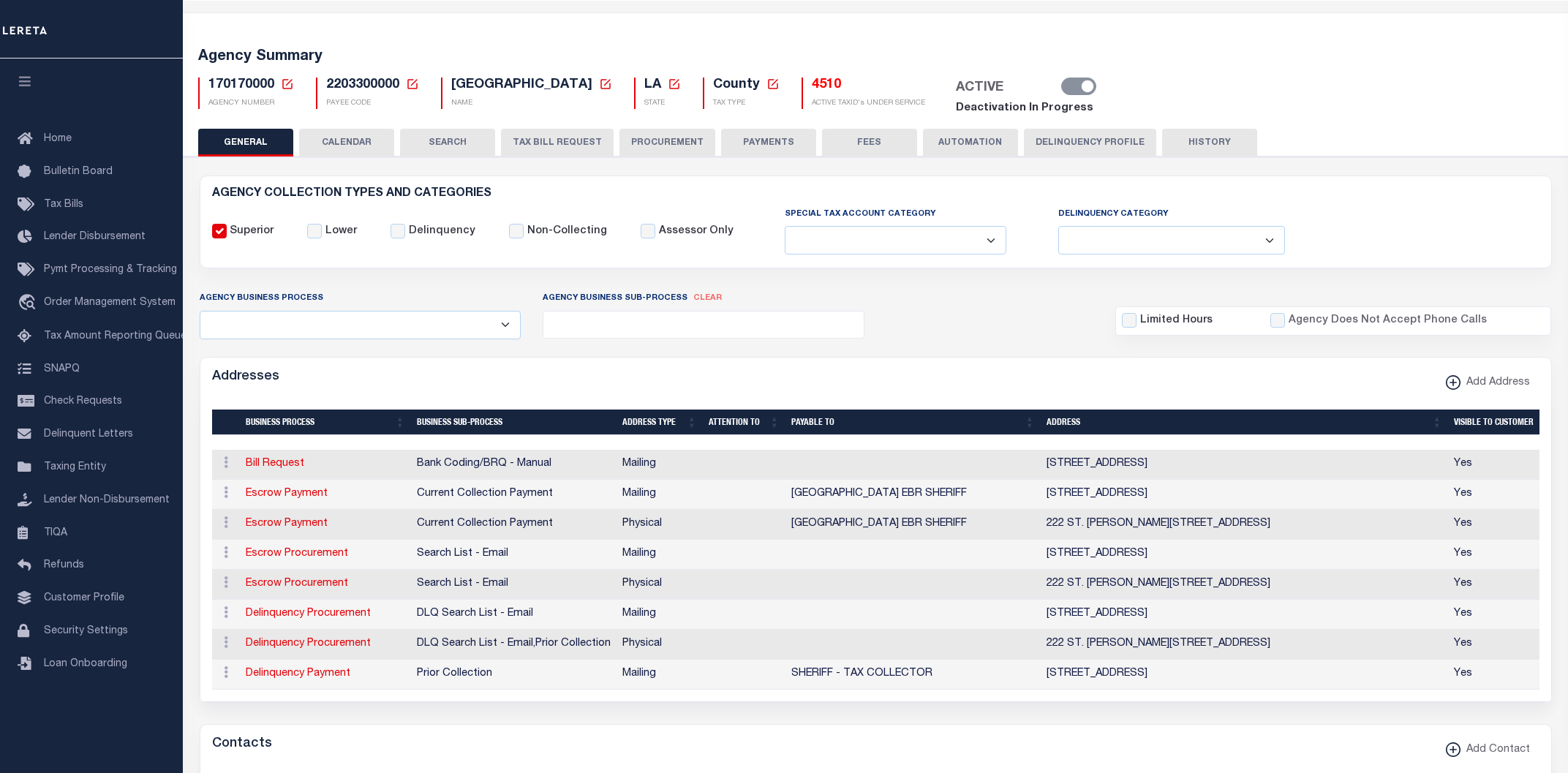
scroll to position [0, 0]
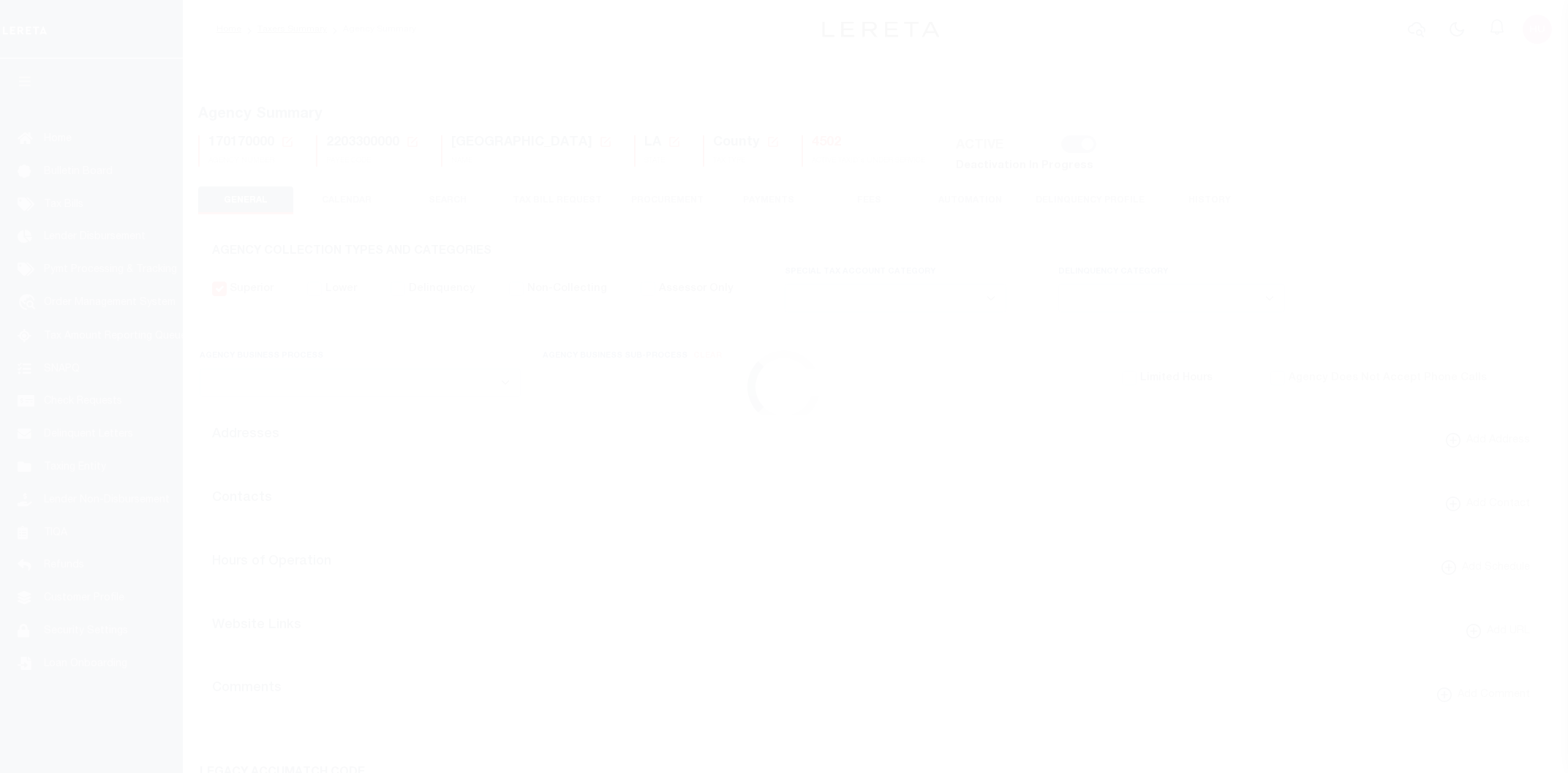
select select
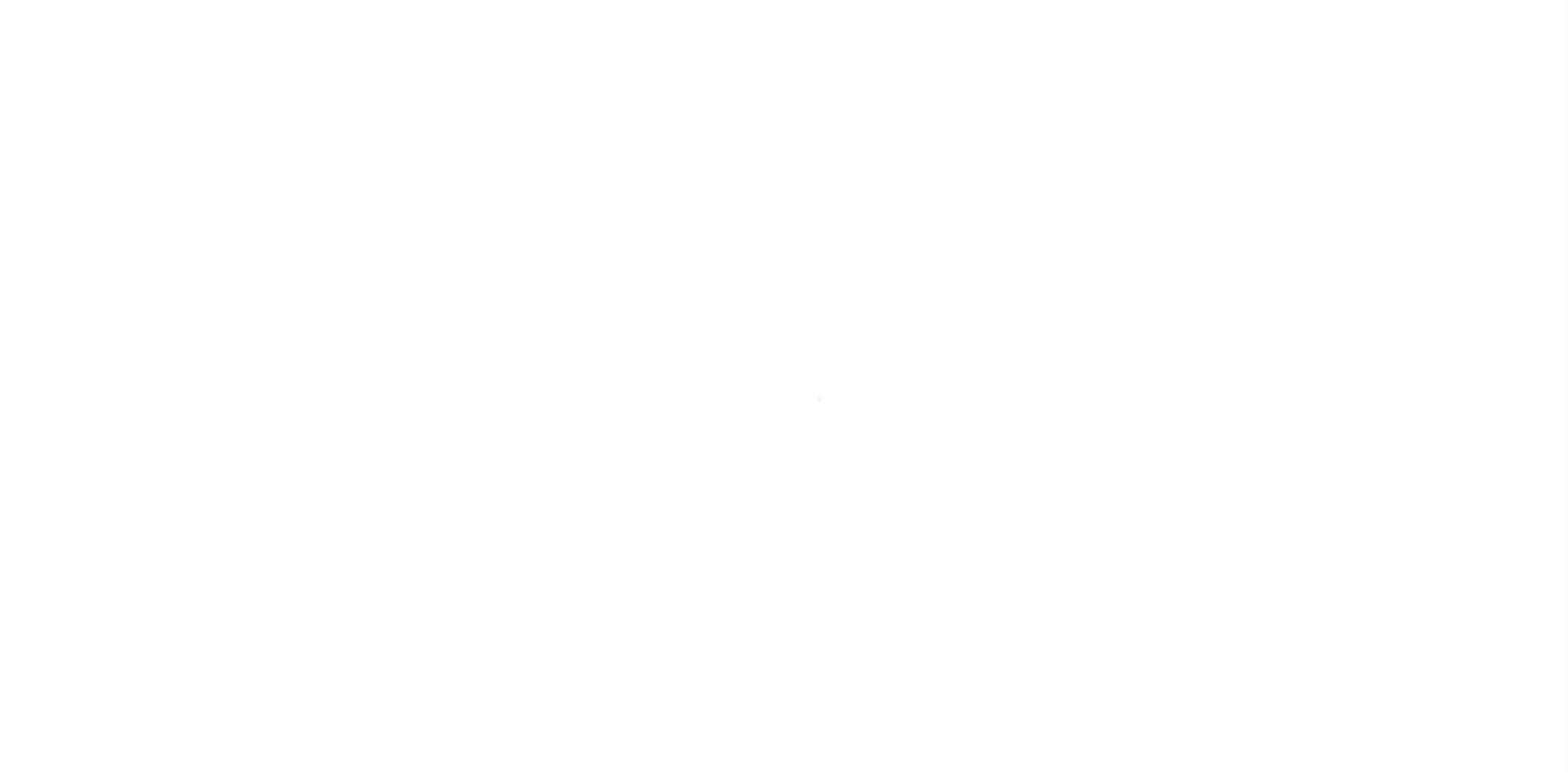
select select
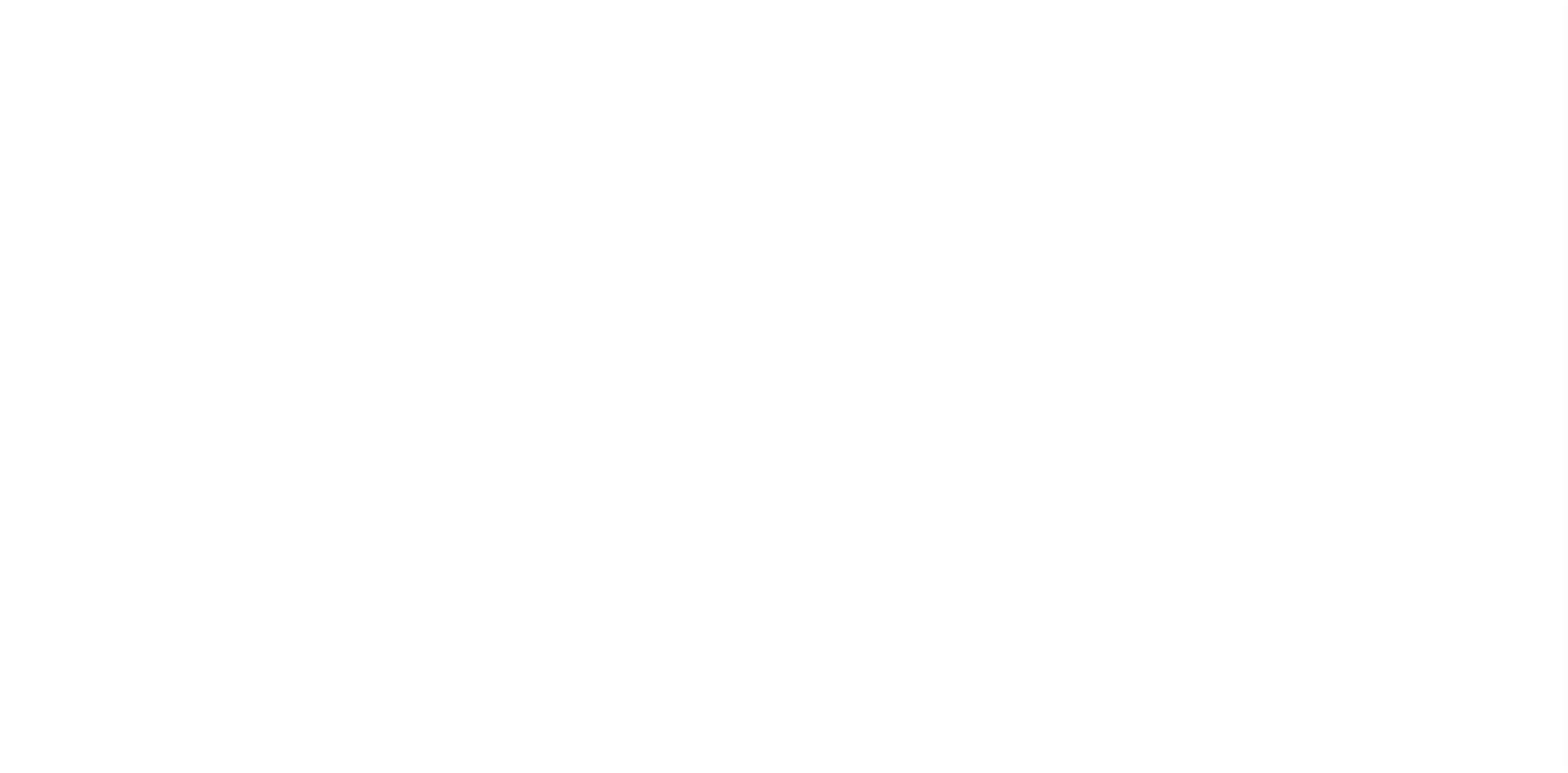
select select
checkbox input "false"
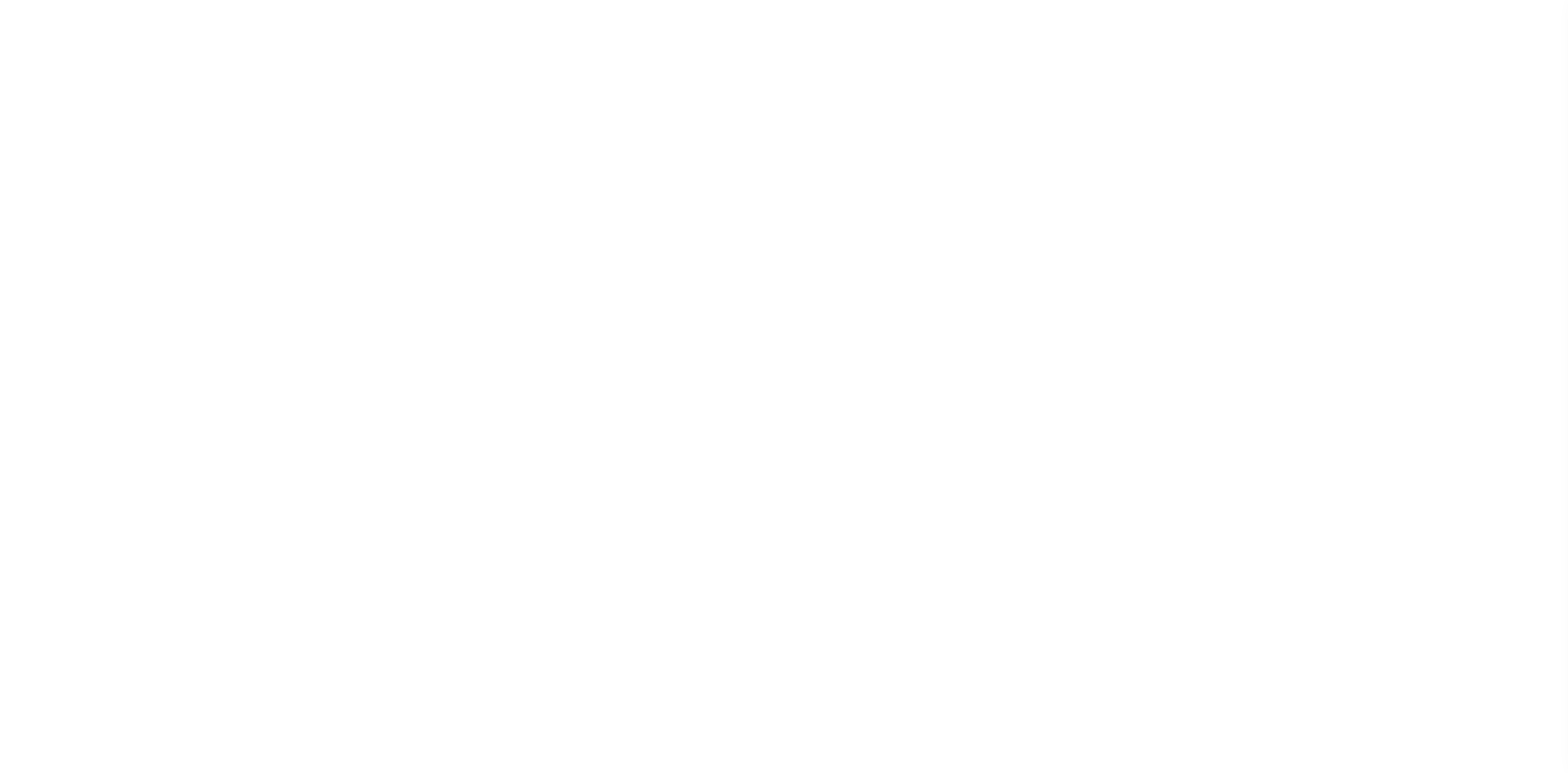
checkbox input "false"
type input "2203300000"
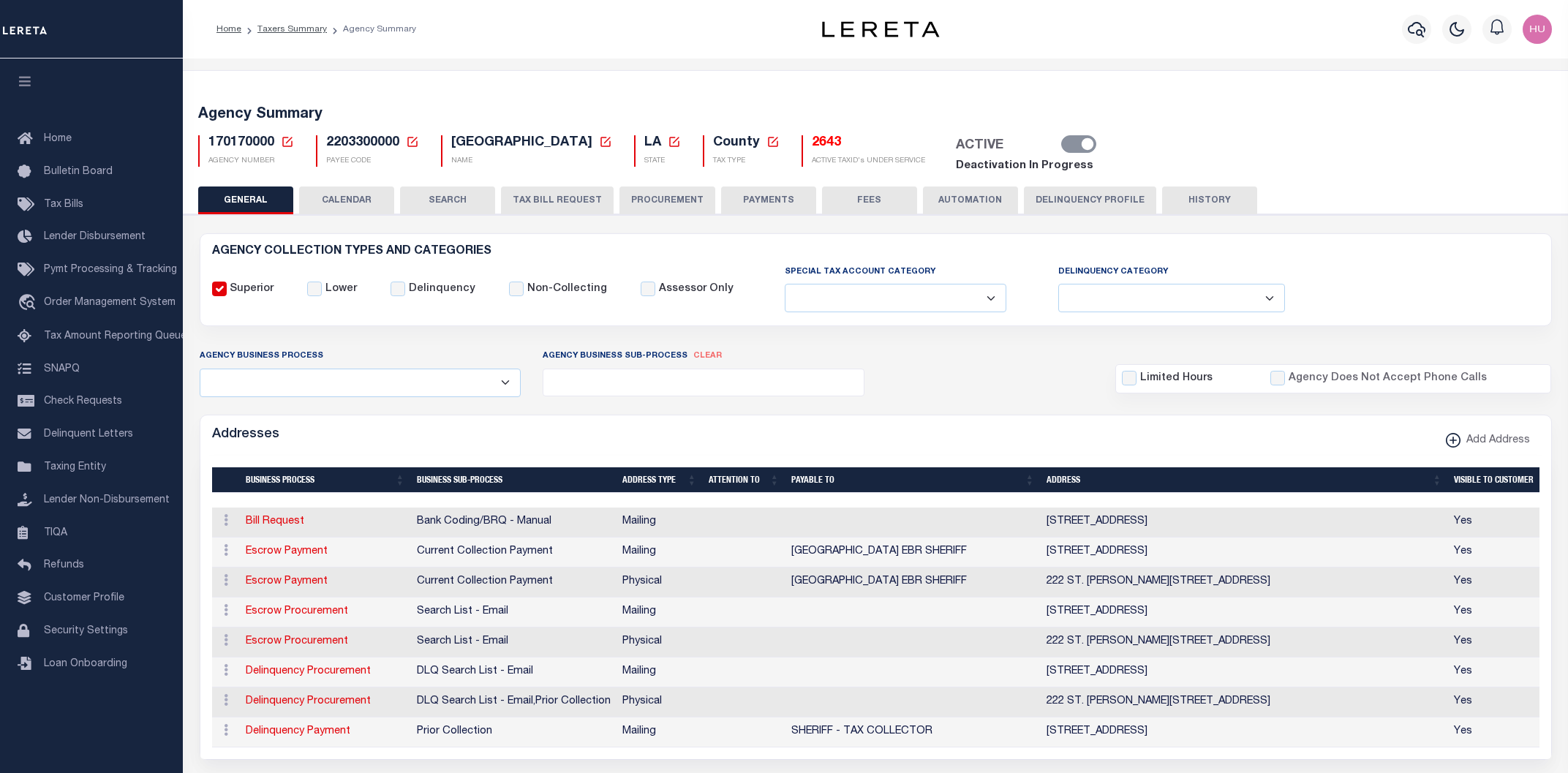
click at [568, 52] on div "Home Taxers Summary Agency Summary Profile Sign out" at bounding box center [874, 29] width 1385 height 58
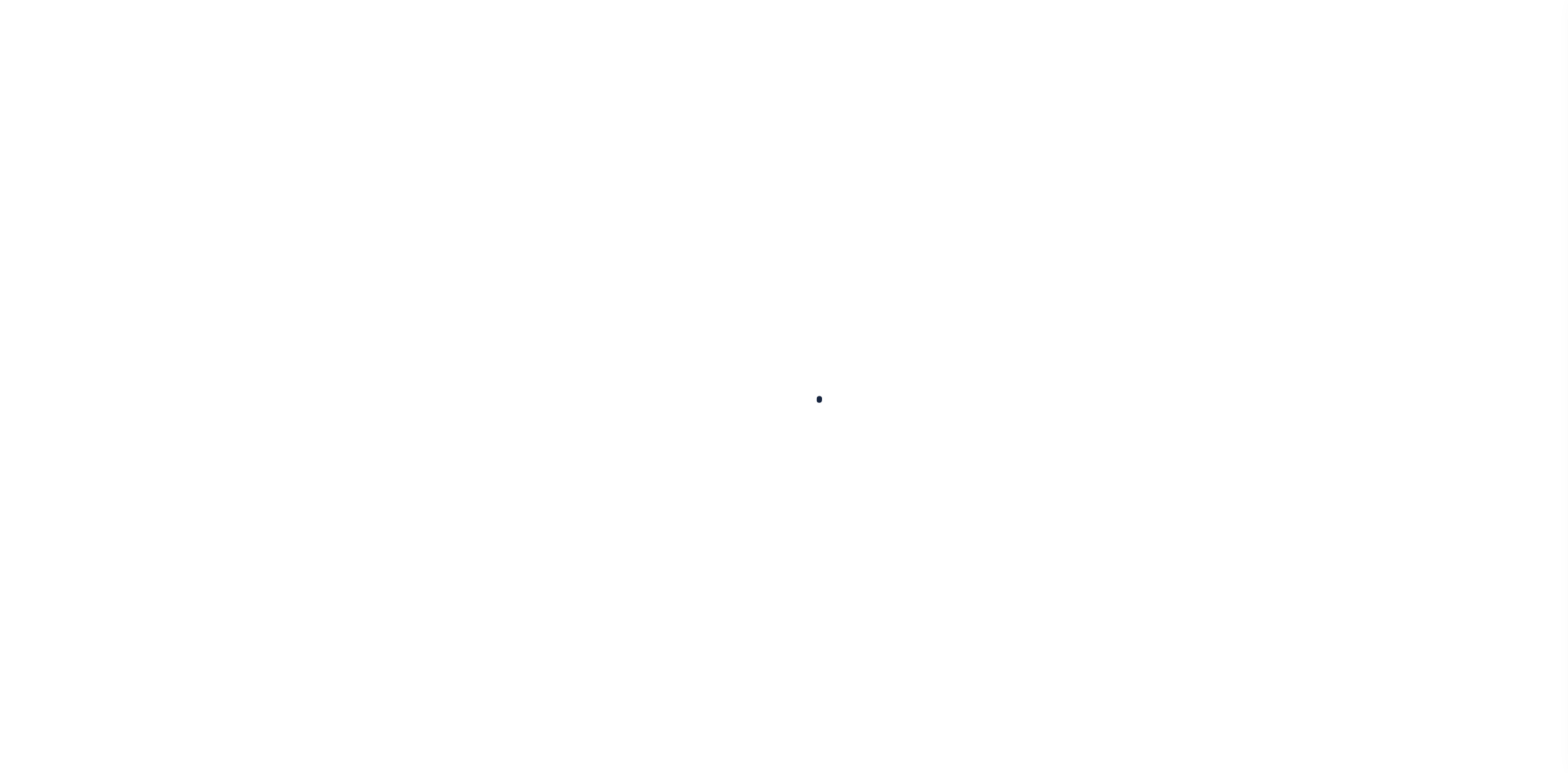
select select
checkbox input "false"
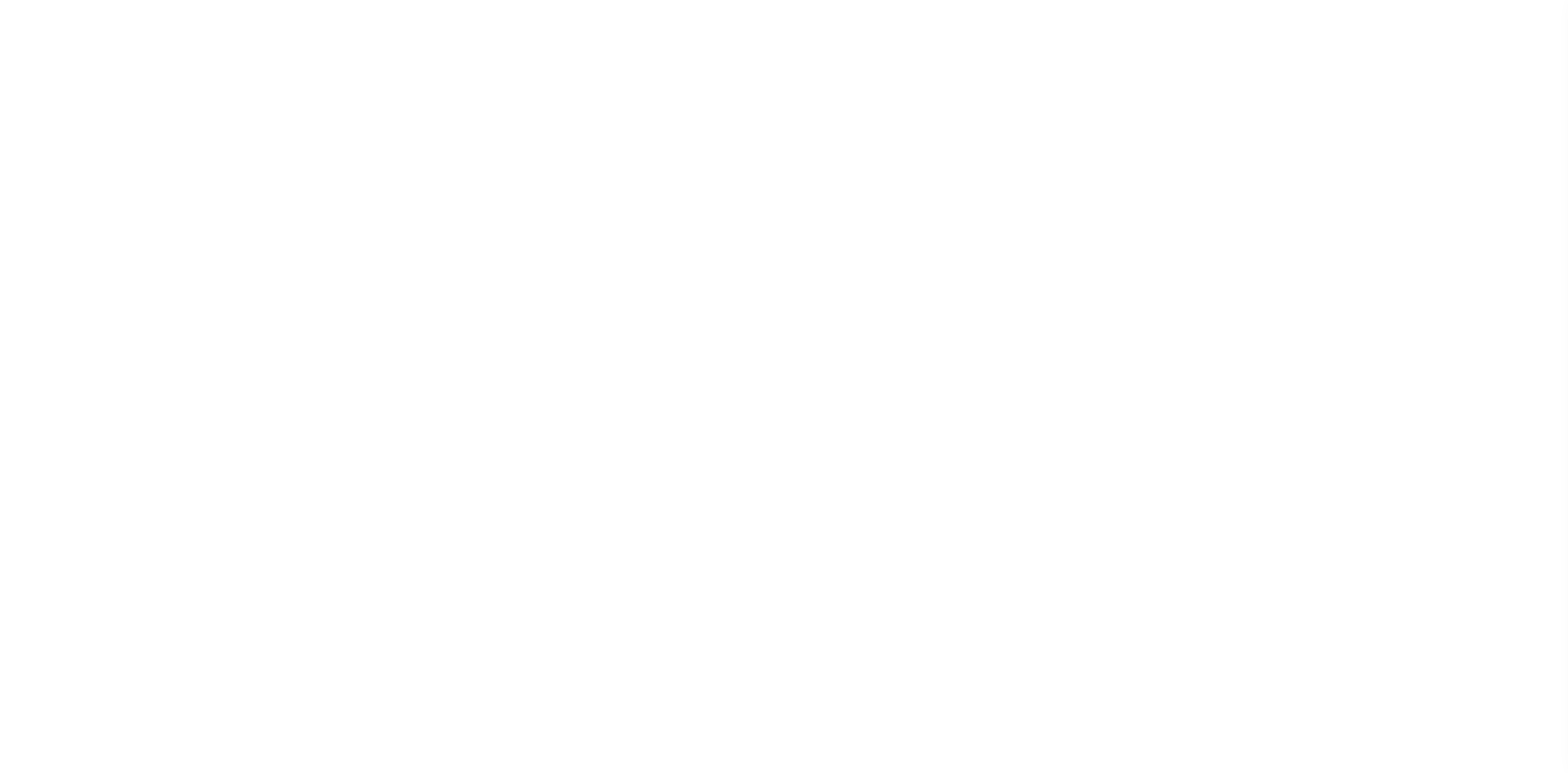
checkbox input "false"
type input "2203300000"
select select
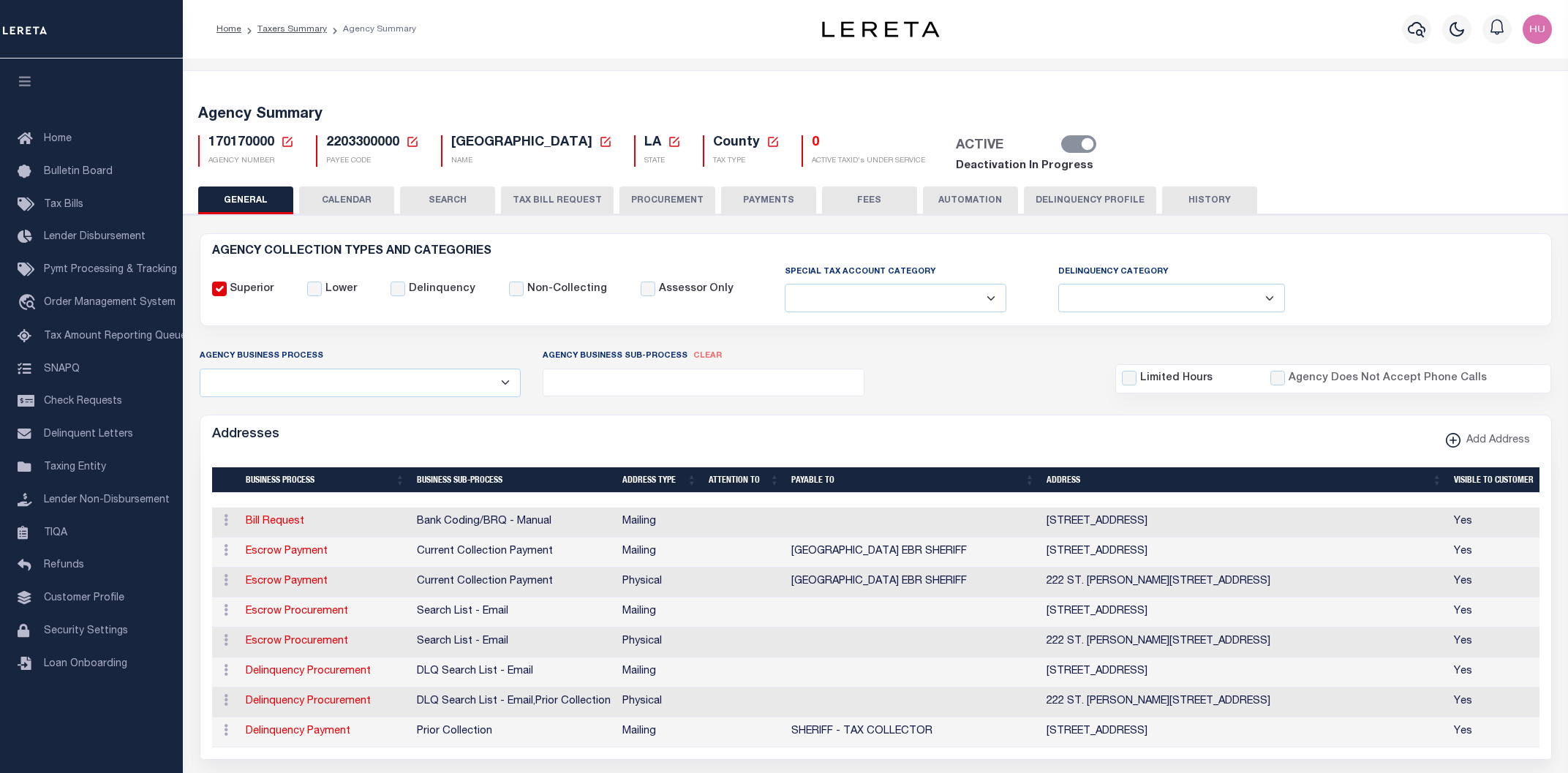
scroll to position [78, 0]
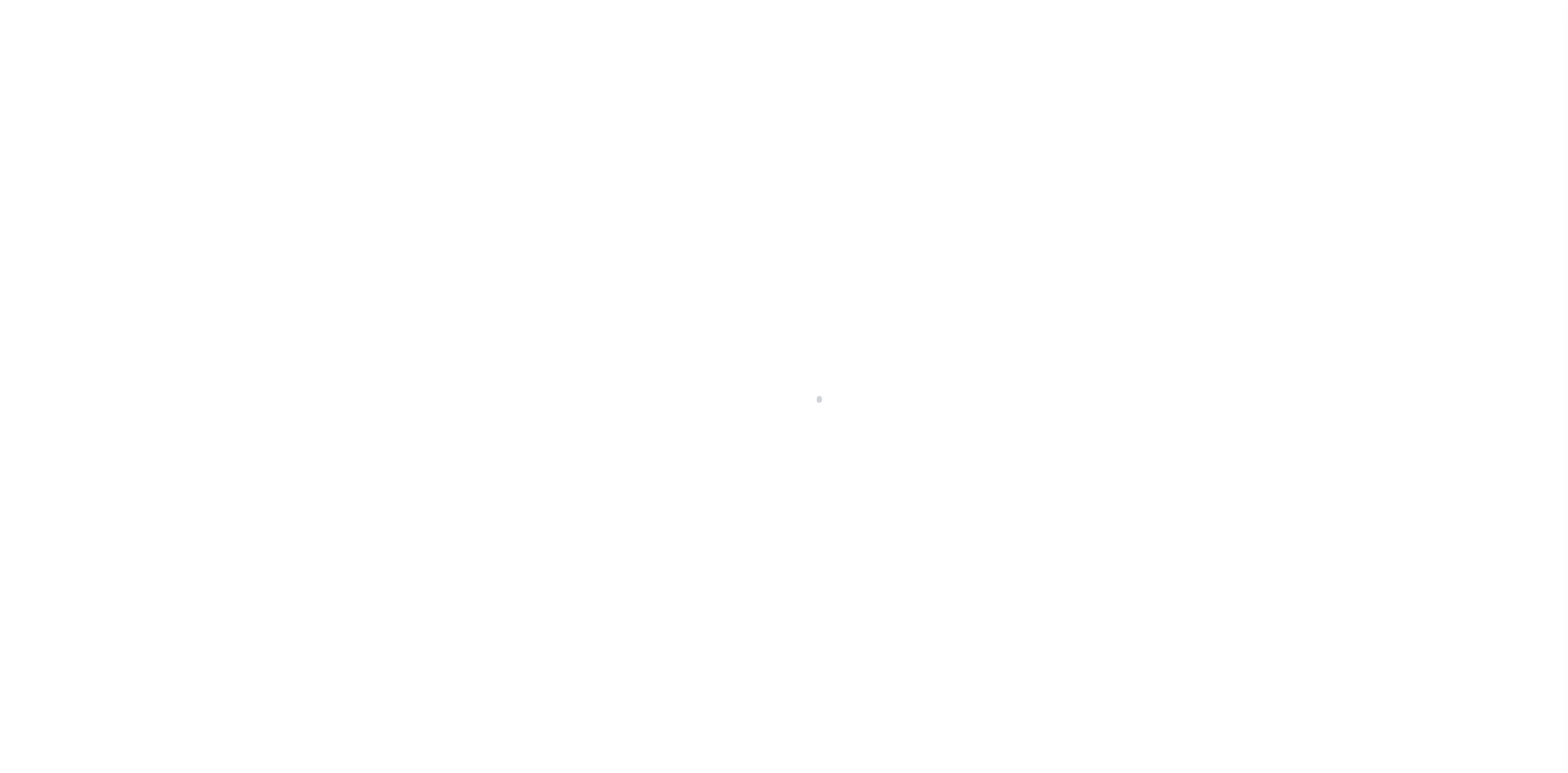
select select
checkbox input "false"
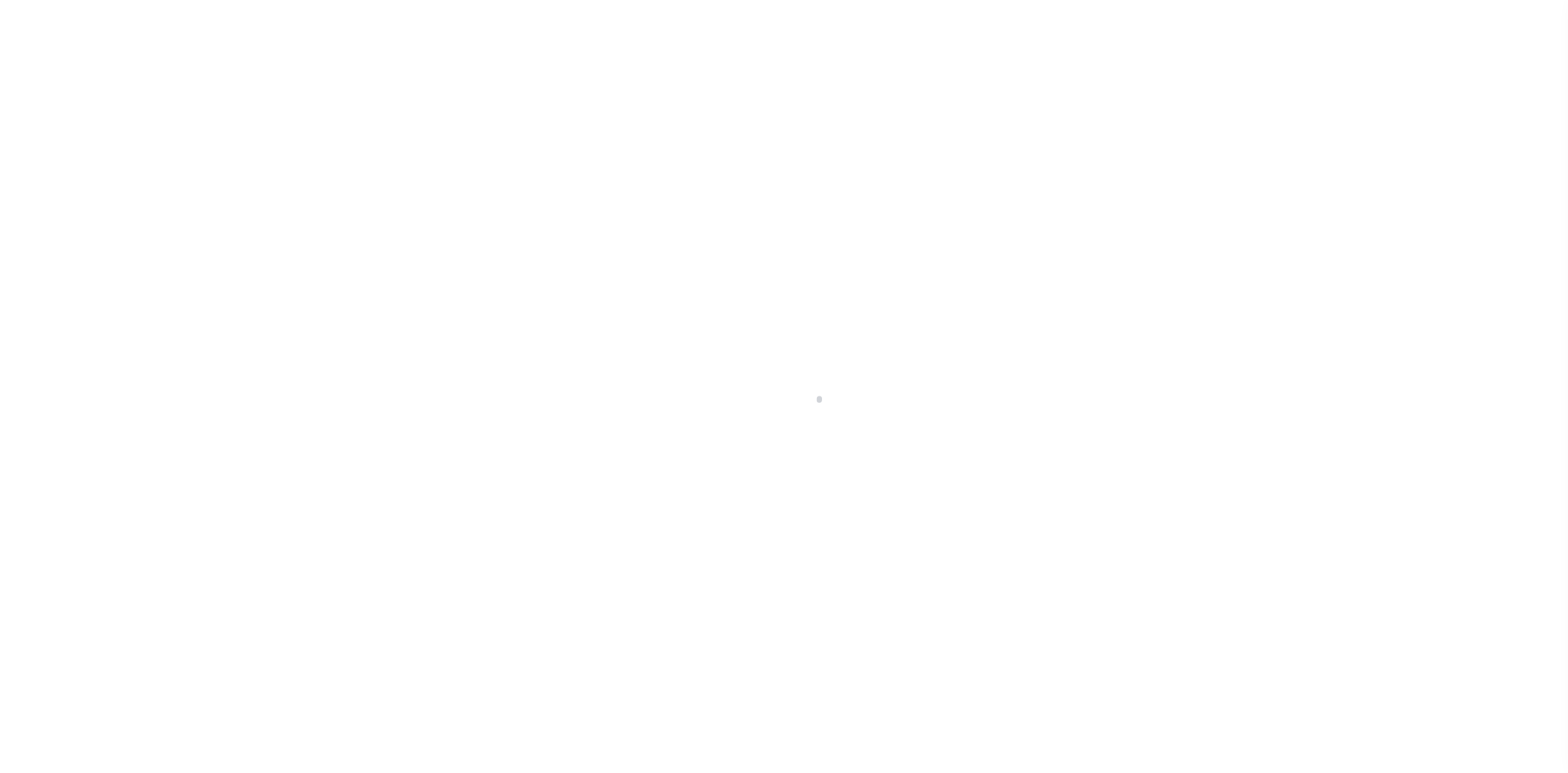
checkbox input "false"
type input "2203300000"
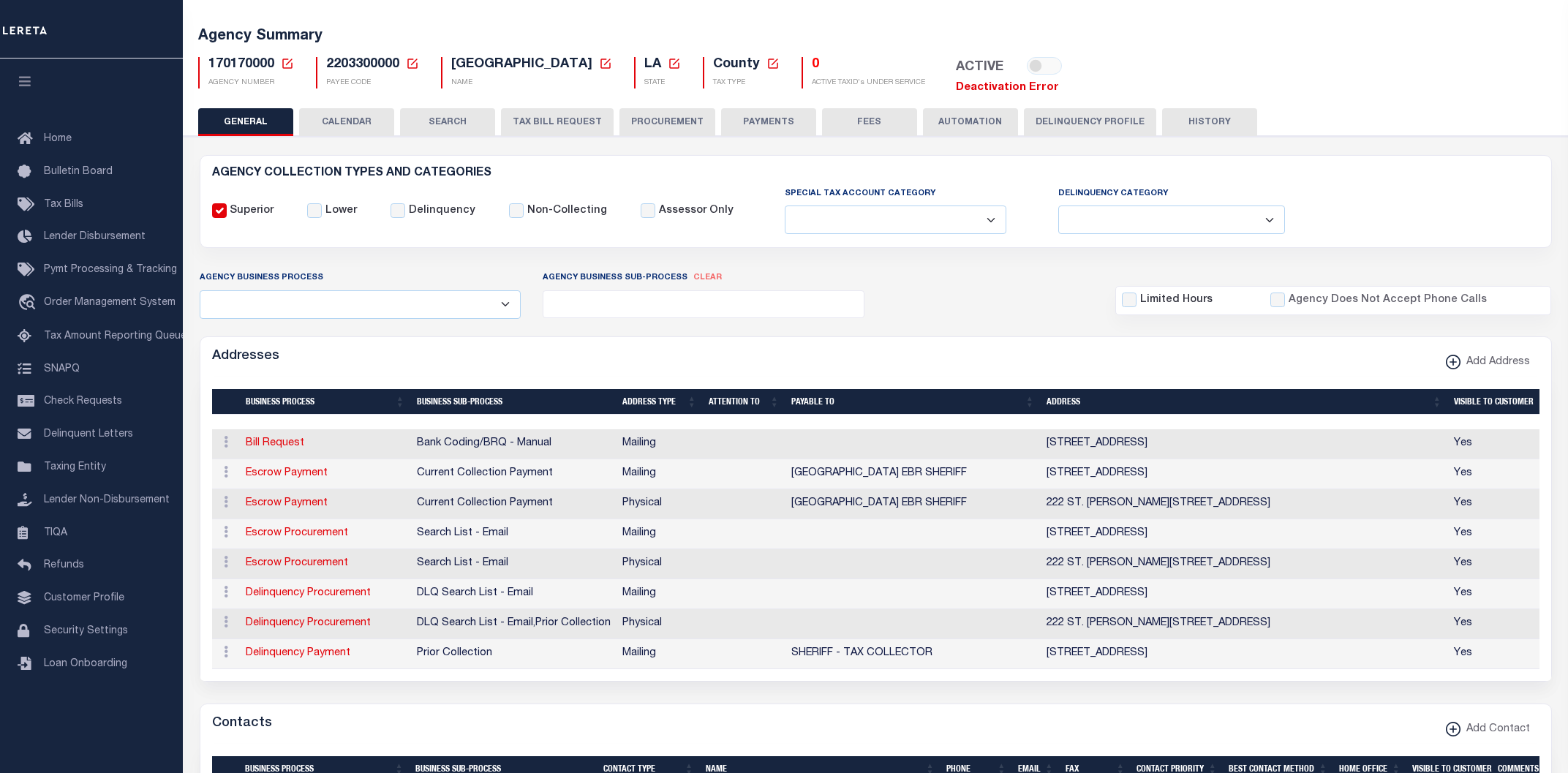
scroll to position [78, 0]
click at [1059, 89] on link "Deactivation Error" at bounding box center [1007, 87] width 103 height 11
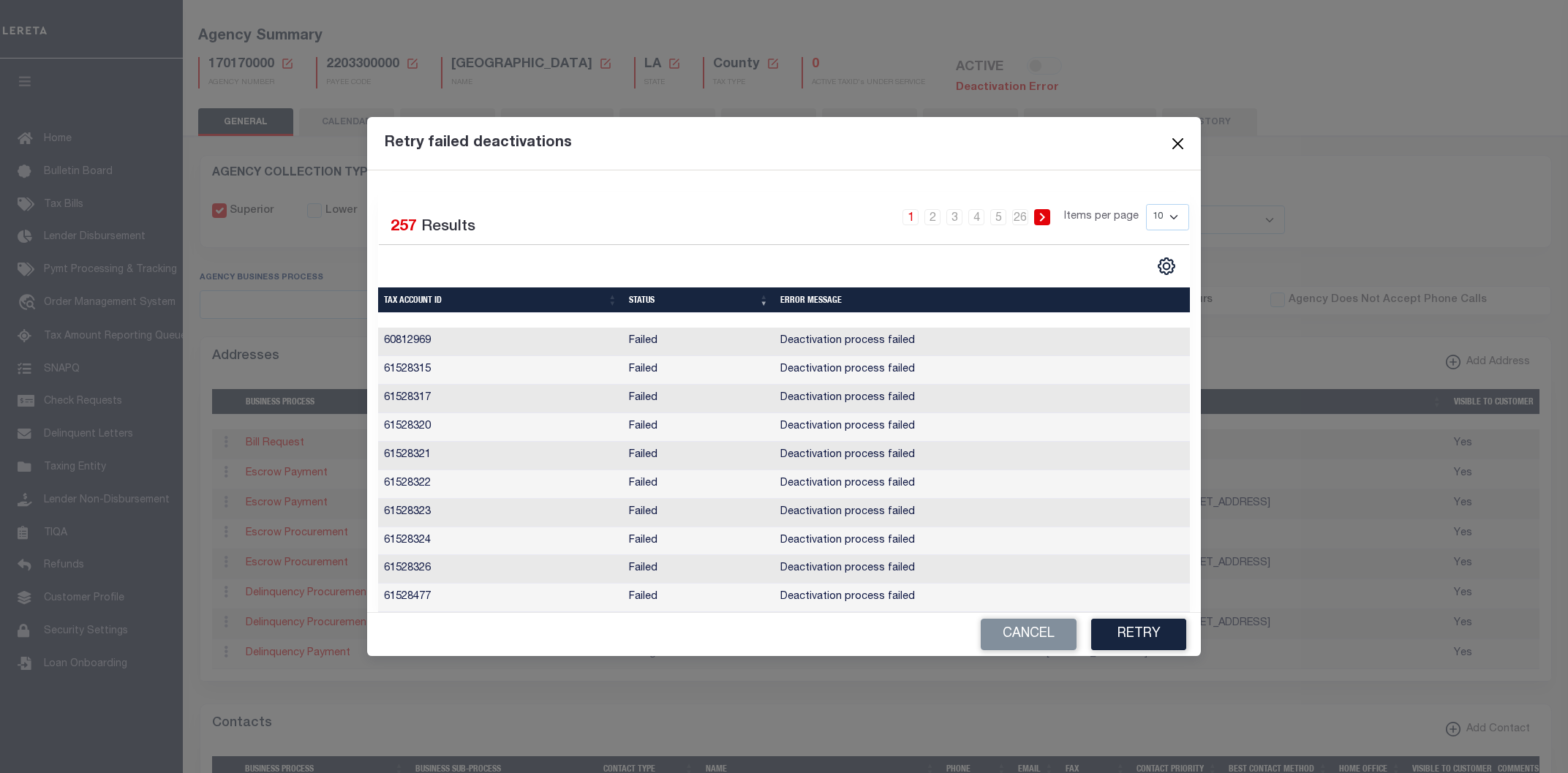
click at [1176, 144] on button "Close" at bounding box center [1177, 143] width 19 height 19
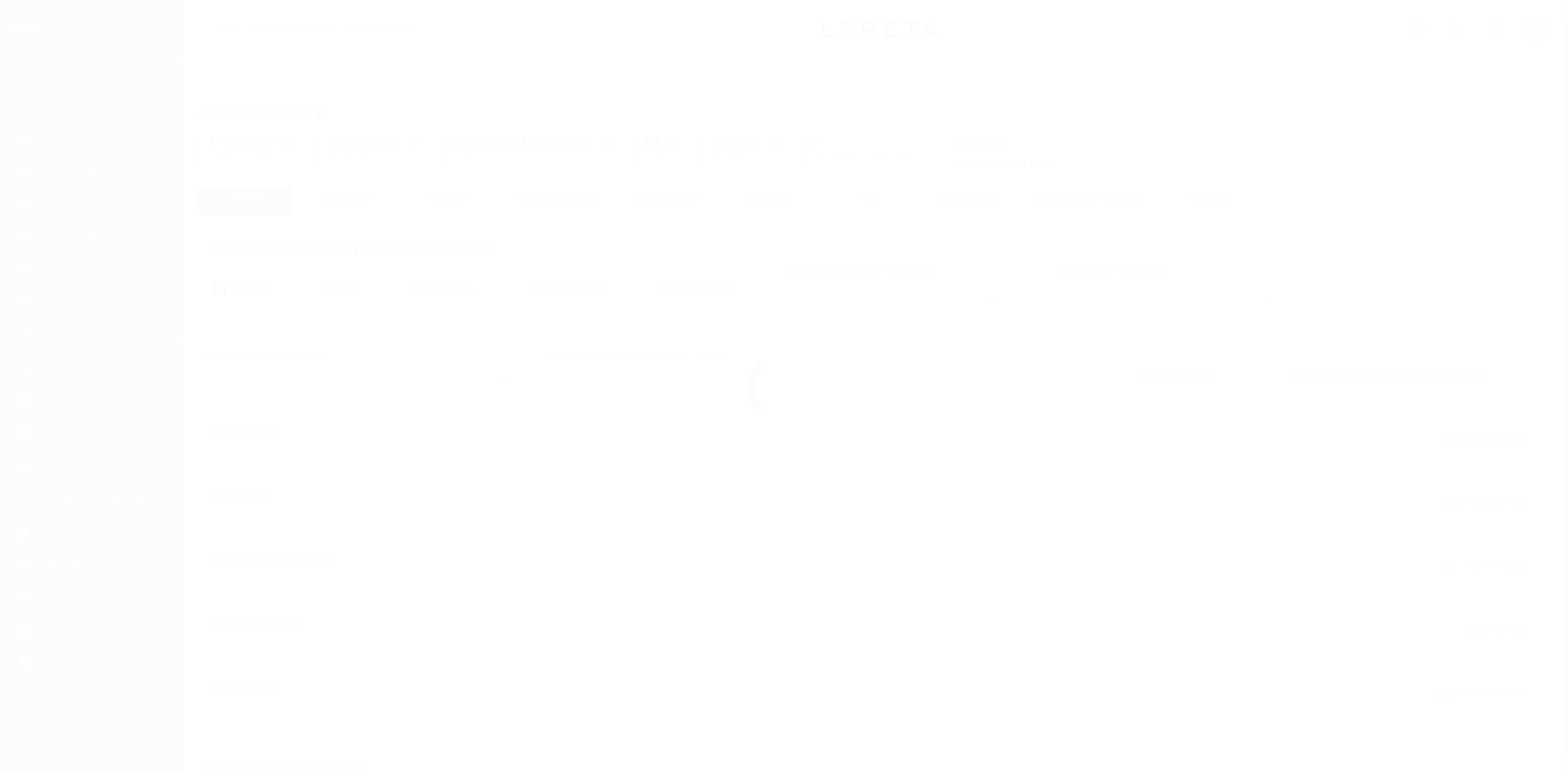
select select
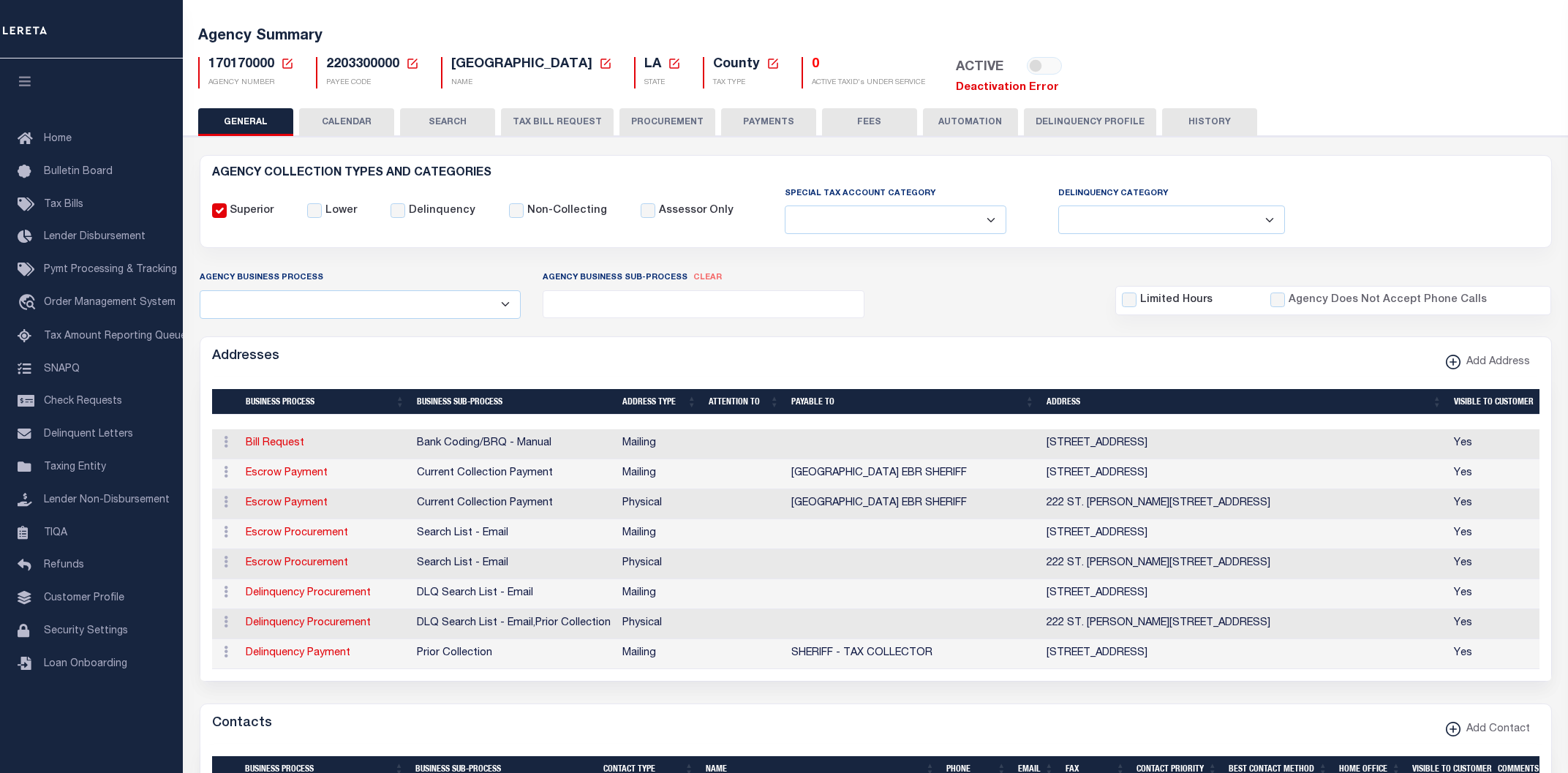
scroll to position [78, 0]
click at [1239, 55] on div "170170000 Agency Number Edit Cancel Ok" at bounding box center [875, 71] width 1377 height 51
click at [1038, 86] on link "Deactivation Error" at bounding box center [1007, 87] width 103 height 11
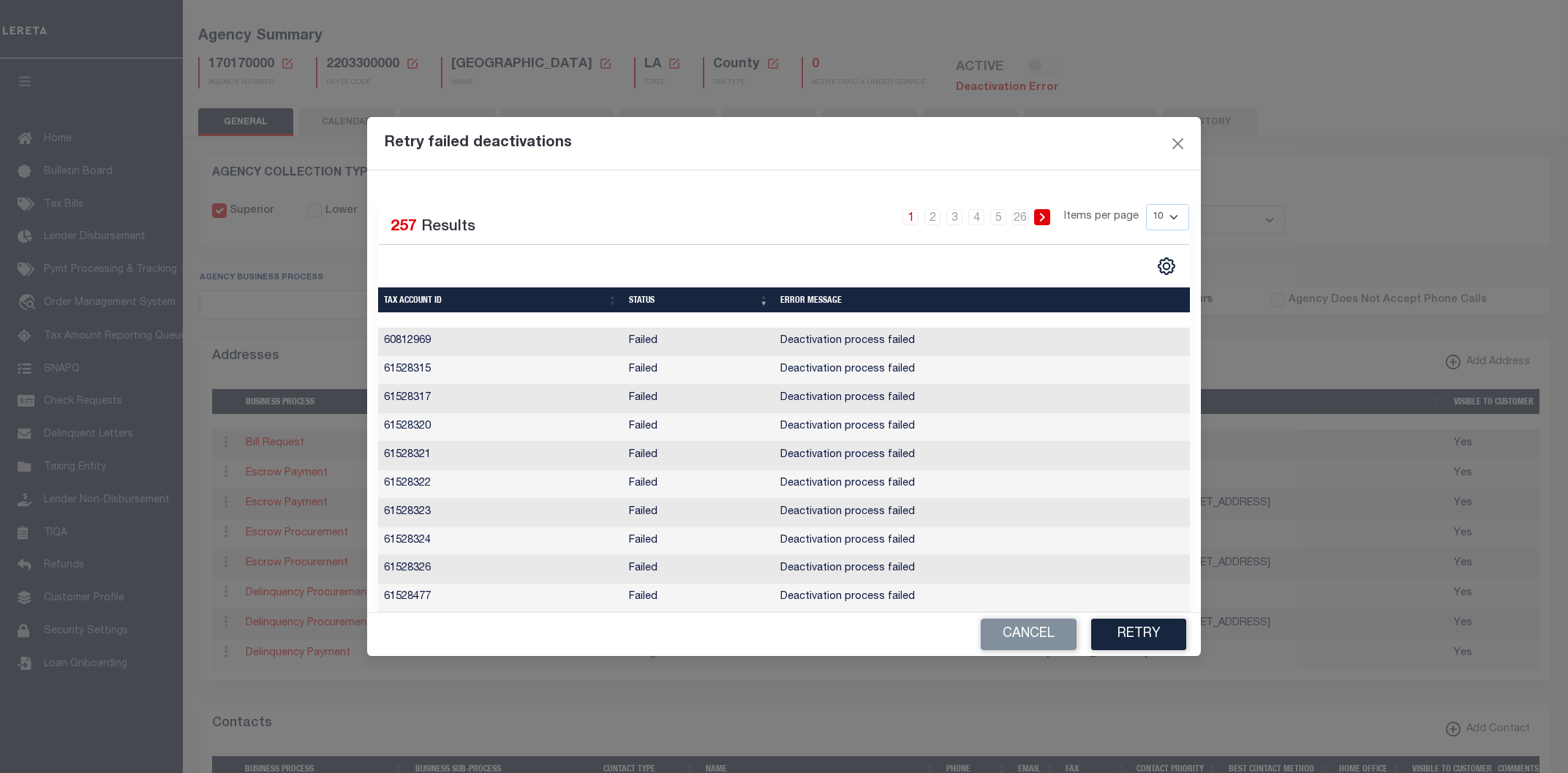
click at [399, 225] on span "257" at bounding box center [404, 227] width 26 height 15
click at [1003, 635] on button "Cancel" at bounding box center [1028, 634] width 96 height 32
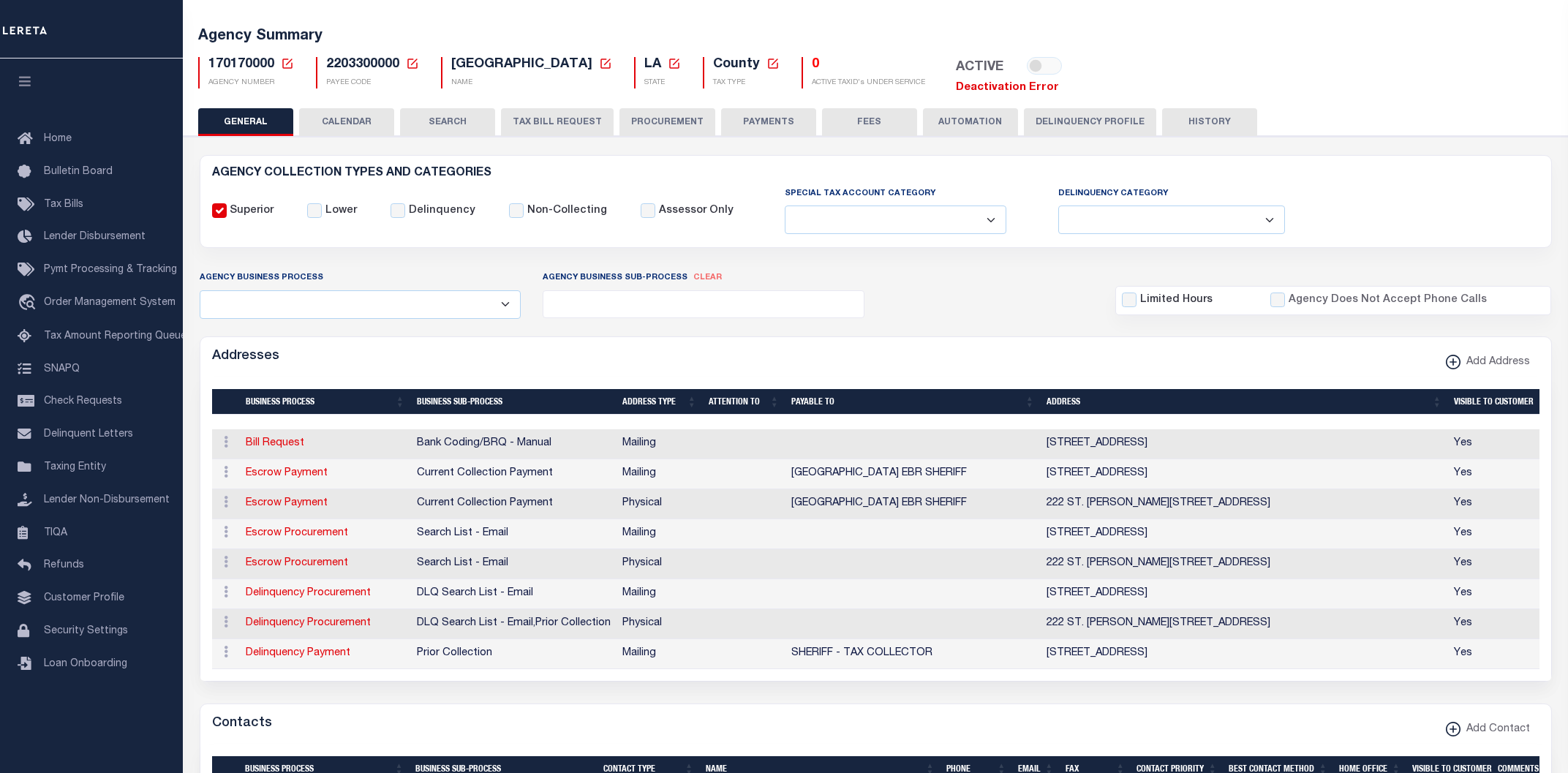
scroll to position [0, 0]
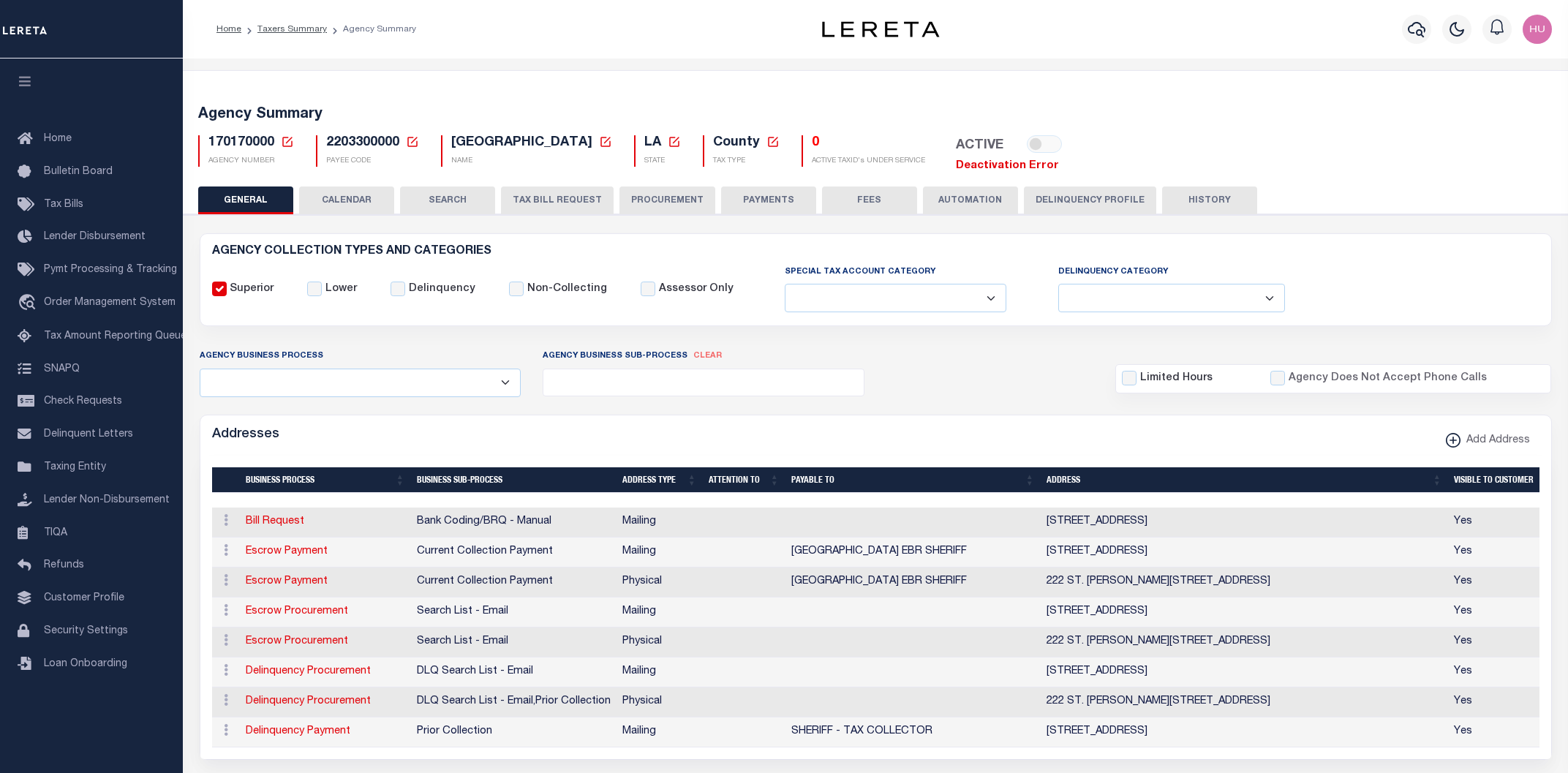
click at [1036, 169] on link "Deactivation Error" at bounding box center [1007, 166] width 103 height 11
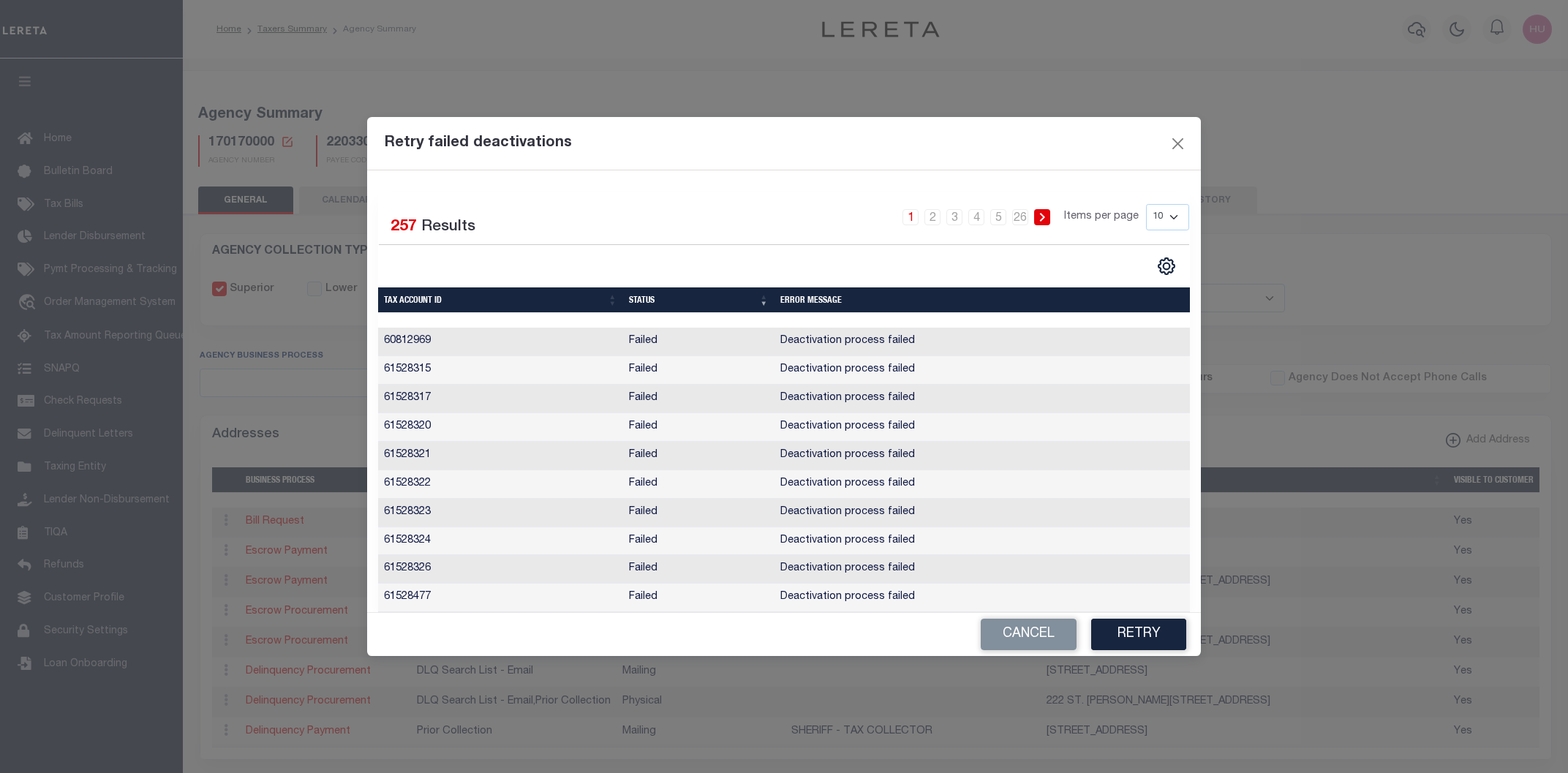
click at [395, 226] on span "257" at bounding box center [404, 227] width 26 height 15
click at [1022, 638] on button "Cancel" at bounding box center [1028, 634] width 96 height 32
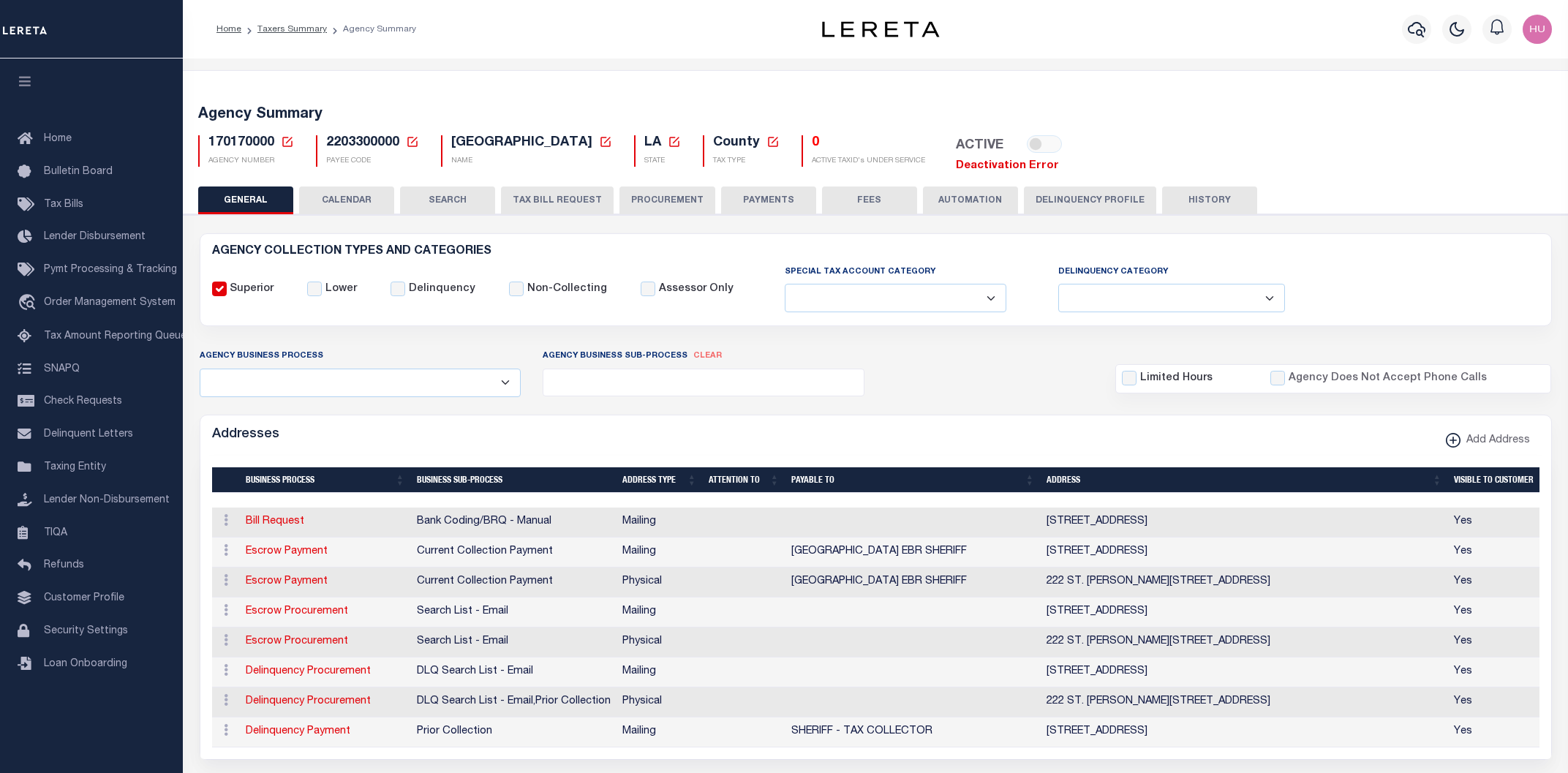
click at [1059, 167] on link "Deactivation Error" at bounding box center [1007, 166] width 103 height 11
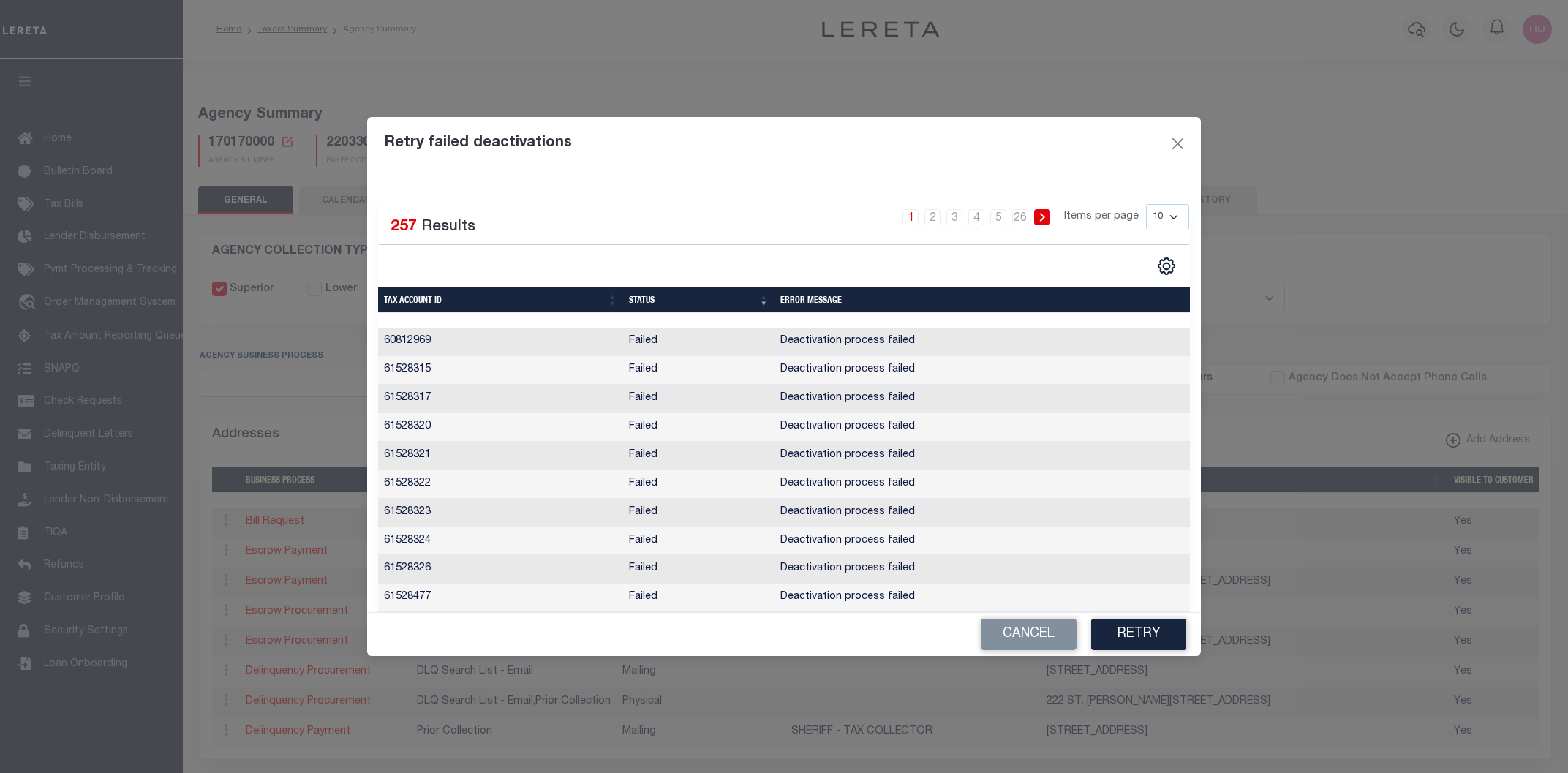
click at [1146, 204] on select "10 25 50 100" at bounding box center [1167, 217] width 43 height 26
select select "100"
click option "100" at bounding box center [0, 0] width 0 height 0
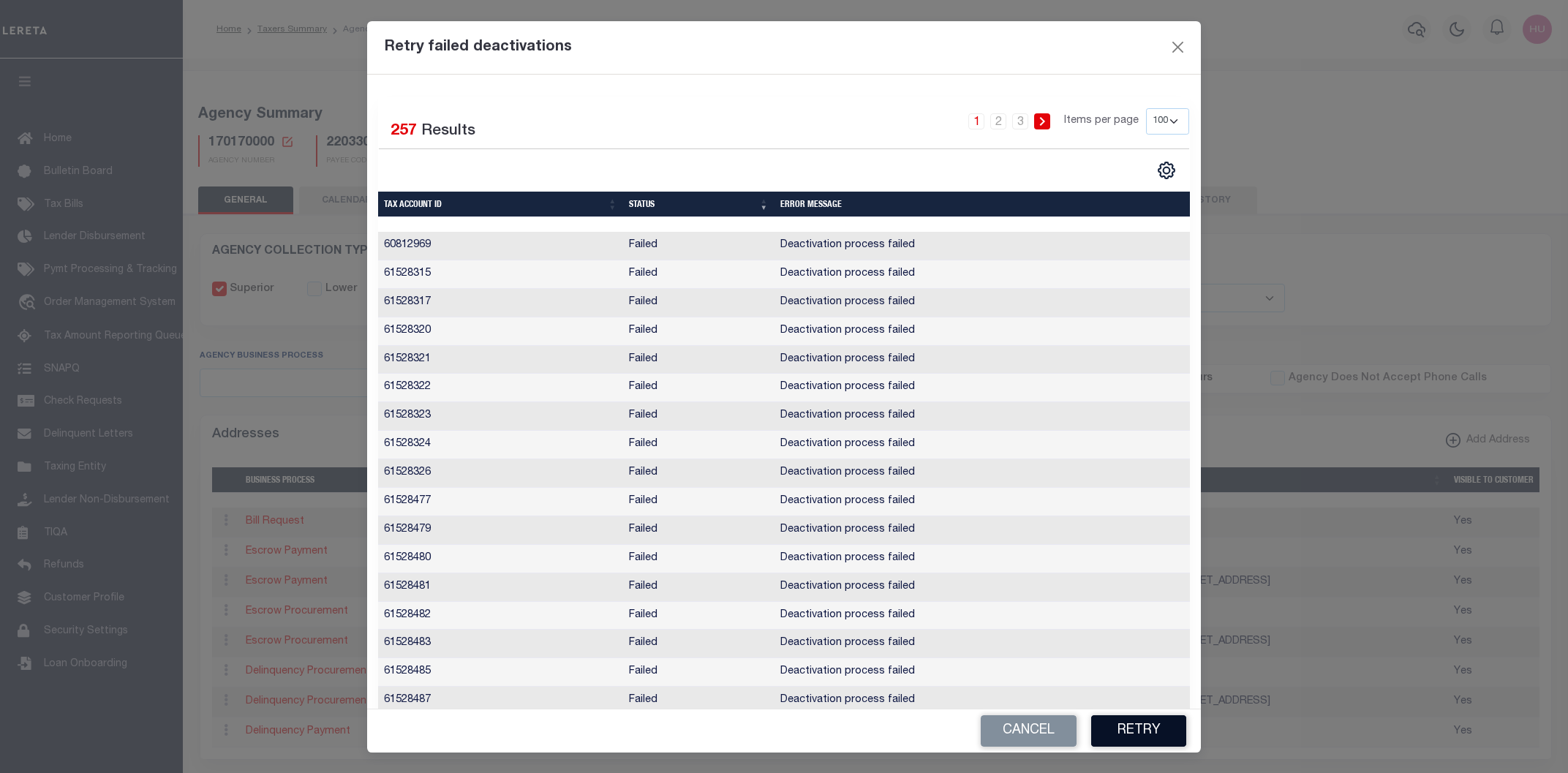
click at [1120, 729] on button "Retry" at bounding box center [1139, 731] width 95 height 32
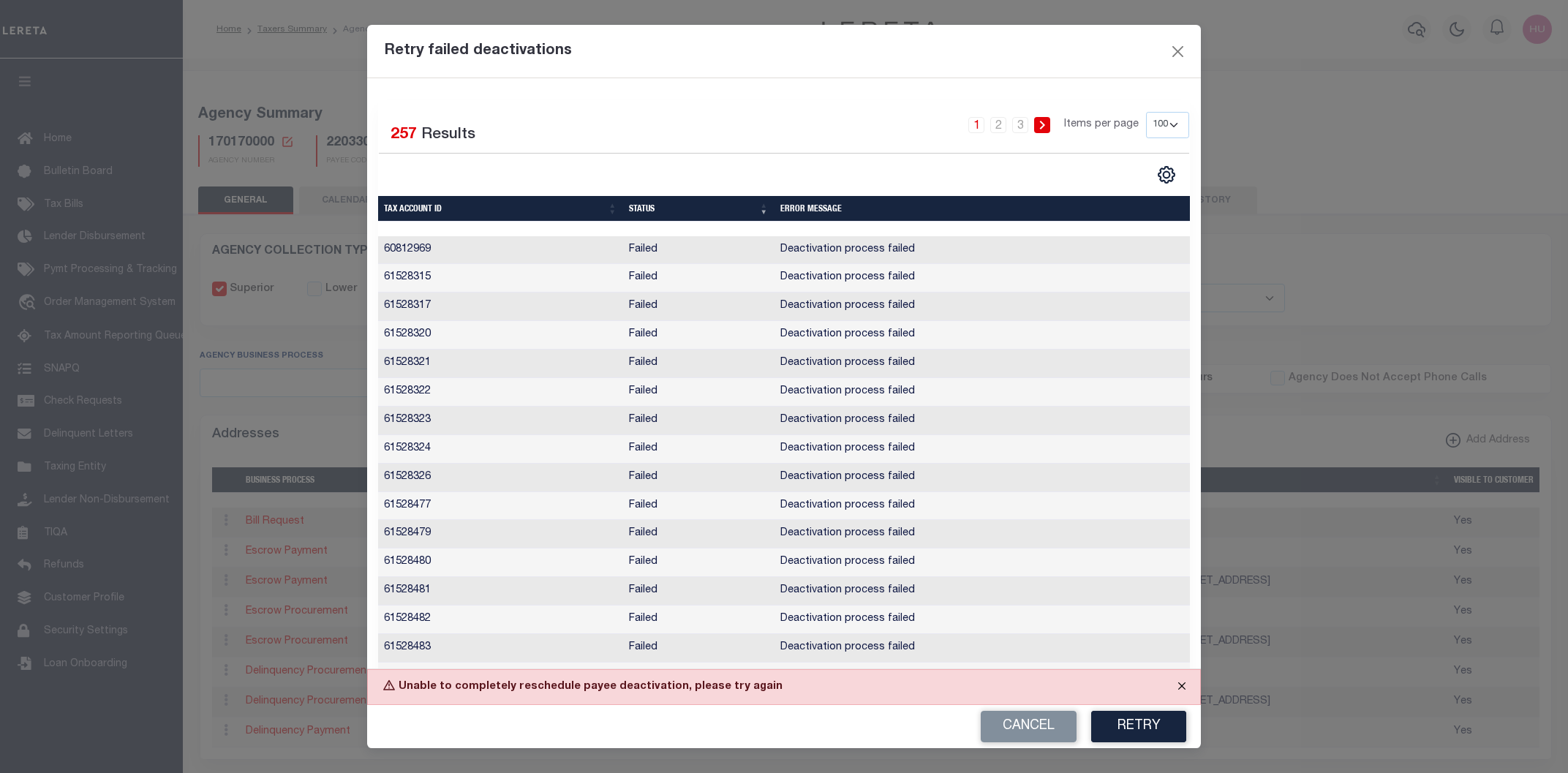
click at [1179, 686] on button "Close" at bounding box center [1182, 686] width 36 height 32
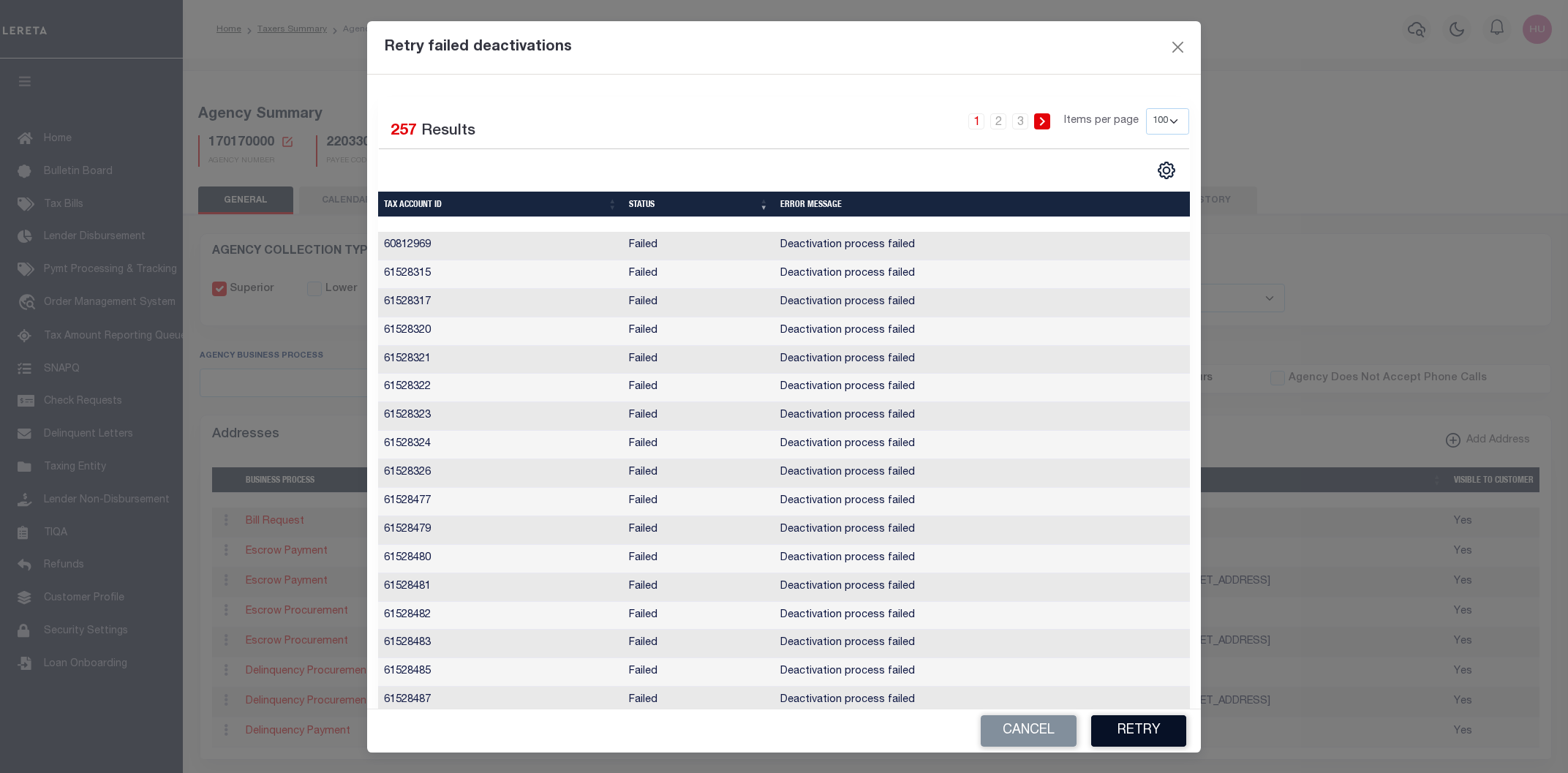
click at [1136, 727] on button "Retry" at bounding box center [1139, 731] width 95 height 32
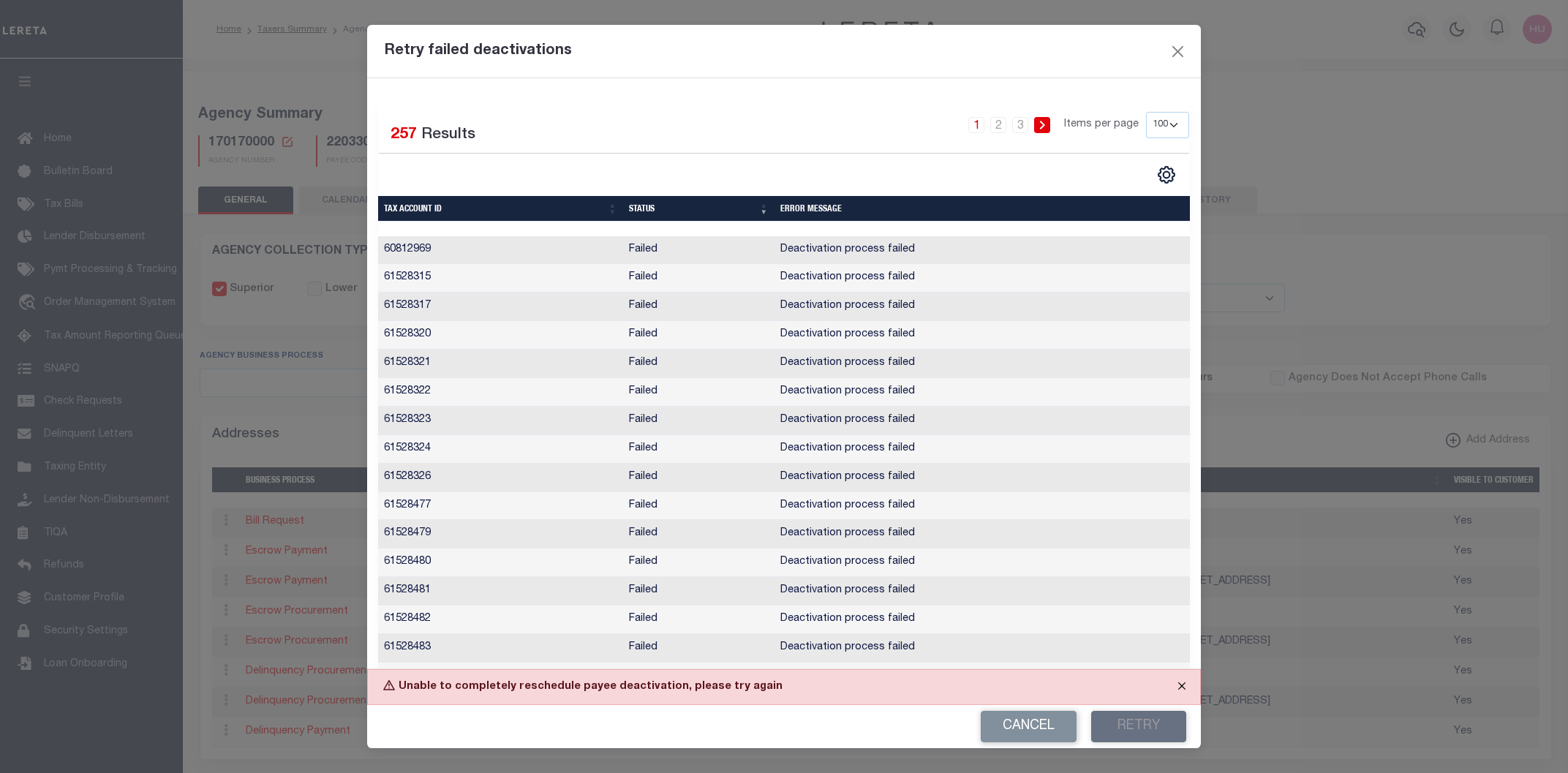
click at [1175, 687] on button "Close" at bounding box center [1182, 686] width 36 height 32
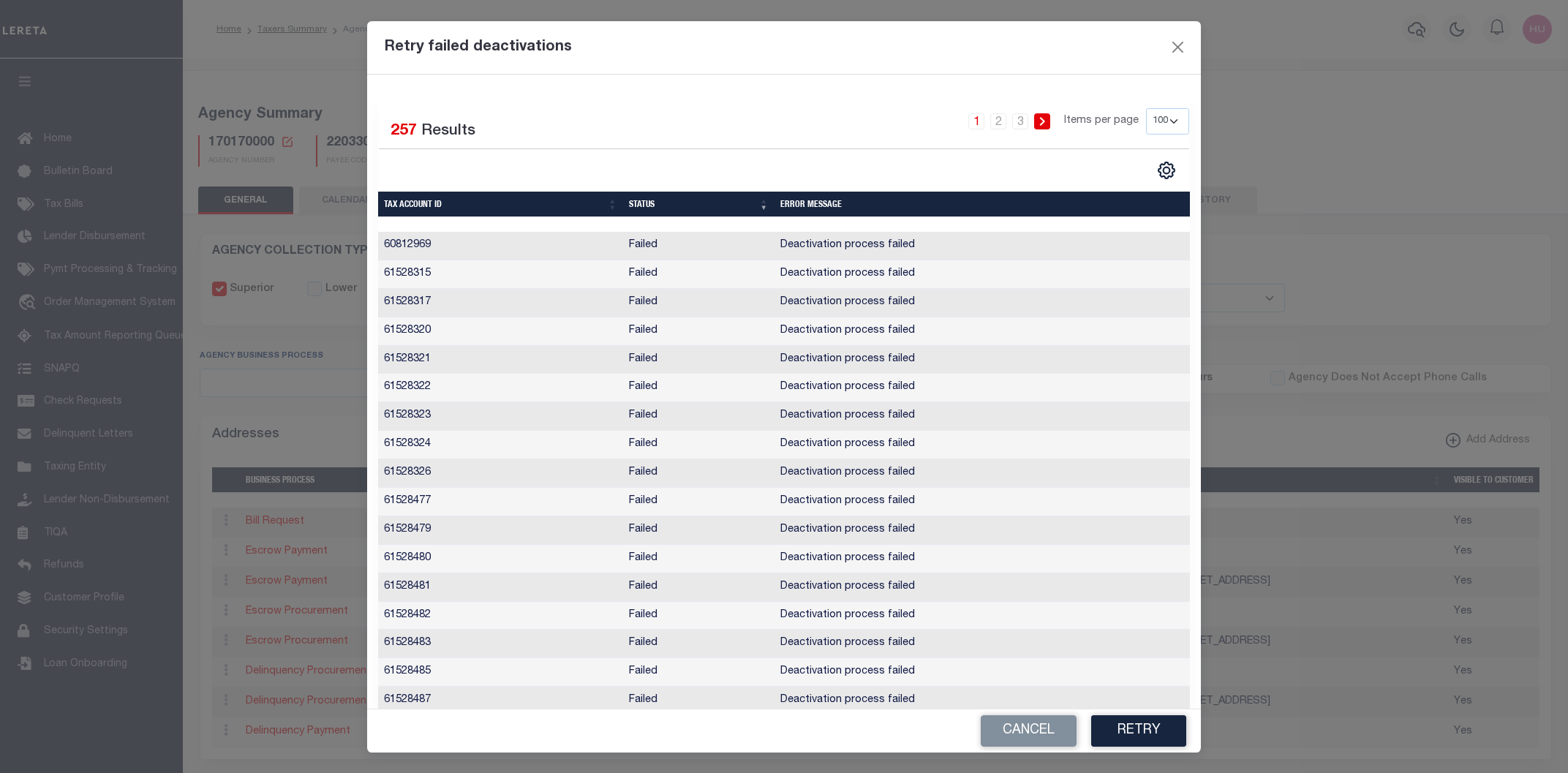
click at [1046, 118] on icon at bounding box center [1042, 122] width 7 height 9
click at [1125, 729] on button "Retry" at bounding box center [1139, 731] width 95 height 32
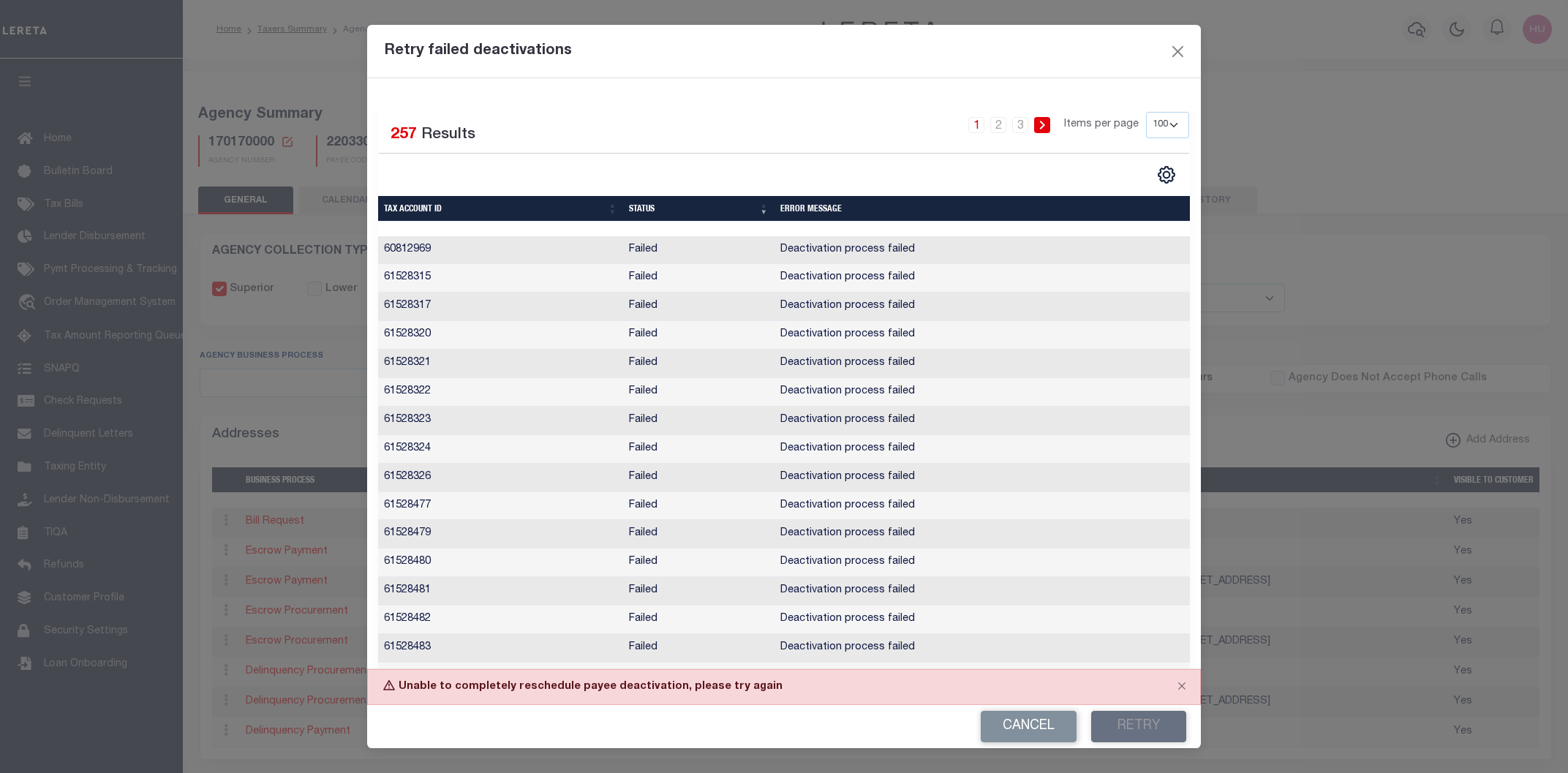
click at [803, 309] on td "Deactivation process failed" at bounding box center [983, 307] width 416 height 29
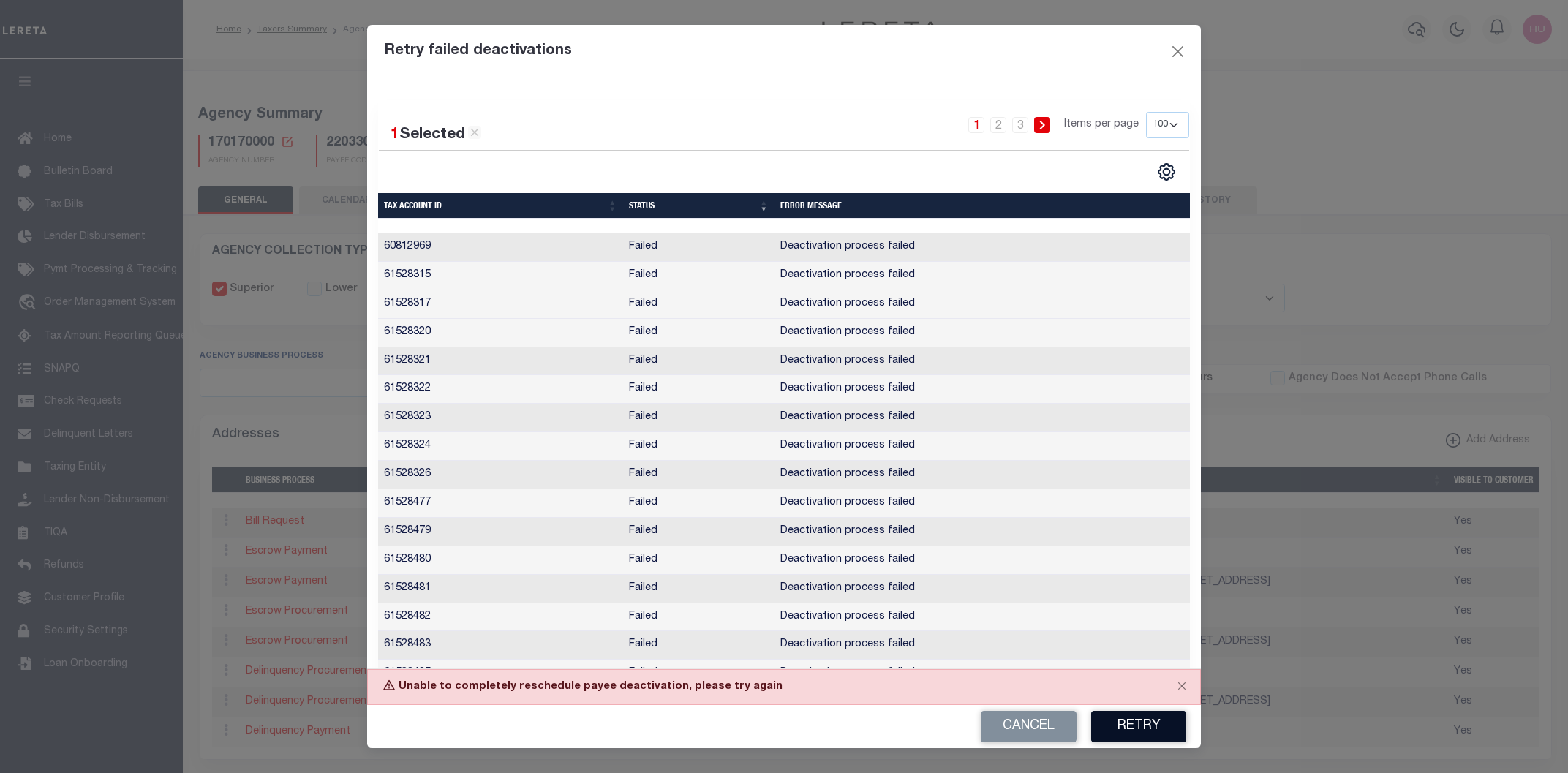
click at [1132, 727] on button "Retry" at bounding box center [1139, 727] width 95 height 32
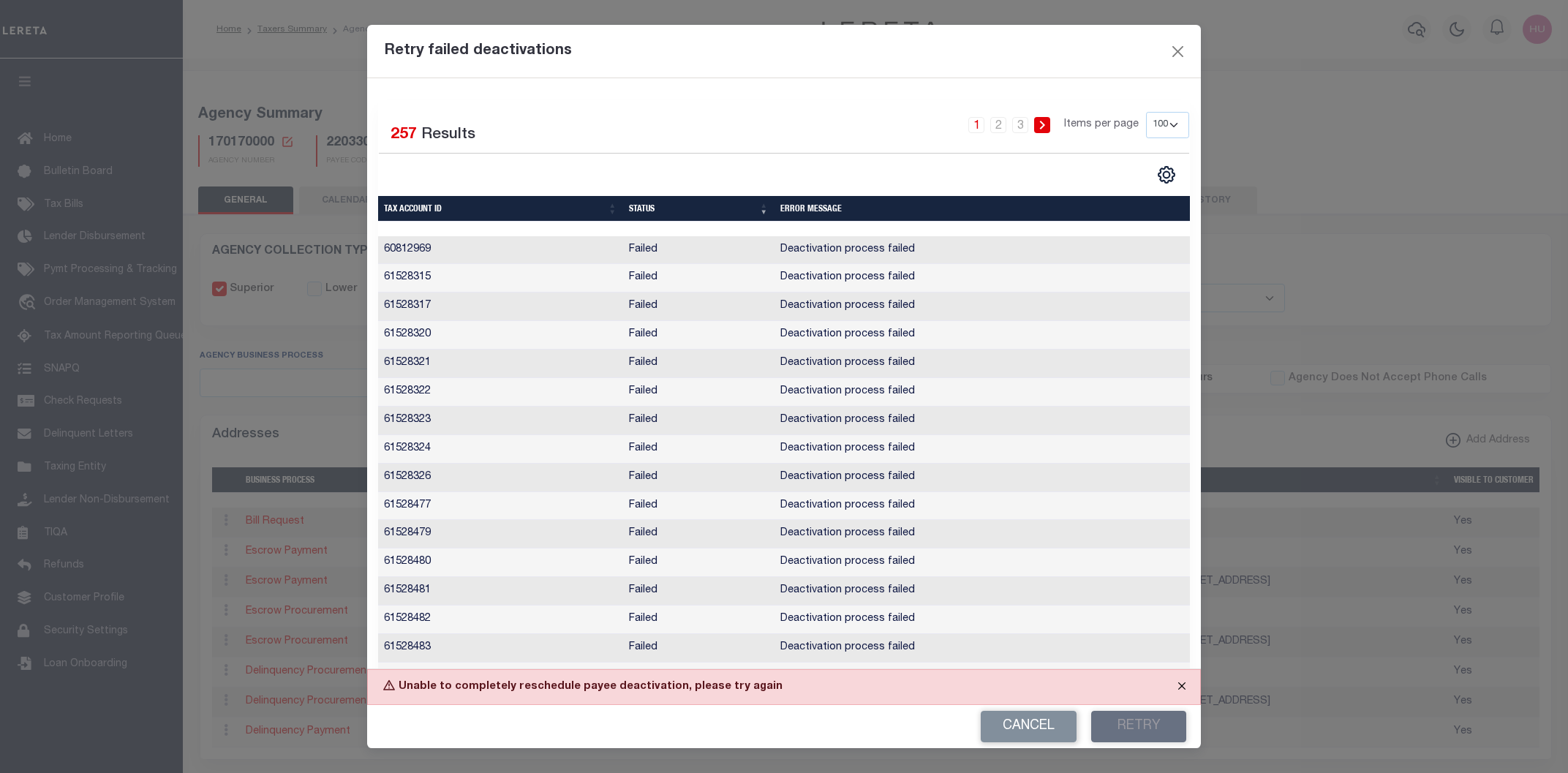
click at [1178, 689] on button "Close" at bounding box center [1182, 686] width 36 height 32
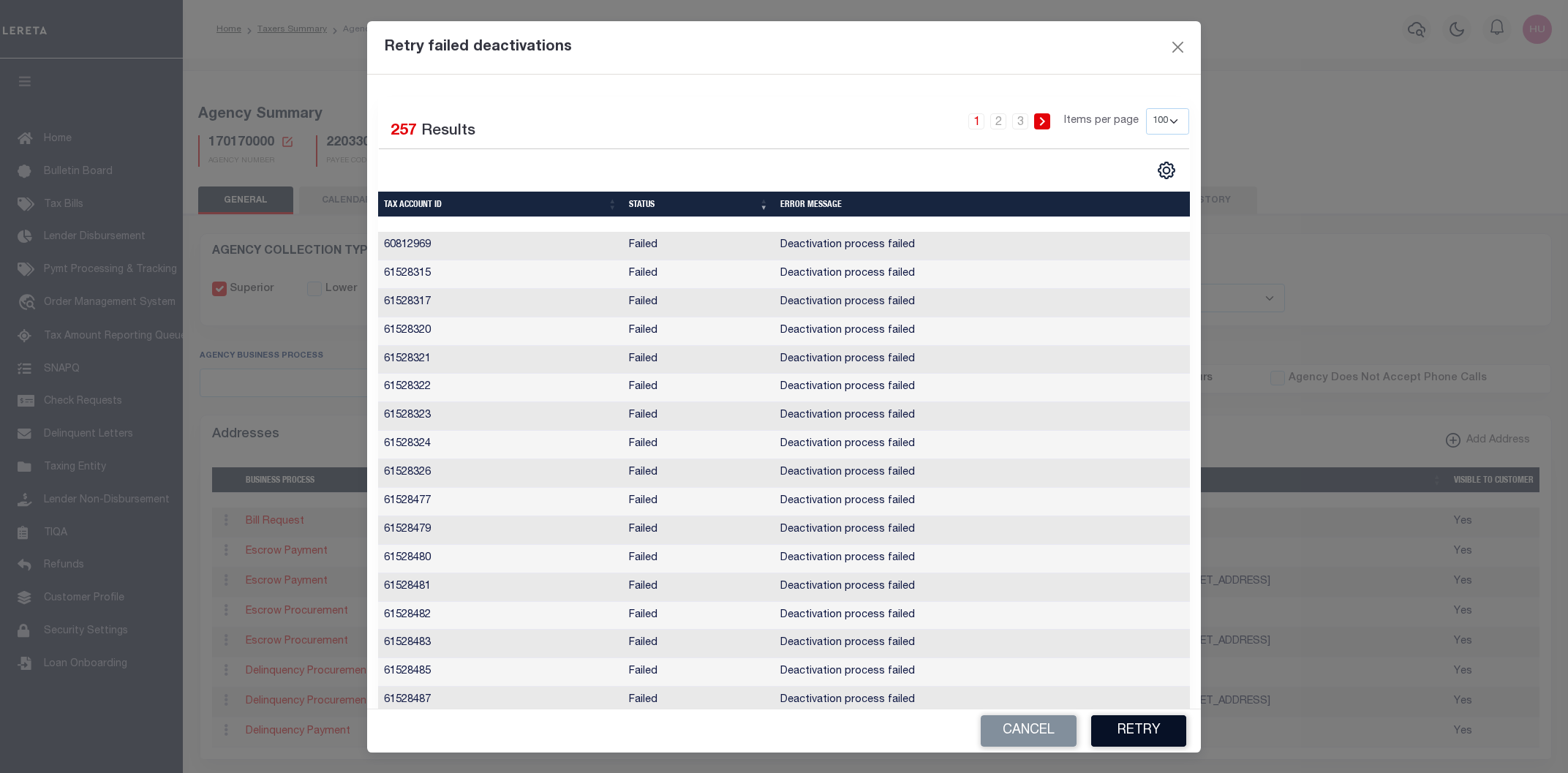
click at [1131, 722] on button "Retry" at bounding box center [1139, 731] width 95 height 32
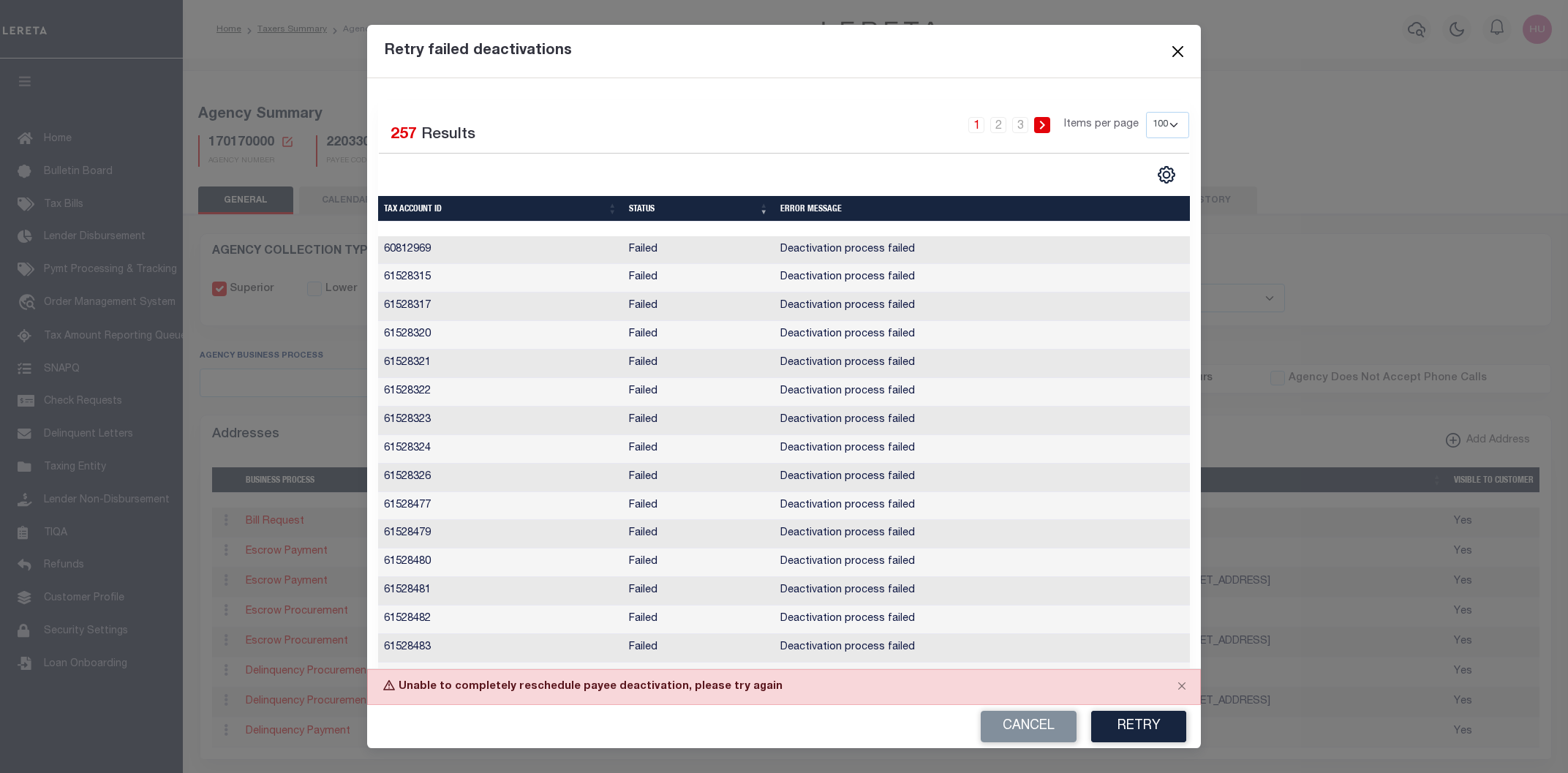
click at [1183, 48] on button "Close" at bounding box center [1177, 51] width 19 height 19
